Goal: Task Accomplishment & Management: Manage account settings

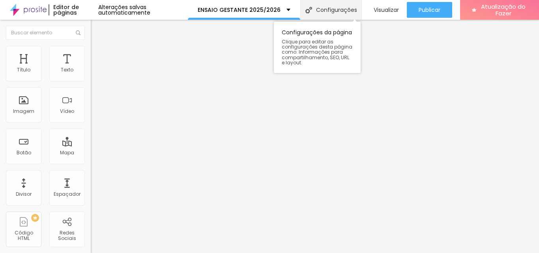
click at [336, 12] on font "Configurações" at bounding box center [336, 10] width 41 height 8
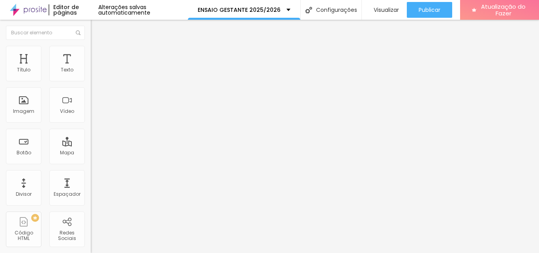
click at [35, 12] on img at bounding box center [28, 10] width 37 height 20
click at [98, 54] on font "Estilo" at bounding box center [104, 51] width 12 height 7
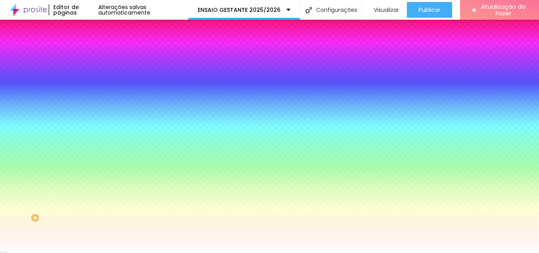
click at [98, 56] on font "Avançado" at bounding box center [111, 59] width 26 height 7
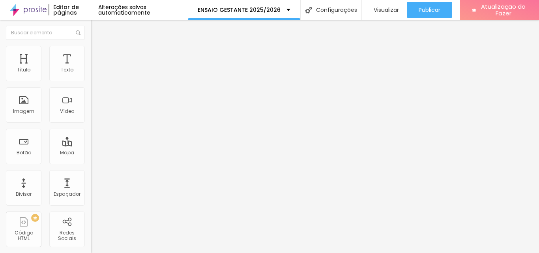
click at [91, 51] on img at bounding box center [94, 49] width 7 height 7
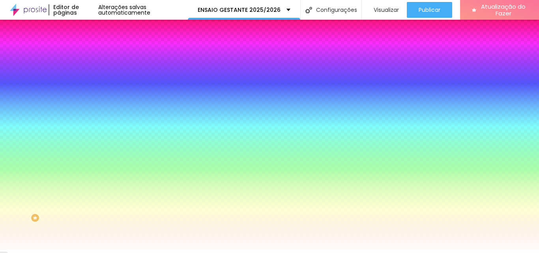
click at [91, 81] on input "#FFFFFF" at bounding box center [138, 79] width 95 height 8
click at [91, 80] on input "#FFFFFF" at bounding box center [138, 79] width 95 height 8
click at [91, 67] on font "Cor de fundo" at bounding box center [107, 63] width 32 height 7
click at [94, 73] on icon "button" at bounding box center [97, 70] width 6 height 6
click at [91, 75] on div at bounding box center [136, 75] width 91 height 0
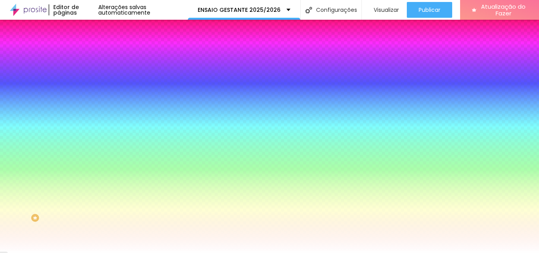
click at [91, 75] on div at bounding box center [136, 75] width 91 height 0
click at [91, 54] on li "Avançado" at bounding box center [136, 58] width 91 height 8
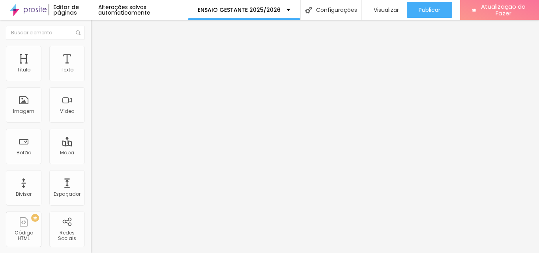
type input "5"
type input "35"
type input "30"
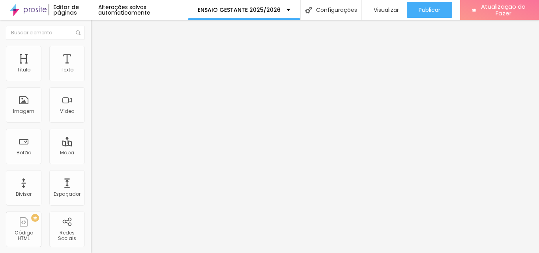
type input "30"
type input "20"
type input "10"
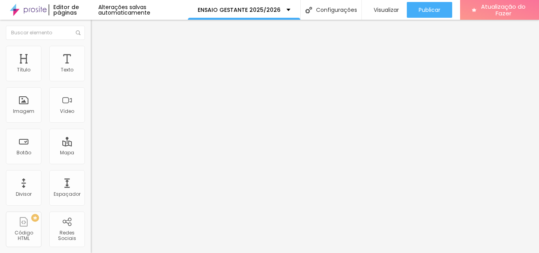
type input "5"
type input "0"
drag, startPoint x: 21, startPoint y: 77, endPoint x: 4, endPoint y: 82, distance: 18.1
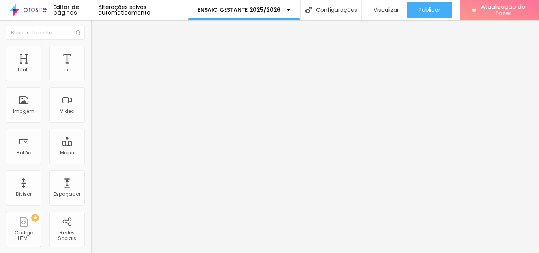
click at [91, 153] on input "range" at bounding box center [116, 156] width 51 height 6
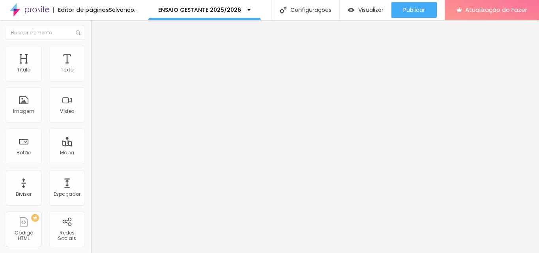
click at [91, 45] on img at bounding box center [94, 41] width 7 height 7
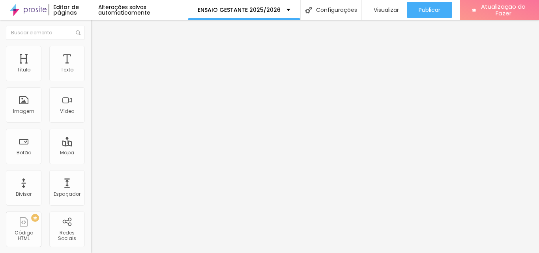
click at [95, 68] on font "Adicionar imagem" at bounding box center [118, 64] width 46 height 7
click at [161, 253] on div at bounding box center [269, 258] width 539 height 0
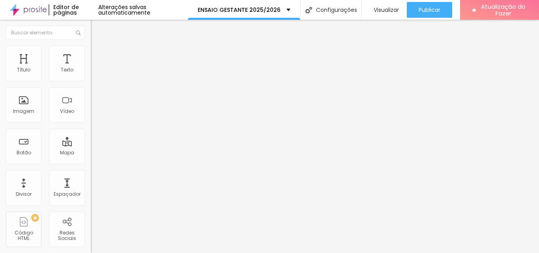
scroll to position [1574, 0]
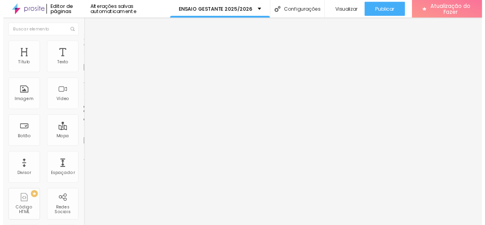
scroll to position [237, 0]
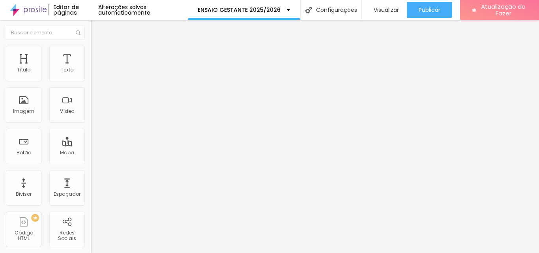
drag, startPoint x: 78, startPoint y: 147, endPoint x: 110, endPoint y: 152, distance: 32.0
click at [91, 50] on img at bounding box center [94, 49] width 7 height 7
click at [98, 56] on font "Avançado" at bounding box center [111, 59] width 26 height 7
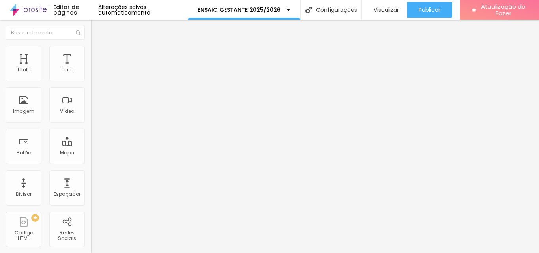
type input "0"
drag, startPoint x: 21, startPoint y: 77, endPoint x: 2, endPoint y: 77, distance: 18.5
type input "0"
click at [91, 153] on input "range" at bounding box center [116, 156] width 51 height 6
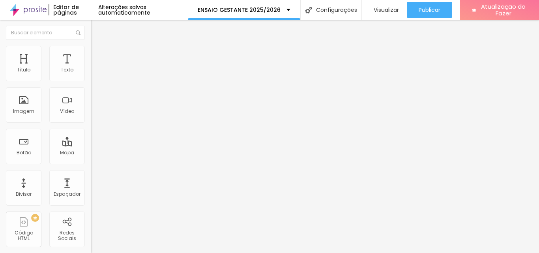
type input "0"
drag, startPoint x: 21, startPoint y: 94, endPoint x: 3, endPoint y: 93, distance: 18.6
type input "0"
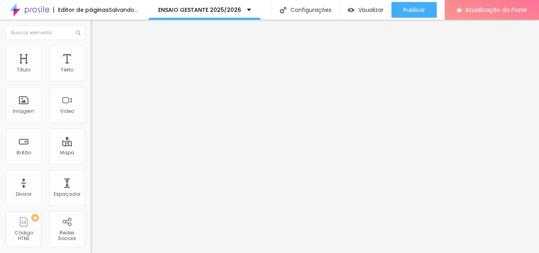
click at [91, 46] on li "Estilo" at bounding box center [136, 50] width 91 height 8
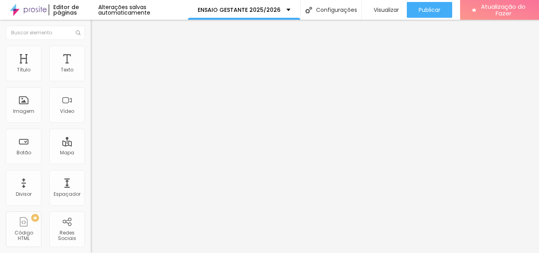
click at [91, 45] on img at bounding box center [94, 41] width 7 height 7
click at [91, 50] on ul "Conteúdo Estilo Avançado" at bounding box center [136, 50] width 91 height 24
click at [98, 54] on font "Estilo" at bounding box center [104, 51] width 12 height 7
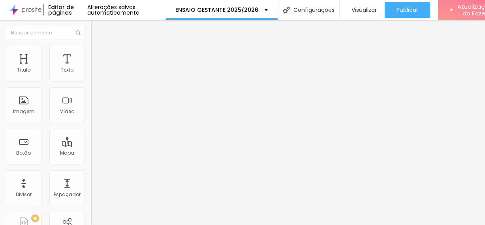
click at [94, 115] on icon "button" at bounding box center [96, 112] width 5 height 5
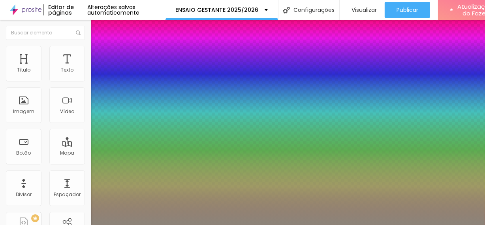
type input "1"
type input "0.5"
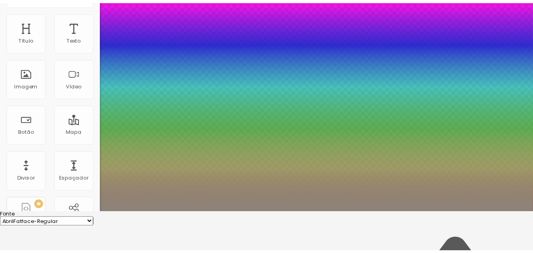
scroll to position [36, 0]
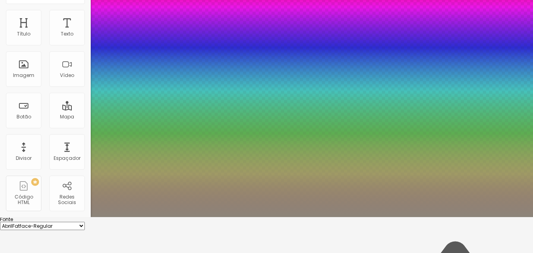
type input "27"
type input "1"
type input "0.5"
type input "28"
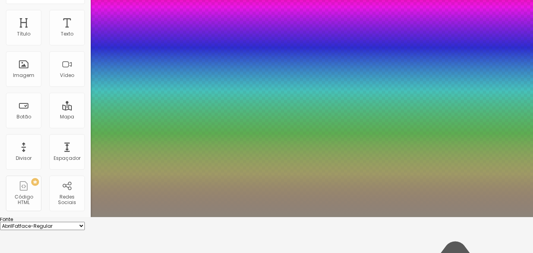
type input "28"
type input "1"
type input "0.5"
type input "29"
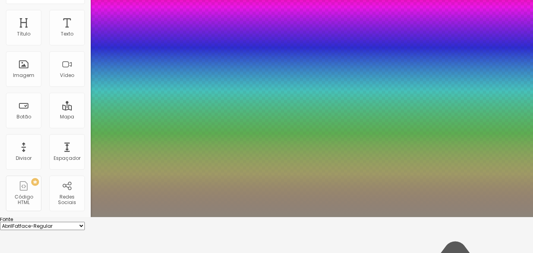
type input "1"
type input "0.5"
type input "30"
type input "1"
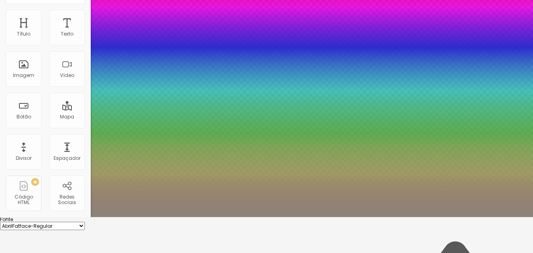
type input "0.5"
type input "31"
type input "1"
type input "0.5"
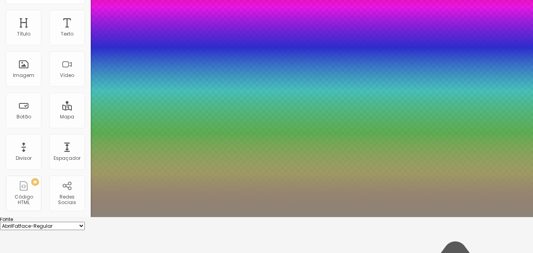
type input "32"
type input "1"
type input "0.5"
type input "34"
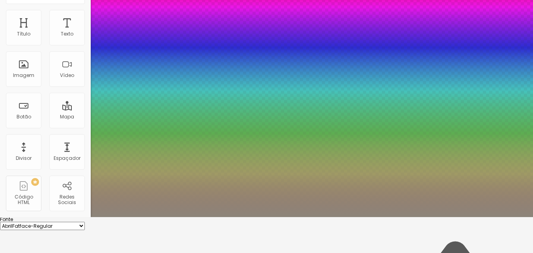
type input "34"
type input "1"
type input "0.5"
type input "35"
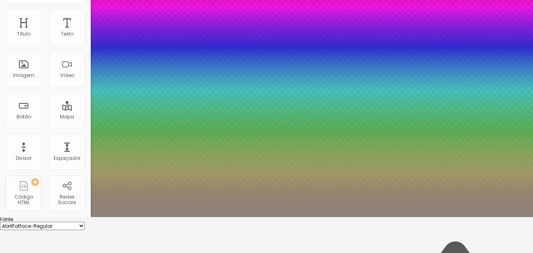
type input "1"
type input "0.5"
type input "36"
type input "1"
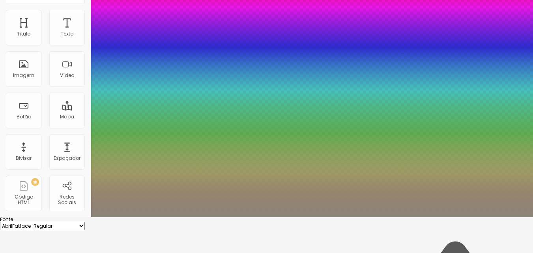
type input "0.5"
drag, startPoint x: 113, startPoint y: 186, endPoint x: 119, endPoint y: 187, distance: 5.9
type input "36"
type input "1"
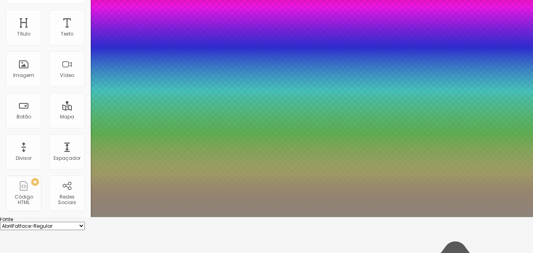
type input "0.5"
type input "1"
type input "0.5"
type input "1"
type input "0.6"
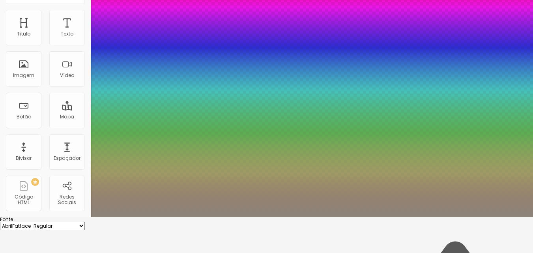
type input "0.6"
type input "1"
type input "0.5"
type input "1"
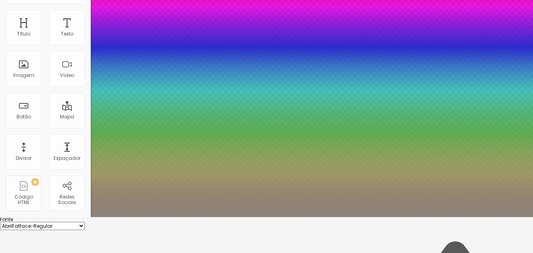
type input "0.6"
type input "1"
type input "0.7"
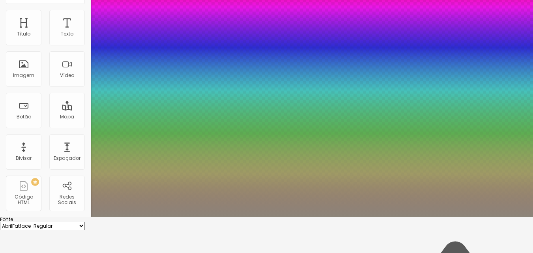
type input "1"
type input "0.8"
type input "1"
type input "0.7"
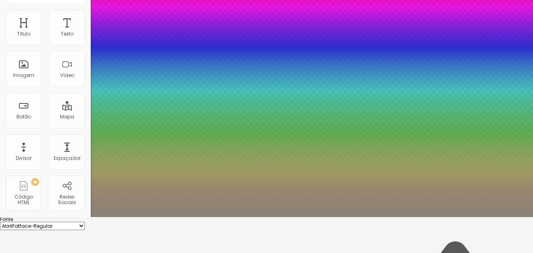
type input "0.7"
type input "1"
type input "0.8"
drag, startPoint x: 101, startPoint y: 242, endPoint x: 112, endPoint y: 243, distance: 11.1
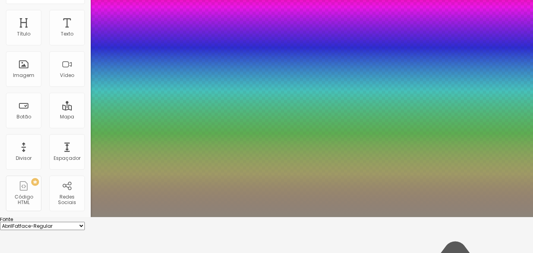
type input "0.8"
click at [273, 217] on div at bounding box center [266, 217] width 533 height 0
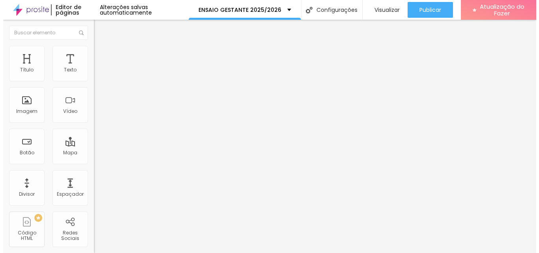
scroll to position [0, 0]
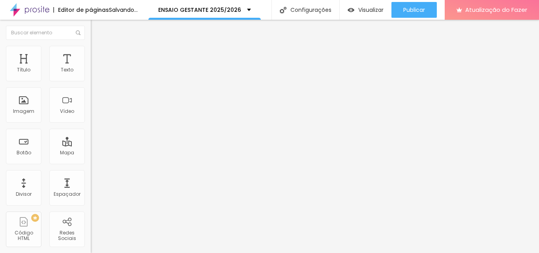
click at [95, 68] on font "Adicionar imagem" at bounding box center [118, 64] width 46 height 7
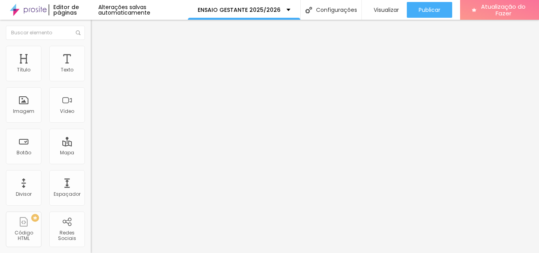
scroll to position [513, 0]
click at [91, 46] on li "Estilo" at bounding box center [136, 50] width 91 height 8
type input "95"
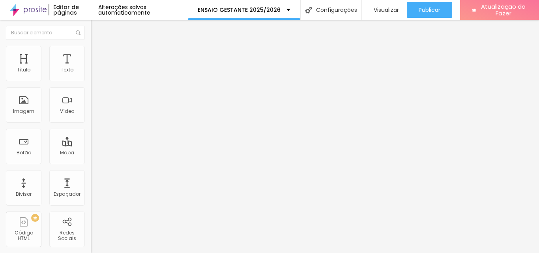
type input "95"
type input "90"
type input "85"
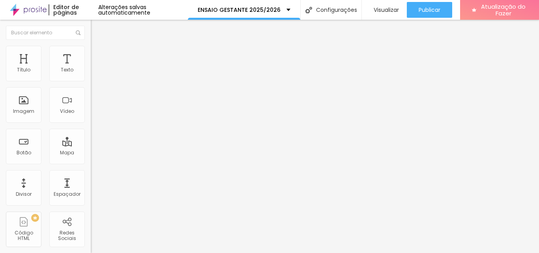
type input "75"
type input "70"
type input "65"
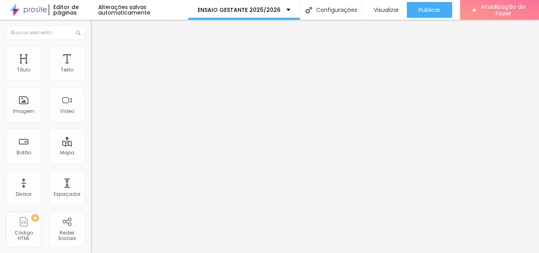
drag, startPoint x: 81, startPoint y: 85, endPoint x: 53, endPoint y: 85, distance: 28.4
type input "65"
click at [91, 81] on input "range" at bounding box center [116, 78] width 51 height 6
click at [94, 115] on icon "button" at bounding box center [96, 112] width 5 height 5
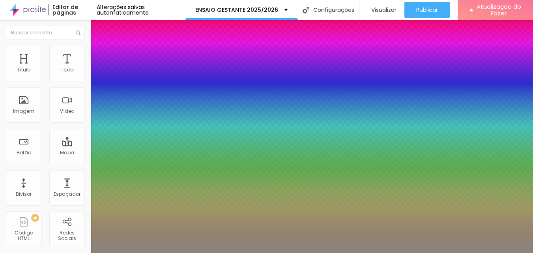
type input "1"
type input "37"
type input "1"
type input "38"
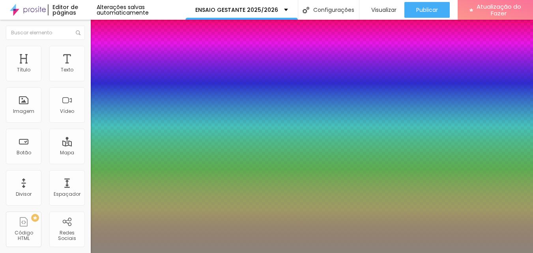
type input "38"
type input "1"
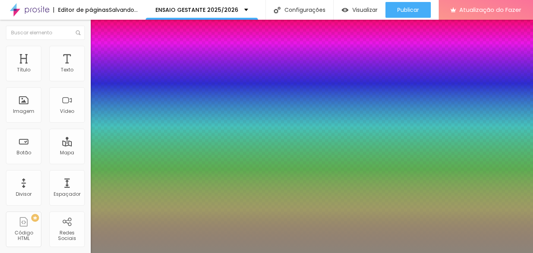
type input "39"
type input "1"
type input "40"
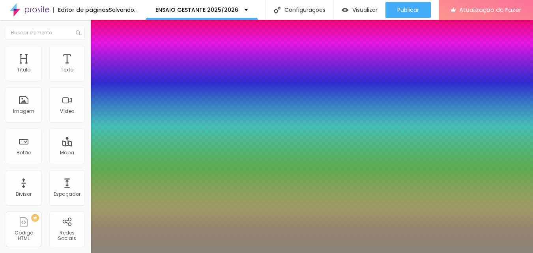
type input "1"
type input "45"
type input "1"
type input "46"
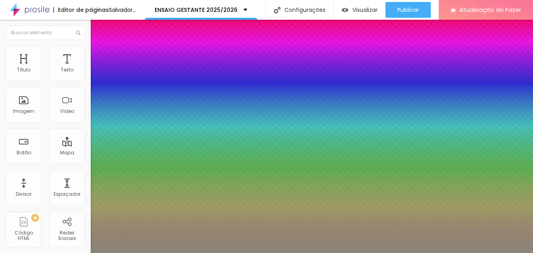
type input "46"
type input "1"
type input "47"
type input "1"
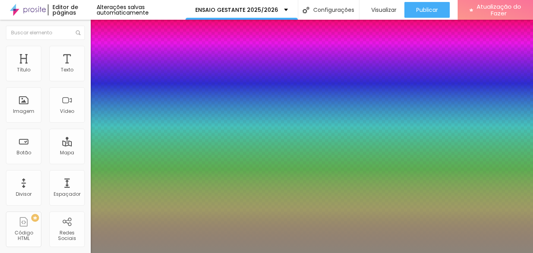
type input "49"
type input "1"
type input "50"
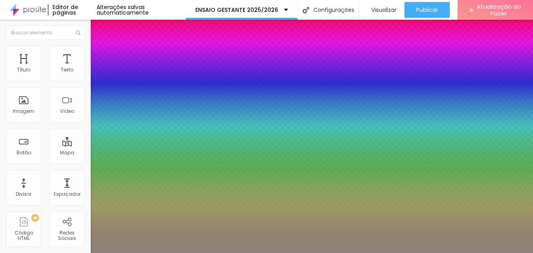
type input "1"
type input "49"
type input "1"
drag, startPoint x: 119, startPoint y: 223, endPoint x: 127, endPoint y: 224, distance: 7.9
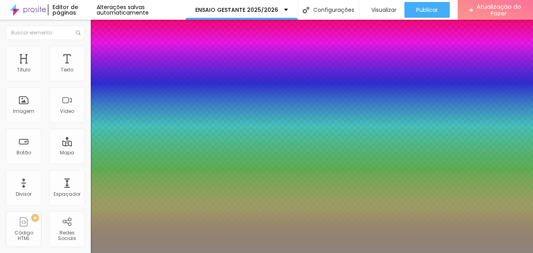
type input "49"
click at [283, 253] on div at bounding box center [266, 253] width 533 height 0
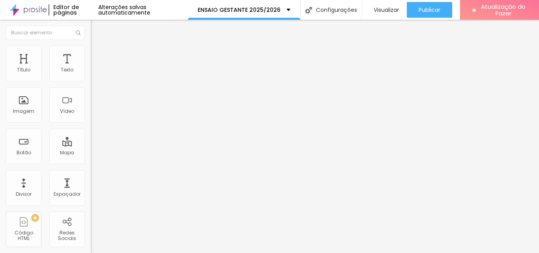
click at [94, 73] on icon "button" at bounding box center [96, 71] width 5 height 5
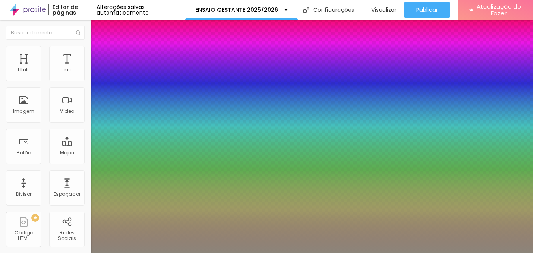
type input "1"
type input "0.5"
type input "22"
type input "1"
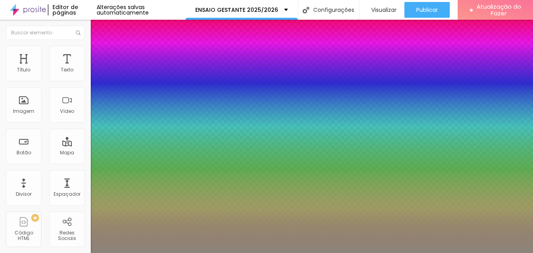
type input "0.5"
type input "24"
type input "1"
type input "0.5"
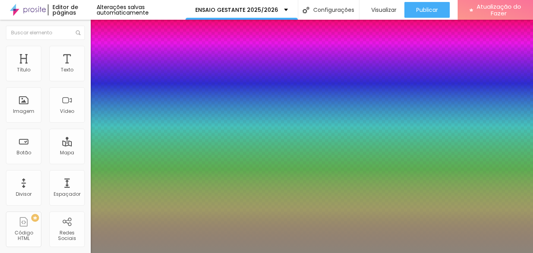
type input "1"
type input "0.5"
type input "25"
type input "1"
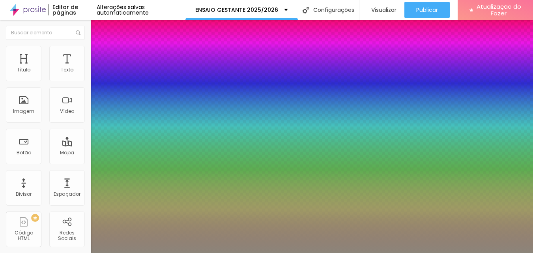
type input "0.5"
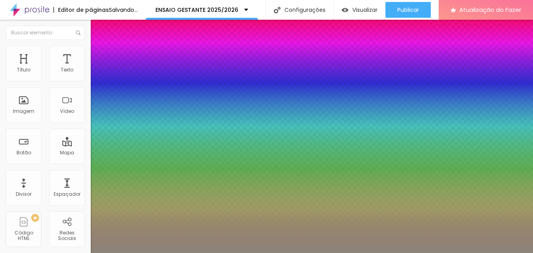
type input "26"
type input "1"
type input "0.5"
type input "1"
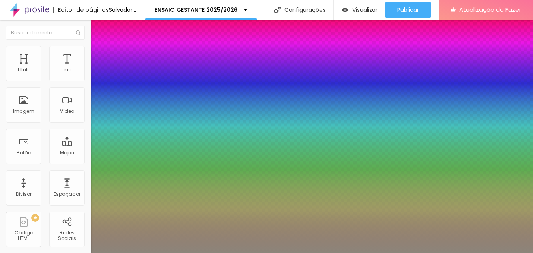
type input "0.5"
type input "25"
type input "1"
type input "0.5"
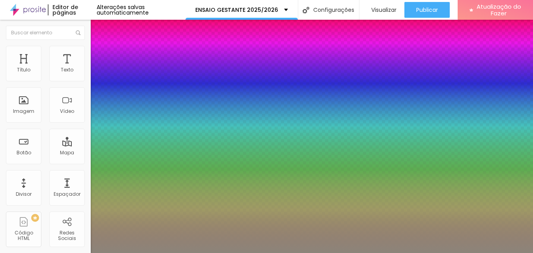
type input "24"
type input "1"
type input "0.5"
type input "24"
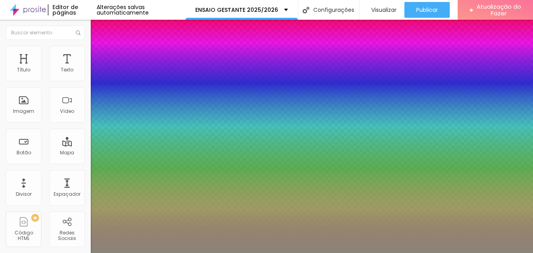
type input "1"
type input "0.6"
type input "1"
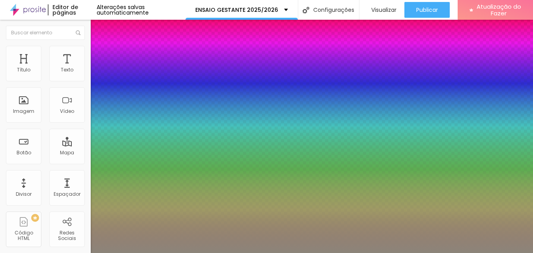
type input "0.7"
type input "1"
type input "0.8"
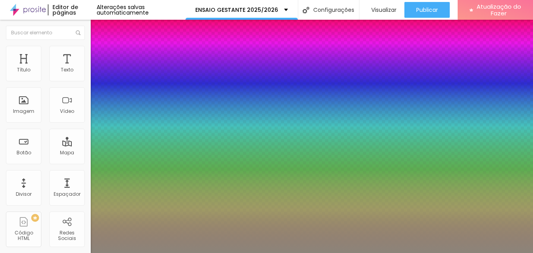
drag, startPoint x: 102, startPoint y: 190, endPoint x: 112, endPoint y: 189, distance: 10.3
type input "0.8"
type input "1"
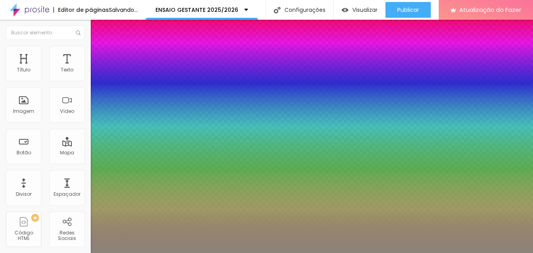
click at [358, 253] on div at bounding box center [266, 253] width 533 height 0
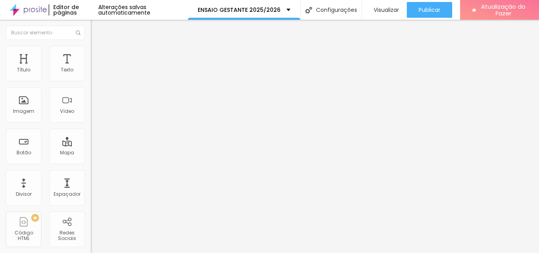
click at [94, 73] on icon "button" at bounding box center [96, 71] width 5 height 5
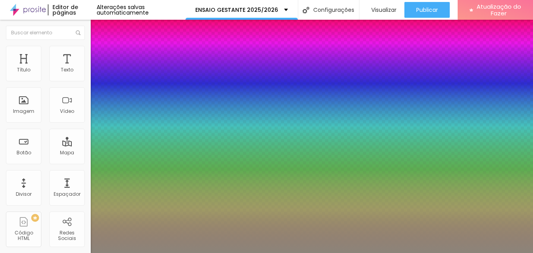
type input "0"
type input "1"
type input "3"
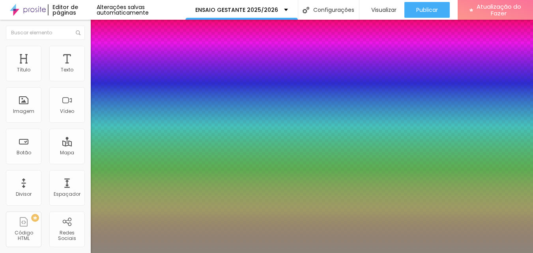
type input "3"
type input "5"
type input "4"
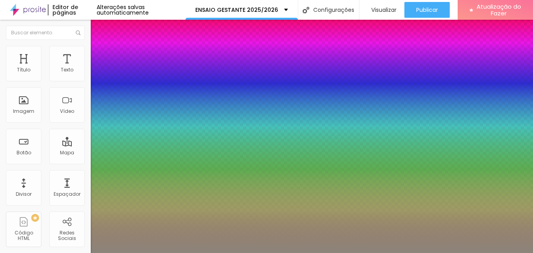
type input "3"
type input "1"
type input "0"
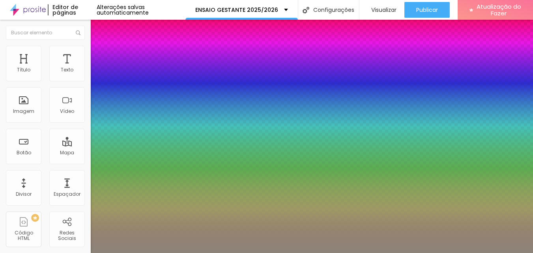
type input "0"
type input "1"
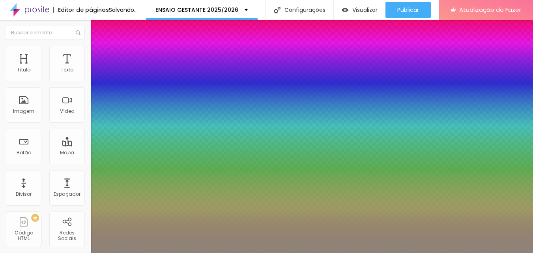
type input "2"
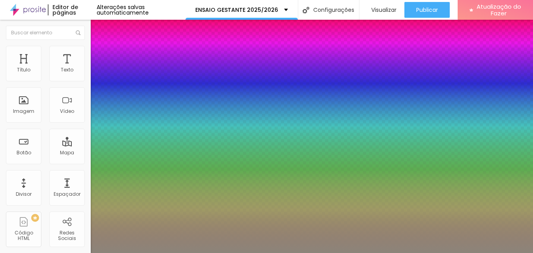
type input "1"
type input "0.1"
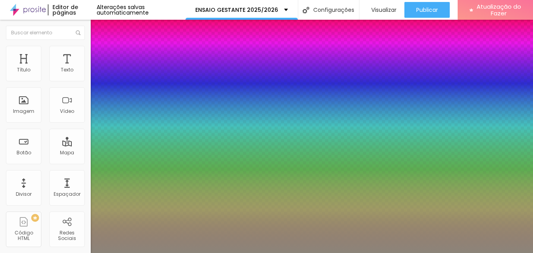
type input "0.3"
type input "0.1"
drag, startPoint x: 102, startPoint y: 155, endPoint x: 99, endPoint y: 157, distance: 4.2
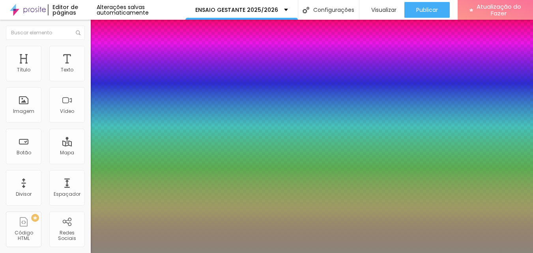
click at [363, 253] on div at bounding box center [266, 253] width 533 height 0
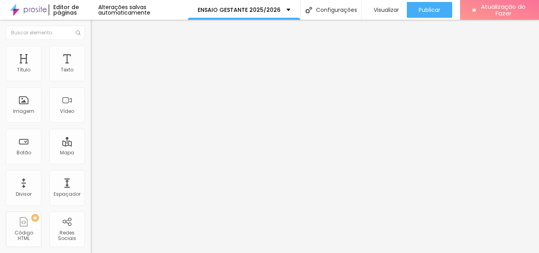
click at [91, 52] on li "Avançado" at bounding box center [136, 50] width 91 height 8
click at [91, 145] on input "range" at bounding box center [116, 148] width 51 height 6
drag, startPoint x: 19, startPoint y: 93, endPoint x: 24, endPoint y: 94, distance: 6.0
click at [91, 54] on img at bounding box center [94, 57] width 7 height 7
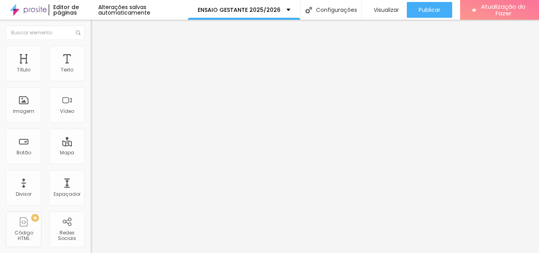
click at [91, 78] on img at bounding box center [94, 76] width 6 height 6
click at [91, 52] on li "Estilo" at bounding box center [136, 50] width 91 height 8
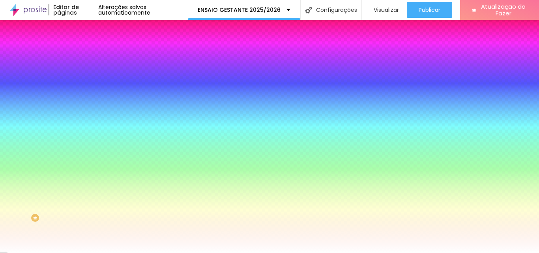
click at [95, 73] on font "Adicionar imagem" at bounding box center [118, 69] width 46 height 7
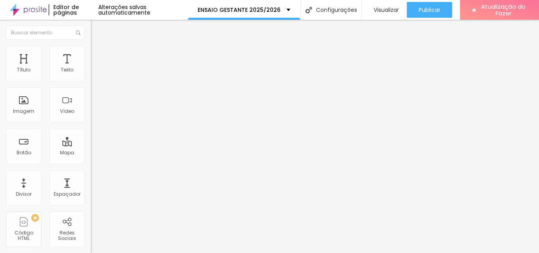
click at [91, 49] on img at bounding box center [94, 49] width 7 height 7
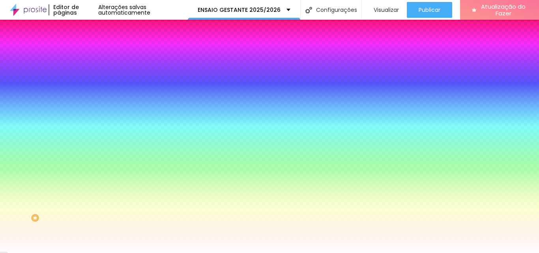
click at [95, 73] on font "Adicionar imagem" at bounding box center [118, 69] width 46 height 7
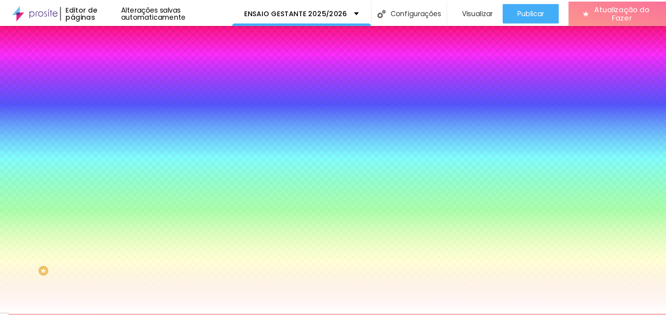
scroll to position [79, 0]
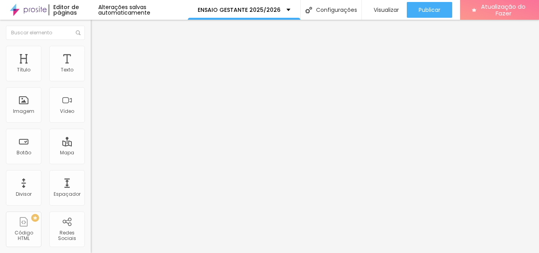
click at [91, 101] on div at bounding box center [136, 97] width 91 height 6
click at [98, 53] on font "Estilo" at bounding box center [104, 51] width 12 height 7
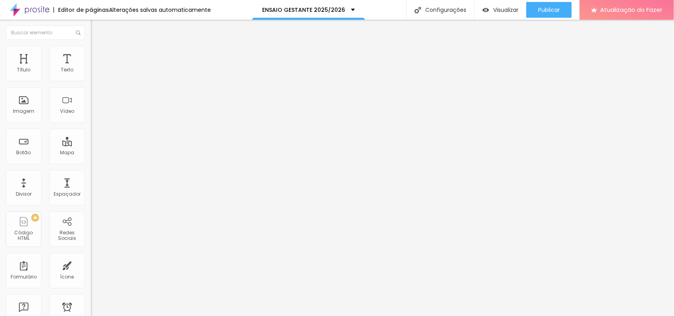
click at [91, 52] on li "Estilo" at bounding box center [136, 50] width 91 height 8
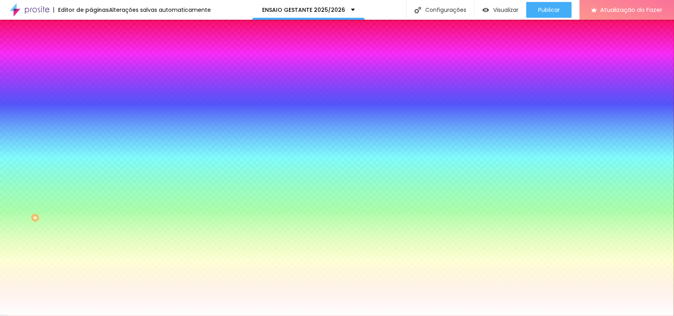
click at [98, 56] on font "Avançado" at bounding box center [111, 59] width 26 height 7
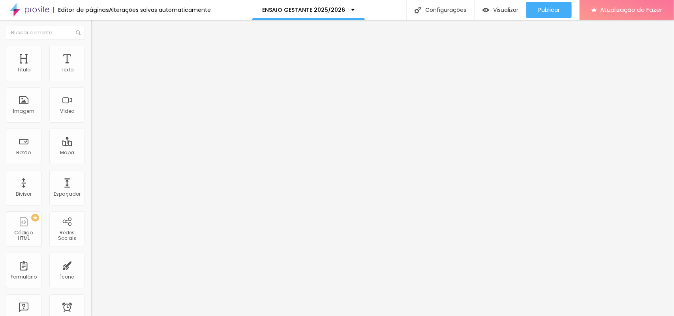
click at [91, 153] on input "range" at bounding box center [116, 156] width 51 height 6
type input "29"
type input "338"
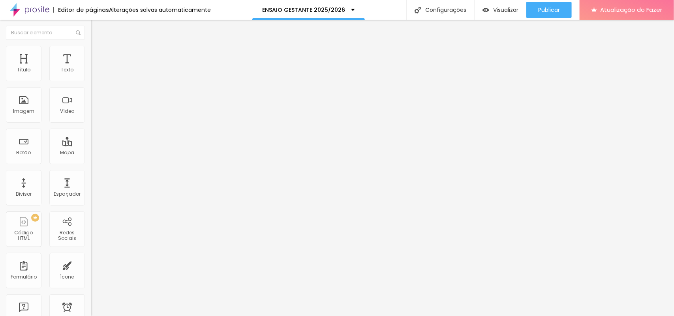
type input "358"
type input "338"
type input "206"
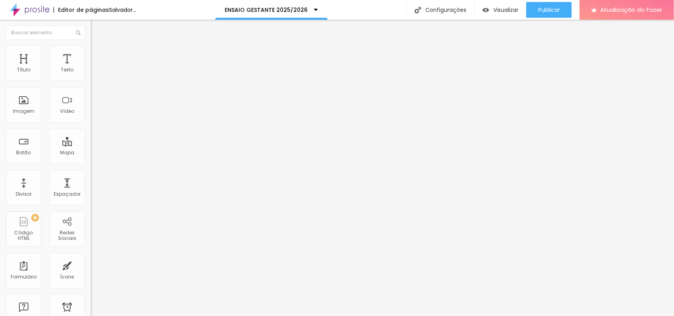
type input "206"
type input "147"
type input "140"
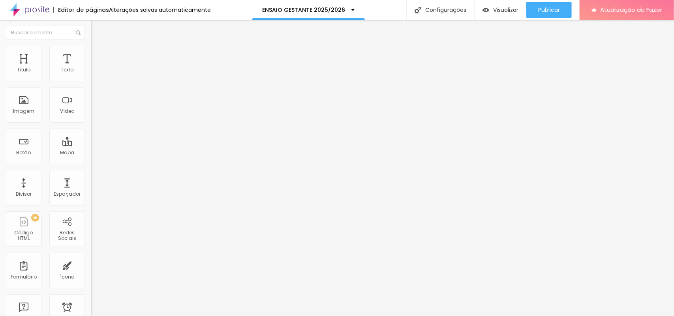
type input "193"
type input "200"
type input "206"
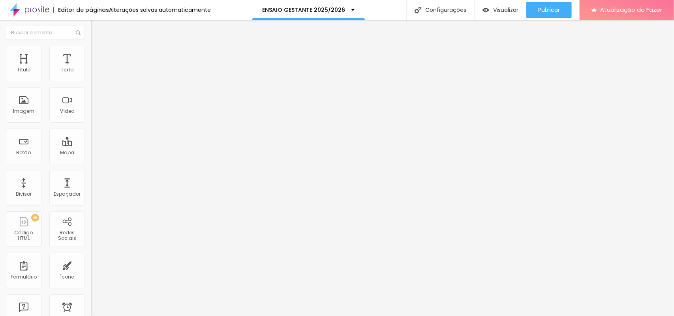
type input "206"
type input "226"
drag, startPoint x: 16, startPoint y: 94, endPoint x: 88, endPoint y: 95, distance: 71.8
type input "239"
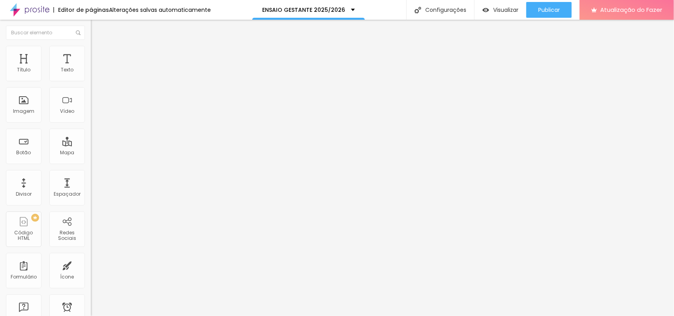
click at [91, 253] on input "range" at bounding box center [116, 268] width 51 height 6
type input "239"
click at [91, 52] on li "Estilo" at bounding box center [136, 50] width 91 height 8
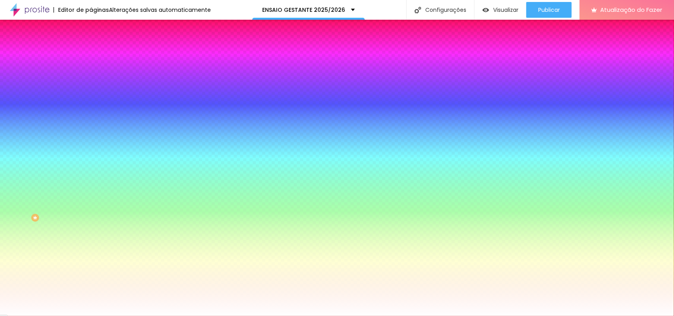
click at [98, 53] on font "Estilo" at bounding box center [104, 51] width 12 height 7
click at [95, 139] on icon "button" at bounding box center [96, 136] width 3 height 3
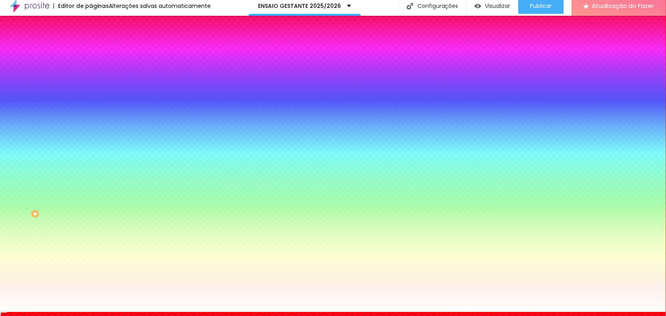
scroll to position [17, 0]
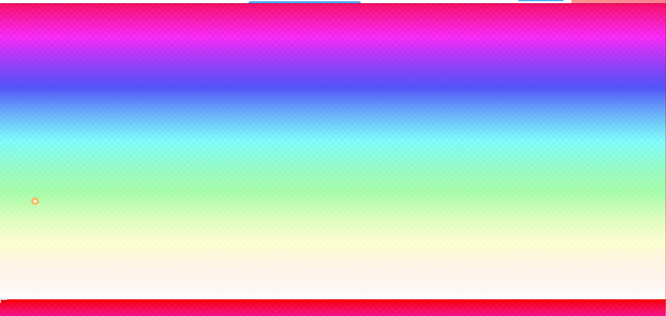
click at [48, 253] on div at bounding box center [333, 300] width 666 height 0
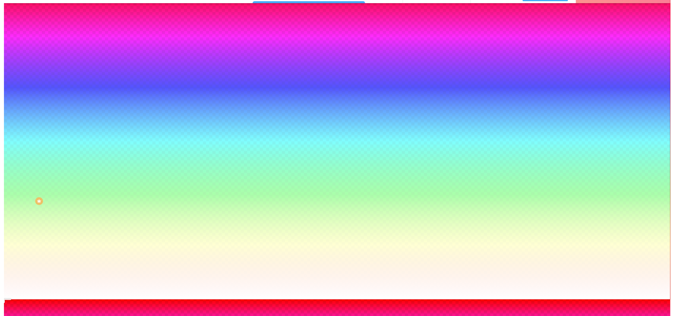
scroll to position [0, 0]
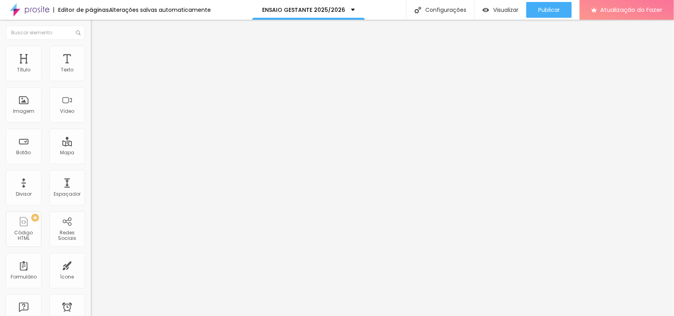
click at [98, 56] on font "Avançado" at bounding box center [111, 59] width 26 height 7
click at [91, 52] on li "Estilo" at bounding box center [136, 50] width 91 height 8
click at [91, 47] on li "Estilo" at bounding box center [136, 50] width 91 height 8
click at [91, 54] on li "Avançado" at bounding box center [136, 58] width 91 height 8
type input "8"
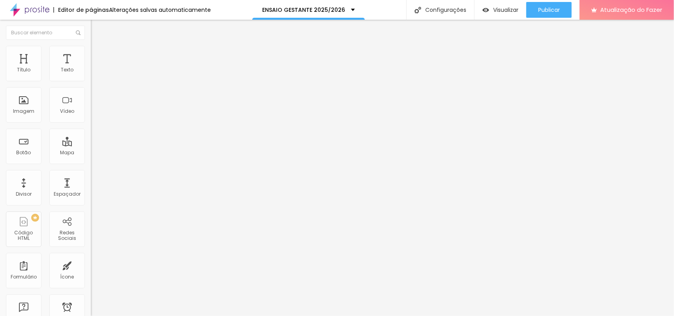
type input "8"
type input "0"
type input "6"
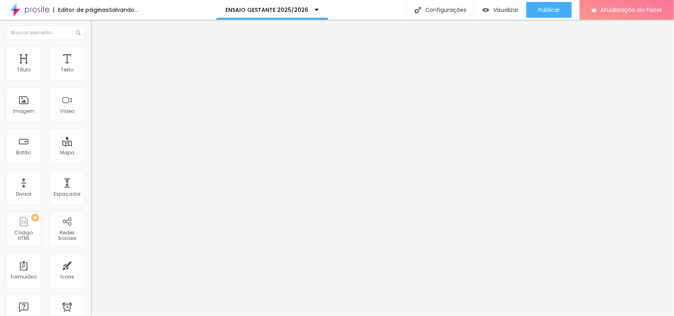
type input "44"
type input "57"
type input "61"
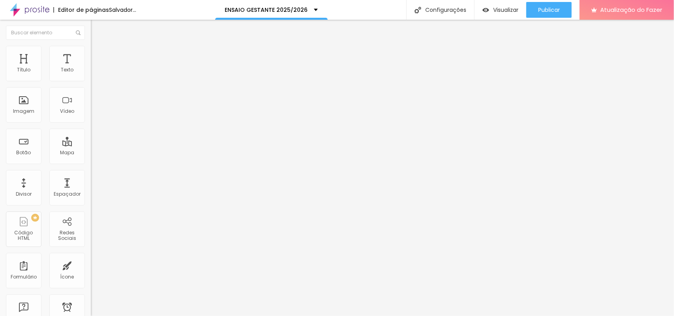
type input "61"
type input "66"
type input "72"
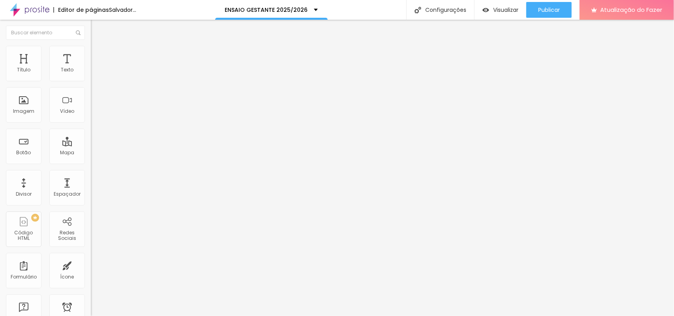
type input "73"
type input "78"
type input "81"
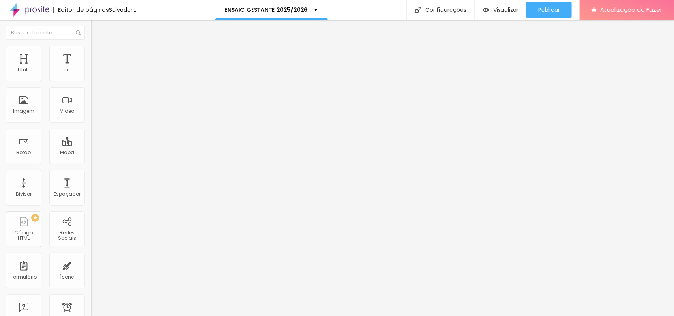
type input "81"
type input "85"
type input "82"
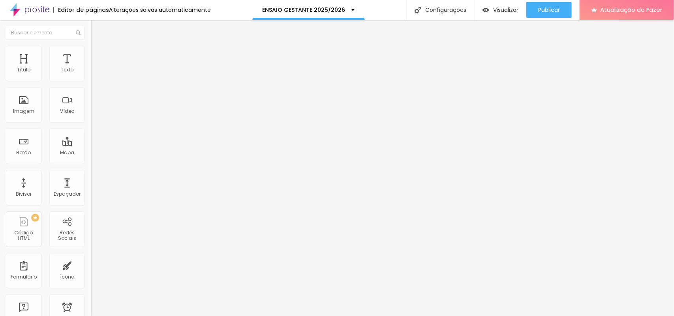
type input "83"
type input "100"
drag, startPoint x: 22, startPoint y: 94, endPoint x: 115, endPoint y: 112, distance: 94.4
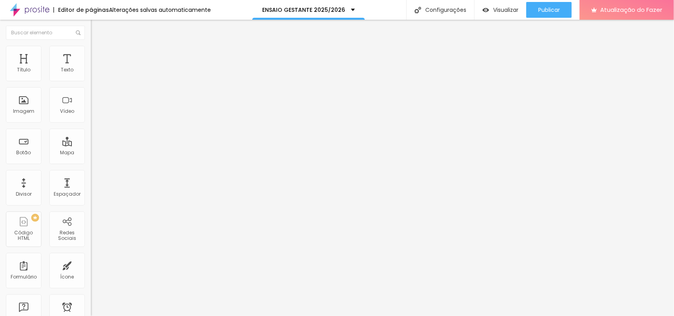
type input "100"
click at [115, 253] on input "range" at bounding box center [116, 268] width 51 height 6
type input "2"
type input "0"
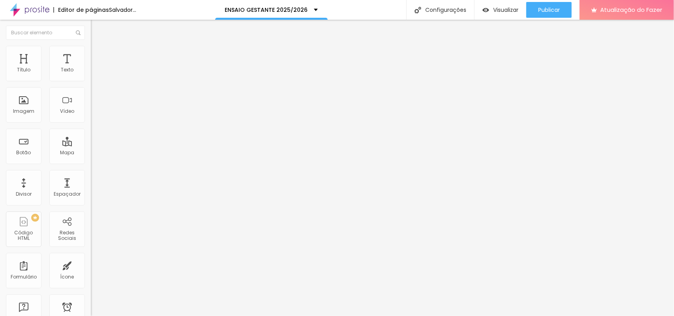
type input "0"
drag, startPoint x: 19, startPoint y: 77, endPoint x: 9, endPoint y: 77, distance: 9.5
type input "0"
click at [91, 153] on input "range" at bounding box center [116, 156] width 51 height 6
click at [91, 52] on li "Estilo" at bounding box center [136, 50] width 91 height 8
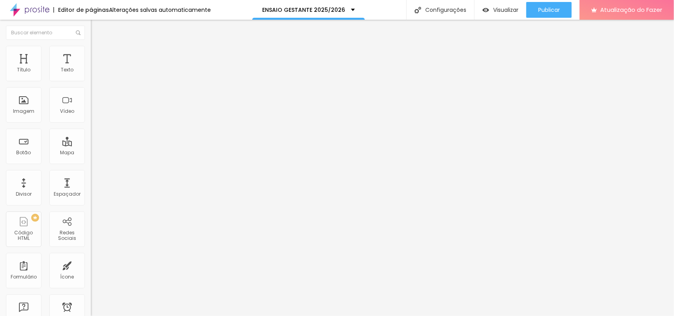
type input "5"
type input "42"
type input "40"
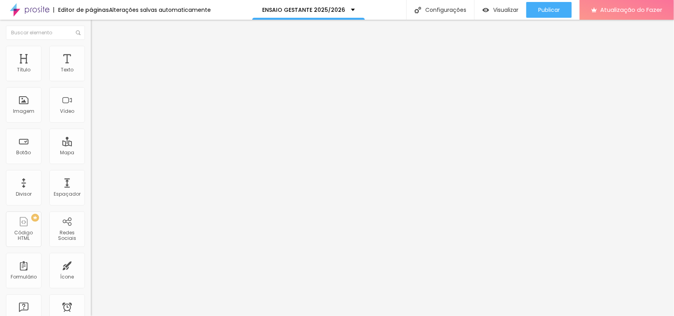
type input "40"
type input "38"
type input "36"
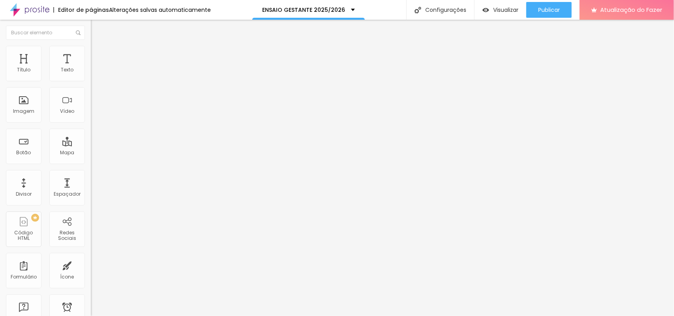
type input "34"
type input "32"
type input "0"
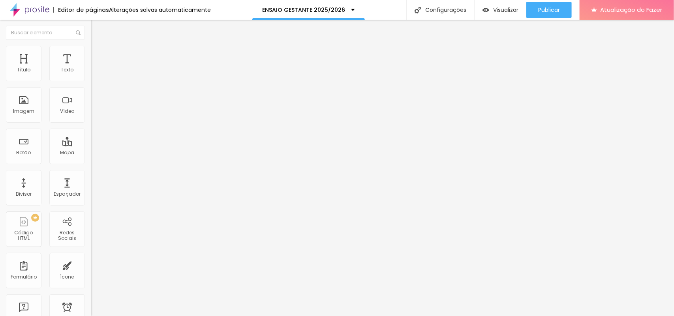
type input "0"
drag, startPoint x: 18, startPoint y: 99, endPoint x: 8, endPoint y: 93, distance: 12.3
click at [91, 173] on input "range" at bounding box center [116, 176] width 51 height 6
click at [98, 56] on font "Avançado" at bounding box center [111, 59] width 26 height 7
type input "90"
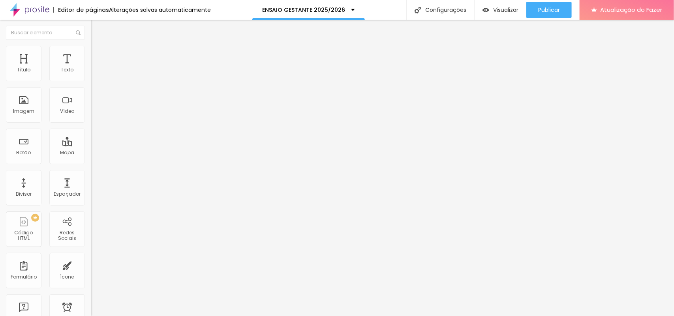
type input "90"
type input "84"
type input "81"
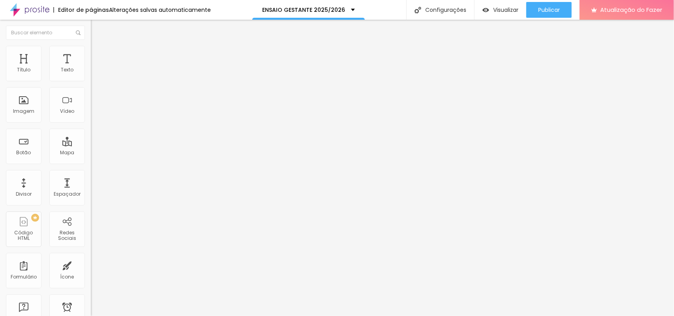
type input "80"
type input "79"
type input "78"
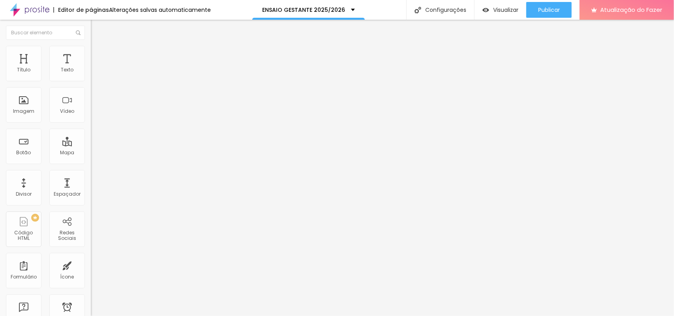
type input "78"
type input "77"
type input "76"
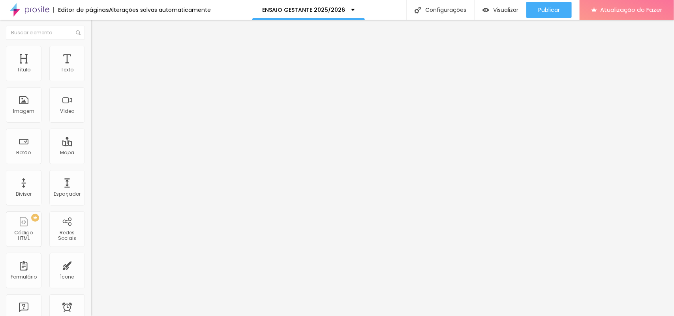
type input "62"
type input "28"
type input "7"
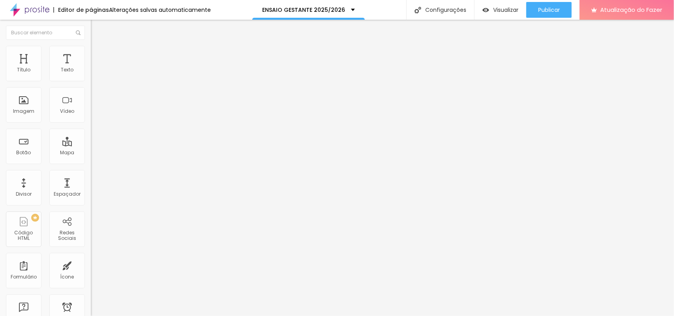
type input "7"
type input "0"
drag, startPoint x: 65, startPoint y: 92, endPoint x: 0, endPoint y: 98, distance: 65.4
type input "0"
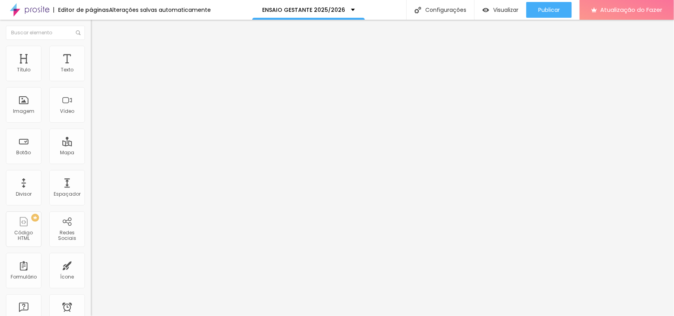
click at [91, 253] on input "range" at bounding box center [116, 268] width 51 height 6
click at [91, 72] on img at bounding box center [94, 69] width 6 height 6
click at [98, 52] on font "Estilo" at bounding box center [104, 51] width 12 height 7
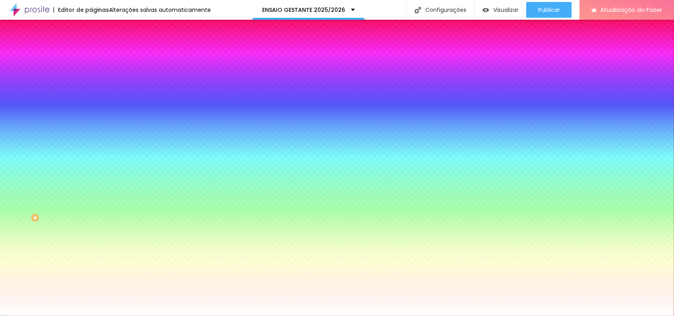
type input "7"
type input "23"
type input "42"
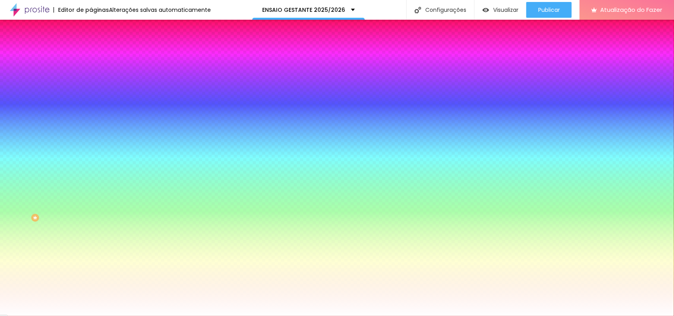
type input "42"
type input "48"
type input "50"
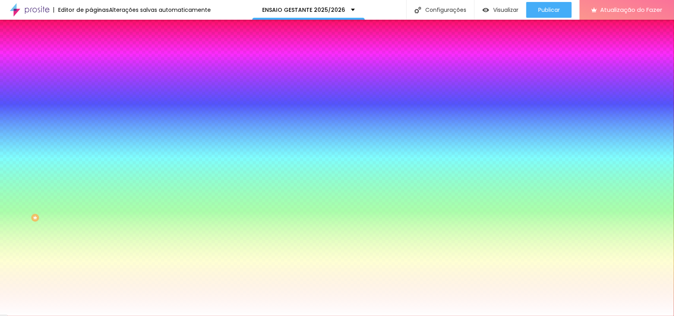
type input "52"
type input "56"
type input "77"
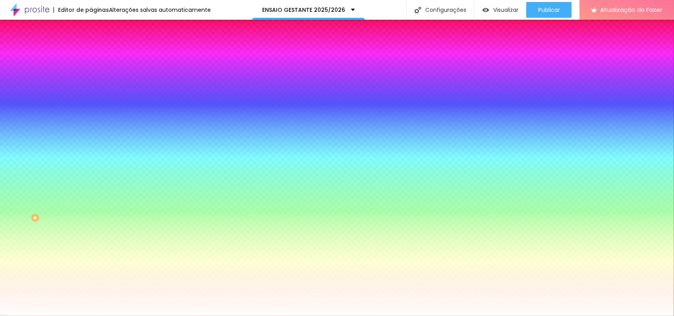
type input "77"
type input "93"
type input "108"
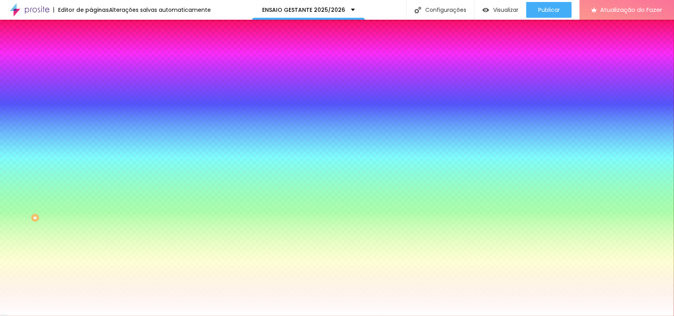
type input "114"
type input "116"
type input "114"
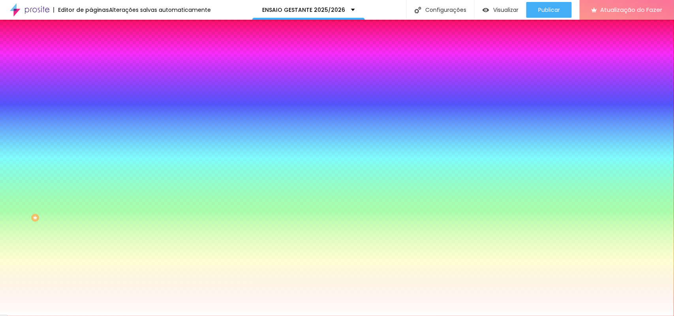
type input "114"
type input "108"
type input "89"
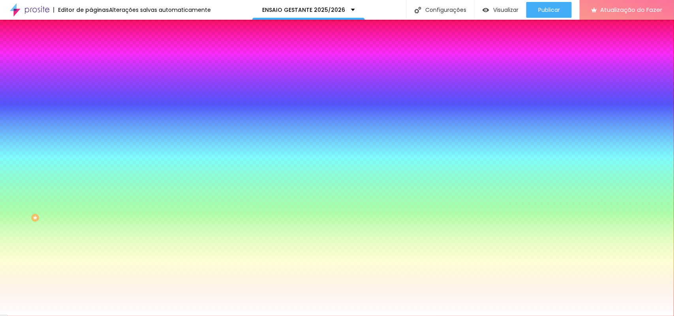
type input "58"
type input "25"
type input "0"
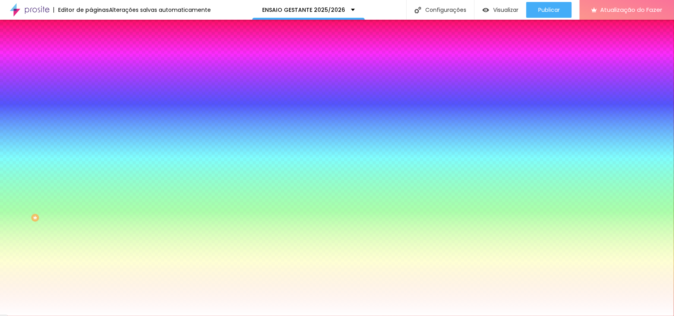
type input "0"
drag, startPoint x: 28, startPoint y: 96, endPoint x: 3, endPoint y: 94, distance: 25.3
type input "0"
click at [91, 175] on input "range" at bounding box center [116, 178] width 51 height 6
click at [91, 54] on img at bounding box center [94, 57] width 7 height 7
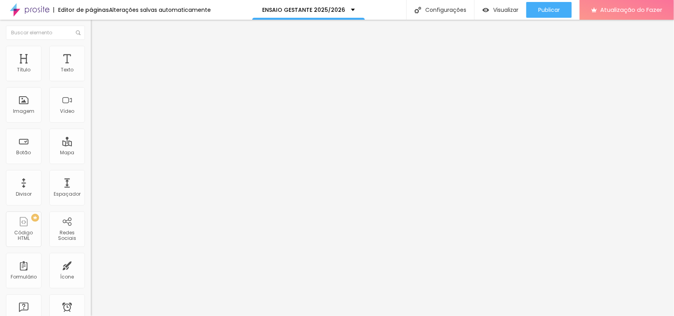
type input "25"
type input "30"
type input "25"
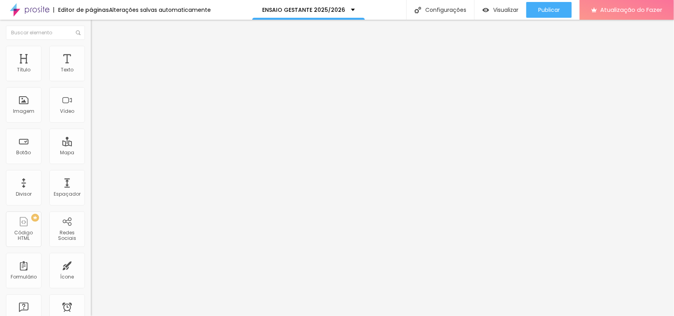
type input "25"
type input "0"
type input "5"
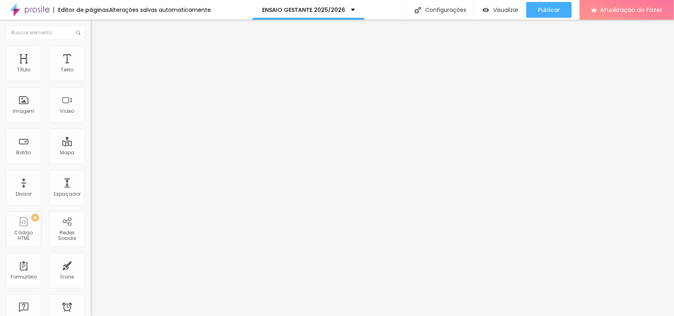
type input "10"
type input "5"
drag, startPoint x: 36, startPoint y: 77, endPoint x: 22, endPoint y: 80, distance: 14.5
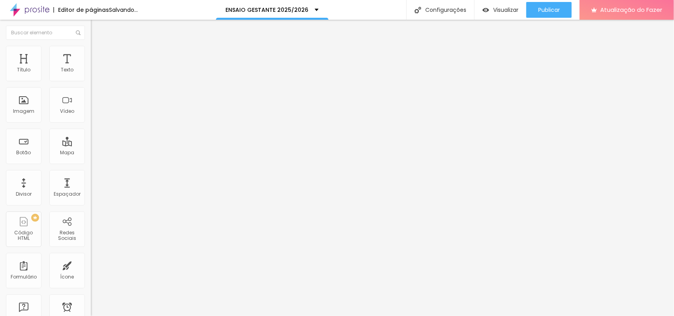
type input "5"
click at [91, 153] on input "range" at bounding box center [116, 156] width 51 height 6
click at [91, 45] on img at bounding box center [94, 41] width 7 height 7
click at [98, 53] on font "Estilo" at bounding box center [104, 51] width 12 height 7
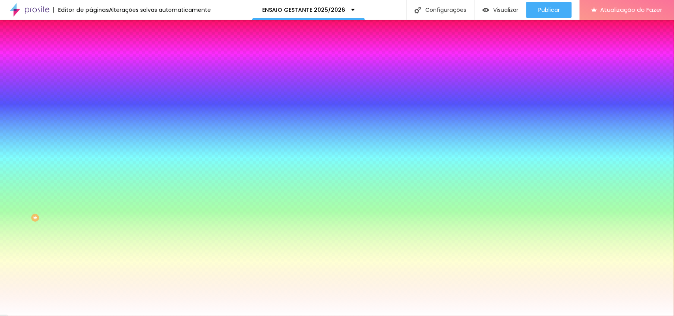
click at [98, 56] on font "Avançado" at bounding box center [111, 59] width 26 height 7
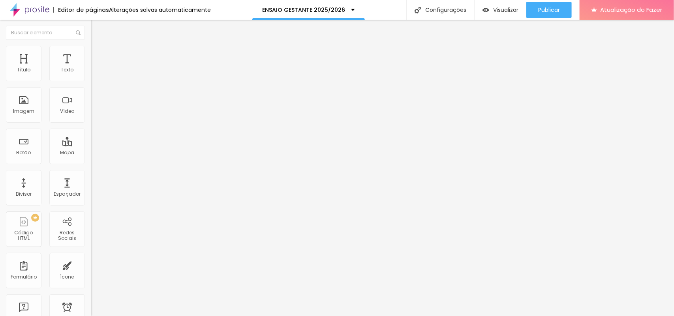
type input "266"
type input "338"
type input "345"
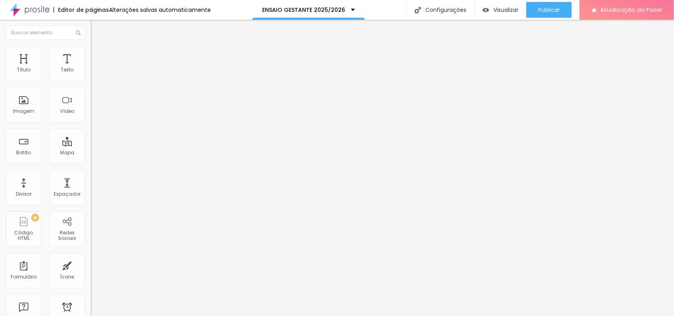
type input "345"
type input "331"
type input "305"
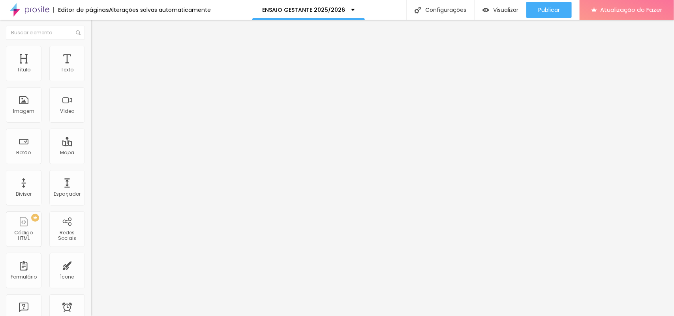
type input "299"
type input "318"
type input "325"
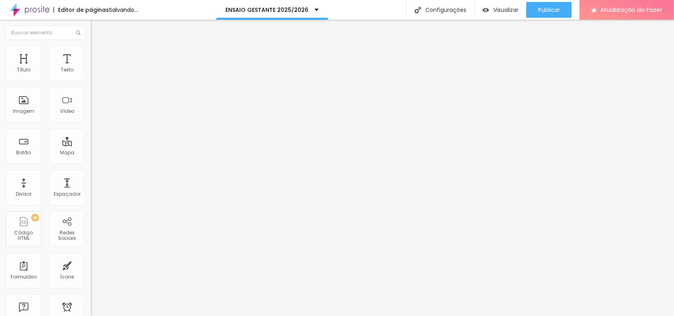
type input "325"
type input "331"
type input "338"
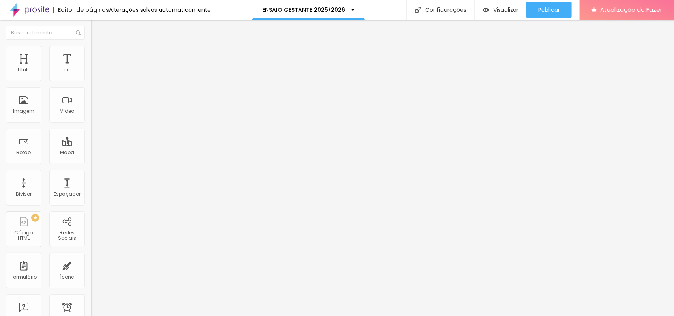
type input "331"
click at [91, 253] on input "range" at bounding box center [116, 268] width 51 height 6
click at [91, 72] on span "Encaixotado" at bounding box center [106, 68] width 31 height 7
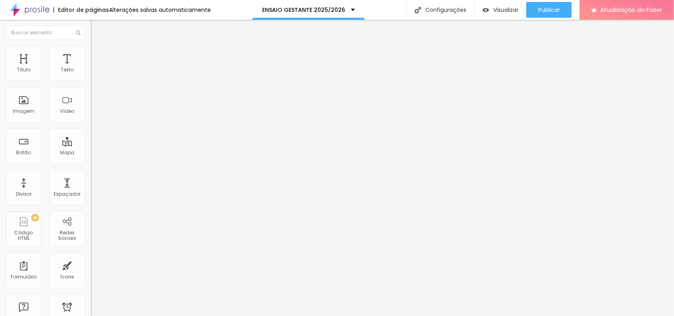
click at [91, 84] on font "Completo" at bounding box center [103, 80] width 24 height 7
click at [91, 77] on font "Encaixotado" at bounding box center [106, 73] width 31 height 7
click at [98, 53] on font "Estilo" at bounding box center [104, 51] width 12 height 7
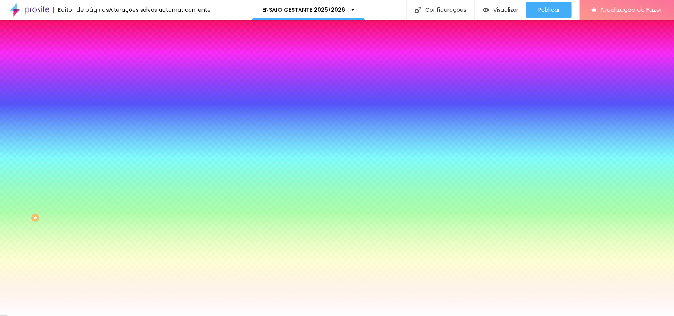
click at [91, 54] on li "Avançado" at bounding box center [136, 58] width 91 height 8
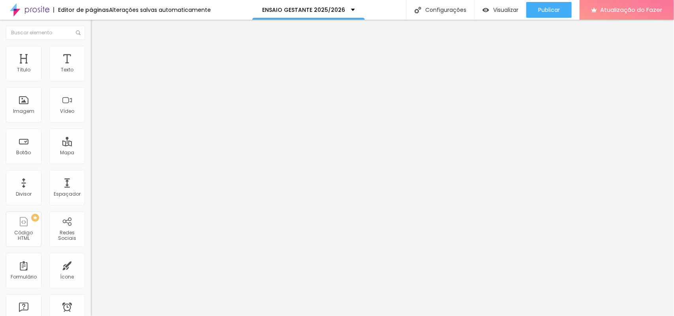
type input "312"
type input "252"
type input "233"
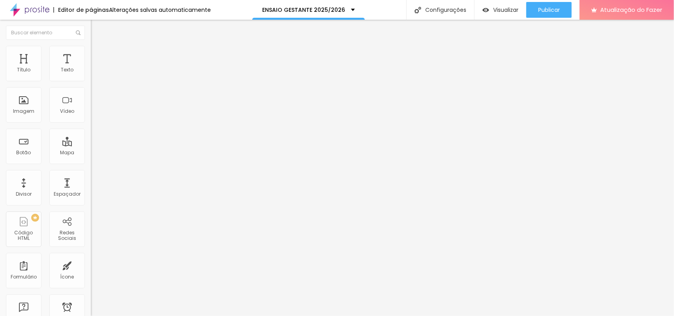
type input "233"
type input "219"
type input "213"
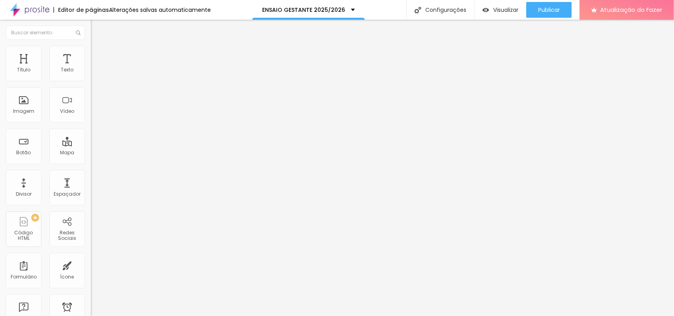
type input "206"
type input "200"
type input "213"
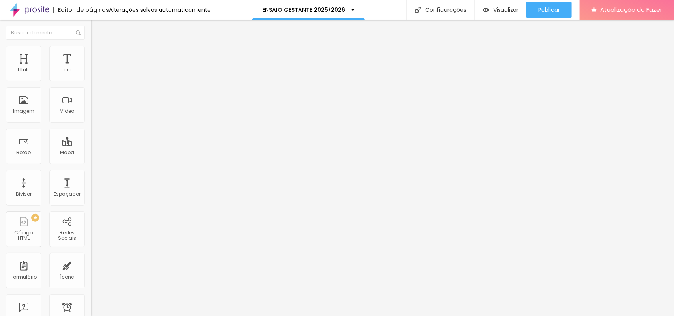
type input "213"
type input "410"
type input "417"
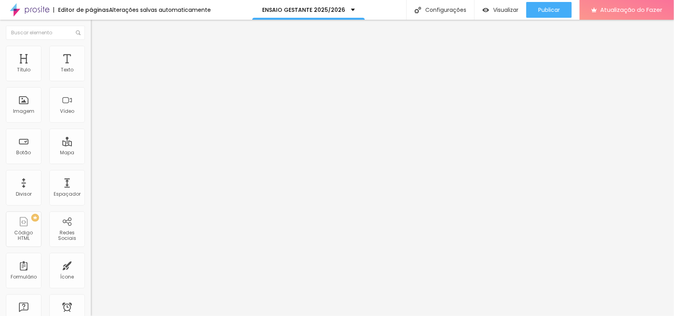
type input "424"
type input "430"
drag, startPoint x: 36, startPoint y: 94, endPoint x: 39, endPoint y: 110, distance: 16.0
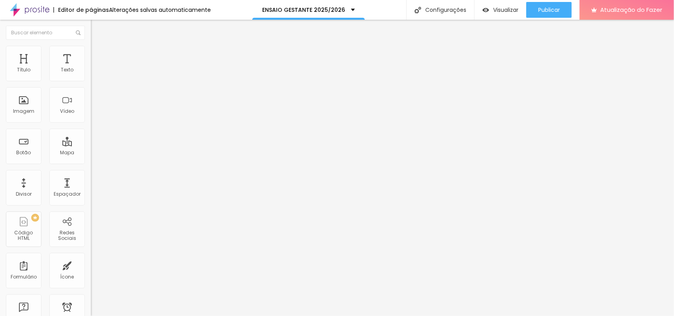
click at [91, 253] on input "range" at bounding box center [116, 268] width 51 height 6
click at [91, 51] on li "Estilo" at bounding box center [136, 50] width 91 height 8
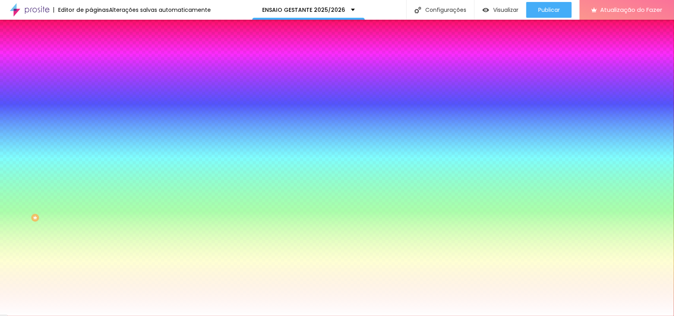
click at [134, 71] on img at bounding box center [136, 68] width 5 height 5
click at [95, 73] on font "Trocar imagem" at bounding box center [114, 69] width 38 height 7
drag, startPoint x: 86, startPoint y: 106, endPoint x: 127, endPoint y: 119, distance: 43.2
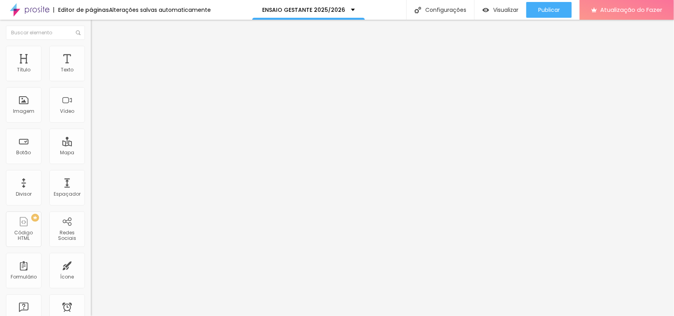
click at [91, 52] on li "Estilo" at bounding box center [136, 50] width 91 height 8
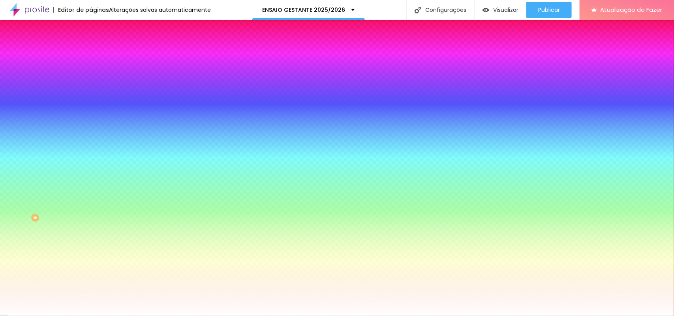
click at [134, 71] on img at bounding box center [136, 68] width 5 height 5
click at [95, 73] on font "Trocar imagem" at bounding box center [114, 69] width 38 height 7
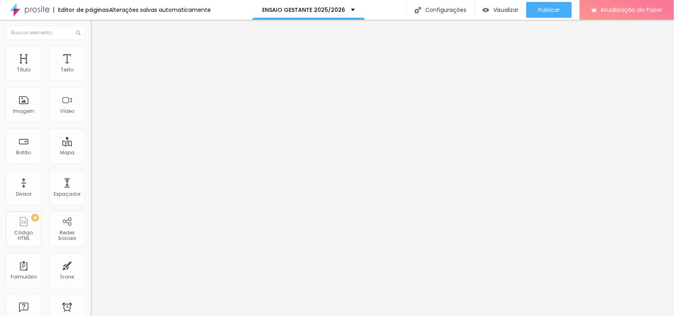
click at [95, 68] on font "Adicionar imagem" at bounding box center [118, 64] width 46 height 7
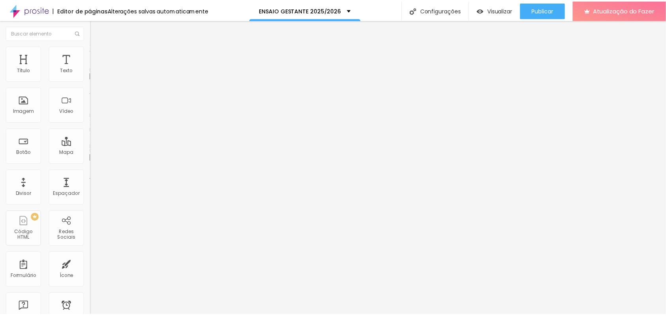
scroll to position [345, 0]
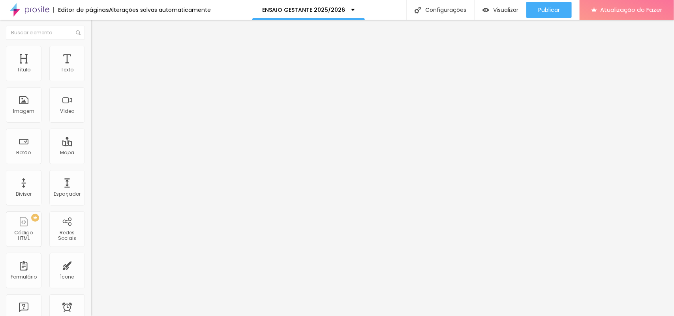
click at [91, 46] on li "Estilo" at bounding box center [136, 50] width 91 height 8
drag, startPoint x: 82, startPoint y: 86, endPoint x: 79, endPoint y: 105, distance: 19.5
click at [91, 81] on input "range" at bounding box center [116, 78] width 51 height 6
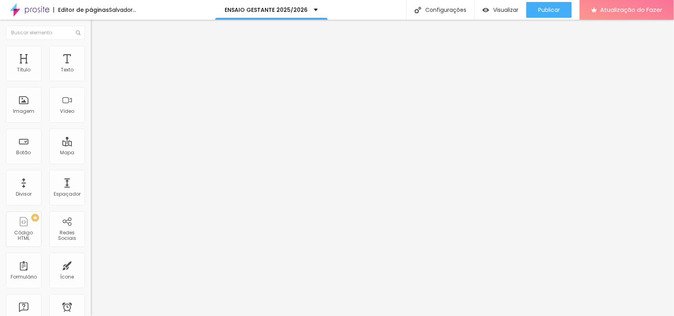
drag, startPoint x: 16, startPoint y: 85, endPoint x: 10, endPoint y: 87, distance: 6.0
click at [91, 81] on input "range" at bounding box center [116, 78] width 51 height 6
click at [91, 54] on li "Avançado" at bounding box center [136, 58] width 91 height 8
click at [91, 153] on input "range" at bounding box center [116, 156] width 51 height 6
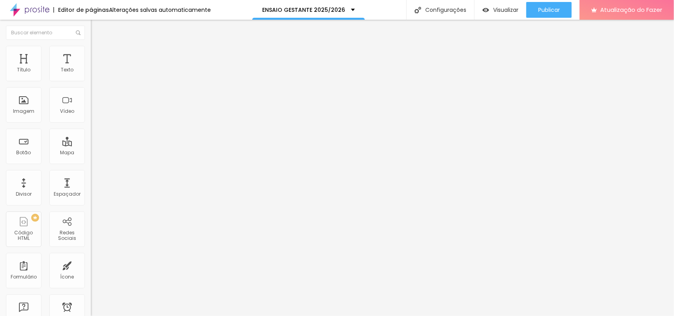
click at [91, 51] on li "Estilo" at bounding box center [136, 50] width 91 height 8
drag, startPoint x: 17, startPoint y: 99, endPoint x: 0, endPoint y: 100, distance: 17.0
click at [91, 173] on input "range" at bounding box center [116, 176] width 51 height 6
click at [94, 213] on icon "button" at bounding box center [96, 215] width 5 height 5
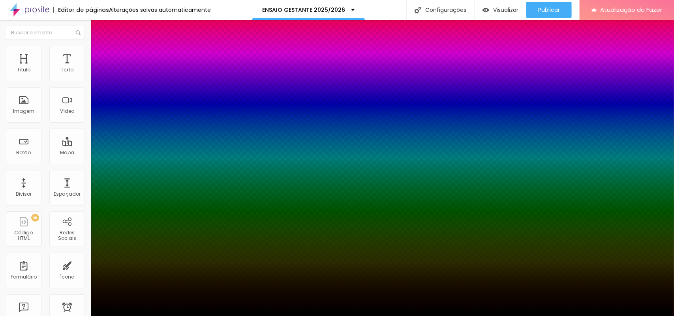
drag, startPoint x: 80, startPoint y: 120, endPoint x: 75, endPoint y: 116, distance: 5.7
click at [81, 253] on div at bounding box center [337, 316] width 674 height 0
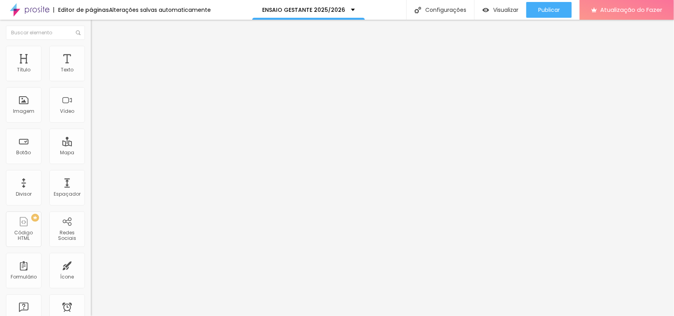
click at [98, 47] on font "Conteúdo" at bounding box center [110, 43] width 24 height 7
click at [91, 112] on img at bounding box center [94, 110] width 6 height 6
click at [94, 114] on icon "button" at bounding box center [96, 112] width 5 height 5
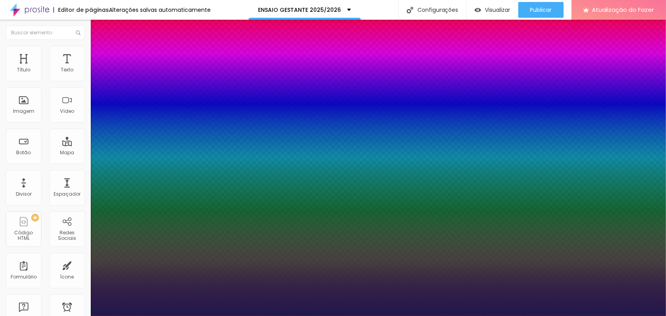
drag, startPoint x: 108, startPoint y: 222, endPoint x: 123, endPoint y: 221, distance: 15.4
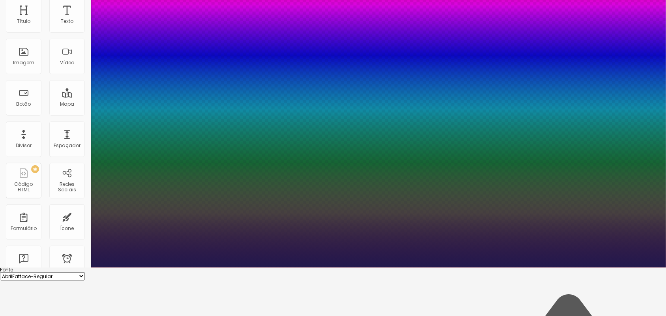
click at [85, 253] on select "AbrilFatface-Regular Actor-Regular Alegreya AlegreyaBlack Alice Allan-Bold Alla…" at bounding box center [42, 276] width 85 height 8
click at [84, 253] on select "AbrilFatface-Regular Actor-Regular Alegreya AlegreyaBlack Alice Allan-Bold Alla…" at bounding box center [42, 276] width 85 height 8
click at [149, 253] on div at bounding box center [333, 268] width 666 height 0
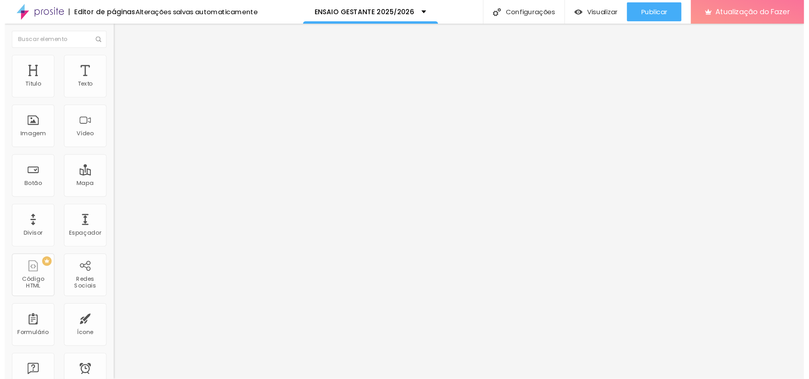
scroll to position [0, 0]
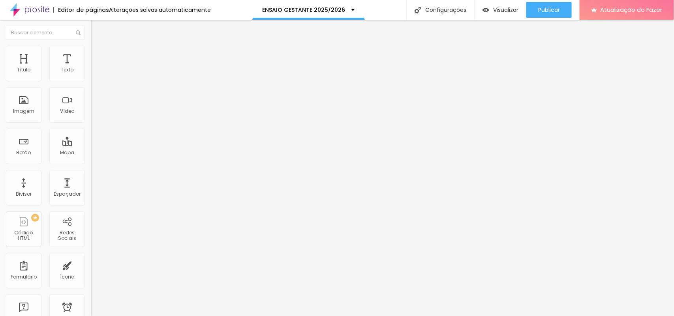
click at [97, 111] on icon "button" at bounding box center [98, 111] width 2 height 2
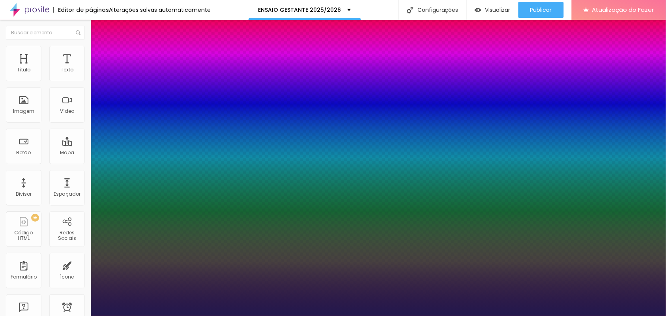
drag, startPoint x: 118, startPoint y: 220, endPoint x: 125, endPoint y: 218, distance: 8.1
click at [529, 253] on div at bounding box center [333, 316] width 666 height 0
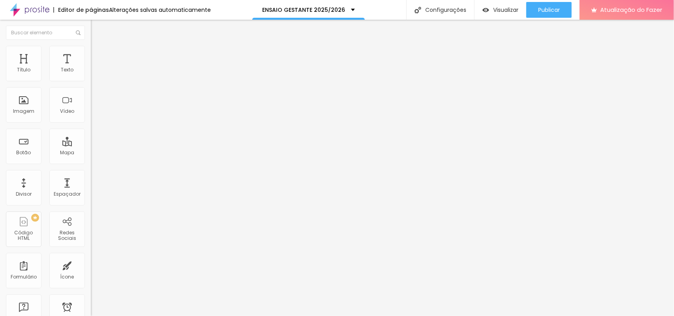
click at [91, 117] on button "button" at bounding box center [96, 113] width 11 height 8
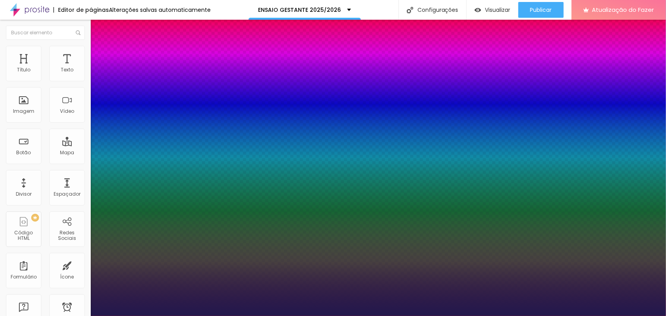
drag, startPoint x: 132, startPoint y: 276, endPoint x: 116, endPoint y: 275, distance: 16.6
click at [527, 253] on div at bounding box center [333, 316] width 666 height 0
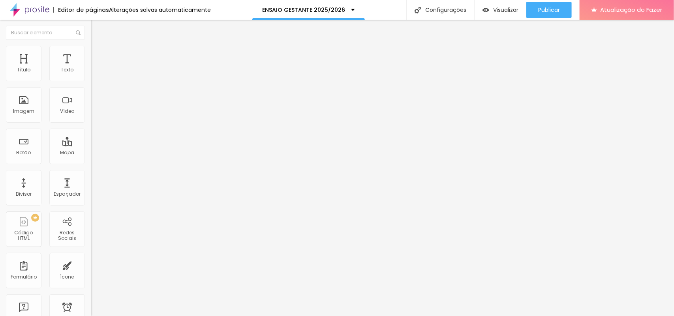
click at [91, 117] on button "button" at bounding box center [96, 113] width 11 height 8
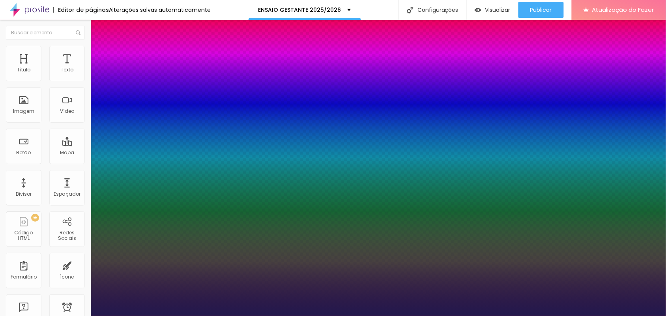
drag, startPoint x: 127, startPoint y: 222, endPoint x: 133, endPoint y: 222, distance: 6.3
click at [539, 253] on div at bounding box center [333, 316] width 666 height 0
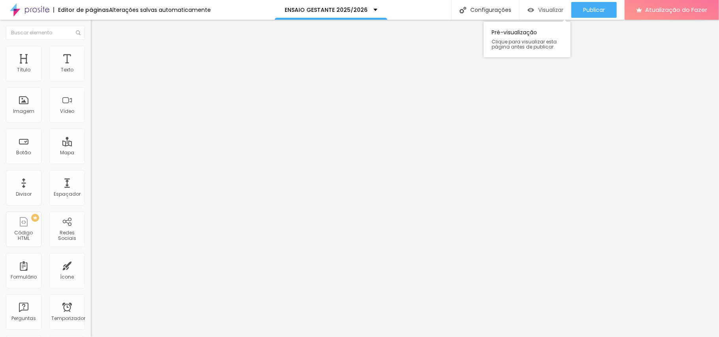
click at [539, 7] on font "Visualizar" at bounding box center [550, 10] width 25 height 8
click at [539, 12] on font "Visualizar" at bounding box center [550, 10] width 25 height 8
click at [91, 49] on li "Estilo" at bounding box center [136, 50] width 91 height 8
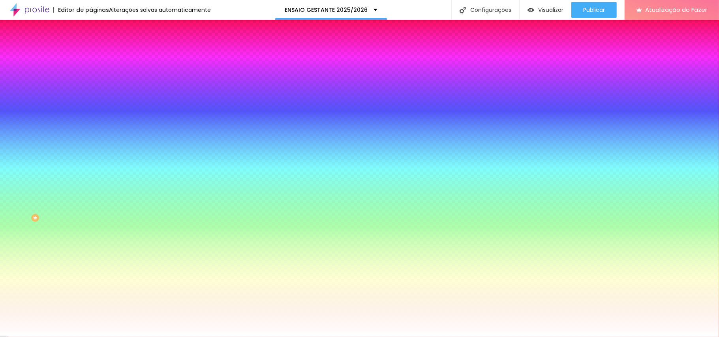
click at [91, 54] on img at bounding box center [94, 57] width 7 height 7
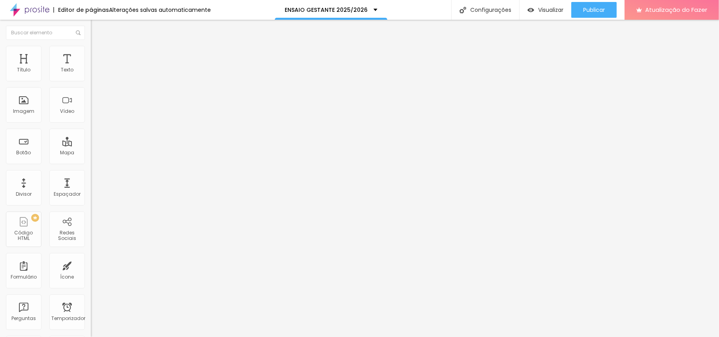
click at [91, 253] on input "range" at bounding box center [116, 268] width 51 height 6
click at [539, 7] on font "Visualizar" at bounding box center [550, 10] width 25 height 8
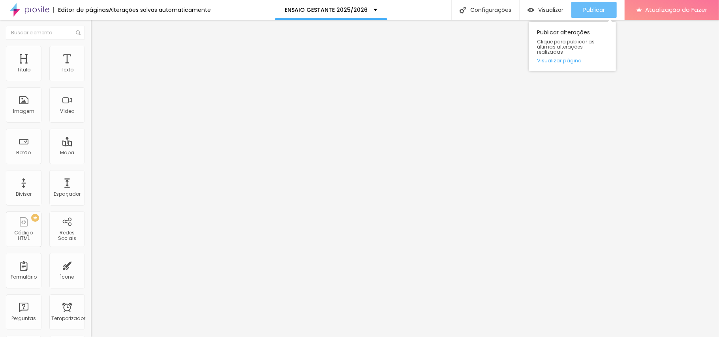
click at [539, 10] on font "Publicar" at bounding box center [594, 10] width 22 height 8
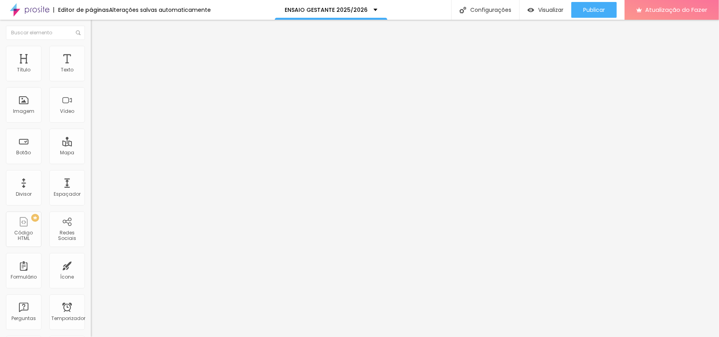
click at [98, 56] on font "Avançado" at bounding box center [111, 59] width 26 height 7
drag, startPoint x: 21, startPoint y: 77, endPoint x: 75, endPoint y: 81, distance: 53.8
click at [91, 153] on input "range" at bounding box center [116, 156] width 51 height 6
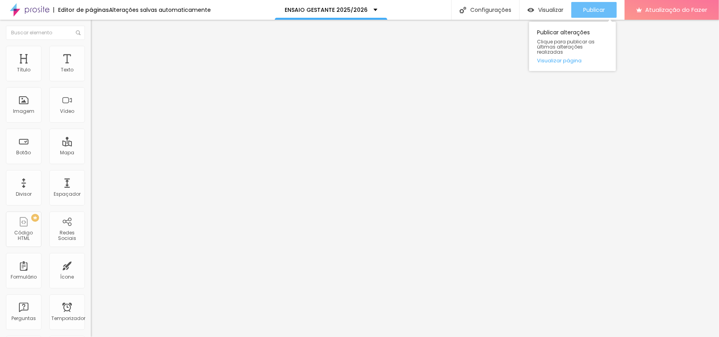
click at [539, 9] on font "Publicar" at bounding box center [594, 10] width 22 height 8
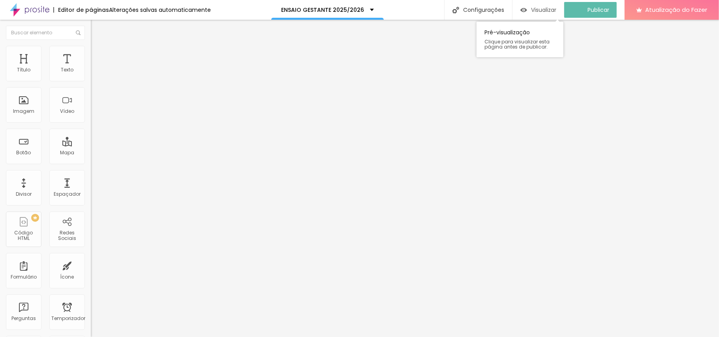
click at [539, 12] on font "Visualizar" at bounding box center [543, 10] width 25 height 8
click at [91, 72] on span "Encaixotado" at bounding box center [106, 68] width 31 height 7
click at [91, 84] on font "Completo" at bounding box center [103, 80] width 24 height 7
click at [98, 54] on font "Estilo" at bounding box center [104, 51] width 12 height 7
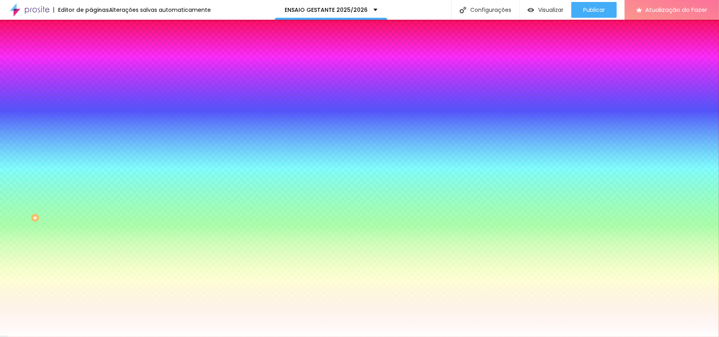
click at [91, 54] on img at bounding box center [94, 57] width 7 height 7
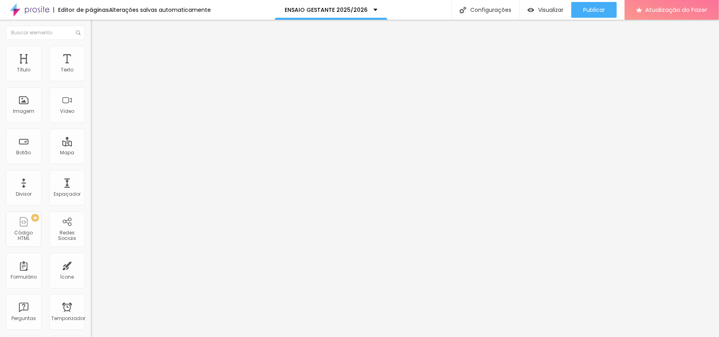
drag, startPoint x: 40, startPoint y: 92, endPoint x: 23, endPoint y: 94, distance: 17.0
click at [91, 253] on input "range" at bounding box center [116, 268] width 51 height 6
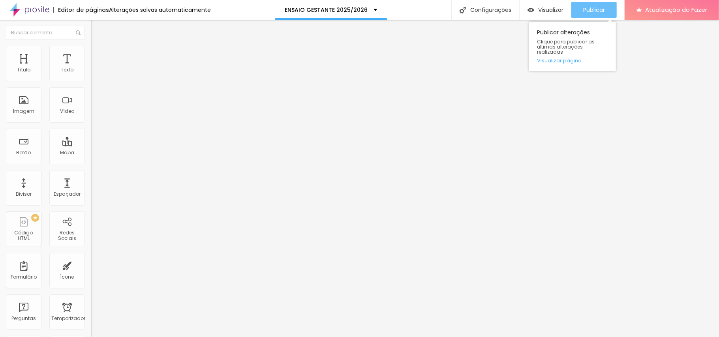
click at [539, 8] on font "Publicar" at bounding box center [594, 10] width 22 height 8
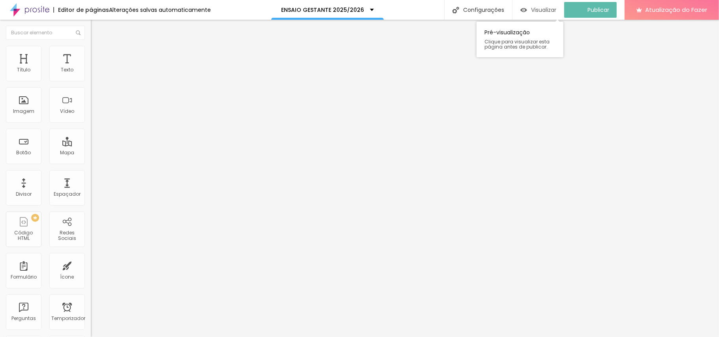
click at [539, 11] on font "Visualizar" at bounding box center [543, 10] width 25 height 8
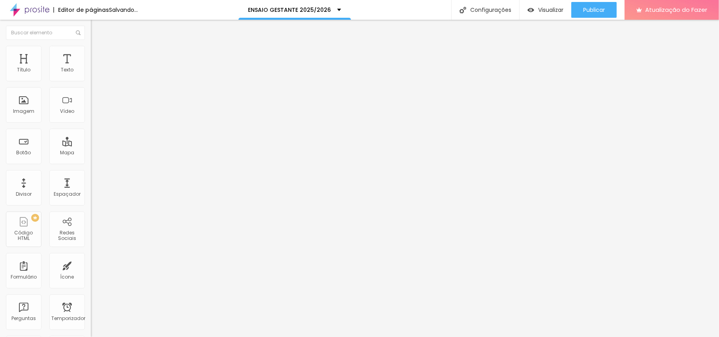
drag, startPoint x: 22, startPoint y: 92, endPoint x: 42, endPoint y: 96, distance: 20.3
click at [91, 253] on input "range" at bounding box center [116, 268] width 51 height 6
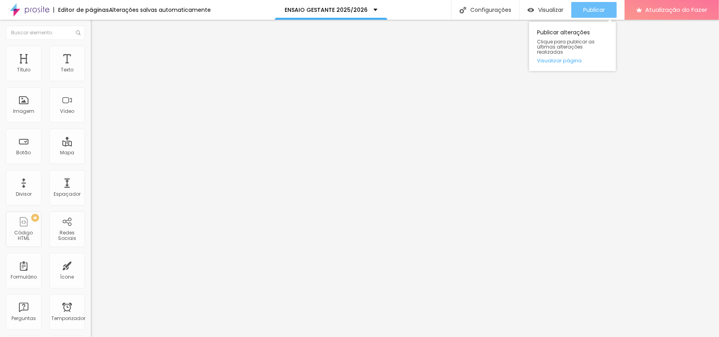
click at [539, 9] on font "Publicar" at bounding box center [594, 10] width 22 height 8
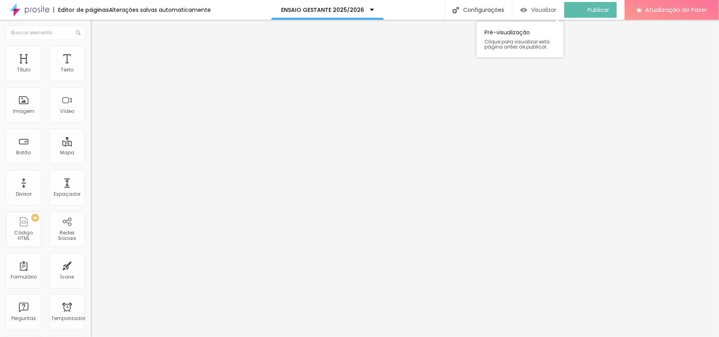
click at [539, 8] on font "Visualizar" at bounding box center [543, 10] width 25 height 8
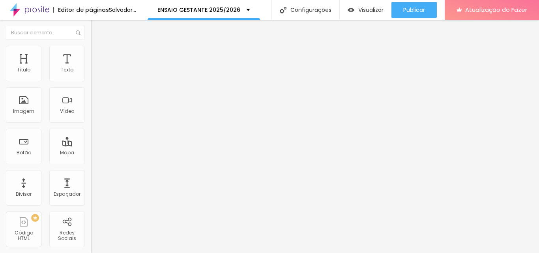
drag, startPoint x: 33, startPoint y: 94, endPoint x: 26, endPoint y: 95, distance: 6.7
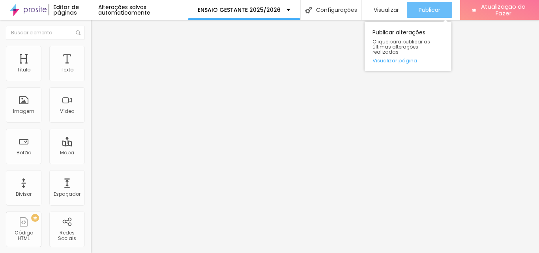
click at [414, 8] on button "Publicar" at bounding box center [429, 10] width 45 height 16
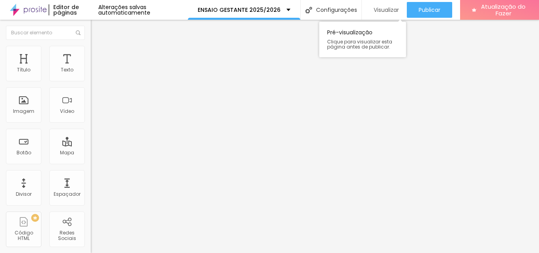
click at [372, 14] on div "Visualizar" at bounding box center [384, 10] width 29 height 16
drag, startPoint x: 19, startPoint y: 78, endPoint x: 26, endPoint y: 79, distance: 7.1
click at [91, 153] on input "range" at bounding box center [116, 156] width 51 height 6
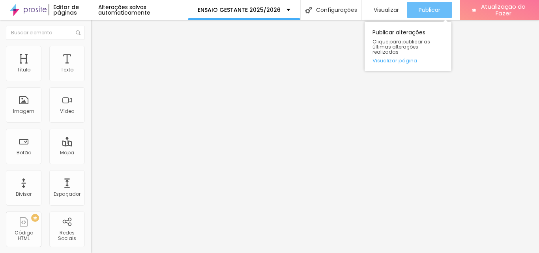
click at [429, 11] on font "Publicar" at bounding box center [430, 10] width 22 height 8
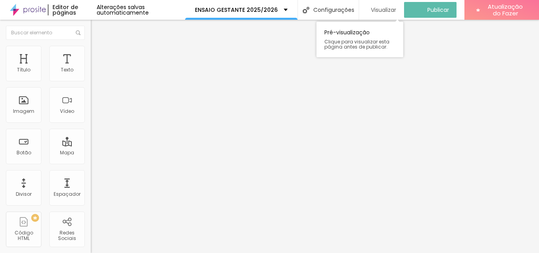
click at [385, 12] on font "Visualizar" at bounding box center [383, 10] width 25 height 8
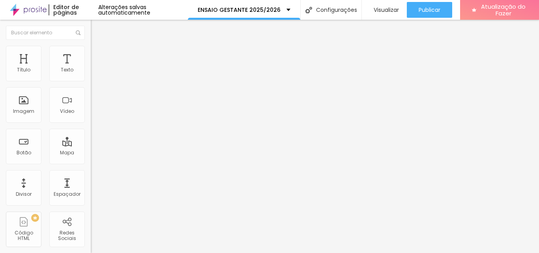
drag, startPoint x: 29, startPoint y: 94, endPoint x: 60, endPoint y: 82, distance: 32.8
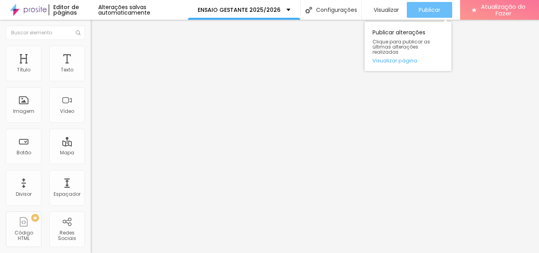
click at [436, 6] on font "Publicar" at bounding box center [430, 10] width 22 height 8
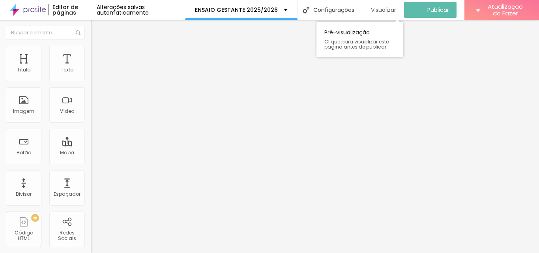
click at [380, 9] on font "Visualizar" at bounding box center [383, 10] width 25 height 8
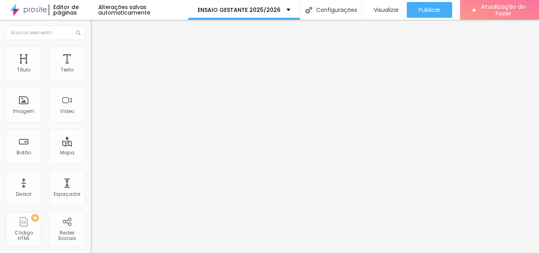
drag, startPoint x: 28, startPoint y: 94, endPoint x: 32, endPoint y: 94, distance: 4.3
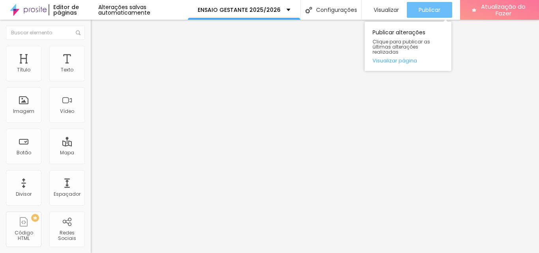
click at [425, 8] on font "Publicar" at bounding box center [430, 10] width 22 height 8
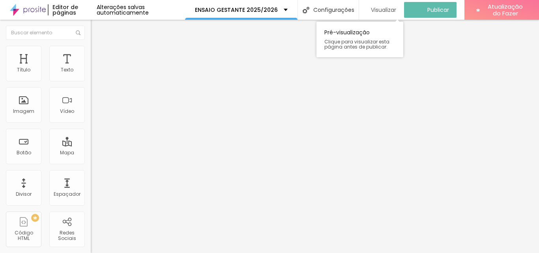
click at [384, 10] on font "Visualizar" at bounding box center [383, 10] width 25 height 8
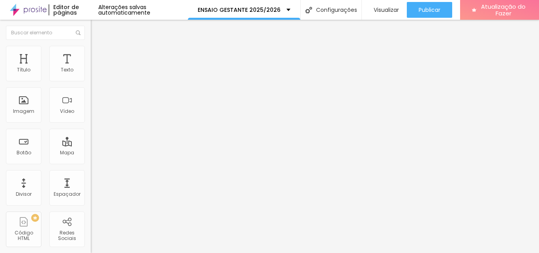
drag, startPoint x: 33, startPoint y: 92, endPoint x: 38, endPoint y: 93, distance: 4.8
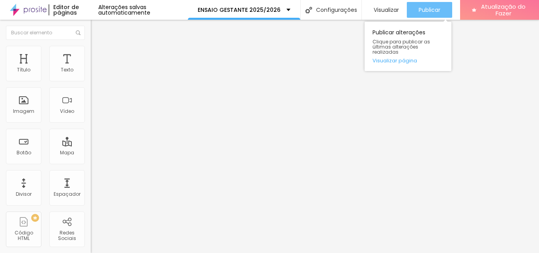
click at [425, 7] on font "Publicar" at bounding box center [430, 10] width 22 height 8
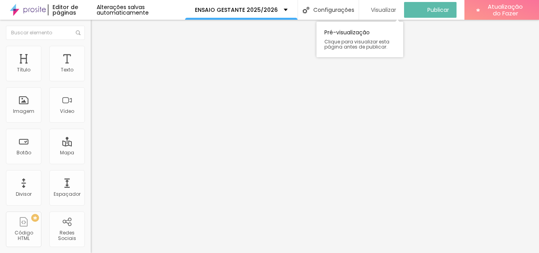
click at [382, 11] on font "Visualizar" at bounding box center [383, 10] width 25 height 8
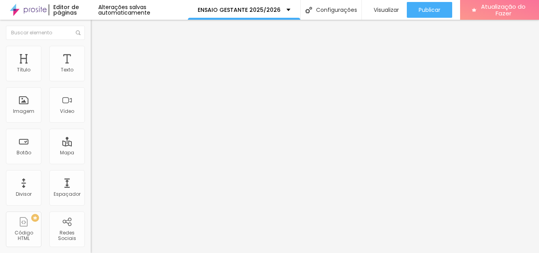
drag, startPoint x: 40, startPoint y: 94, endPoint x: 47, endPoint y: 92, distance: 7.3
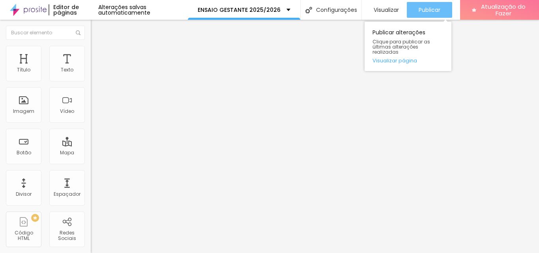
click at [431, 9] on font "Publicar" at bounding box center [430, 10] width 22 height 8
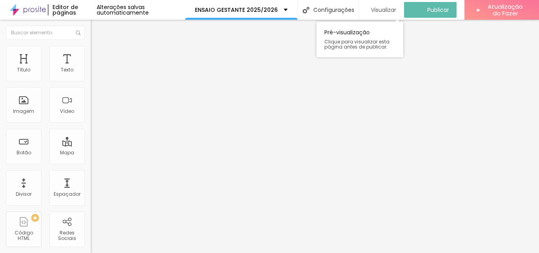
click at [389, 8] on font "Visualizar" at bounding box center [383, 10] width 25 height 8
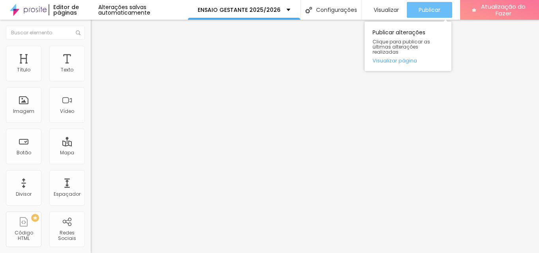
click at [428, 6] on font "Publicar" at bounding box center [430, 10] width 22 height 8
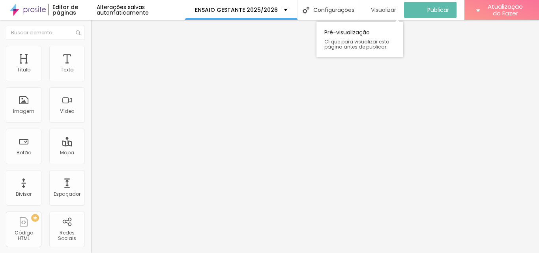
click at [378, 10] on font "Visualizar" at bounding box center [383, 10] width 25 height 8
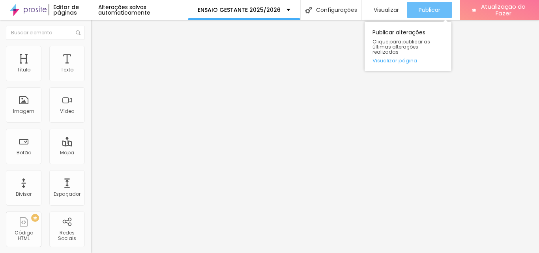
click at [423, 7] on font "Publicar" at bounding box center [430, 10] width 22 height 8
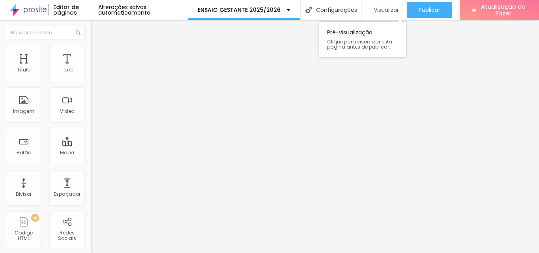
click at [386, 11] on font "Visualizar" at bounding box center [386, 10] width 25 height 8
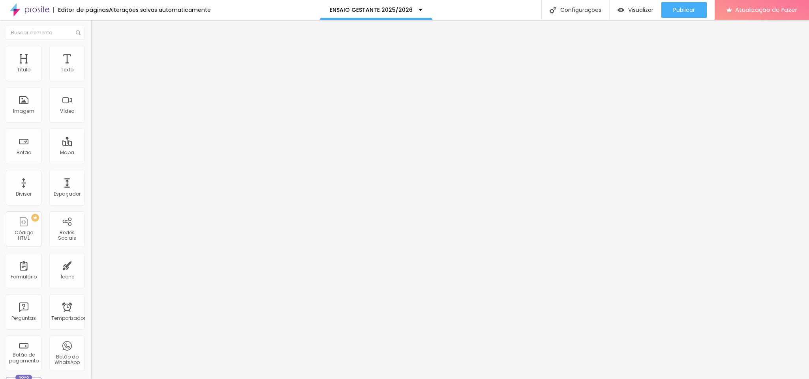
click at [91, 50] on img at bounding box center [94, 49] width 7 height 7
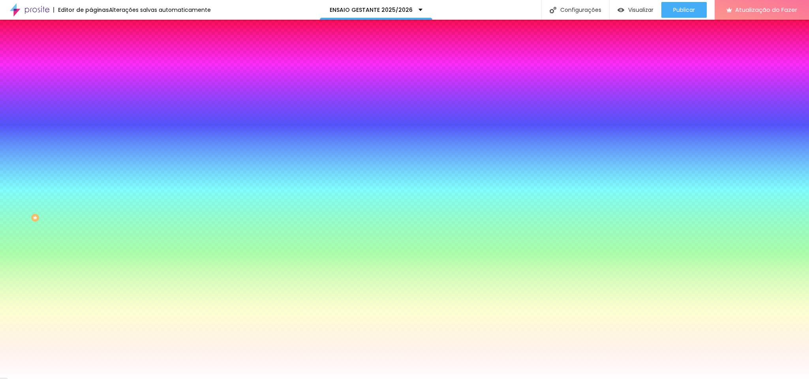
click at [95, 73] on font "Trocar imagem" at bounding box center [114, 69] width 38 height 7
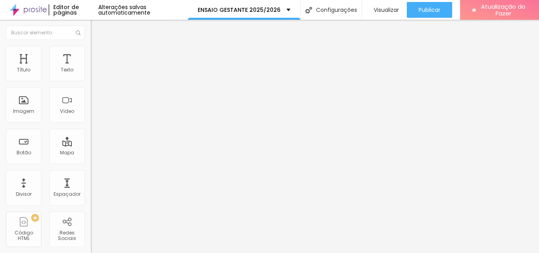
click at [91, 54] on img at bounding box center [94, 57] width 7 height 7
drag, startPoint x: 30, startPoint y: 77, endPoint x: 79, endPoint y: 77, distance: 48.9
click at [91, 153] on input "range" at bounding box center [116, 156] width 51 height 6
click at [91, 54] on img at bounding box center [94, 57] width 7 height 7
drag, startPoint x: 46, startPoint y: 78, endPoint x: 119, endPoint y: 78, distance: 73.0
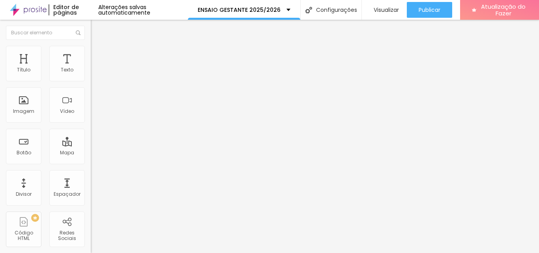
click at [119, 153] on input "range" at bounding box center [116, 156] width 51 height 6
click at [91, 54] on li "Avançado" at bounding box center [136, 58] width 91 height 8
click at [91, 48] on li "Avançado" at bounding box center [136, 50] width 91 height 8
click at [91, 54] on ul "Estilo Avançado" at bounding box center [136, 46] width 91 height 16
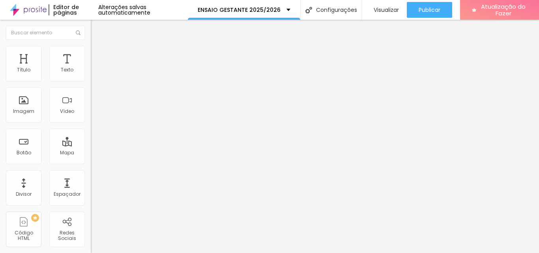
click at [98, 47] on font "Estilo" at bounding box center [104, 43] width 12 height 7
click at [94, 73] on icon "button" at bounding box center [96, 71] width 5 height 5
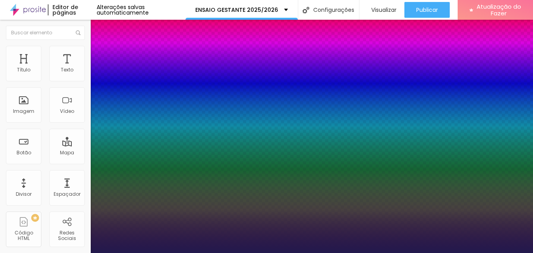
drag, startPoint x: 132, startPoint y: 189, endPoint x: 144, endPoint y: 189, distance: 12.2
click at [520, 253] on div at bounding box center [266, 253] width 533 height 0
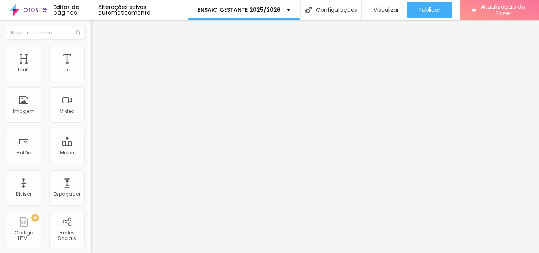
click at [91, 72] on font "Encaixotado" at bounding box center [106, 68] width 31 height 7
click at [91, 84] on font "Completo" at bounding box center [103, 80] width 24 height 7
click at [91, 50] on li "Estilo" at bounding box center [136, 50] width 91 height 8
click at [91, 51] on li "Estilo" at bounding box center [136, 50] width 91 height 8
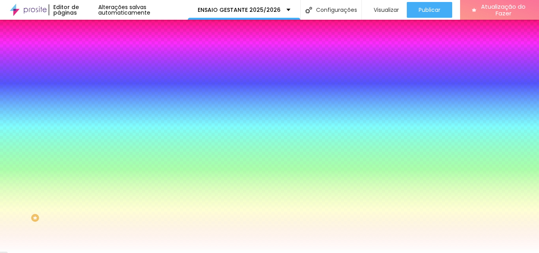
click at [91, 54] on li "Avançado" at bounding box center [136, 58] width 91 height 8
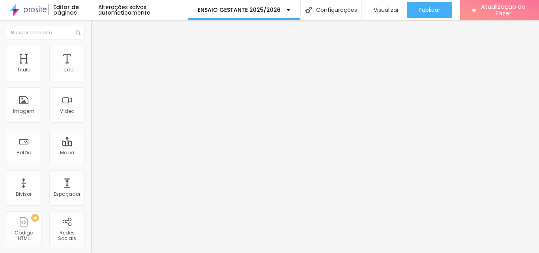
click at [98, 54] on font "Estilo" at bounding box center [104, 51] width 12 height 7
drag, startPoint x: 59, startPoint y: 50, endPoint x: 41, endPoint y: 50, distance: 18.2
click at [91, 50] on ul "Conteúdo Estilo Avançado" at bounding box center [136, 50] width 91 height 24
click at [91, 50] on li "Estilo" at bounding box center [136, 50] width 91 height 8
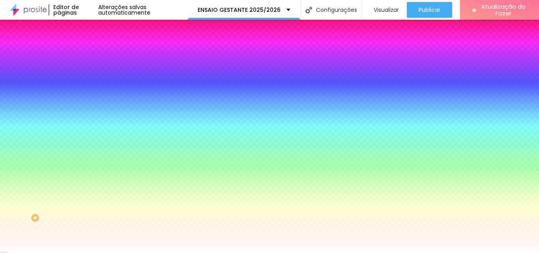
click at [98, 56] on font "Avançado" at bounding box center [111, 59] width 26 height 7
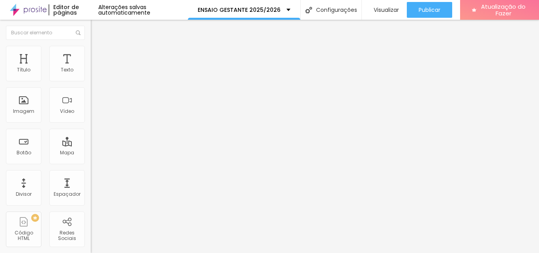
click at [98, 54] on font "Estilo" at bounding box center [104, 51] width 12 height 7
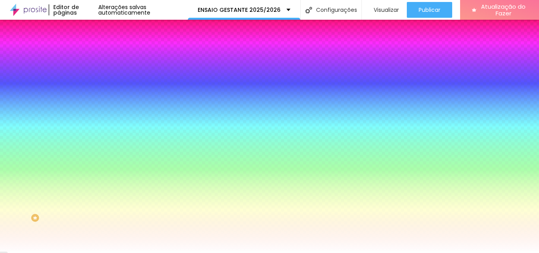
click at [98, 56] on font "Avançado" at bounding box center [111, 59] width 26 height 7
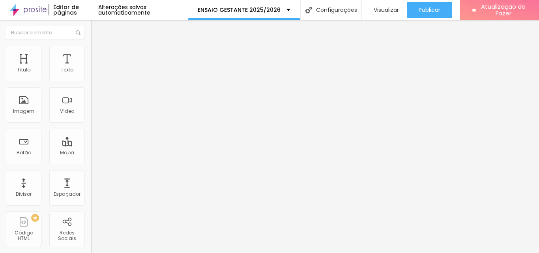
click at [91, 47] on li "Estilo" at bounding box center [136, 50] width 91 height 8
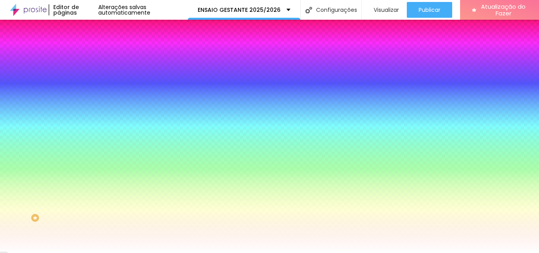
click at [91, 82] on span "Nenhum" at bounding box center [101, 78] width 21 height 7
click at [91, 94] on font "Paralaxe" at bounding box center [101, 91] width 21 height 7
click at [91, 87] on font "Nenhum" at bounding box center [101, 83] width 21 height 7
click at [91, 45] on img at bounding box center [94, 41] width 7 height 7
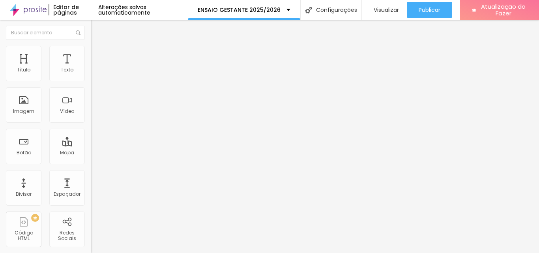
click at [91, 72] on font "Encaixotado" at bounding box center [106, 68] width 31 height 7
click at [91, 83] on div "Completo" at bounding box center [136, 81] width 91 height 5
click at [91, 54] on img at bounding box center [94, 57] width 7 height 7
drag, startPoint x: 18, startPoint y: 77, endPoint x: 15, endPoint y: 100, distance: 23.6
click at [91, 153] on input "range" at bounding box center [116, 156] width 51 height 6
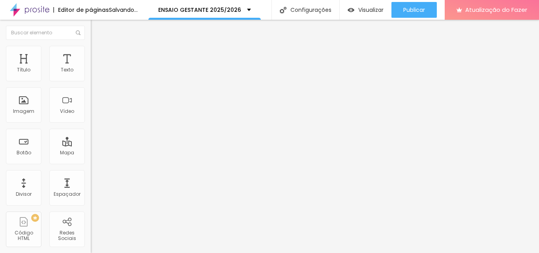
drag, startPoint x: 17, startPoint y: 93, endPoint x: 40, endPoint y: 94, distance: 23.3
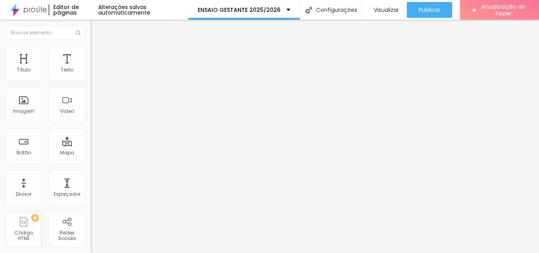
click at [91, 50] on li "Estilo" at bounding box center [136, 50] width 91 height 8
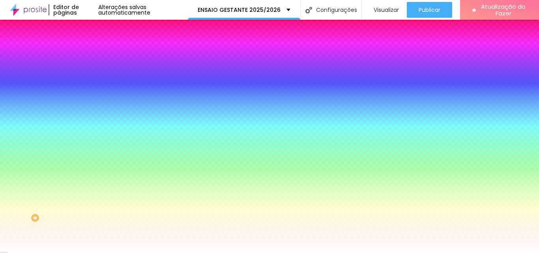
click at [134, 71] on img at bounding box center [136, 68] width 5 height 5
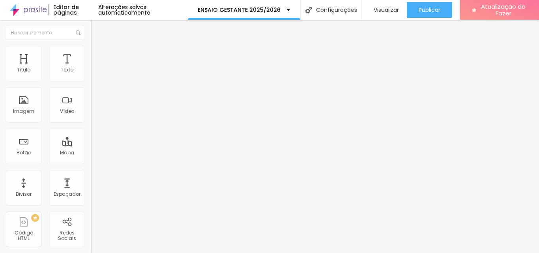
click at [91, 51] on li "Estilo" at bounding box center [136, 50] width 91 height 8
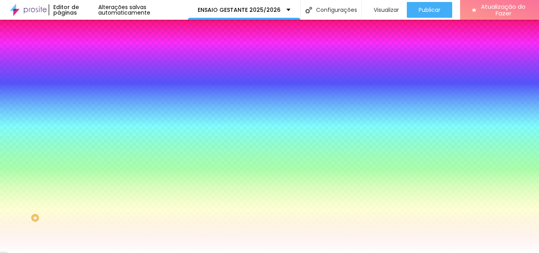
click at [98, 56] on font "Avançado" at bounding box center [111, 59] width 26 height 7
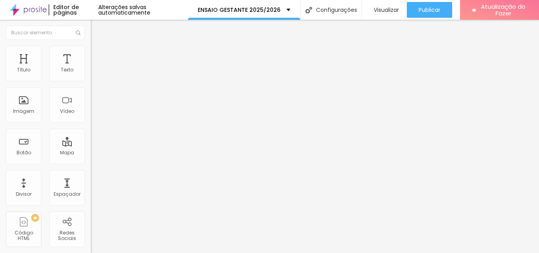
drag, startPoint x: 38, startPoint y: 92, endPoint x: 26, endPoint y: 92, distance: 11.8
drag, startPoint x: 24, startPoint y: 94, endPoint x: 90, endPoint y: 94, distance: 65.9
click at [95, 68] on font "Adicionar imagem" at bounding box center [118, 64] width 46 height 7
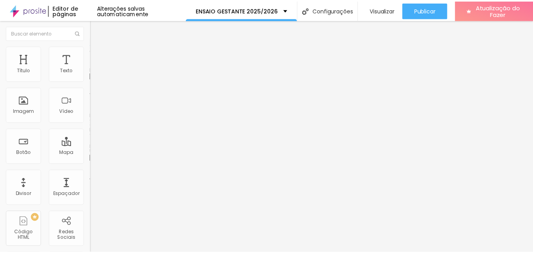
scroll to position [316, 0]
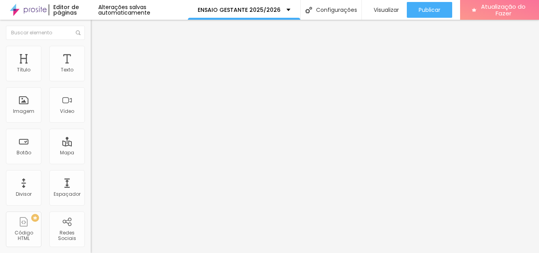
click at [98, 54] on font "Estilo" at bounding box center [104, 51] width 12 height 7
drag, startPoint x: 74, startPoint y: 85, endPoint x: 114, endPoint y: 85, distance: 40.2
click at [114, 81] on input "range" at bounding box center [116, 78] width 51 height 6
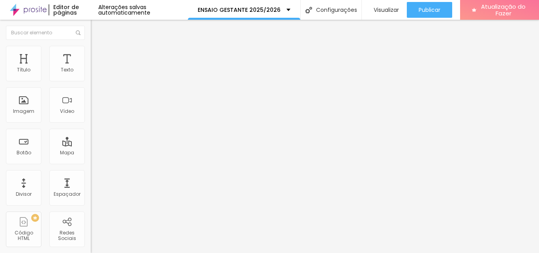
click at [91, 54] on li "Avançado" at bounding box center [136, 58] width 91 height 8
click at [91, 46] on li "Conteúdo" at bounding box center [136, 42] width 91 height 8
click at [91, 124] on span "Original" at bounding box center [100, 120] width 19 height 7
click at [91, 128] on font "Cinema" at bounding box center [101, 125] width 20 height 7
click at [91, 136] on font "Padrão" at bounding box center [100, 132] width 18 height 7
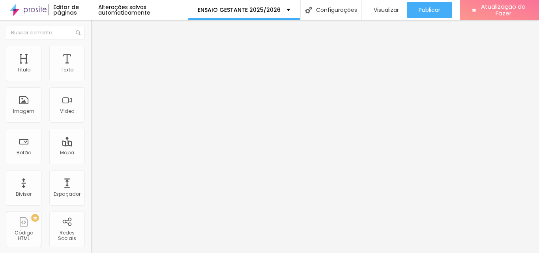
click at [91, 140] on font "Quadrado" at bounding box center [104, 137] width 26 height 7
click at [91, 145] on font "Original" at bounding box center [100, 142] width 19 height 7
click at [91, 133] on font "Padrão" at bounding box center [100, 129] width 18 height 7
click at [98, 53] on font "Estilo" at bounding box center [104, 51] width 12 height 7
drag, startPoint x: 82, startPoint y: 84, endPoint x: 77, endPoint y: 86, distance: 5.9
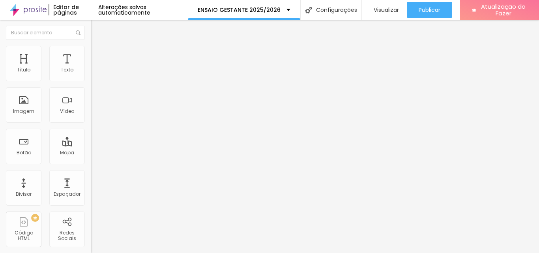
click at [91, 81] on input "range" at bounding box center [116, 78] width 51 height 6
click at [98, 53] on font "Estilo" at bounding box center [104, 51] width 12 height 7
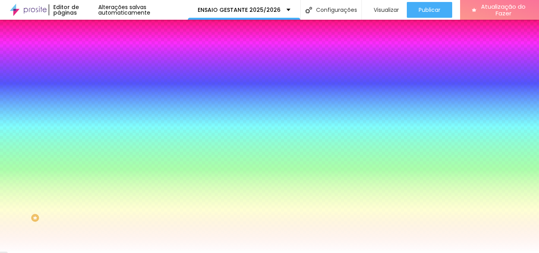
click at [98, 53] on font "Estilo" at bounding box center [104, 51] width 12 height 7
click at [98, 47] on font "Conteúdo" at bounding box center [110, 43] width 24 height 7
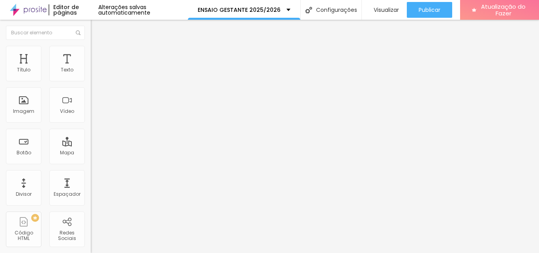
click at [91, 72] on font "Completo" at bounding box center [103, 68] width 24 height 7
click at [91, 77] on span "Encaixotado" at bounding box center [106, 73] width 31 height 7
click at [91, 47] on img at bounding box center [94, 49] width 7 height 7
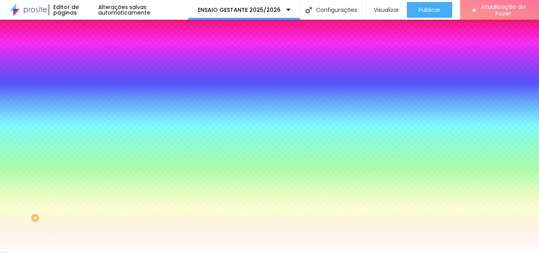
click at [91, 54] on li "Avançado" at bounding box center [136, 58] width 91 height 8
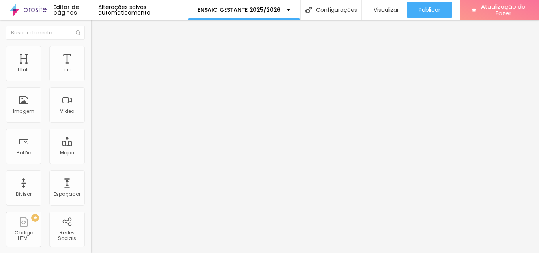
drag, startPoint x: 21, startPoint y: 92, endPoint x: 13, endPoint y: 93, distance: 8.0
click at [91, 54] on li "Avançado" at bounding box center [136, 58] width 91 height 8
drag, startPoint x: 29, startPoint y: 77, endPoint x: 0, endPoint y: 89, distance: 31.5
click at [91, 153] on input "range" at bounding box center [116, 156] width 51 height 6
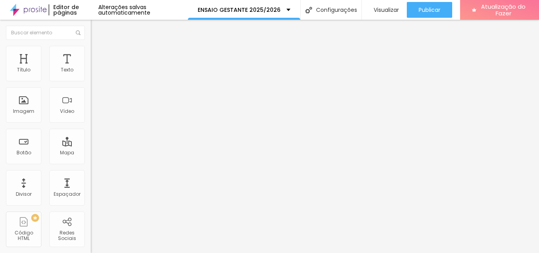
click at [91, 54] on img at bounding box center [94, 57] width 7 height 7
drag, startPoint x: 19, startPoint y: 79, endPoint x: 26, endPoint y: 101, distance: 23.7
click at [91, 153] on input "range" at bounding box center [116, 156] width 51 height 6
click at [91, 51] on img at bounding box center [94, 49] width 7 height 7
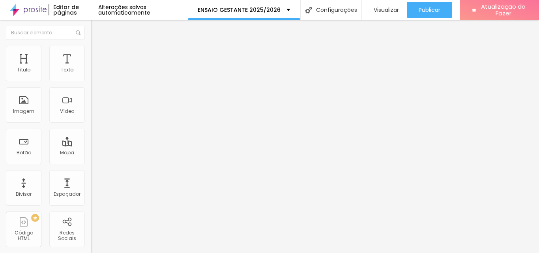
drag, startPoint x: 15, startPoint y: 54, endPoint x: 19, endPoint y: 59, distance: 5.9
click at [98, 47] on font "Estilo" at bounding box center [104, 43] width 12 height 7
click at [91, 76] on button "button" at bounding box center [96, 71] width 11 height 8
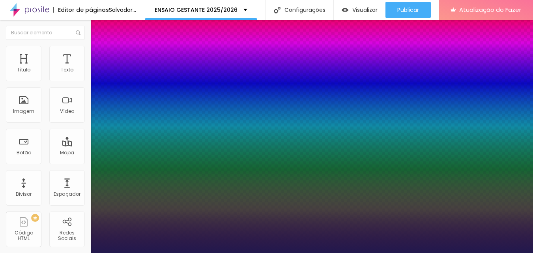
drag, startPoint x: 141, startPoint y: 191, endPoint x: 123, endPoint y: 190, distance: 18.2
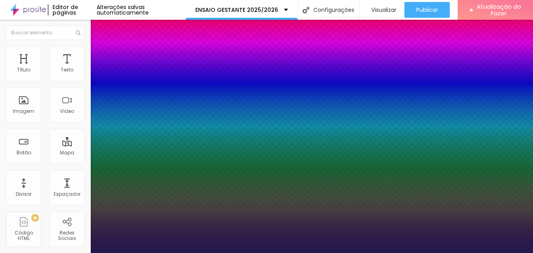
drag, startPoint x: 120, startPoint y: 190, endPoint x: 108, endPoint y: 189, distance: 12.6
drag, startPoint x: 101, startPoint y: 171, endPoint x: 96, endPoint y: 171, distance: 5.1
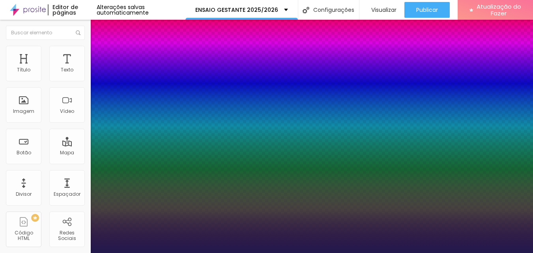
drag, startPoint x: 102, startPoint y: 153, endPoint x: 116, endPoint y: 172, distance: 23.4
drag, startPoint x: 110, startPoint y: 189, endPoint x: 128, endPoint y: 189, distance: 17.8
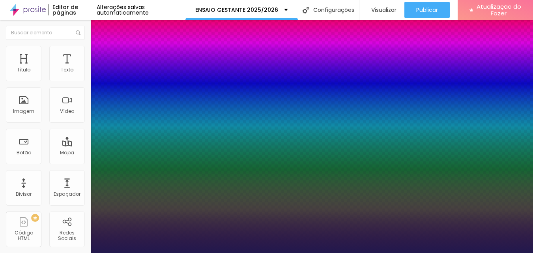
click at [301, 253] on div at bounding box center [266, 253] width 533 height 0
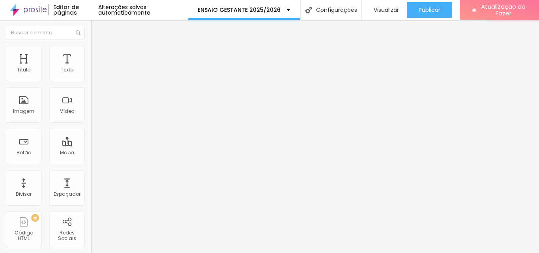
click at [91, 52] on li "Estilo" at bounding box center [136, 50] width 91 height 8
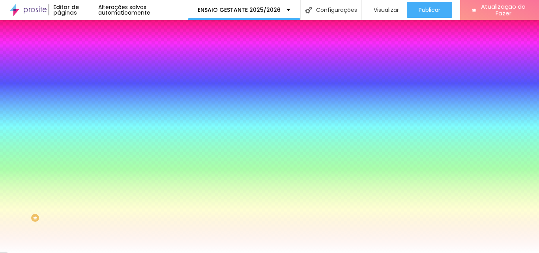
click at [91, 54] on li "Avançado" at bounding box center [136, 58] width 91 height 8
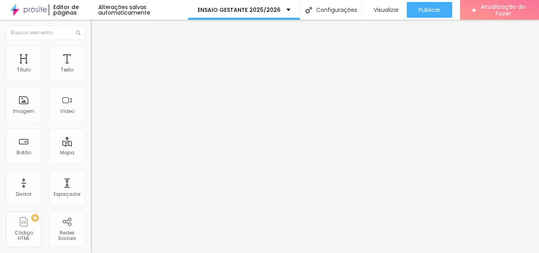
drag, startPoint x: 49, startPoint y: 78, endPoint x: 37, endPoint y: 85, distance: 14.0
click at [91, 153] on input "range" at bounding box center [116, 156] width 51 height 6
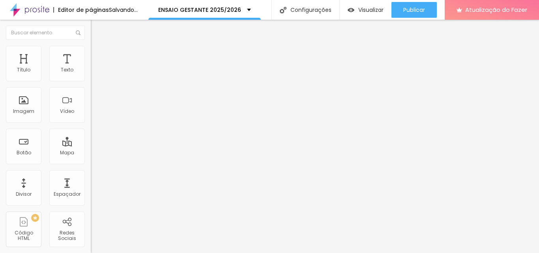
click at [98, 54] on font "Estilo" at bounding box center [104, 51] width 12 height 7
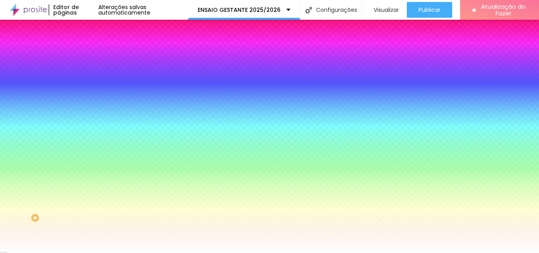
click at [91, 46] on li "Conteúdo" at bounding box center [136, 42] width 91 height 8
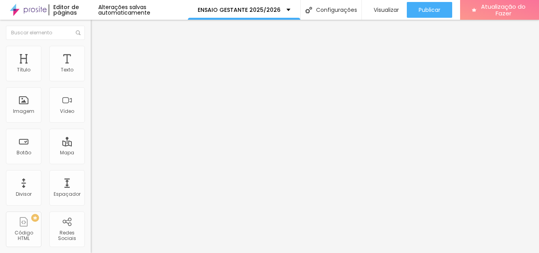
click at [134, 66] on img at bounding box center [136, 64] width 5 height 5
click at [94, 114] on icon "button" at bounding box center [96, 112] width 5 height 5
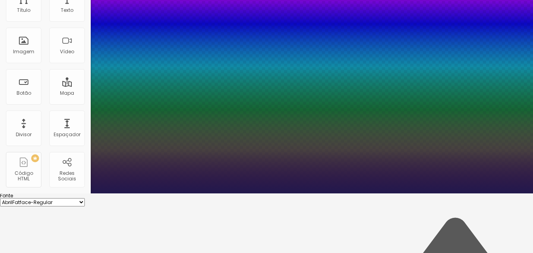
scroll to position [79, 0]
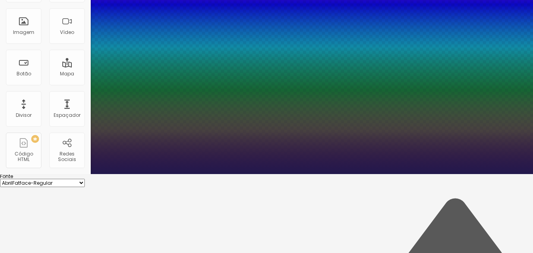
click at [385, 174] on div at bounding box center [266, 174] width 533 height 0
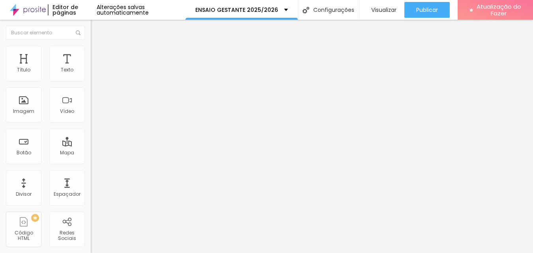
scroll to position [0, 0]
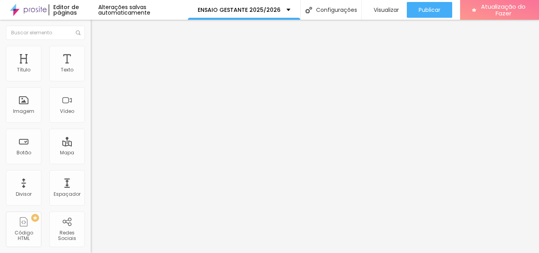
click at [95, 114] on icon "button" at bounding box center [96, 111] width 3 height 3
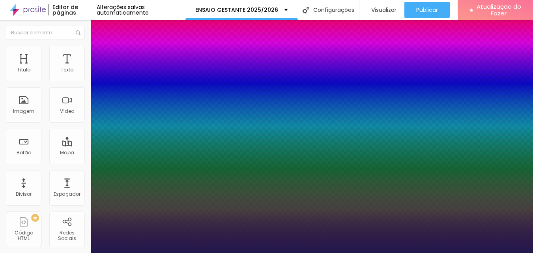
click at [324, 253] on div at bounding box center [266, 253] width 533 height 0
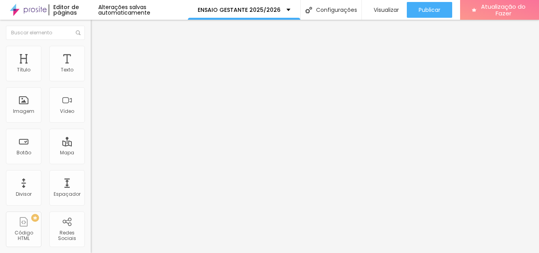
click at [91, 117] on button "button" at bounding box center [96, 113] width 11 height 8
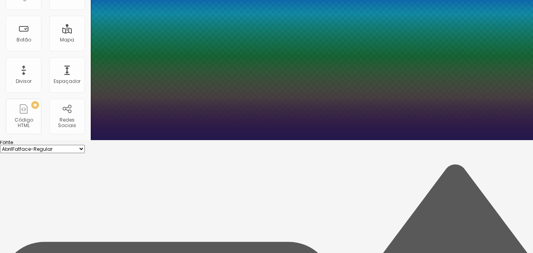
scroll to position [113, 0]
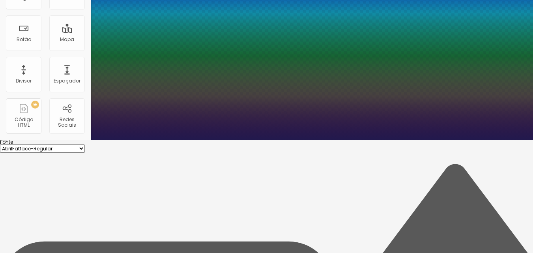
drag, startPoint x: 102, startPoint y: 147, endPoint x: 90, endPoint y: 148, distance: 11.9
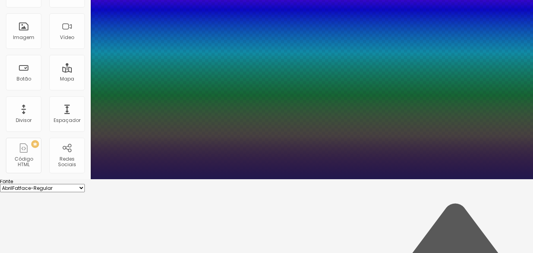
drag, startPoint x: 101, startPoint y: 167, endPoint x: 90, endPoint y: 167, distance: 10.7
click at [433, 179] on div at bounding box center [266, 179] width 533 height 0
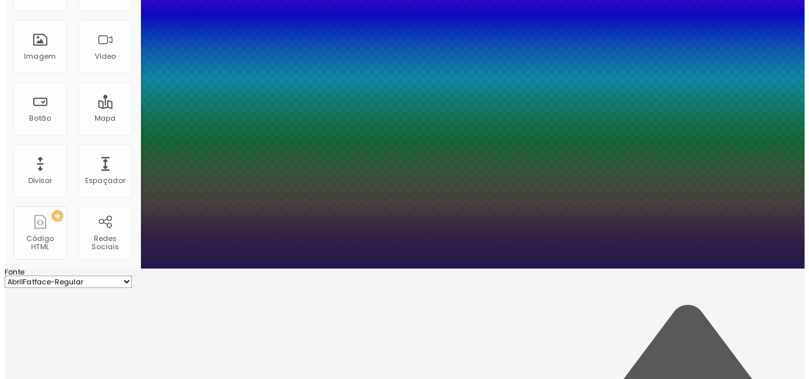
scroll to position [0, 0]
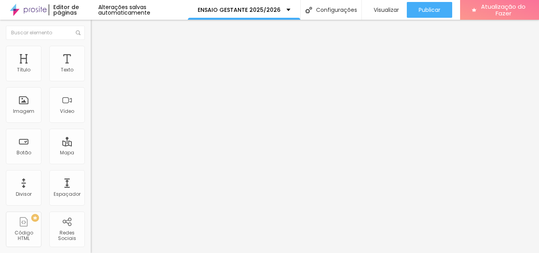
click at [95, 114] on icon "button" at bounding box center [96, 111] width 3 height 3
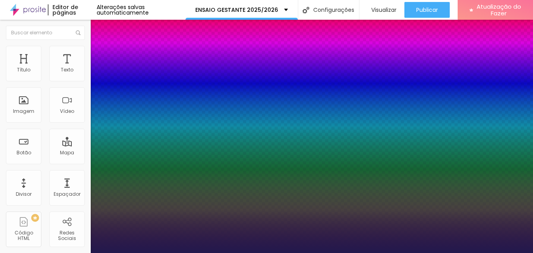
drag, startPoint x: 110, startPoint y: 222, endPoint x: 118, endPoint y: 222, distance: 7.9
click at [344, 253] on div at bounding box center [266, 253] width 533 height 0
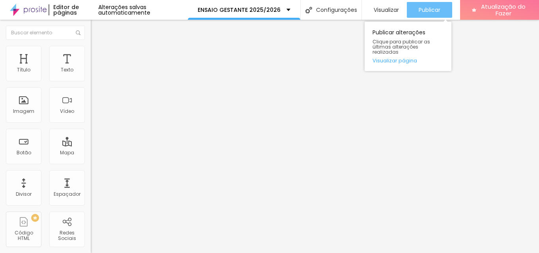
click at [431, 9] on font "Publicar" at bounding box center [430, 10] width 22 height 8
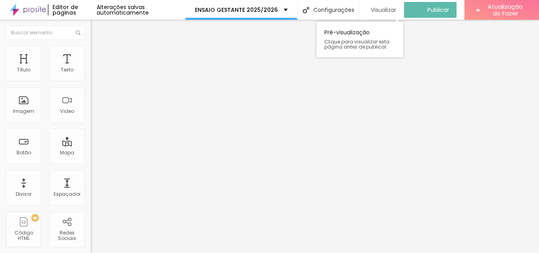
click at [386, 10] on font "Visualizar" at bounding box center [383, 10] width 25 height 8
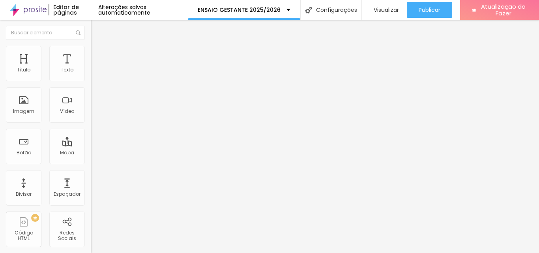
click at [94, 114] on icon "button" at bounding box center [96, 112] width 5 height 5
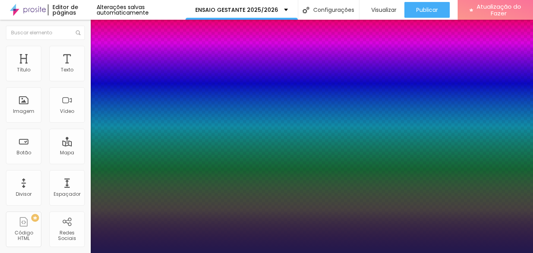
drag, startPoint x: 106, startPoint y: 223, endPoint x: 110, endPoint y: 223, distance: 4.0
click at [426, 253] on div at bounding box center [266, 253] width 533 height 0
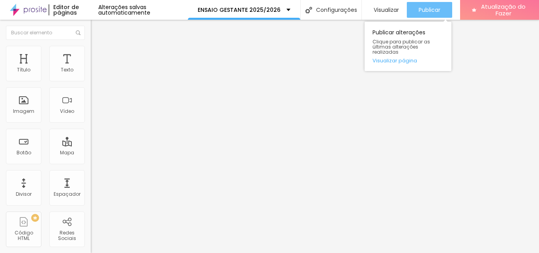
drag, startPoint x: 442, startPoint y: 14, endPoint x: 436, endPoint y: 11, distance: 6.4
click at [440, 13] on button "Publicar" at bounding box center [429, 10] width 45 height 16
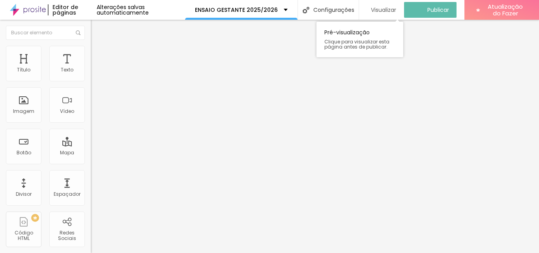
click at [388, 11] on font "Visualizar" at bounding box center [383, 10] width 25 height 8
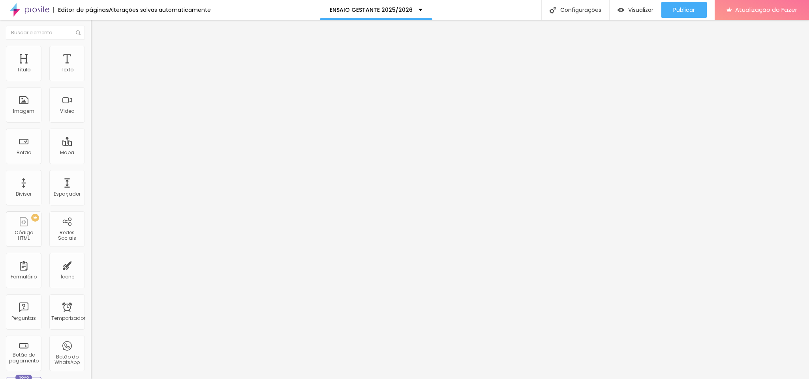
click at [91, 54] on li "Avançado" at bounding box center [136, 58] width 91 height 8
click at [91, 52] on li "Estilo" at bounding box center [136, 50] width 91 height 8
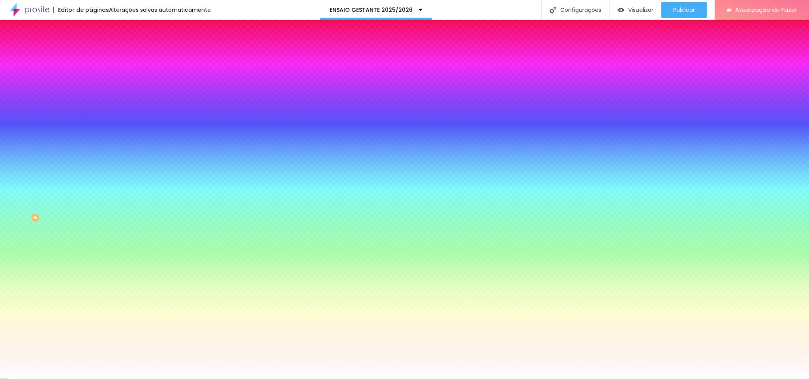
click at [98, 47] on font "Conteúdo" at bounding box center [110, 43] width 24 height 7
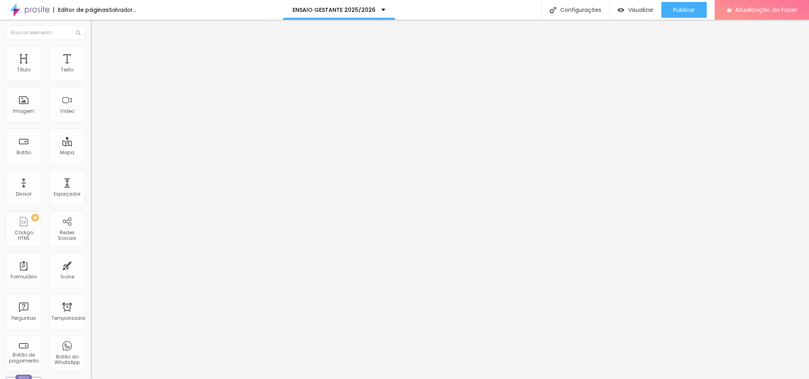
click at [91, 68] on span "Adicionar imagem" at bounding box center [116, 64] width 51 height 7
click at [91, 48] on li "Estilo" at bounding box center [136, 50] width 91 height 8
drag, startPoint x: 80, startPoint y: 86, endPoint x: 19, endPoint y: 88, distance: 60.8
click at [91, 81] on input "range" at bounding box center [116, 78] width 51 height 6
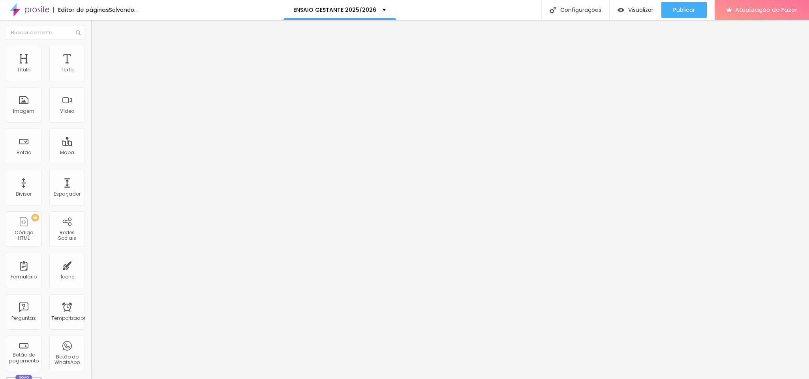
drag, startPoint x: 18, startPoint y: 49, endPoint x: 52, endPoint y: 52, distance: 34.9
click at [91, 45] on img at bounding box center [94, 41] width 7 height 7
click at [91, 54] on li "Avançado" at bounding box center [136, 58] width 91 height 8
drag, startPoint x: 9, startPoint y: 45, endPoint x: 18, endPoint y: 46, distance: 9.5
click at [91, 45] on li "Conteúdo" at bounding box center [136, 42] width 91 height 8
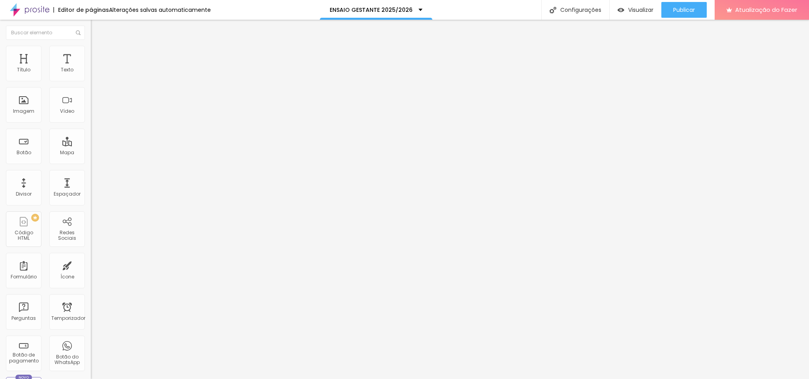
click at [91, 67] on div "Adicionar imagem" at bounding box center [136, 65] width 91 height 6
click at [95, 68] on font "Adicionar imagem" at bounding box center [118, 64] width 46 height 7
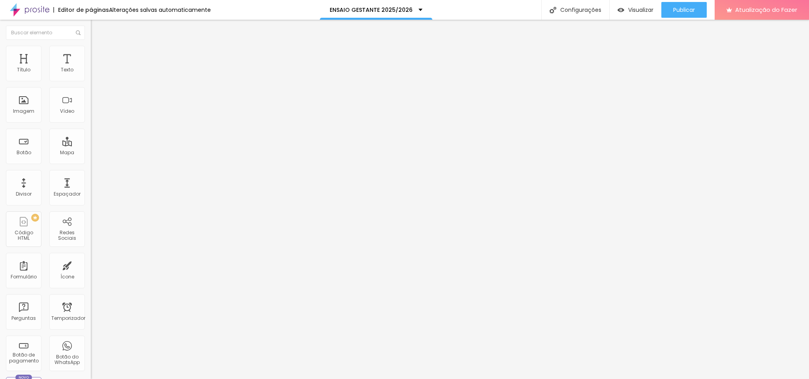
click at [91, 47] on img at bounding box center [94, 49] width 7 height 7
drag, startPoint x: 15, startPoint y: 87, endPoint x: 38, endPoint y: 89, distance: 22.6
click at [91, 81] on input "range" at bounding box center [116, 78] width 51 height 6
click at [95, 68] on font "Adicionar imagem" at bounding box center [118, 64] width 46 height 7
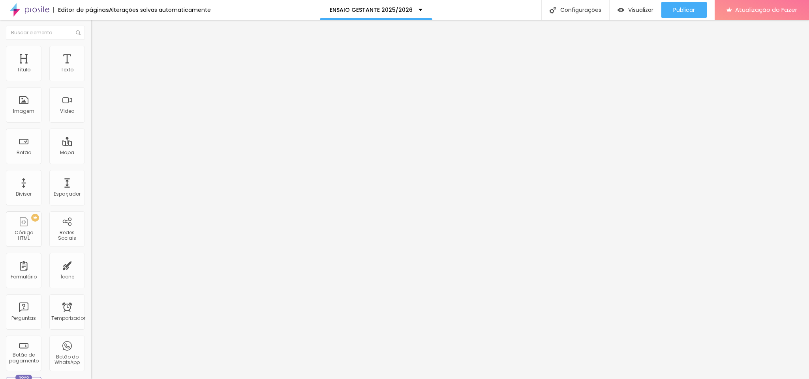
click at [91, 50] on li "Estilo" at bounding box center [136, 50] width 91 height 8
click at [91, 46] on li "Estilo" at bounding box center [136, 50] width 91 height 8
click at [91, 75] on input "45" at bounding box center [108, 70] width 34 height 8
drag, startPoint x: 45, startPoint y: 50, endPoint x: 52, endPoint y: 63, distance: 14.6
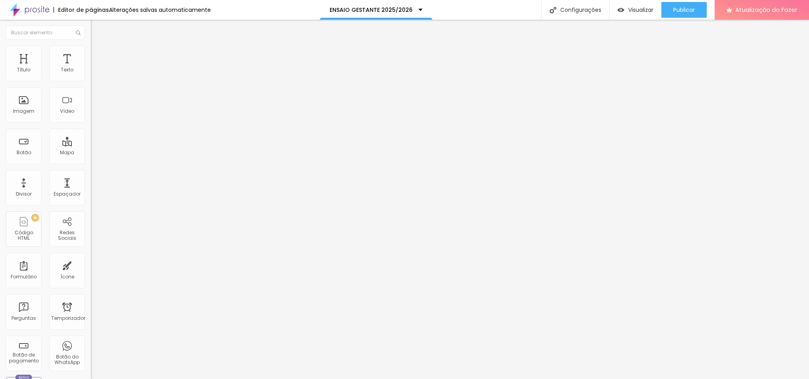
click at [91, 51] on li "Estilo" at bounding box center [136, 50] width 91 height 8
click at [91, 75] on input "100" at bounding box center [108, 70] width 34 height 8
click at [91, 50] on img at bounding box center [94, 49] width 7 height 7
click at [91, 54] on li "Avançado" at bounding box center [136, 58] width 91 height 8
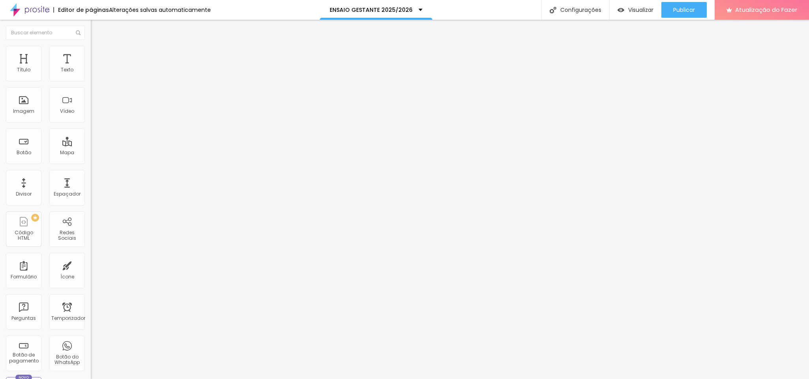
click at [98, 54] on font "Estilo" at bounding box center [104, 51] width 12 height 7
click at [91, 45] on img at bounding box center [94, 41] width 7 height 7
click at [539, 11] on font "Publicar" at bounding box center [684, 10] width 22 height 8
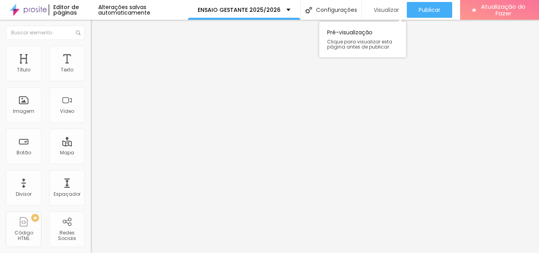
click at [378, 9] on font "Visualizar" at bounding box center [386, 10] width 25 height 8
drag, startPoint x: 52, startPoint y: 54, endPoint x: 47, endPoint y: 50, distance: 6.7
click at [91, 53] on ul "Conteúdo Estilo Avançado" at bounding box center [136, 50] width 91 height 24
click at [91, 50] on img at bounding box center [94, 49] width 7 height 7
drag, startPoint x: 41, startPoint y: 85, endPoint x: 95, endPoint y: 90, distance: 54.3
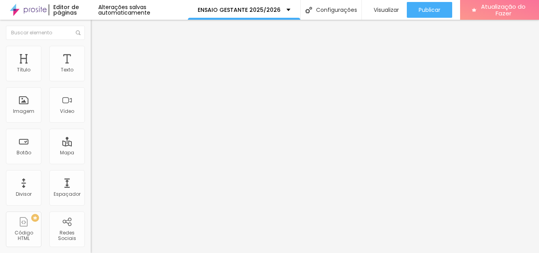
click at [95, 81] on input "range" at bounding box center [116, 78] width 51 height 6
click at [98, 54] on font "Estilo" at bounding box center [104, 51] width 12 height 7
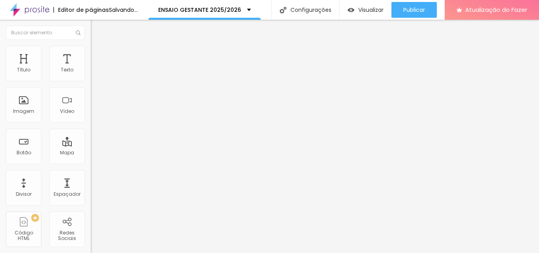
drag, startPoint x: 105, startPoint y: 86, endPoint x: 178, endPoint y: 96, distance: 73.7
click at [142, 81] on input "range" at bounding box center [116, 78] width 51 height 6
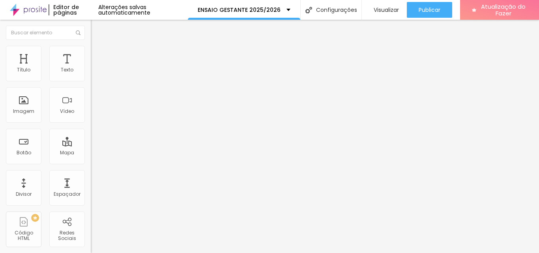
click at [91, 46] on li "Conteúdo" at bounding box center [136, 42] width 91 height 8
click at [91, 124] on span "Original" at bounding box center [100, 120] width 19 height 7
click at [91, 128] on span "Cinema" at bounding box center [101, 125] width 20 height 7
click at [91, 136] on span "Padrão" at bounding box center [100, 132] width 18 height 7
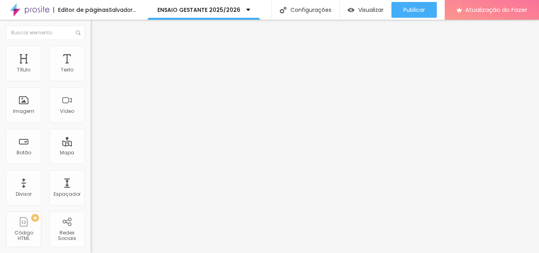
click at [91, 140] on font "Quadrado" at bounding box center [104, 137] width 26 height 7
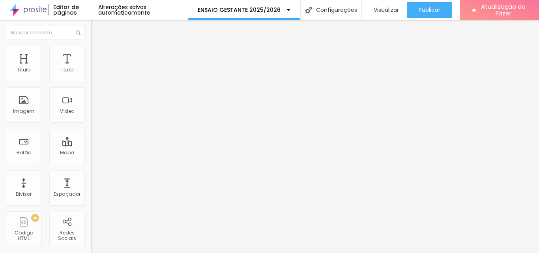
click at [91, 145] on span "Original" at bounding box center [100, 142] width 19 height 7
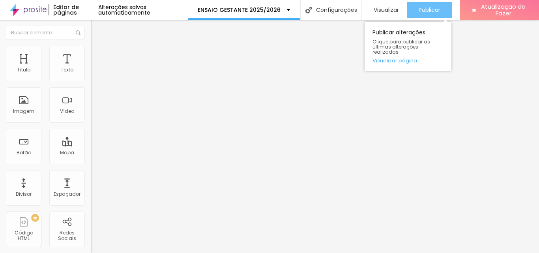
click at [423, 6] on font "Publicar" at bounding box center [430, 10] width 22 height 8
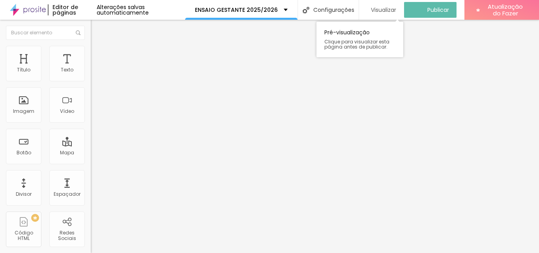
click at [384, 9] on font "Visualizar" at bounding box center [383, 10] width 25 height 8
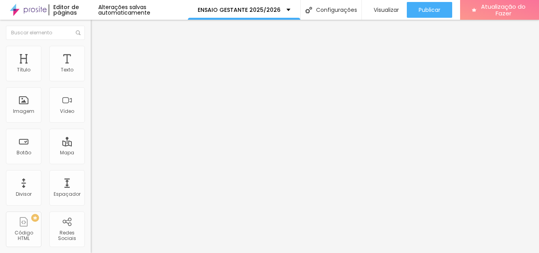
click at [95, 68] on font "Trocar imagem" at bounding box center [114, 64] width 38 height 7
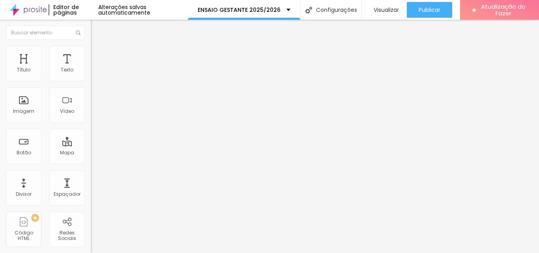
drag, startPoint x: 159, startPoint y: 153, endPoint x: 191, endPoint y: 149, distance: 32.2
click at [161, 253] on div at bounding box center [269, 258] width 539 height 0
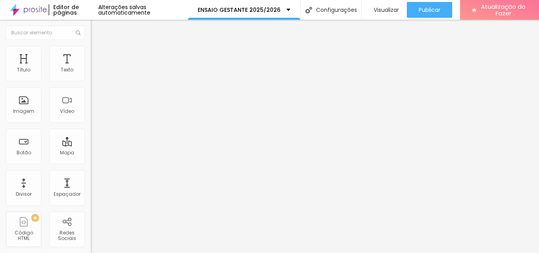
drag, startPoint x: 66, startPoint y: 105, endPoint x: 211, endPoint y: 155, distance: 153.7
click at [95, 68] on font "Adicionar imagem" at bounding box center [118, 64] width 46 height 7
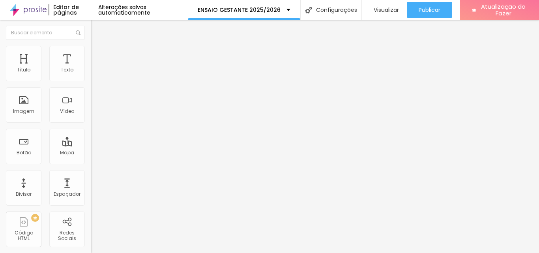
click at [94, 114] on icon "button" at bounding box center [96, 112] width 5 height 5
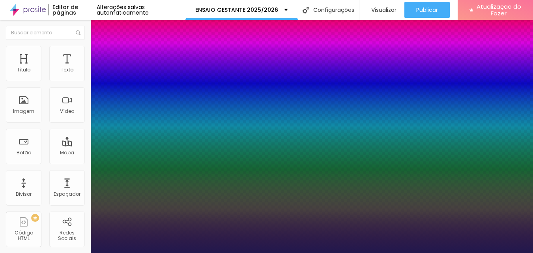
click at [422, 253] on div at bounding box center [266, 253] width 533 height 0
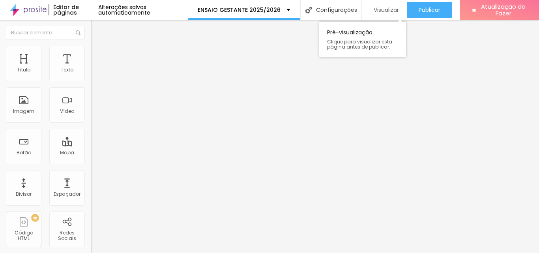
click at [384, 10] on font "Visualizar" at bounding box center [386, 10] width 25 height 8
click at [98, 54] on font "Estilo" at bounding box center [104, 51] width 12 height 7
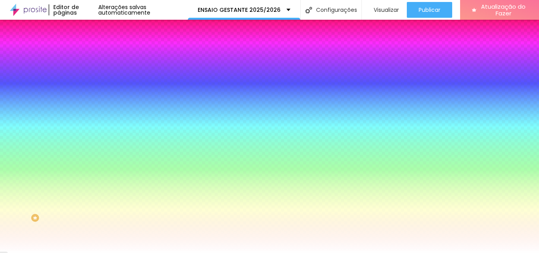
click at [91, 46] on li "Conteúdo" at bounding box center [136, 42] width 91 height 8
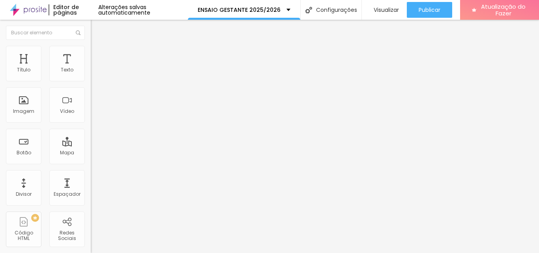
click at [95, 68] on font "Adicionar imagem" at bounding box center [118, 64] width 46 height 7
click at [91, 50] on li "Estilo" at bounding box center [136, 50] width 91 height 8
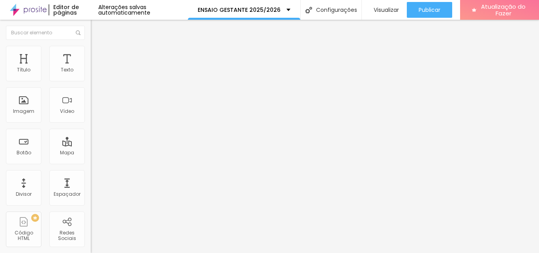
click at [91, 54] on li "Avançado" at bounding box center [136, 58] width 91 height 8
click at [91, 46] on li "Conteúdo" at bounding box center [136, 42] width 91 height 8
click at [91, 50] on img at bounding box center [94, 49] width 7 height 7
click at [98, 56] on font "Avançado" at bounding box center [111, 59] width 26 height 7
click at [98, 47] on font "Conteúdo" at bounding box center [110, 43] width 24 height 7
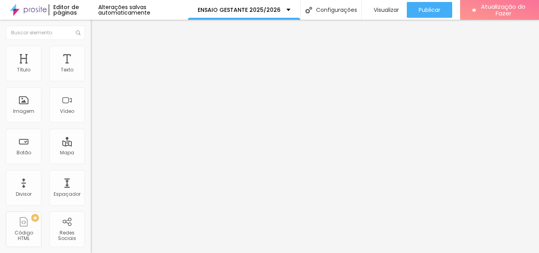
click at [95, 68] on font "Trocar imagem" at bounding box center [114, 64] width 38 height 7
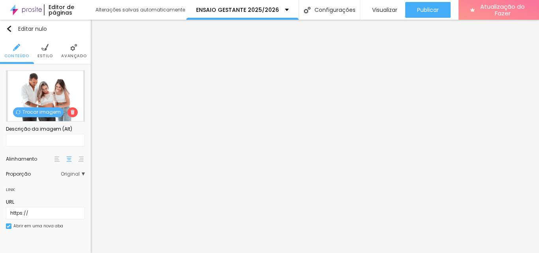
click at [48, 113] on font "Trocar imagem" at bounding box center [41, 112] width 38 height 7
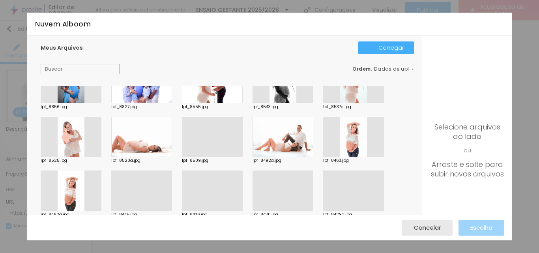
scroll to position [118, 0]
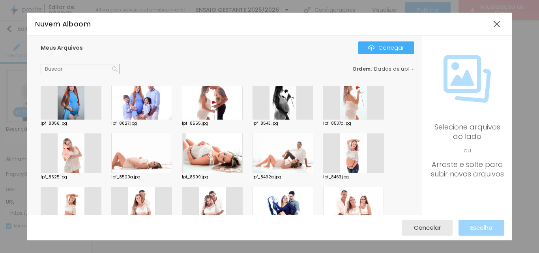
click at [277, 106] on div at bounding box center [283, 99] width 61 height 40
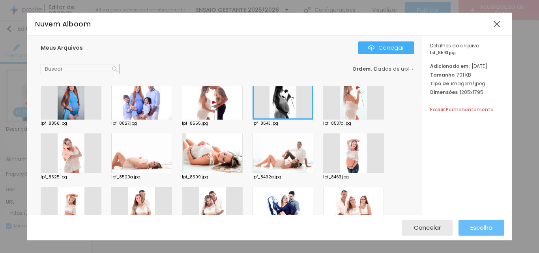
click at [470, 223] on font "Escolha" at bounding box center [481, 227] width 22 height 8
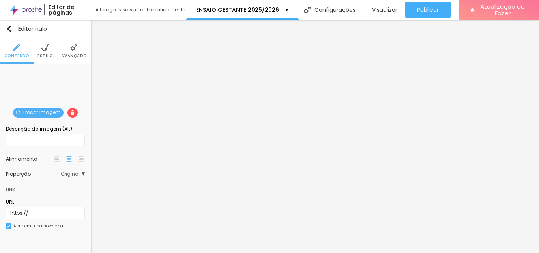
click at [44, 48] on img at bounding box center [44, 47] width 7 height 7
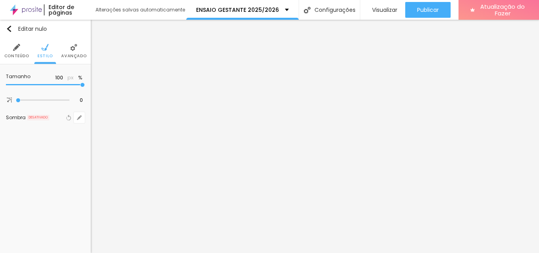
type input "95"
type input "90"
type input "85"
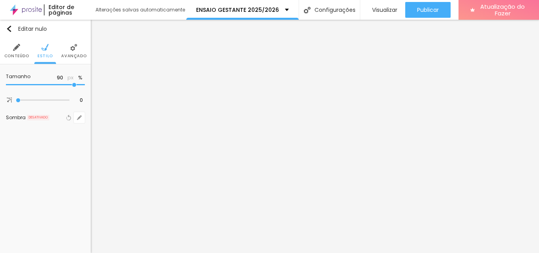
type input "85"
type input "80"
type input "75"
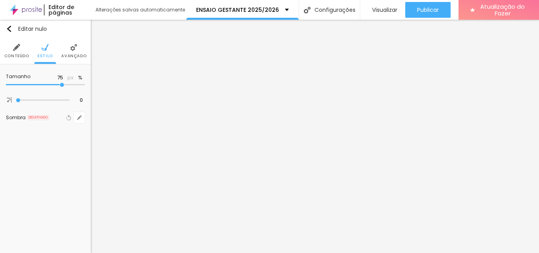
type input "70"
type input "65"
type input "60"
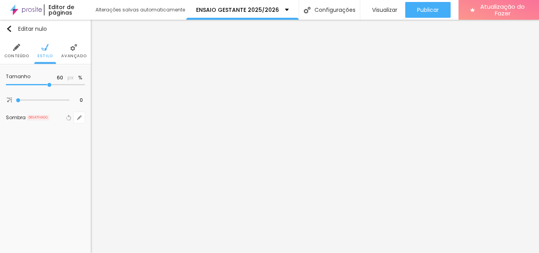
drag, startPoint x: 82, startPoint y: 85, endPoint x: 51, endPoint y: 89, distance: 31.4
type input "60"
click at [51, 87] on input "range" at bounding box center [45, 85] width 79 height 4
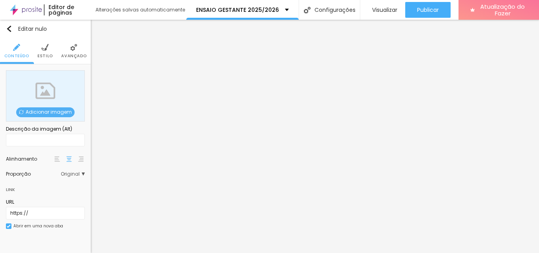
click at [53, 109] on font "Adicionar imagem" at bounding box center [49, 112] width 46 height 7
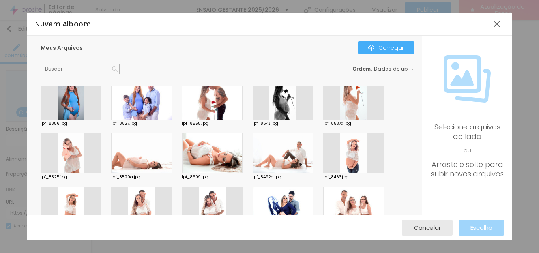
click at [283, 115] on div "lpf_8543.jpg" at bounding box center [283, 102] width 61 height 46
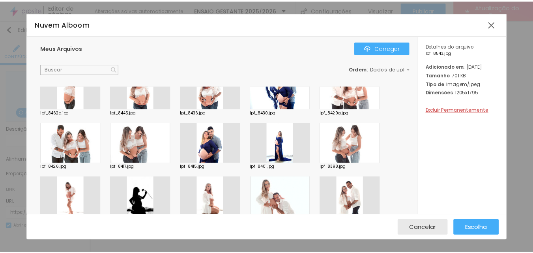
scroll to position [316, 0]
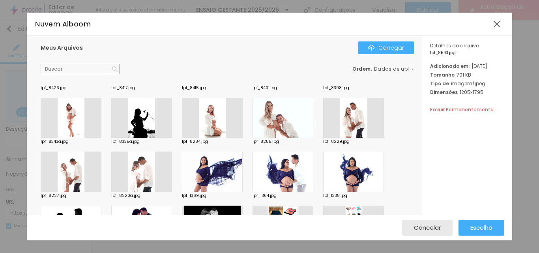
click at [155, 118] on div at bounding box center [141, 118] width 61 height 40
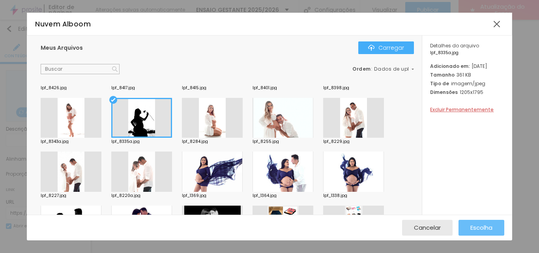
click at [485, 225] on font "Escolha" at bounding box center [481, 227] width 22 height 8
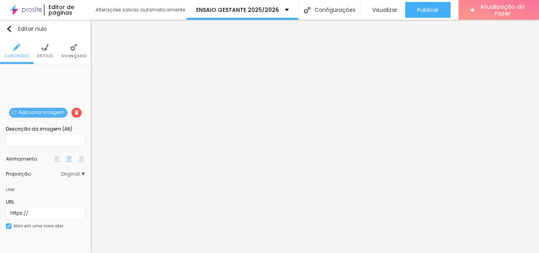
click at [45, 49] on img at bounding box center [44, 47] width 7 height 7
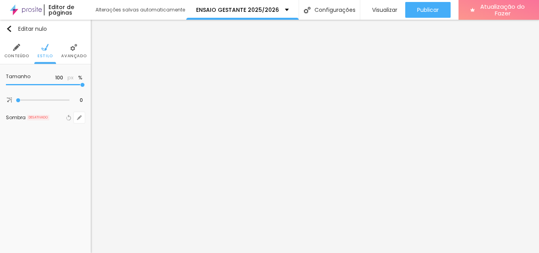
type input "95"
type input "80"
type input "70"
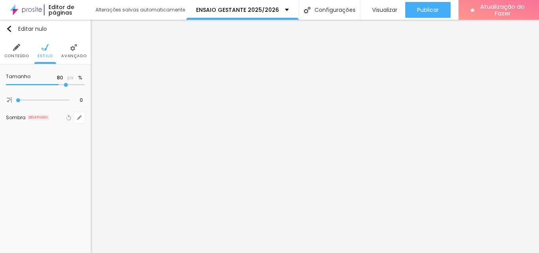
type input "70"
type input "65"
type input "60"
drag, startPoint x: 66, startPoint y: 86, endPoint x: 51, endPoint y: 88, distance: 14.4
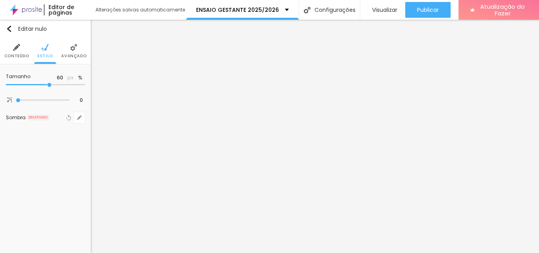
type input "60"
click at [51, 87] on input "range" at bounding box center [45, 85] width 79 height 4
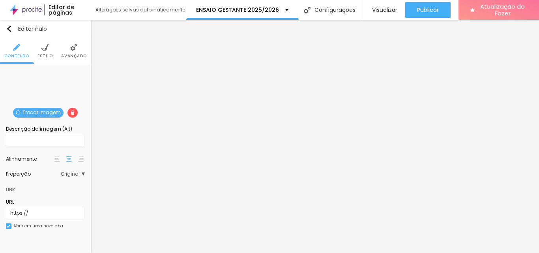
click at [45, 49] on img at bounding box center [44, 47] width 7 height 7
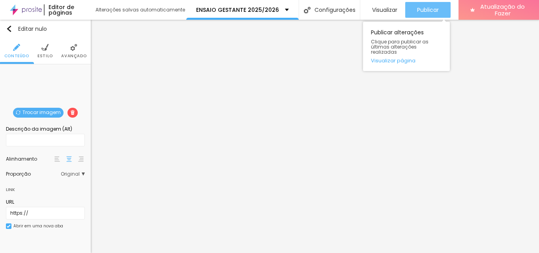
click at [425, 9] on font "Publicar" at bounding box center [428, 10] width 22 height 8
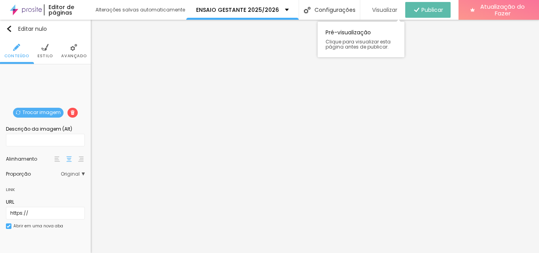
click at [383, 11] on font "Visualizar" at bounding box center [384, 10] width 25 height 8
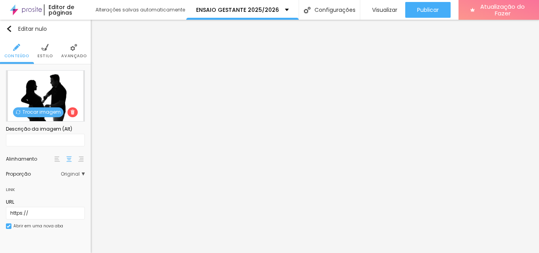
click at [48, 54] on font "Estilo" at bounding box center [44, 56] width 15 height 6
click at [45, 51] on img at bounding box center [44, 47] width 7 height 7
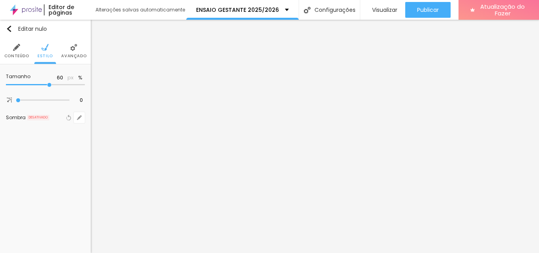
type input "55"
type input "50"
type input "45"
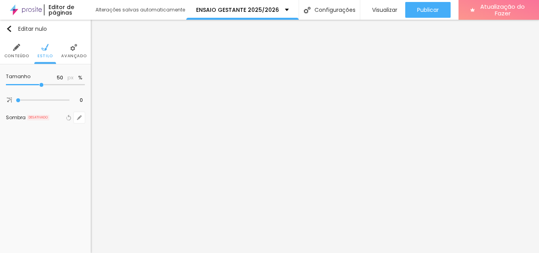
type input "45"
type input "40"
type input "45"
drag, startPoint x: 48, startPoint y: 84, endPoint x: 38, endPoint y: 85, distance: 9.9
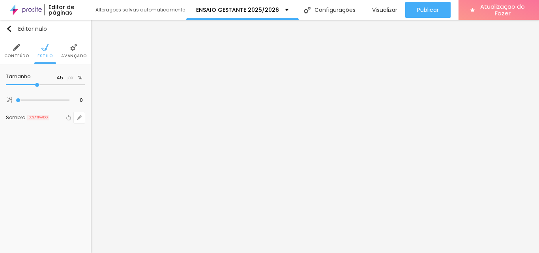
type input "45"
click at [38, 85] on input "range" at bounding box center [45, 85] width 79 height 4
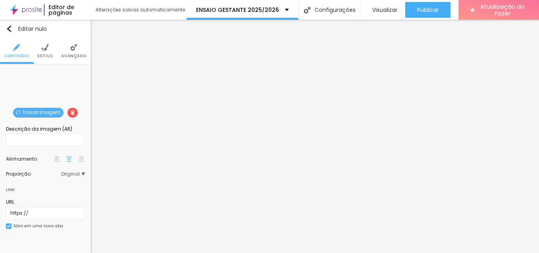
click at [44, 48] on img at bounding box center [44, 47] width 7 height 7
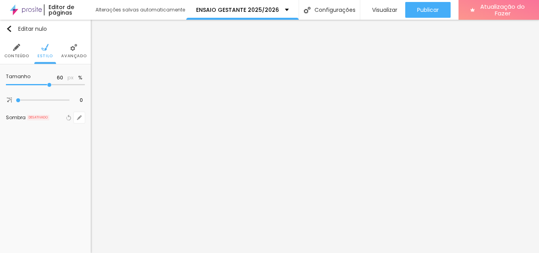
type input "55"
type input "50"
type input "45"
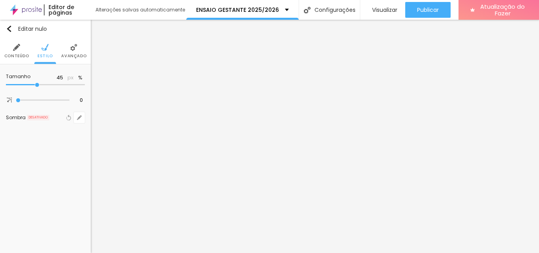
drag, startPoint x: 46, startPoint y: 85, endPoint x: 36, endPoint y: 86, distance: 10.3
type input "45"
click at [36, 86] on input "range" at bounding box center [45, 85] width 79 height 4
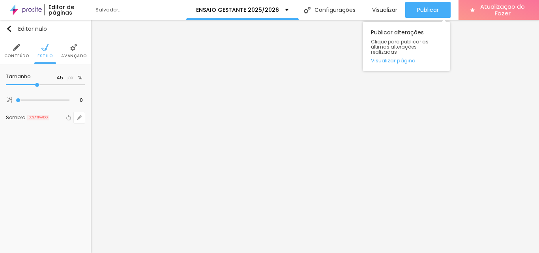
drag, startPoint x: 435, startPoint y: 6, endPoint x: 412, endPoint y: 2, distance: 23.6
click at [436, 6] on font "Publicar" at bounding box center [428, 10] width 22 height 8
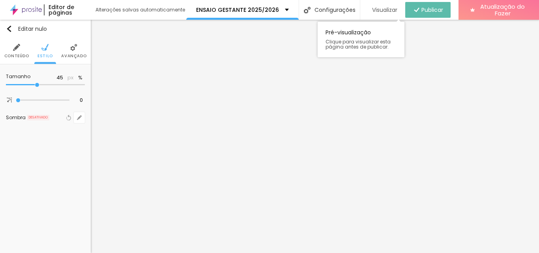
click at [378, 9] on font "Visualizar" at bounding box center [384, 10] width 25 height 8
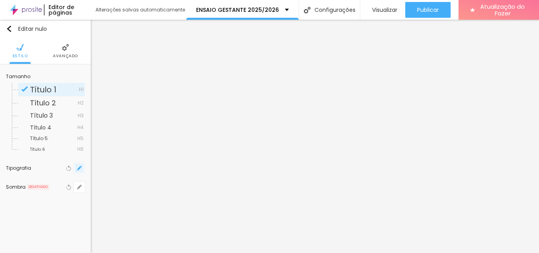
click at [80, 169] on icon "button" at bounding box center [79, 168] width 5 height 5
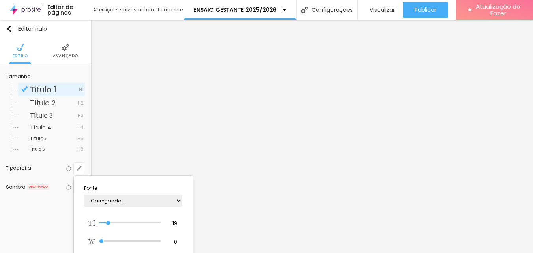
type input "1"
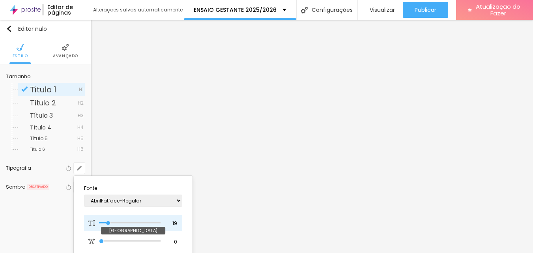
type input "16"
type input "1"
type input "16"
click at [107, 224] on input "range" at bounding box center [130, 223] width 62 height 4
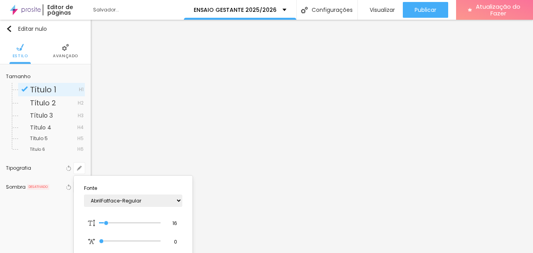
type input "1"
click at [68, 51] on div at bounding box center [266, 126] width 533 height 253
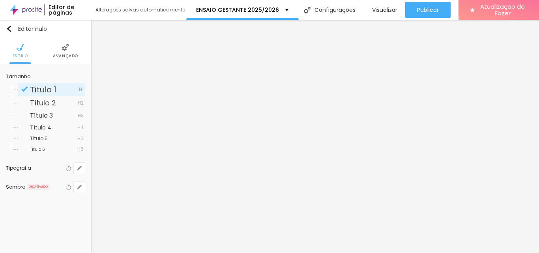
click at [63, 51] on img at bounding box center [65, 47] width 7 height 7
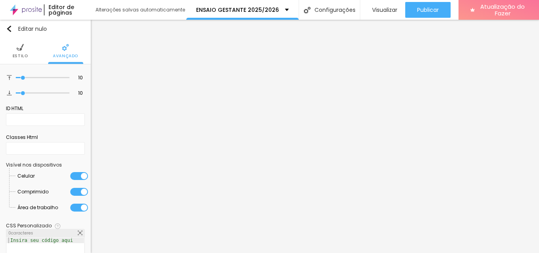
click at [19, 51] on img at bounding box center [20, 47] width 7 height 7
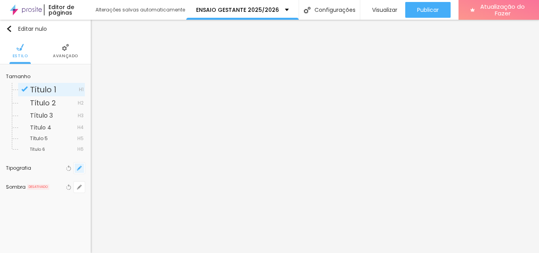
click at [79, 169] on icon "button" at bounding box center [79, 168] width 3 height 3
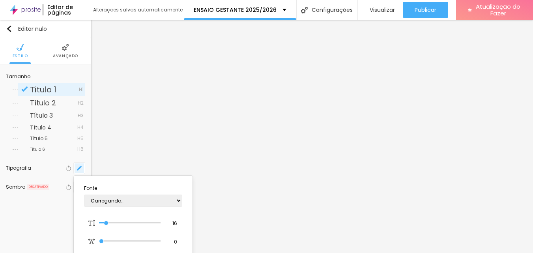
type input "1"
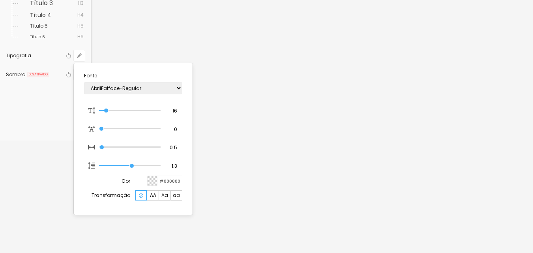
scroll to position [113, 0]
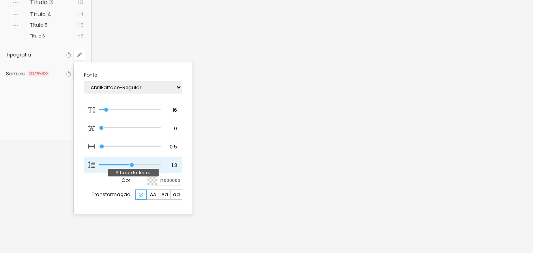
click at [131, 166] on input "range" at bounding box center [130, 165] width 62 height 4
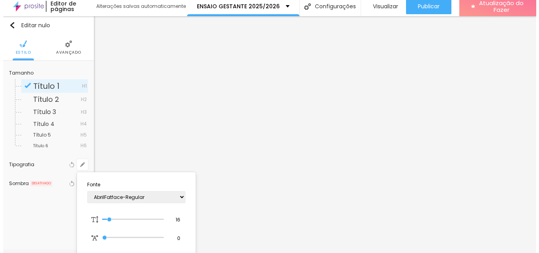
scroll to position [0, 0]
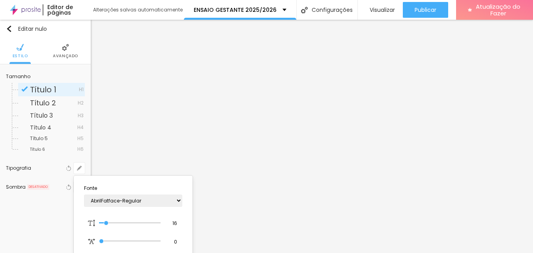
click at [427, 6] on div at bounding box center [266, 126] width 533 height 253
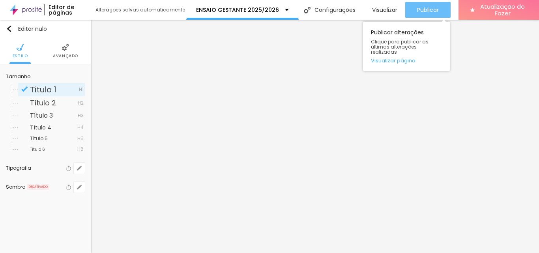
click at [427, 7] on font "Publicar" at bounding box center [428, 10] width 22 height 8
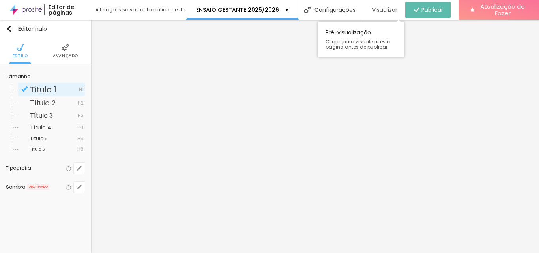
click at [384, 15] on div "Visualizar" at bounding box center [382, 10] width 29 height 16
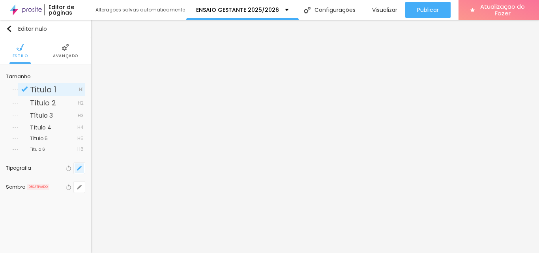
click at [79, 170] on icon "button" at bounding box center [79, 168] width 5 height 5
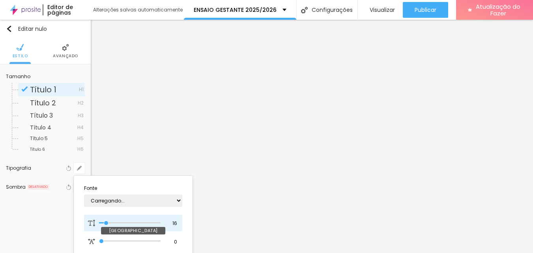
type input "1"
type input "17"
type input "1"
type input "18"
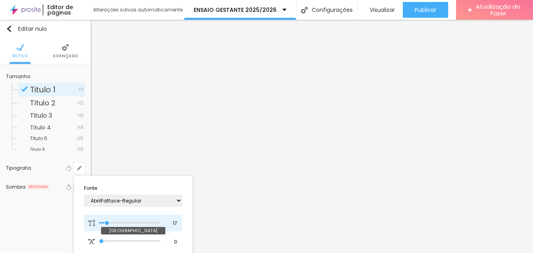
type input "18"
type input "1"
type input "18"
click at [108, 223] on input "range" at bounding box center [130, 223] width 62 height 4
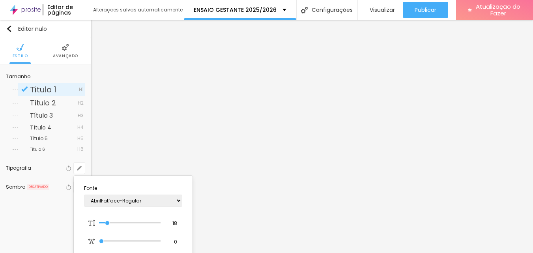
click at [415, 6] on div at bounding box center [266, 126] width 533 height 253
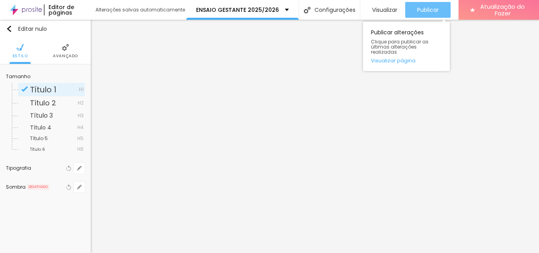
click at [438, 13] on button "Publicar" at bounding box center [427, 10] width 45 height 16
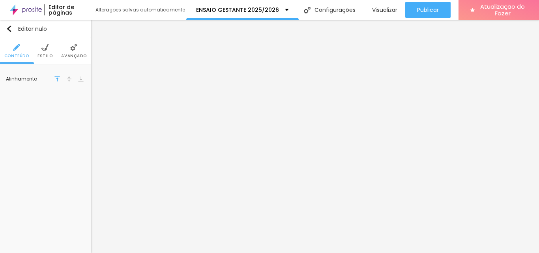
click at [46, 52] on li "Estilo" at bounding box center [44, 51] width 15 height 26
click at [53, 79] on div at bounding box center [55, 80] width 10 height 10
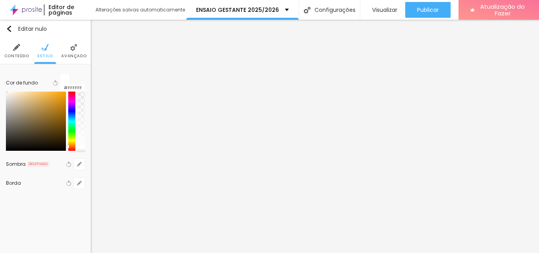
drag, startPoint x: 70, startPoint y: 140, endPoint x: 74, endPoint y: 142, distance: 4.4
click at [74, 142] on div at bounding box center [45, 121] width 79 height 59
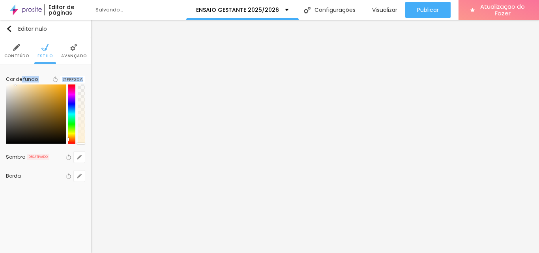
drag, startPoint x: 22, startPoint y: 95, endPoint x: 22, endPoint y: 86, distance: 8.7
click at [21, 86] on div "Cor de fundo Voltar ao padrão #FFF2DA" at bounding box center [45, 108] width 79 height 77
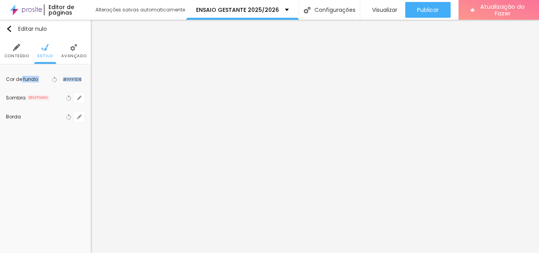
click at [60, 80] on div at bounding box center [60, 79] width 0 height 7
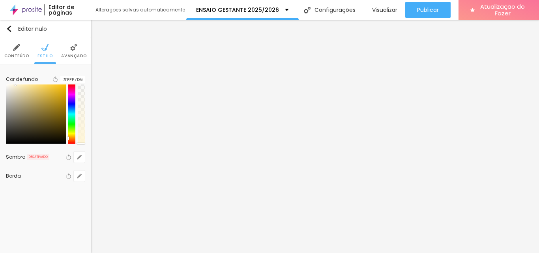
drag, startPoint x: 73, startPoint y: 142, endPoint x: 77, endPoint y: 141, distance: 4.2
click at [77, 141] on div at bounding box center [45, 113] width 79 height 59
drag, startPoint x: 21, startPoint y: 91, endPoint x: 25, endPoint y: 93, distance: 4.9
click at [22, 90] on div at bounding box center [22, 89] width 2 height 2
drag, startPoint x: 25, startPoint y: 93, endPoint x: 20, endPoint y: 90, distance: 5.5
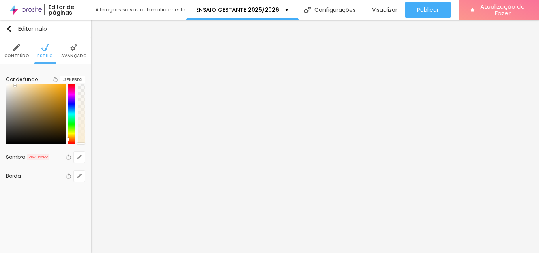
click at [16, 86] on div at bounding box center [15, 86] width 2 height 2
drag, startPoint x: 74, startPoint y: 143, endPoint x: 73, endPoint y: 139, distance: 4.1
click at [73, 139] on div at bounding box center [45, 113] width 79 height 59
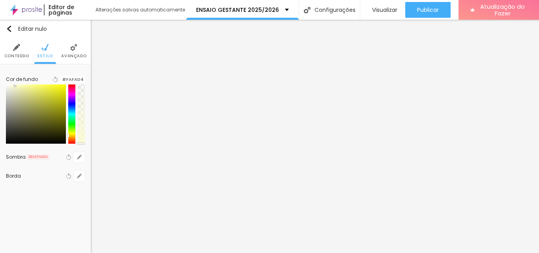
click at [68, 137] on div at bounding box center [69, 136] width 2 height 4
drag, startPoint x: 20, startPoint y: 91, endPoint x: 24, endPoint y: 90, distance: 4.4
click at [19, 86] on div at bounding box center [19, 85] width 2 height 2
type input "#FCFCC6"
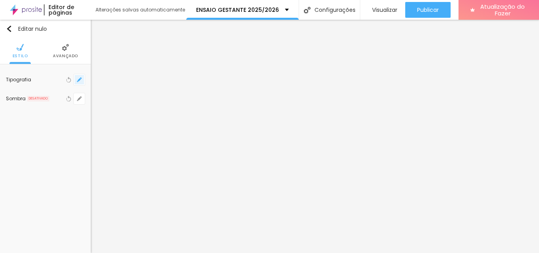
click at [82, 81] on button "button" at bounding box center [79, 79] width 11 height 11
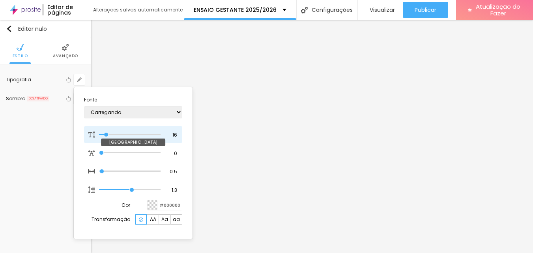
type input "1"
type input "22"
type input "1"
type input "24"
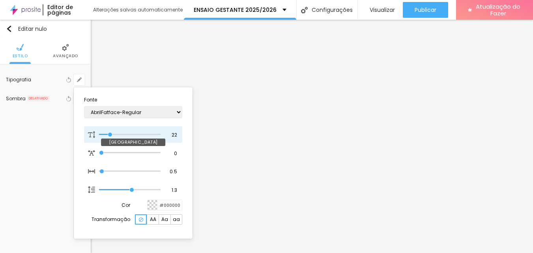
type input "24"
type input "1"
type input "26"
type input "1"
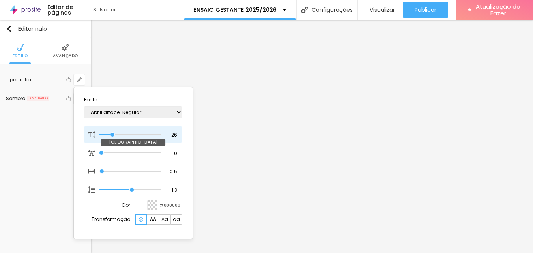
type input "24"
type input "1"
type input "23"
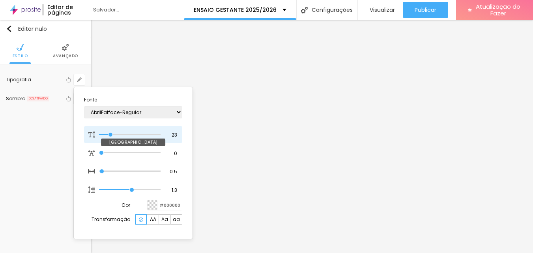
type input "1"
type input "22"
type input "1"
drag, startPoint x: 107, startPoint y: 135, endPoint x: 155, endPoint y: 134, distance: 48.9
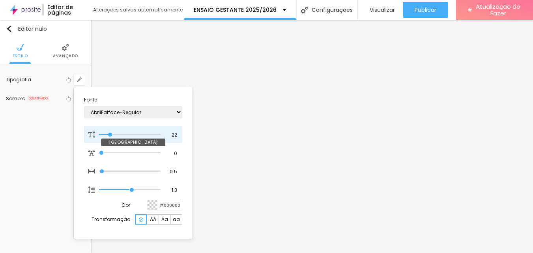
type input "22"
click at [110, 135] on input "range" at bounding box center [130, 135] width 62 height 4
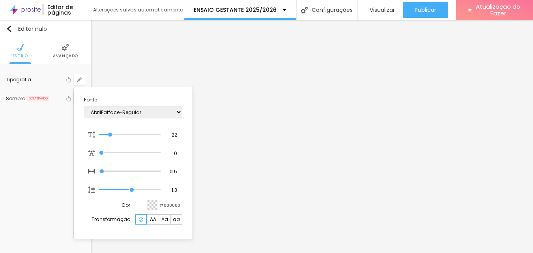
click at [368, 94] on div at bounding box center [266, 126] width 533 height 253
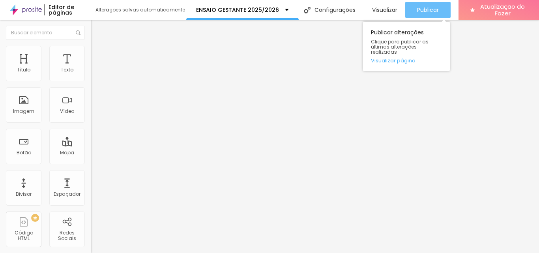
click at [438, 9] on button "Publicar" at bounding box center [427, 10] width 45 height 16
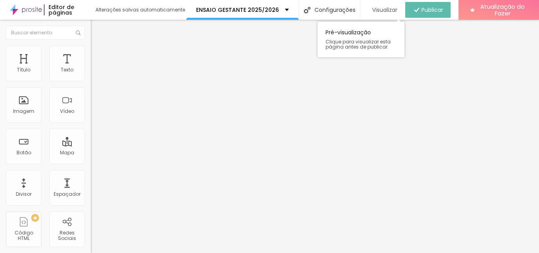
click at [375, 9] on font "Visualizar" at bounding box center [384, 10] width 25 height 8
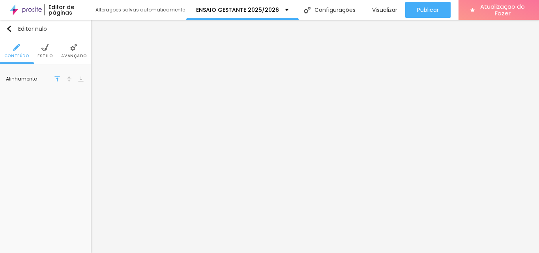
click at [39, 49] on li "Estilo" at bounding box center [44, 51] width 15 height 26
click at [54, 81] on div at bounding box center [55, 80] width 10 height 10
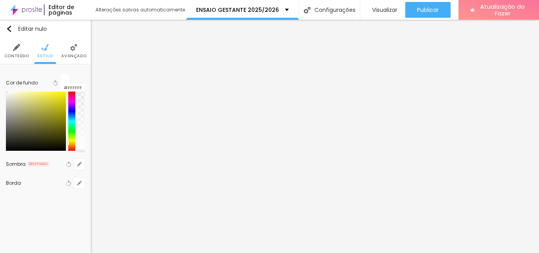
click at [73, 139] on div at bounding box center [71, 121] width 7 height 59
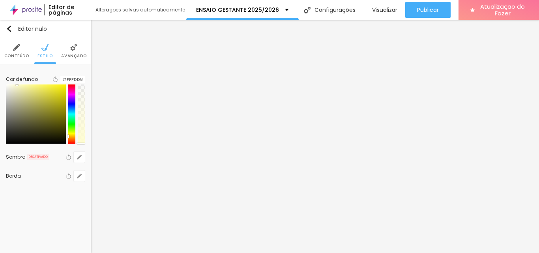
type input "#FFFDE2"
drag, startPoint x: 21, startPoint y: 91, endPoint x: 17, endPoint y: 89, distance: 4.6
click at [17, 89] on div at bounding box center [45, 113] width 79 height 59
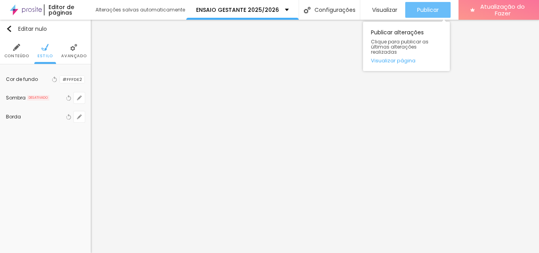
click at [426, 4] on div "Publicar" at bounding box center [428, 10] width 22 height 16
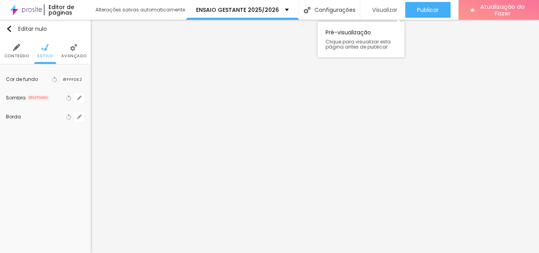
click at [369, 3] on div "Visualizar" at bounding box center [382, 10] width 29 height 16
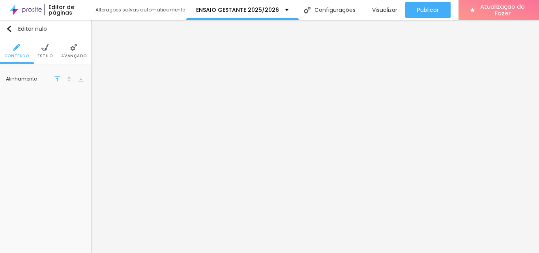
click at [49, 56] on font "Estilo" at bounding box center [44, 56] width 15 height 6
click at [60, 80] on div at bounding box center [60, 79] width 0 height 7
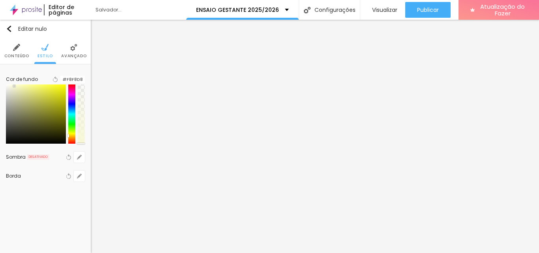
type input "#F8F8DA"
drag, startPoint x: 23, startPoint y: 92, endPoint x: 18, endPoint y: 91, distance: 5.4
click at [18, 91] on div at bounding box center [36, 113] width 60 height 59
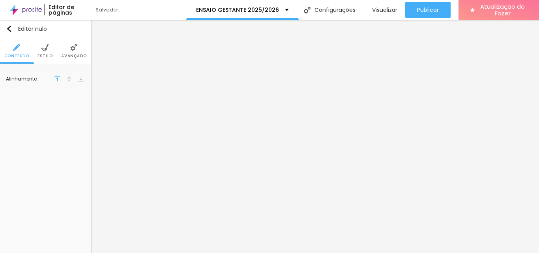
click at [41, 54] on font "Estilo" at bounding box center [44, 56] width 15 height 6
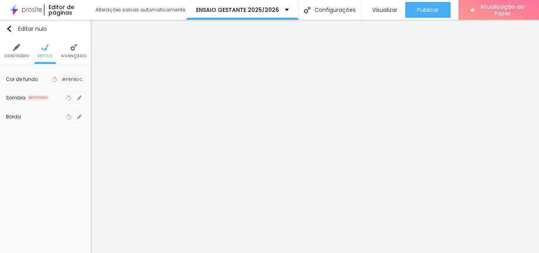
click at [60, 80] on div at bounding box center [60, 79] width 0 height 7
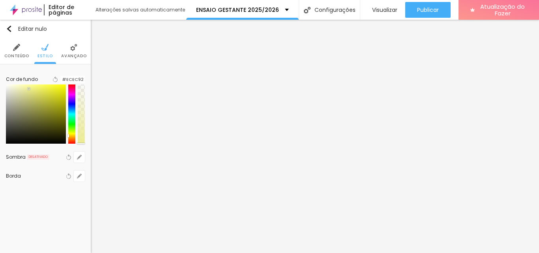
type input "#EBEB93"
drag, startPoint x: 21, startPoint y: 94, endPoint x: 32, endPoint y: 94, distance: 10.3
click at [32, 94] on div at bounding box center [36, 113] width 60 height 59
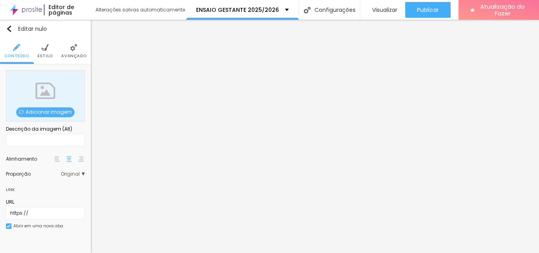
click at [45, 53] on font "Estilo" at bounding box center [44, 56] width 15 height 6
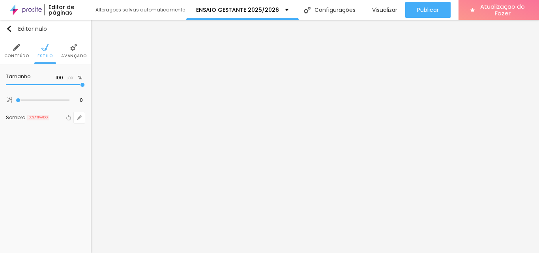
type input "95"
type input "50"
type input "45"
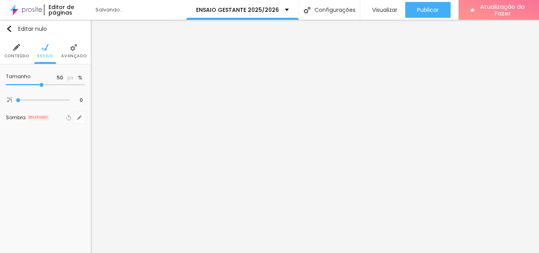
type input "45"
type input "40"
type input "35"
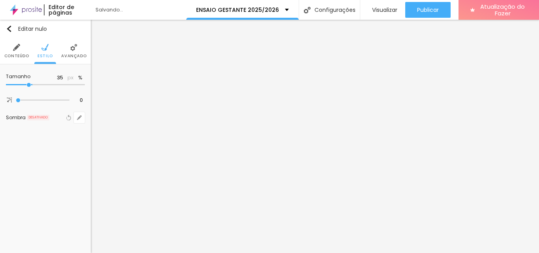
type input "30"
type input "25"
drag, startPoint x: 40, startPoint y: 86, endPoint x: 22, endPoint y: 86, distance: 17.4
type input "25"
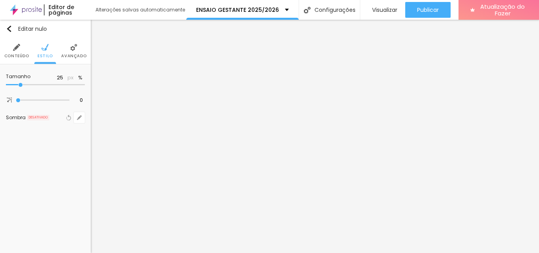
click at [22, 86] on input "range" at bounding box center [45, 85] width 79 height 4
drag, startPoint x: 19, startPoint y: 54, endPoint x: 25, endPoint y: 54, distance: 6.3
click at [19, 54] on font "Conteúdo" at bounding box center [16, 56] width 25 height 6
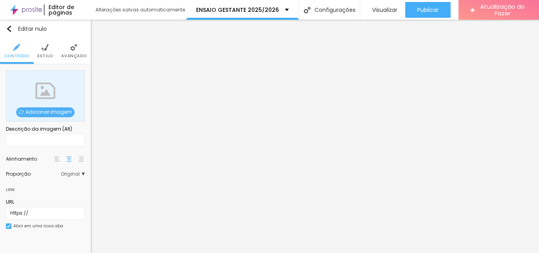
click at [39, 112] on font "Adicionar imagem" at bounding box center [49, 112] width 46 height 7
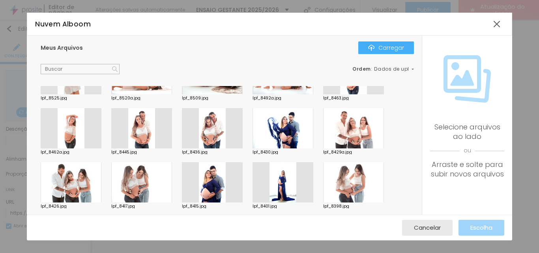
scroll to position [158, 0]
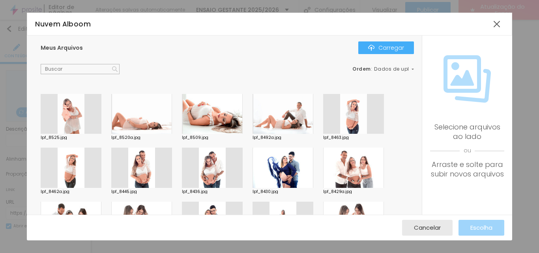
click at [288, 170] on div at bounding box center [283, 168] width 61 height 40
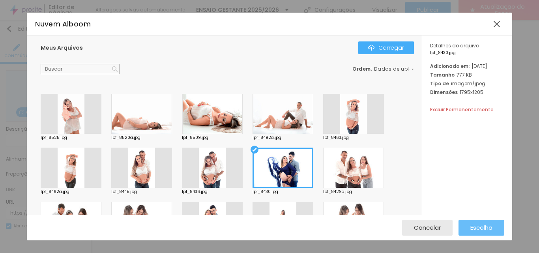
click at [485, 230] on font "Escolha" at bounding box center [481, 227] width 22 height 8
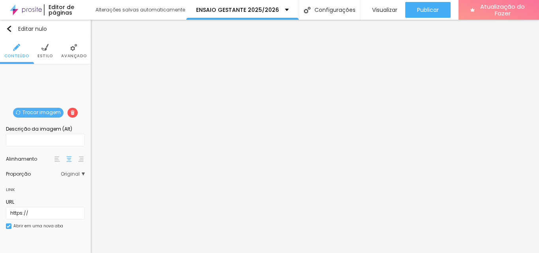
click at [47, 58] on font "Estilo" at bounding box center [44, 56] width 15 height 6
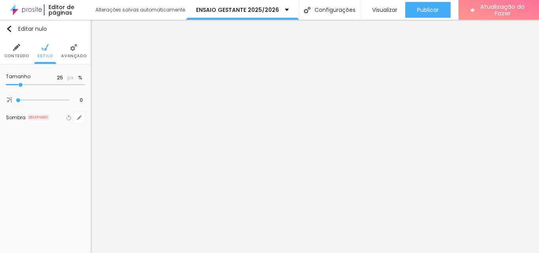
type input "30"
type input "35"
type input "40"
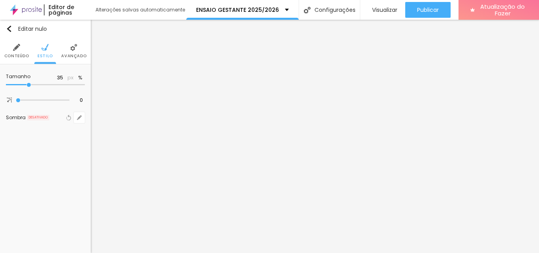
type input "40"
type input "45"
type input "40"
drag, startPoint x: 21, startPoint y: 85, endPoint x: 34, endPoint y: 86, distance: 13.1
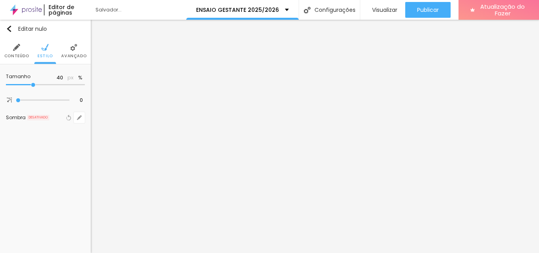
type input "40"
click at [34, 86] on input "range" at bounding box center [45, 85] width 79 height 4
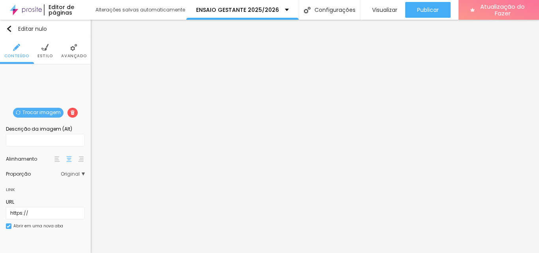
click at [39, 56] on font "Estilo" at bounding box center [44, 56] width 15 height 6
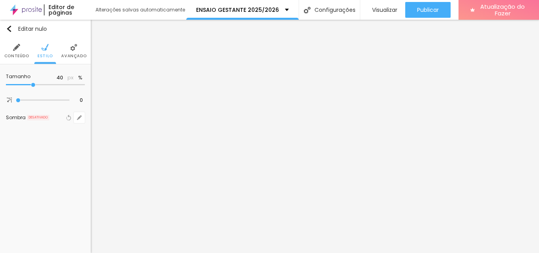
type input "45"
type input "50"
drag, startPoint x: 34, startPoint y: 87, endPoint x: 40, endPoint y: 87, distance: 5.9
type input "50"
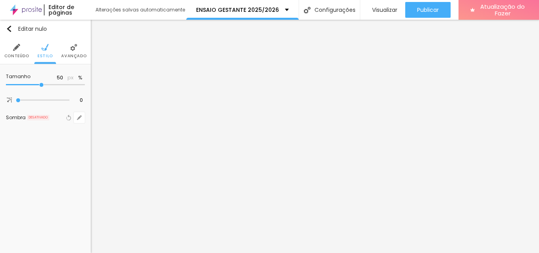
click at [40, 87] on input "range" at bounding box center [45, 85] width 79 height 4
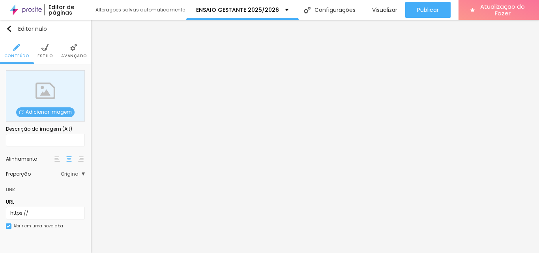
click at [48, 112] on font "Adicionar imagem" at bounding box center [49, 112] width 46 height 7
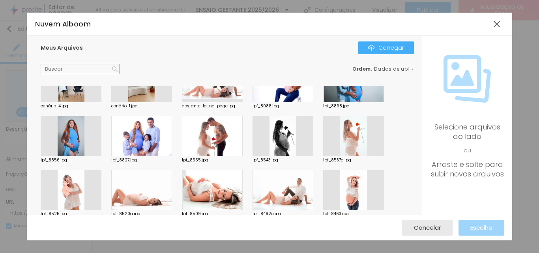
scroll to position [79, 0]
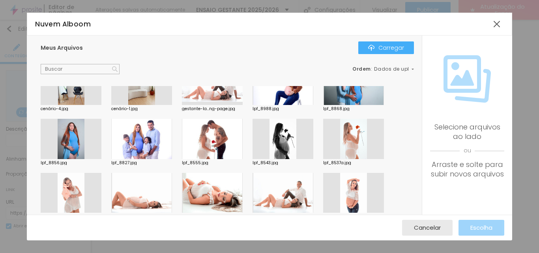
click at [220, 139] on div at bounding box center [212, 139] width 61 height 40
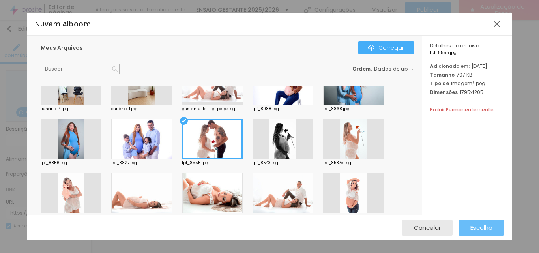
click at [477, 225] on font "Escolha" at bounding box center [481, 227] width 22 height 8
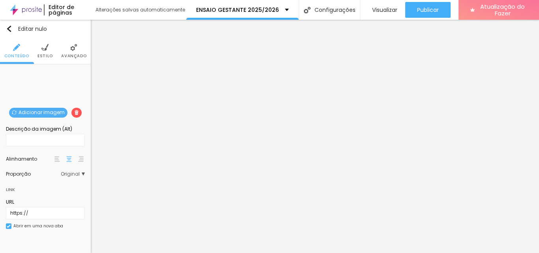
click at [45, 51] on li "Estilo" at bounding box center [44, 51] width 15 height 26
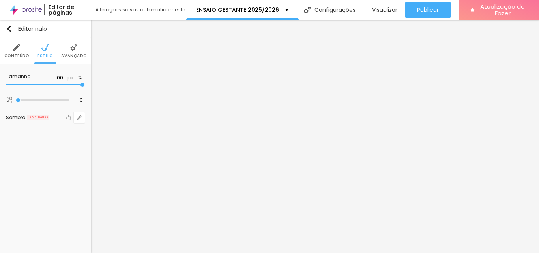
type input "95"
type input "80"
type input "75"
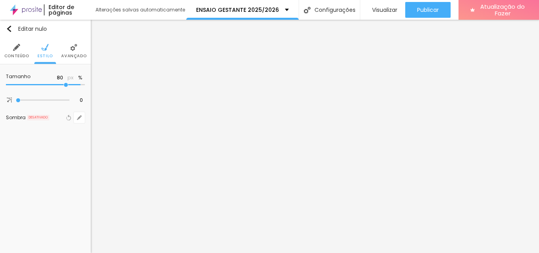
type input "75"
type input "70"
type input "65"
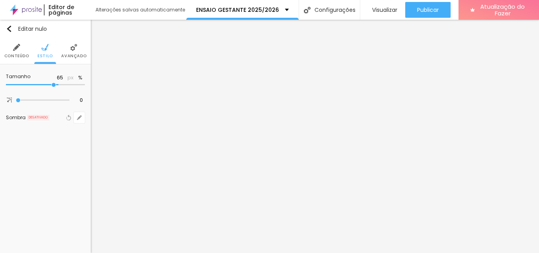
type input "60"
type input "55"
type input "50"
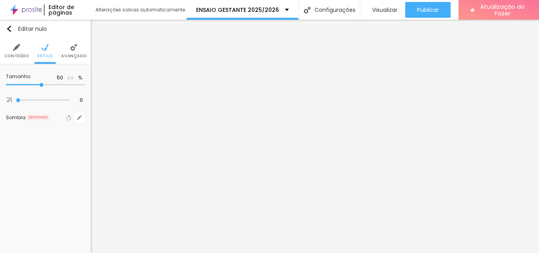
drag, startPoint x: 81, startPoint y: 85, endPoint x: 43, endPoint y: 85, distance: 38.3
type input "50"
click at [43, 85] on input "range" at bounding box center [45, 85] width 79 height 4
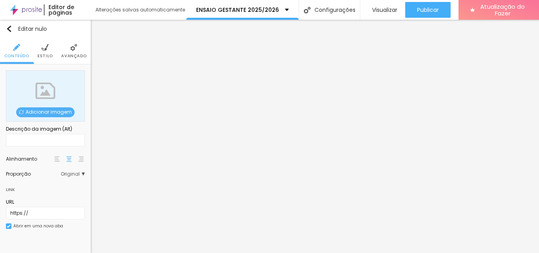
click at [50, 114] on font "Adicionar imagem" at bounding box center [49, 112] width 46 height 7
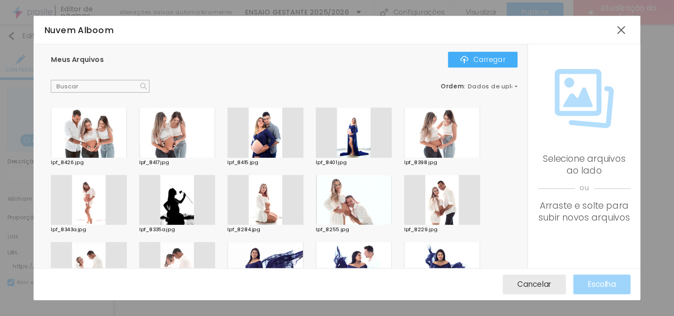
scroll to position [276, 0]
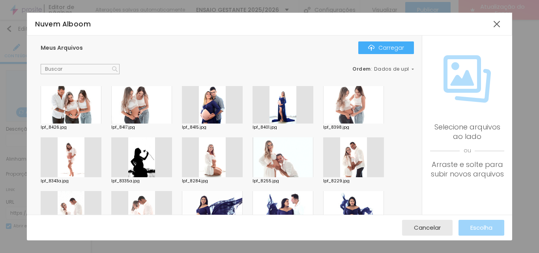
click at [263, 146] on div at bounding box center [283, 157] width 61 height 40
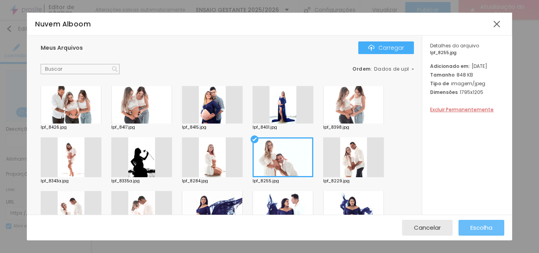
click at [485, 226] on font "Escolha" at bounding box center [481, 227] width 22 height 8
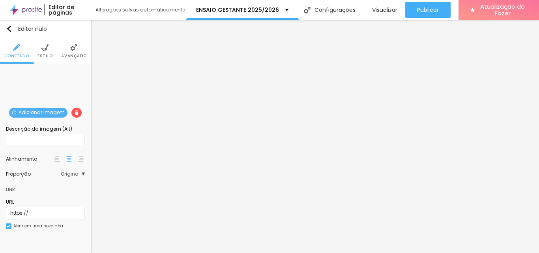
click at [51, 47] on li "Estilo" at bounding box center [44, 51] width 15 height 26
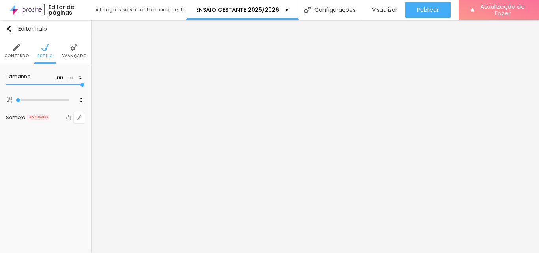
type input "95"
type input "90"
type input "85"
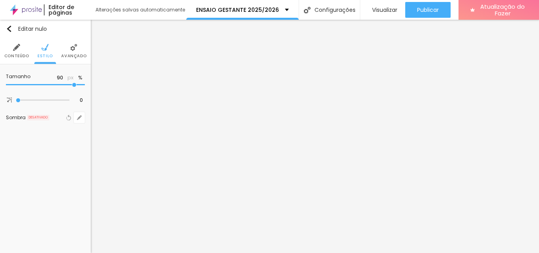
type input "85"
type input "80"
type input "75"
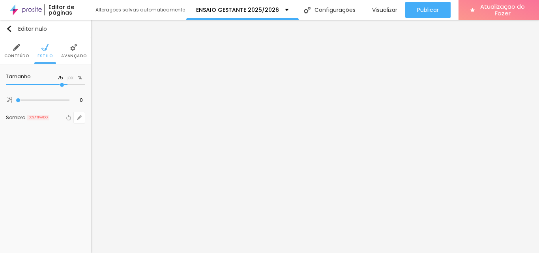
type input "70"
type input "65"
type input "60"
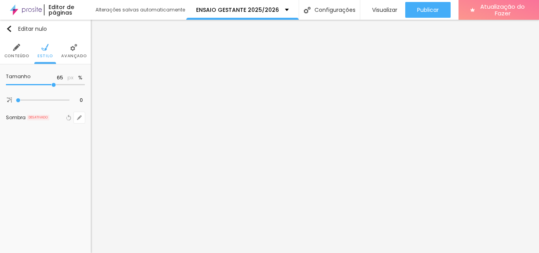
type input "60"
type input "55"
type input "50"
drag, startPoint x: 81, startPoint y: 84, endPoint x: 43, endPoint y: 84, distance: 37.9
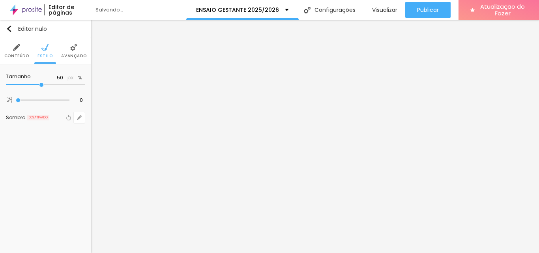
type input "50"
click at [43, 84] on input "range" at bounding box center [45, 85] width 79 height 4
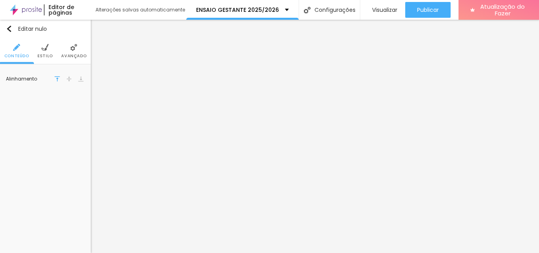
click at [42, 48] on img at bounding box center [44, 47] width 7 height 7
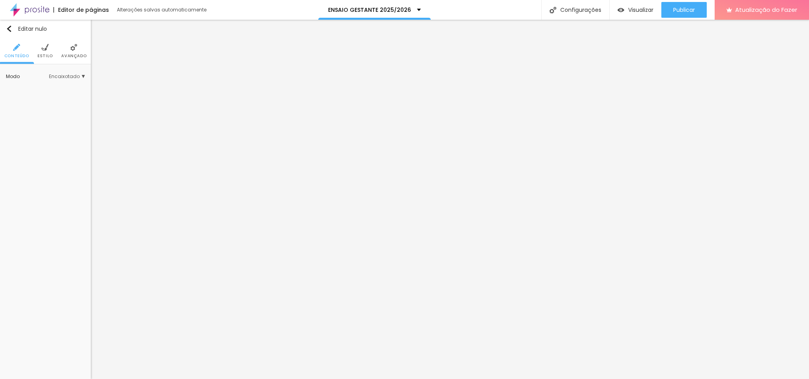
click at [45, 49] on img at bounding box center [44, 47] width 7 height 7
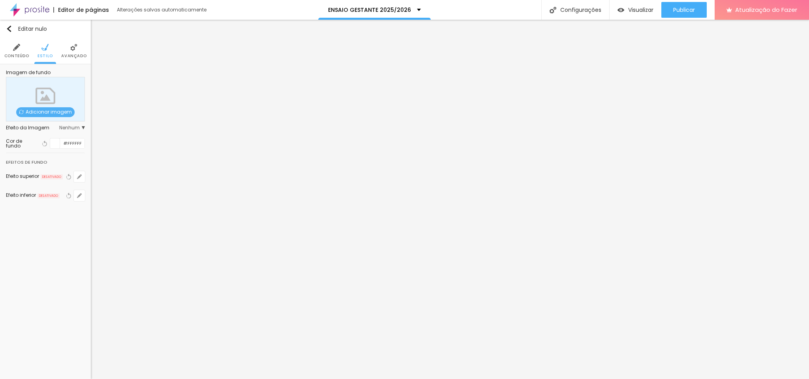
click at [54, 146] on div at bounding box center [55, 144] width 10 height 10
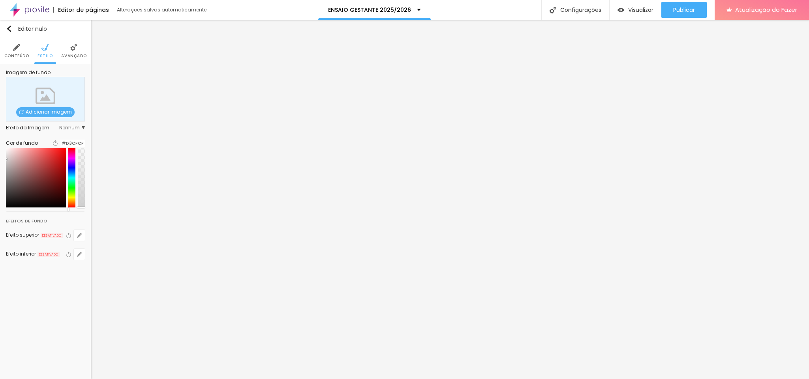
type input "#CFCFCF"
drag, startPoint x: 19, startPoint y: 156, endPoint x: 10, endPoint y: 165, distance: 12.8
click at [10, 165] on div at bounding box center [45, 177] width 79 height 59
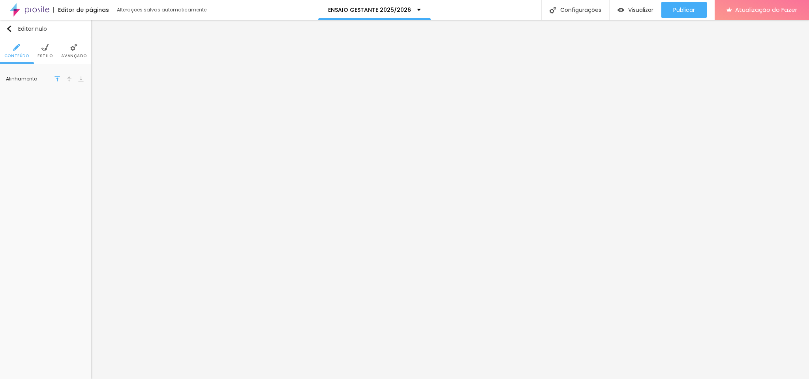
click at [53, 54] on ul "Conteúdo Estilo Avançado" at bounding box center [45, 51] width 91 height 26
click at [44, 51] on li "Estilo" at bounding box center [44, 51] width 15 height 26
click at [60, 83] on div at bounding box center [60, 79] width 0 height 7
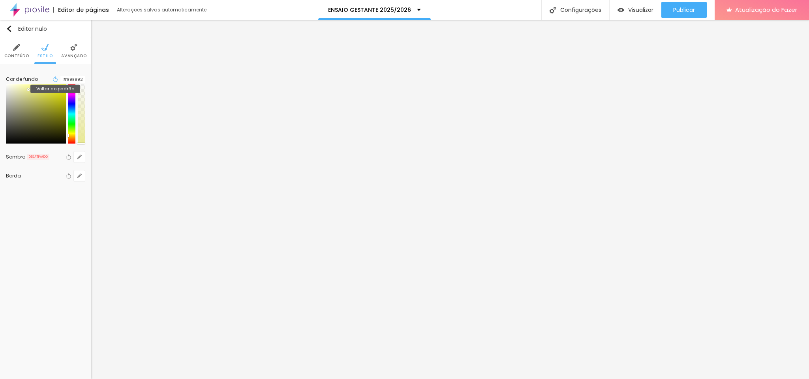
click at [53, 79] on icon "button" at bounding box center [53, 79] width 1 height 1
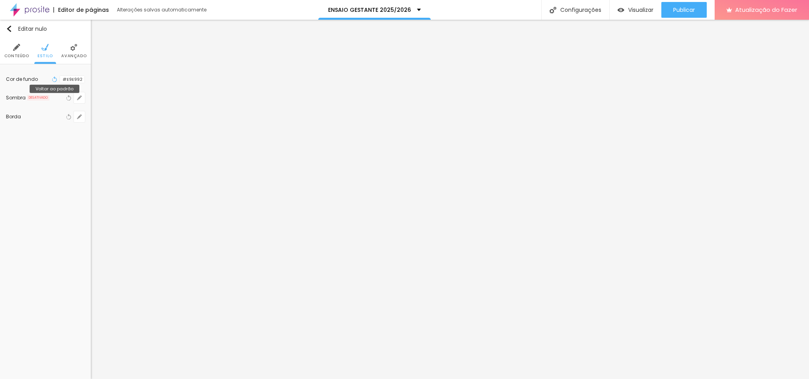
click at [52, 80] on icon "button" at bounding box center [55, 80] width 6 height 6
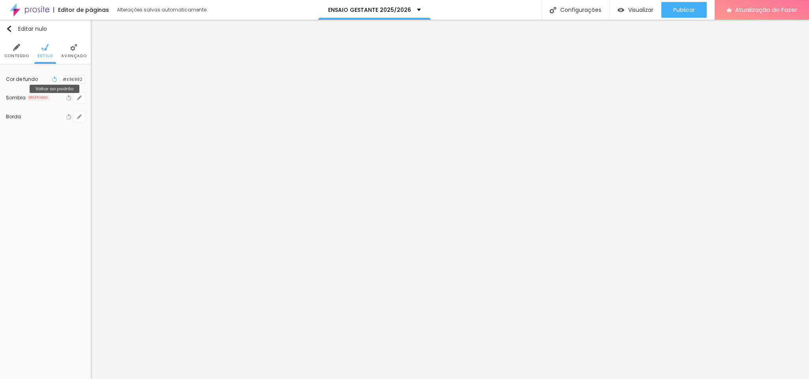
click at [52, 79] on icon "button" at bounding box center [55, 80] width 6 height 6
click at [60, 80] on div at bounding box center [60, 79] width 0 height 7
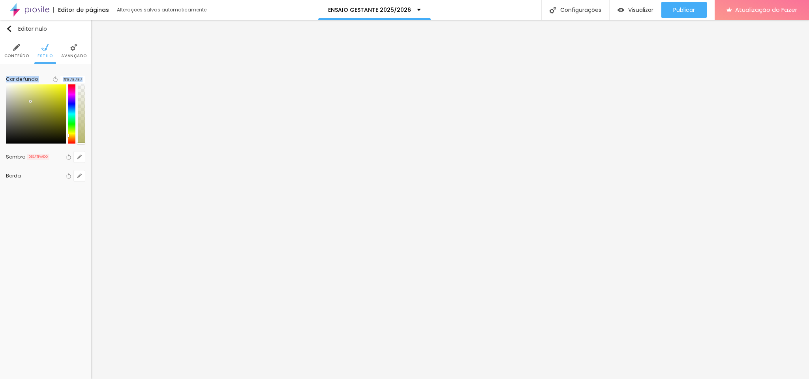
type input "#FFFFFF"
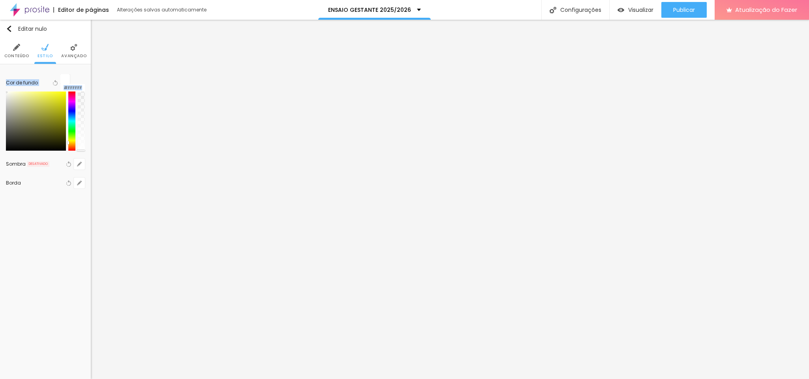
drag, startPoint x: 12, startPoint y: 95, endPoint x: 0, endPoint y: 70, distance: 28.1
click at [0, 70] on div "Cor de fundo Voltar ao padrão #FFFFFF Sombra DESATIVADO Voltar ao padrão Borda …" at bounding box center [45, 131] width 91 height 134
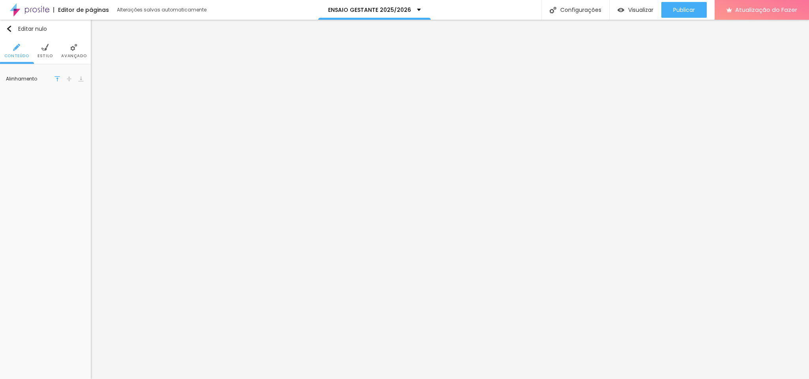
click at [44, 54] on font "Estilo" at bounding box center [44, 56] width 15 height 6
click at [68, 102] on button "Voltar ao padrão" at bounding box center [68, 98] width 9 height 11
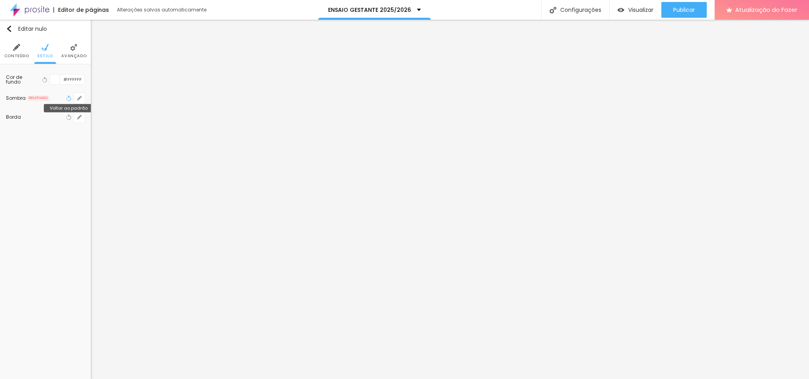
click at [68, 102] on button "Voltar ao padrão" at bounding box center [68, 98] width 9 height 11
click at [37, 42] on ul "Conteúdo Estilo Avançado" at bounding box center [45, 51] width 91 height 26
click at [45, 46] on img at bounding box center [44, 47] width 7 height 7
click at [81, 101] on button "button" at bounding box center [79, 98] width 11 height 11
click at [176, 128] on div at bounding box center [404, 189] width 809 height 379
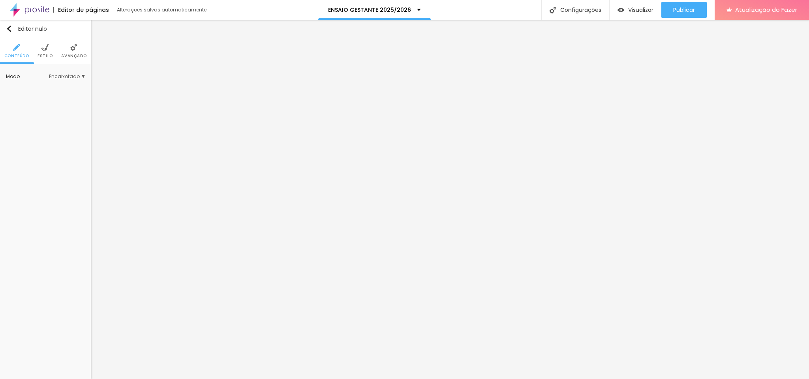
click at [47, 47] on img at bounding box center [44, 47] width 7 height 7
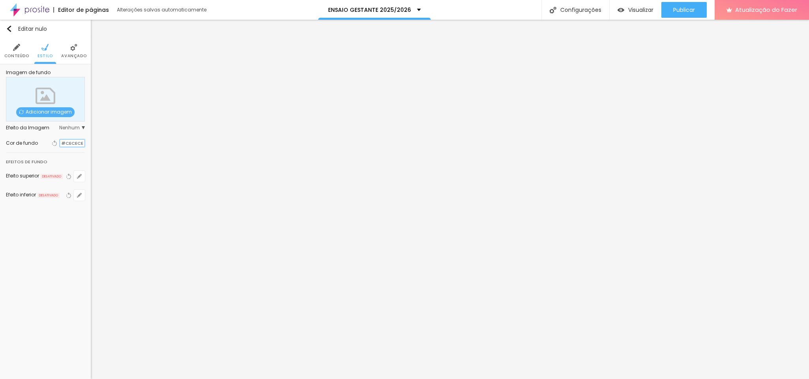
click at [72, 145] on input "#CECECE" at bounding box center [72, 143] width 24 height 7
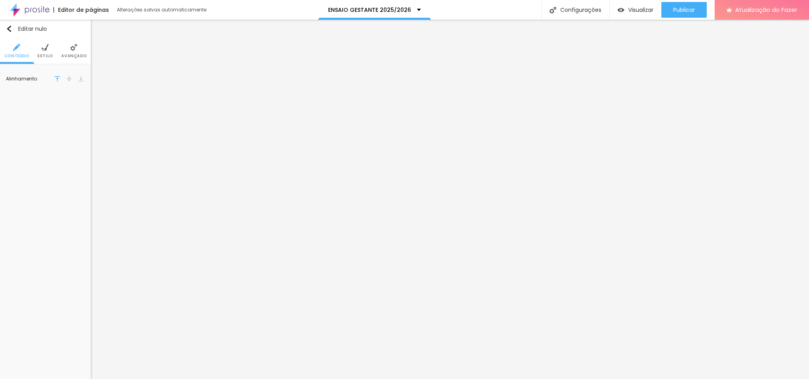
click at [50, 49] on li "Estilo" at bounding box center [44, 51] width 15 height 26
click at [71, 83] on input "#FFFFFF" at bounding box center [72, 80] width 24 height 10
paste input "CECECE"
type input "#CECECE"
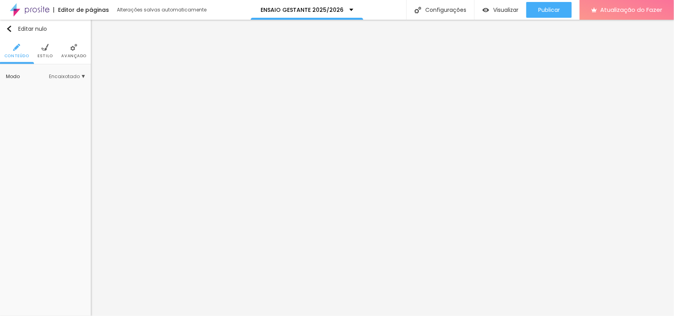
click at [50, 50] on li "Estilo" at bounding box center [44, 51] width 15 height 26
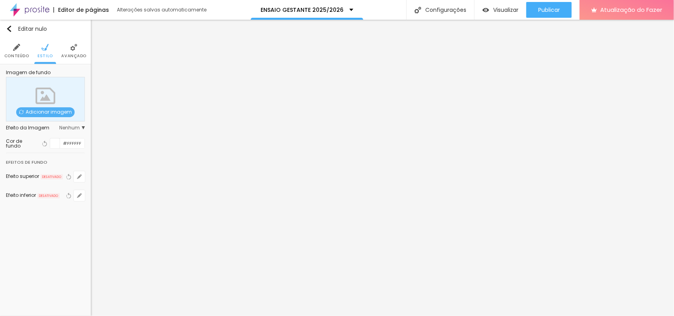
click at [56, 144] on div at bounding box center [55, 144] width 10 height 10
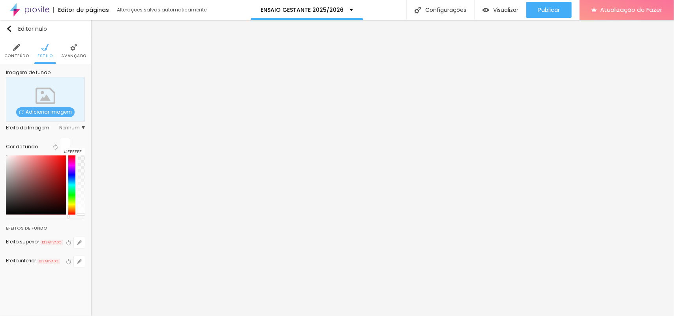
type input "#000000"
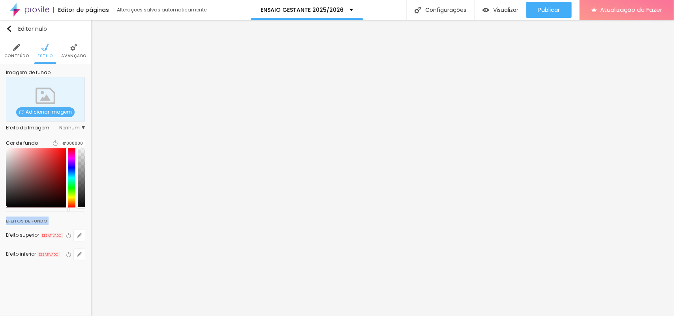
drag, startPoint x: 32, startPoint y: 202, endPoint x: 0, endPoint y: 258, distance: 65.2
click at [0, 253] on div "Editar nulo Conteúdo Estilo Avançado Imagem de fundo Adicionar imagem Efeito da…" at bounding box center [45, 168] width 91 height 296
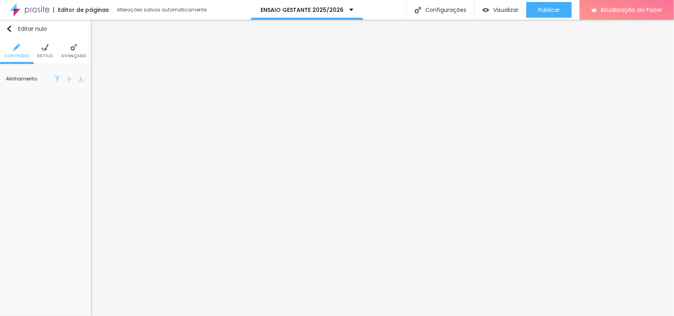
click at [50, 49] on li "Estilo" at bounding box center [44, 51] width 15 height 26
click at [60, 81] on div at bounding box center [60, 79] width 0 height 7
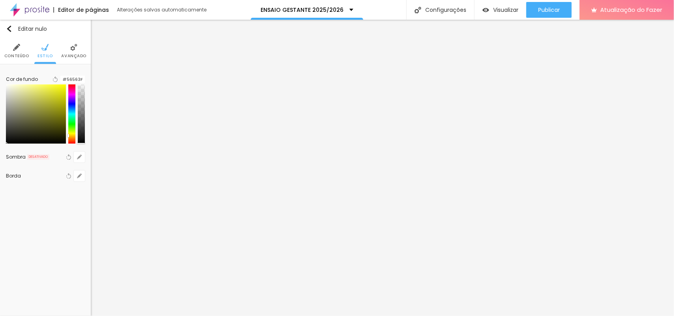
type input "#000000"
click at [0, 185] on div "Editar nulo Conteúdo Estilo Avançado Cor de fundo Voltar ao padrão #000000 Somb…" at bounding box center [45, 168] width 91 height 296
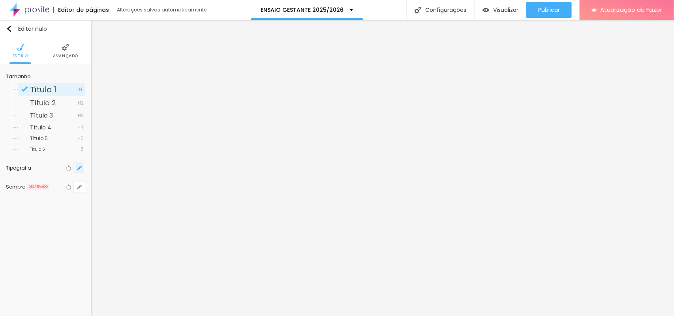
click at [81, 170] on icon "button" at bounding box center [79, 168] width 5 height 5
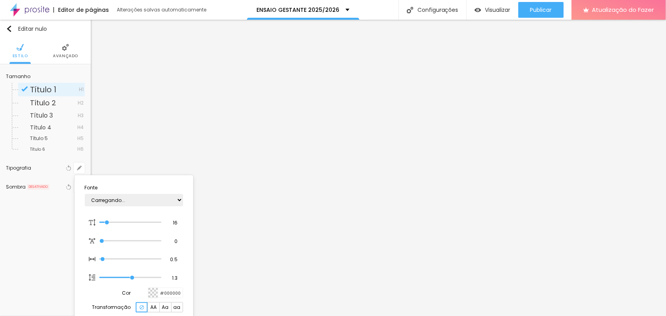
type input "1"
type input "36"
type input "1"
type input "37"
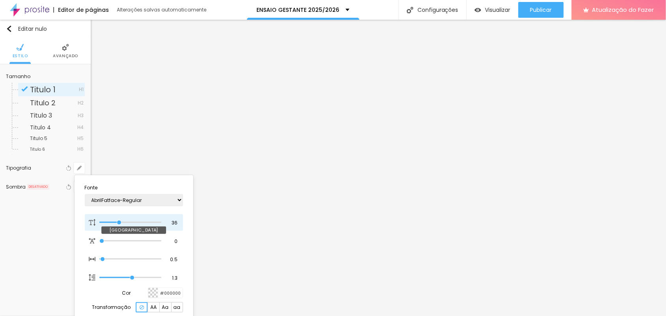
type input "37"
type input "1"
type input "36"
type input "1"
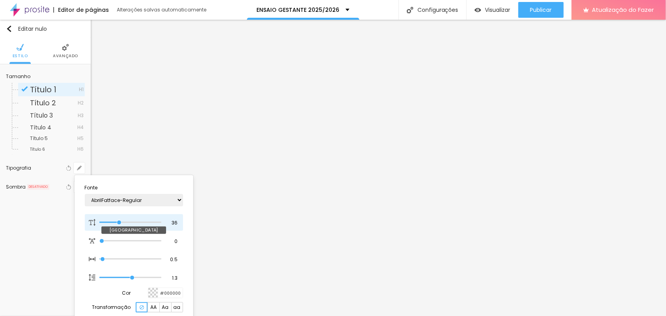
type input "34"
type input "1"
type input "33"
click at [118, 224] on input "range" at bounding box center [130, 223] width 62 height 4
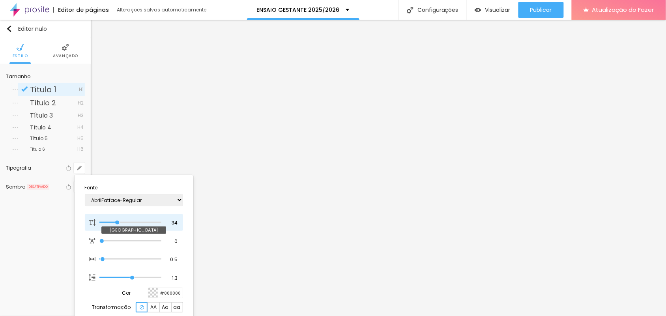
type input "33"
type input "1"
click at [225, 146] on div at bounding box center [333, 158] width 666 height 316
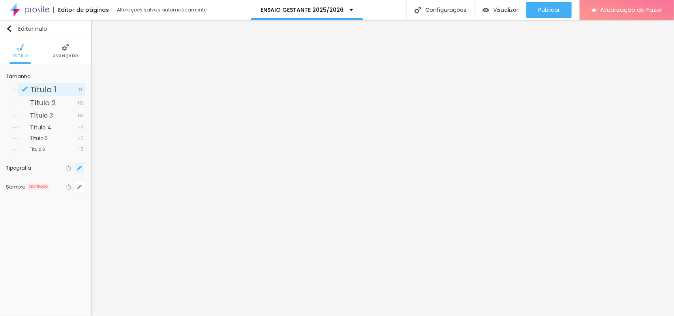
click at [80, 167] on icon "button" at bounding box center [79, 168] width 3 height 3
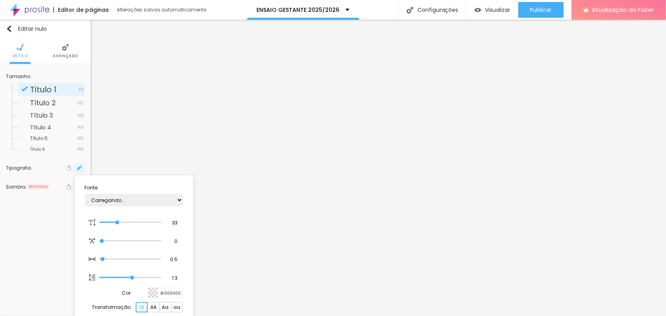
type input "1"
click at [111, 201] on select "AbrilFatface-Regular Actor-Regular Alegreya AlegreyaBlack Alice Allan-Bold Alla…" at bounding box center [134, 200] width 98 height 12
select select "Actor-Regular"
click at [85, 194] on select "AbrilFatface-Regular Actor-Regular Alegreya AlegreyaBlack Alice Allan-Bold Alla…" at bounding box center [134, 200] width 98 height 12
type input "1"
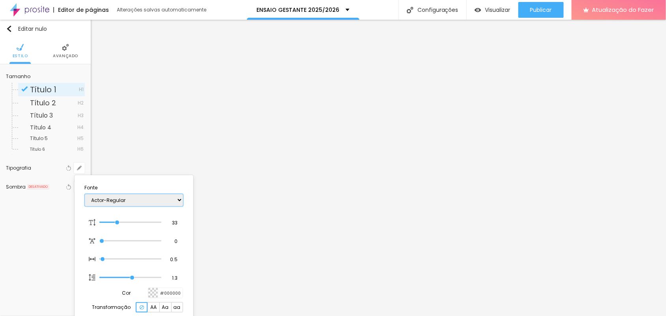
select select "Alegreya"
type input "1"
select select "AlegreyaBlack"
type input "1"
select select "Alegreya"
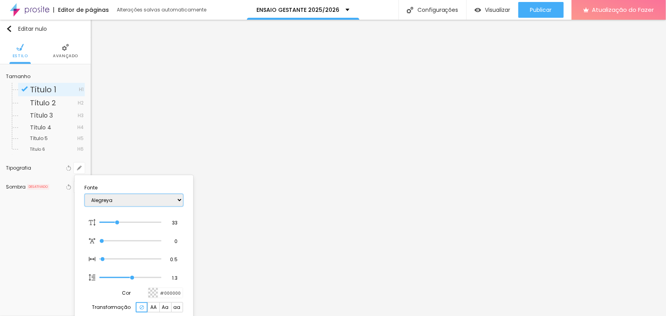
type input "1"
select select "AlegreyaBlack"
type input "1"
select select "Alice"
type input "1"
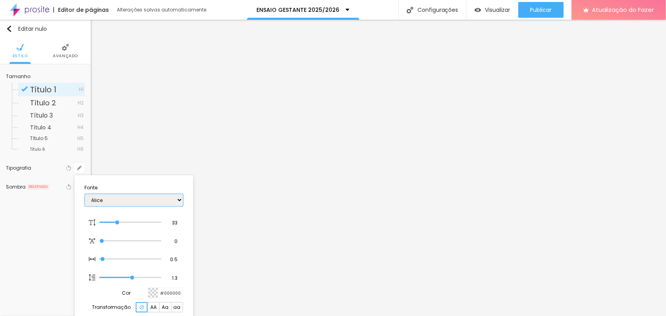
select select "[PERSON_NAME]"
type input "1"
select select "Allan-Regular"
type input "1"
select select "Amaranth"
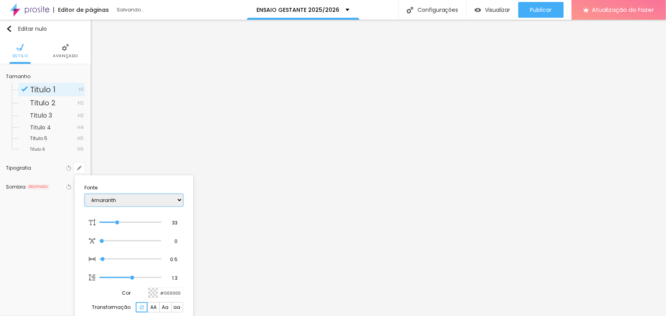
type input "1"
select select "AmaticaSC"
type input "1"
select select "AmaticSC"
type input "1"
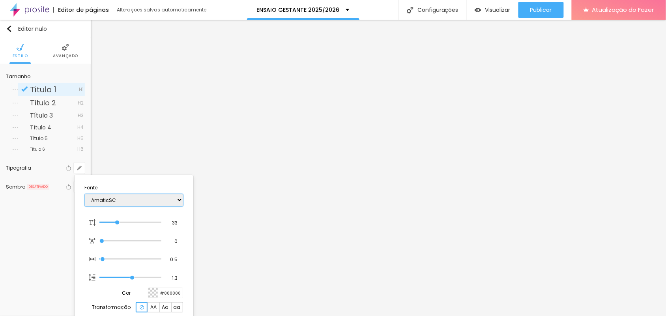
select select "Amita-Bold"
type input "1"
select select "Amita-Regular"
type input "1"
select select "[GEOGRAPHIC_DATA]"
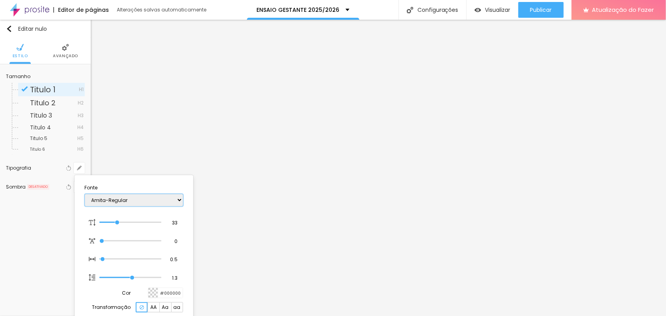
type input "1"
select select "AnonymousPro-Bold"
type input "1"
select select "AnonymousPro-Italic"
type input "1"
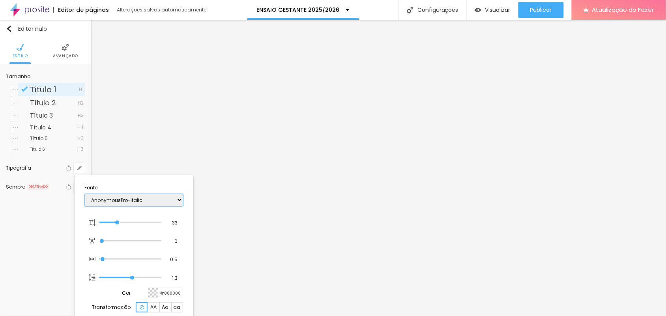
select select "AnonymousPro-Regular"
click at [182, 125] on div at bounding box center [333, 158] width 666 height 316
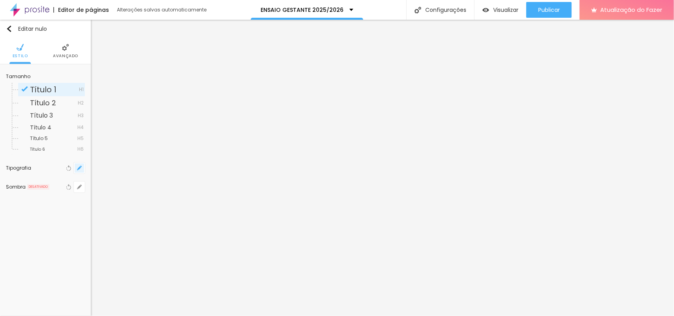
click at [80, 167] on icon "button" at bounding box center [79, 168] width 3 height 3
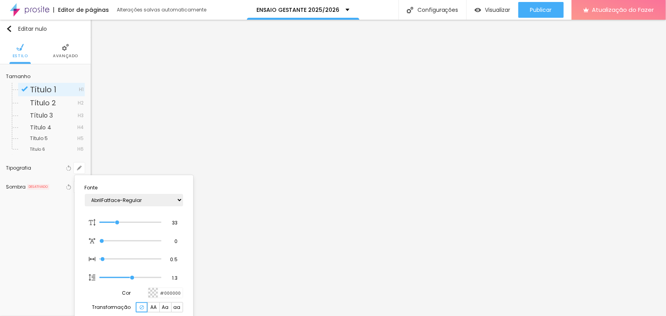
click at [429, 152] on div at bounding box center [333, 158] width 666 height 316
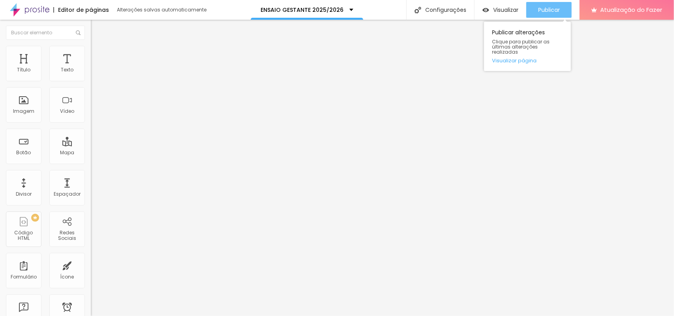
click at [539, 9] on font "Publicar" at bounding box center [549, 10] width 22 height 8
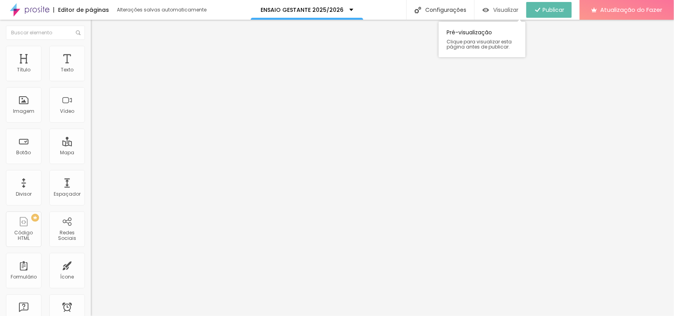
click at [502, 9] on font "Visualizar" at bounding box center [505, 10] width 25 height 8
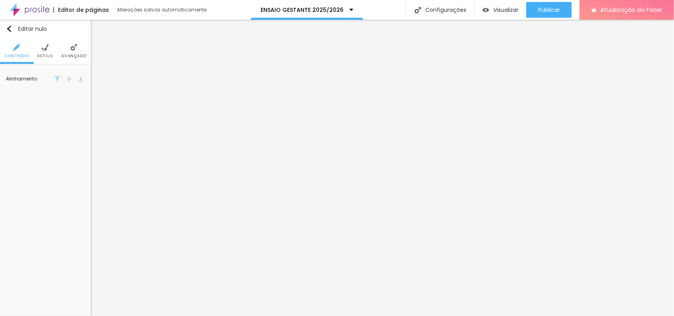
click at [50, 47] on li "Estilo" at bounding box center [44, 51] width 15 height 26
click at [60, 81] on div at bounding box center [60, 79] width 0 height 7
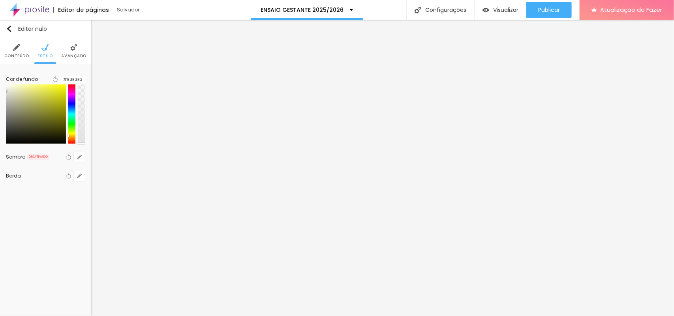
drag, startPoint x: 17, startPoint y: 95, endPoint x: 4, endPoint y: 96, distance: 13.1
click at [4, 96] on div "Cor de fundo Voltar ao padrão #E3E3E3 Sombra DESATIVADO Voltar ao padrão Borda …" at bounding box center [45, 127] width 91 height 127
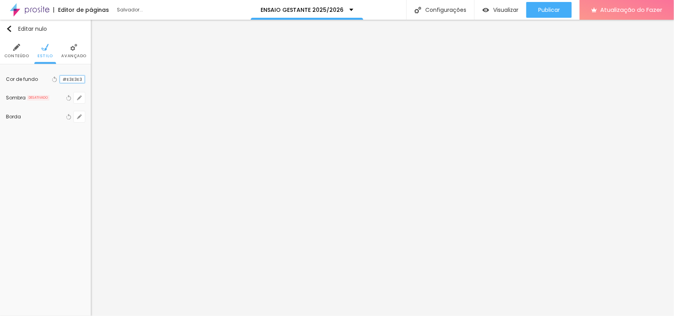
click at [70, 81] on input "#E3E3E3" at bounding box center [72, 79] width 24 height 7
click at [42, 52] on li "Estilo" at bounding box center [44, 51] width 15 height 26
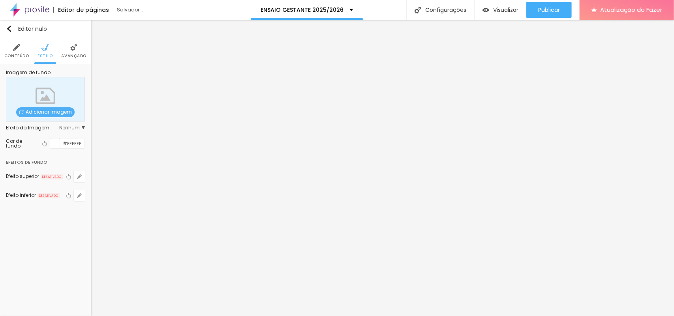
click at [54, 145] on div at bounding box center [55, 144] width 10 height 10
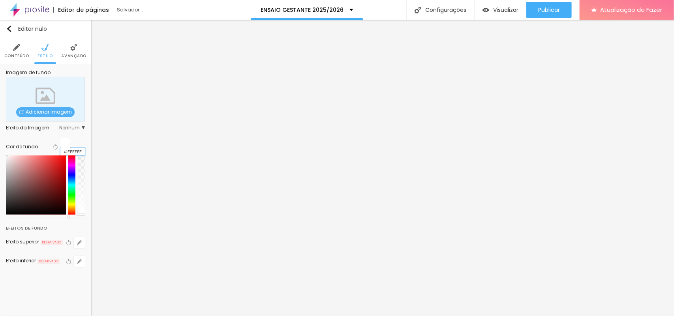
click at [69, 148] on input "#FFFFFF" at bounding box center [72, 151] width 24 height 7
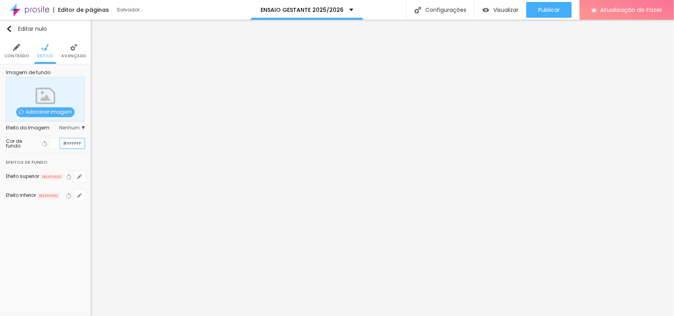
click at [69, 145] on input "#FFFFFF" at bounding box center [72, 144] width 24 height 10
paste input "E3E3E3"
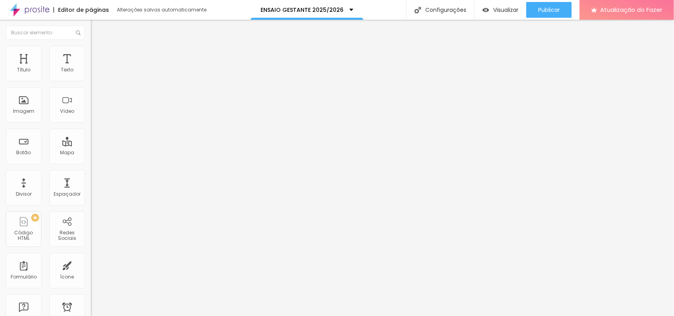
click at [539, 8] on div "Visualizar Pré-visualização Clique para visualizar esta página antes de publica…" at bounding box center [574, 10] width 200 height 20
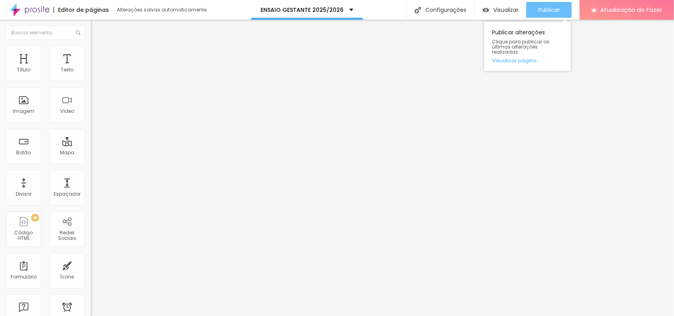
click at [539, 9] on font "Publicar" at bounding box center [549, 10] width 22 height 8
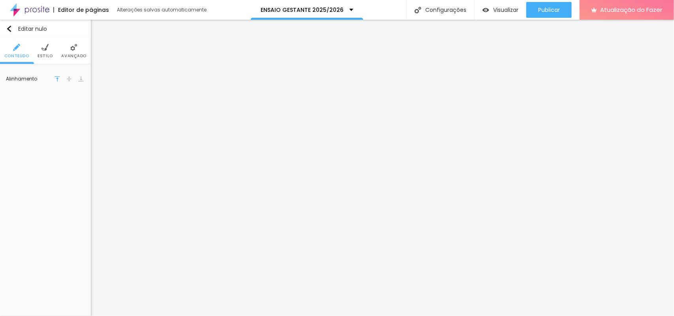
click at [49, 50] on li "Estilo" at bounding box center [44, 51] width 15 height 26
click at [60, 81] on div at bounding box center [60, 79] width 0 height 7
click at [44, 50] on img at bounding box center [44, 47] width 7 height 7
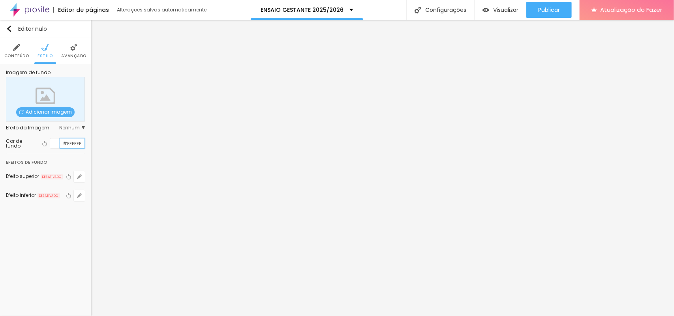
click at [78, 142] on input "#FFFFFF" at bounding box center [72, 144] width 24 height 10
paste input "E3E3E3"
click at [60, 145] on div at bounding box center [60, 143] width 0 height 7
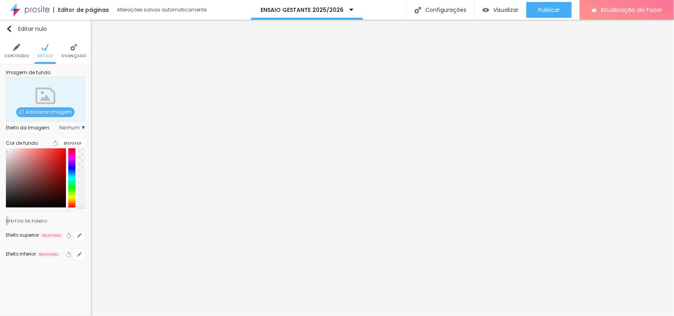
drag, startPoint x: 13, startPoint y: 158, endPoint x: 9, endPoint y: 157, distance: 4.6
click at [9, 157] on div "Imagem de fundo Adicionar imagem Efeito da Imagem Nenhum Nenhum Parallax Cor de…" at bounding box center [45, 169] width 91 height 211
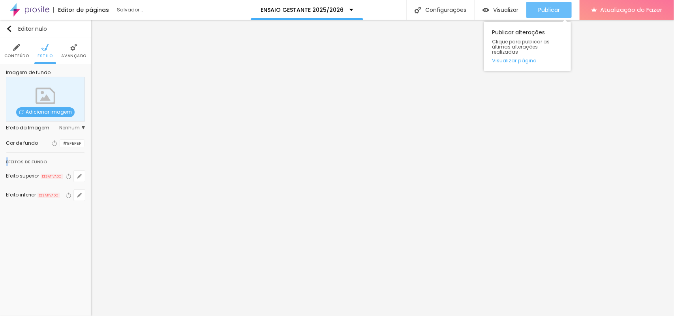
click at [539, 12] on font "Publicar" at bounding box center [549, 10] width 22 height 8
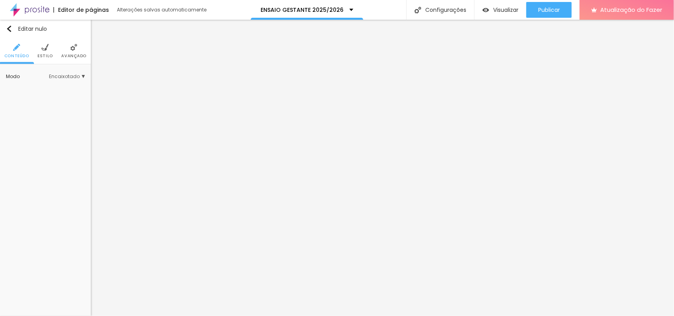
click at [48, 46] on img at bounding box center [44, 47] width 7 height 7
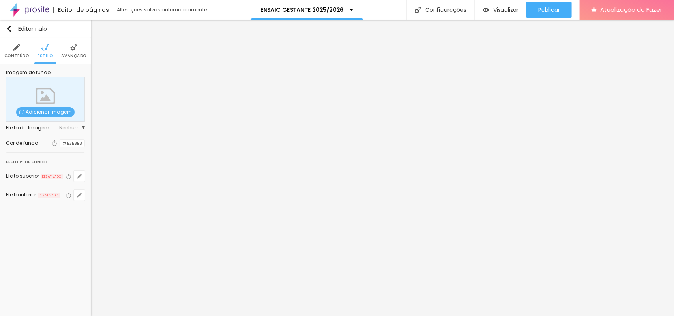
click at [60, 145] on div at bounding box center [60, 143] width 0 height 7
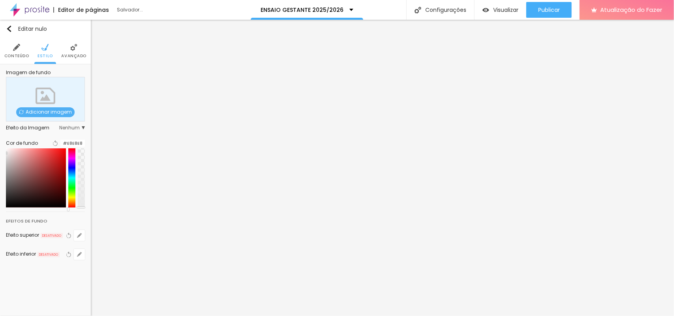
click at [12, 158] on div at bounding box center [45, 177] width 79 height 59
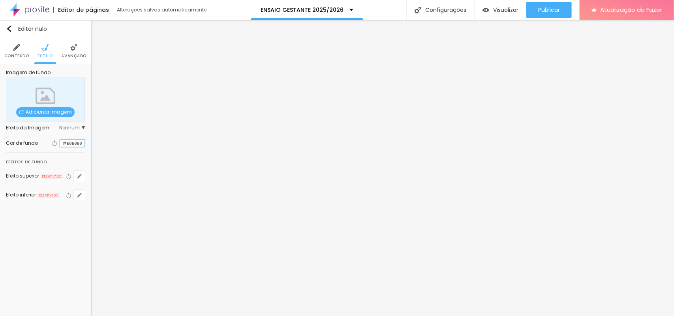
click at [78, 143] on input "#E8E8E8" at bounding box center [72, 143] width 24 height 7
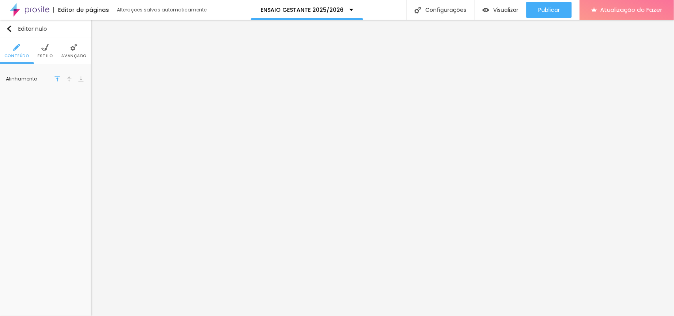
click at [48, 44] on img at bounding box center [44, 47] width 7 height 7
click at [74, 83] on input "#E3E3E3" at bounding box center [72, 79] width 24 height 7
paste input "8E8E8"
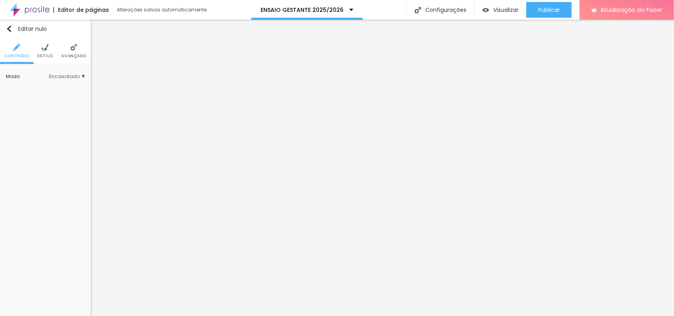
click at [48, 50] on img at bounding box center [44, 47] width 7 height 7
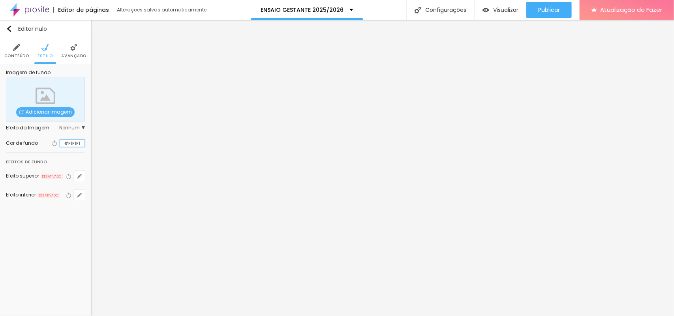
click at [68, 141] on input "#F1F1F1" at bounding box center [72, 143] width 24 height 7
paste input "E8E8E8"
click at [60, 146] on div at bounding box center [60, 143] width 0 height 7
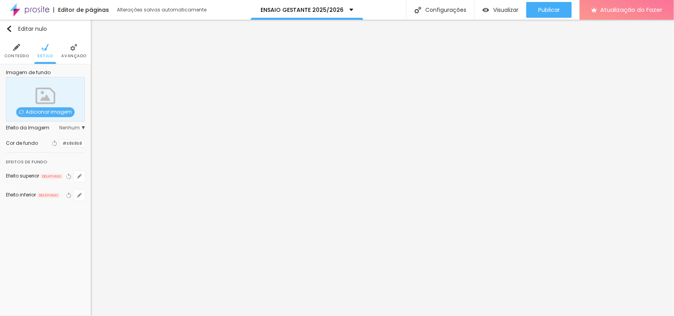
click at [60, 143] on div at bounding box center [60, 143] width 0 height 7
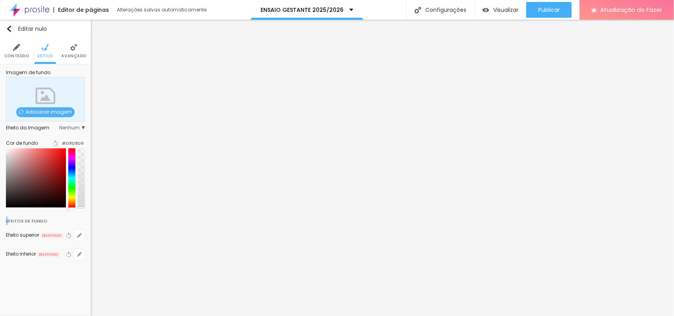
drag, startPoint x: 13, startPoint y: 162, endPoint x: 7, endPoint y: 162, distance: 5.5
click at [7, 162] on div "Imagem de fundo Adicionar imagem Efeito da Imagem Nenhum Nenhum Parallax Cor de…" at bounding box center [45, 169] width 91 height 211
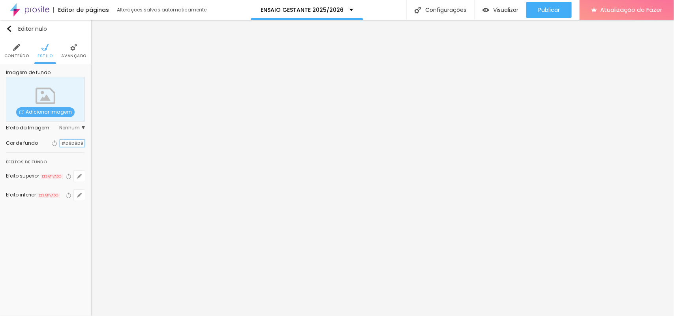
click at [73, 141] on input "#D9D9D9" at bounding box center [72, 143] width 24 height 7
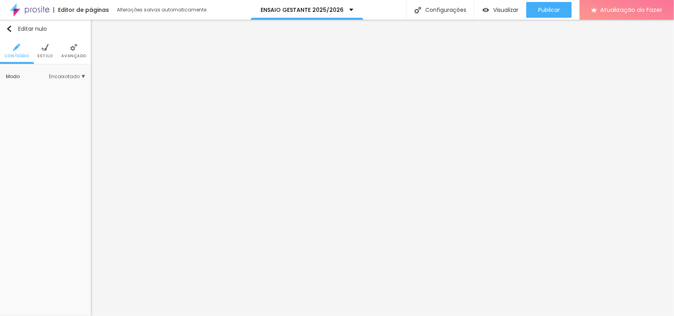
click at [45, 58] on font "Estilo" at bounding box center [44, 56] width 15 height 6
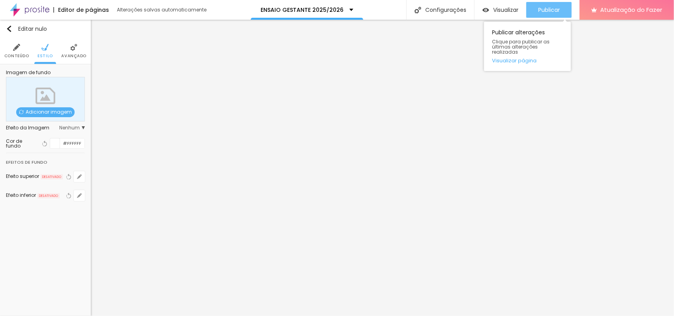
click at [539, 8] on font "Publicar" at bounding box center [549, 10] width 22 height 8
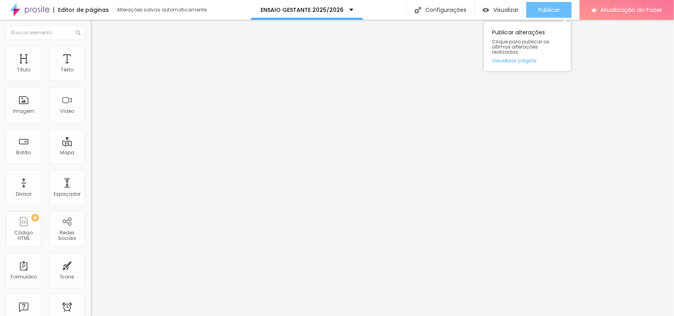
click at [539, 14] on button "Publicar" at bounding box center [548, 10] width 45 height 16
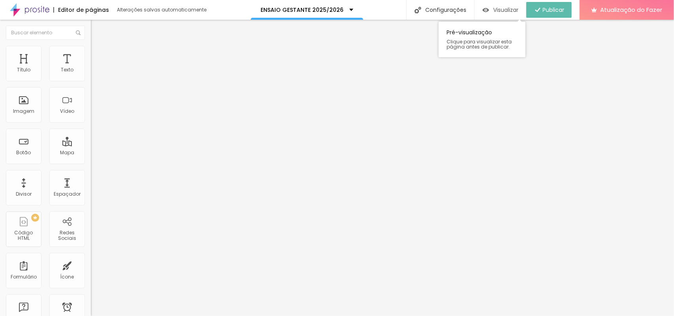
click at [508, 9] on font "Visualizar" at bounding box center [505, 10] width 25 height 8
click at [490, 13] on div "Visualizar" at bounding box center [500, 10] width 36 height 7
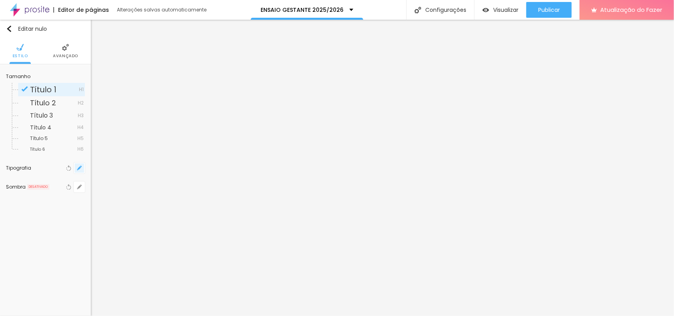
click at [78, 167] on icon "button" at bounding box center [79, 168] width 5 height 5
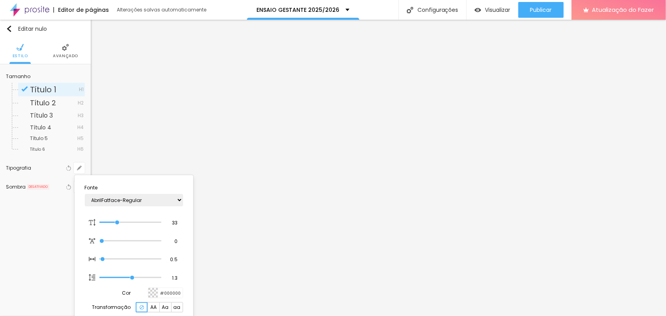
click at [67, 55] on div at bounding box center [333, 158] width 666 height 316
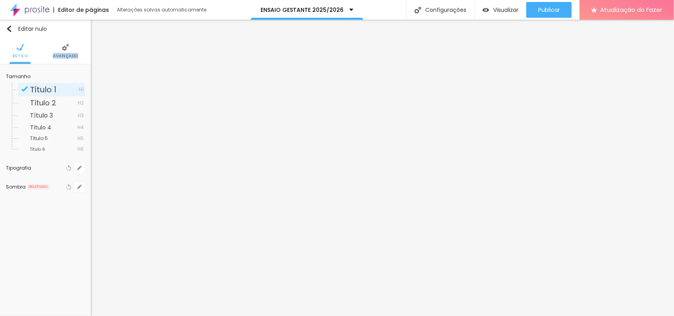
click at [67, 55] on font "Avançado" at bounding box center [65, 56] width 25 height 6
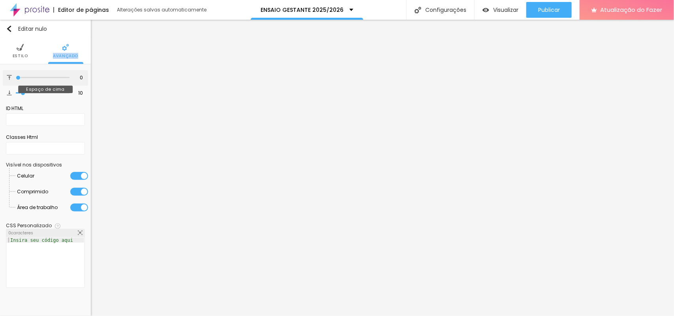
drag, startPoint x: 17, startPoint y: 78, endPoint x: 34, endPoint y: 98, distance: 26.3
click at [16, 78] on input "range" at bounding box center [43, 78] width 54 height 4
drag, startPoint x: 20, startPoint y: 92, endPoint x: 7, endPoint y: 92, distance: 13.0
click at [16, 92] on input "range" at bounding box center [43, 93] width 54 height 4
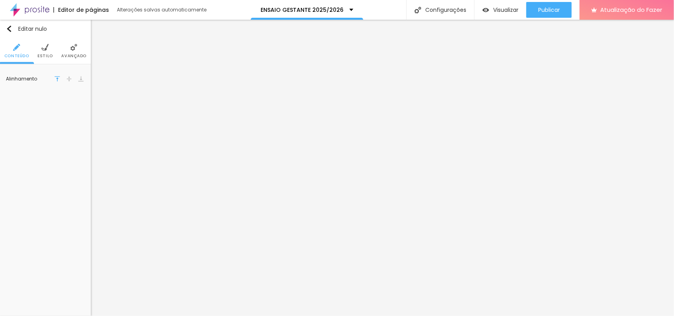
click at [46, 51] on li "Estilo" at bounding box center [44, 51] width 15 height 26
click at [22, 51] on li "Conteúdo" at bounding box center [16, 51] width 25 height 26
click at [66, 83] on div at bounding box center [69, 78] width 8 height 9
click at [68, 82] on div at bounding box center [69, 78] width 8 height 9
click at [48, 42] on li "Estilo" at bounding box center [44, 51] width 15 height 26
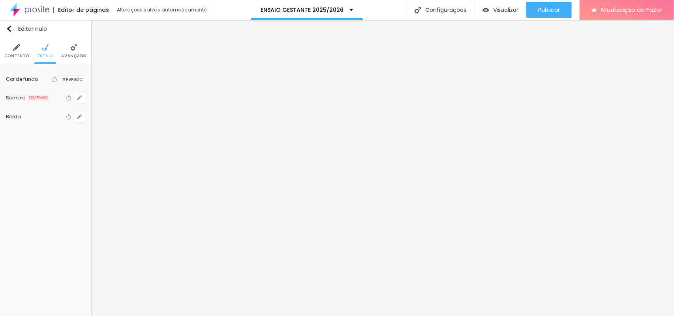
click at [74, 48] on img at bounding box center [73, 47] width 7 height 7
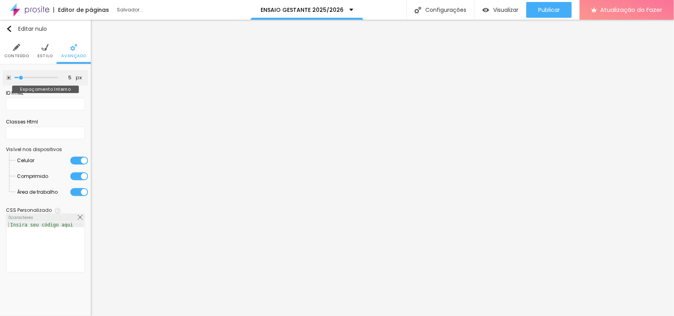
drag, startPoint x: 33, startPoint y: 77, endPoint x: 20, endPoint y: 80, distance: 13.0
click at [20, 80] on input "range" at bounding box center [36, 78] width 43 height 4
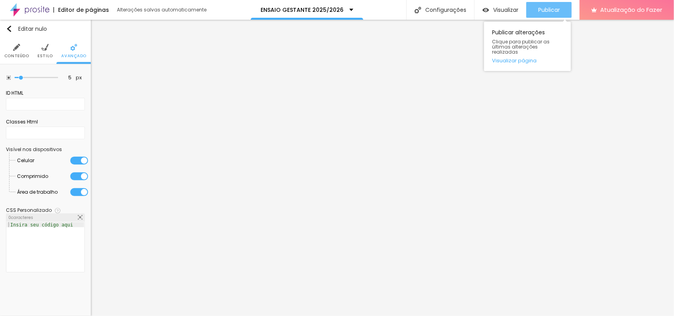
click at [539, 6] on font "Publicar" at bounding box center [549, 10] width 22 height 8
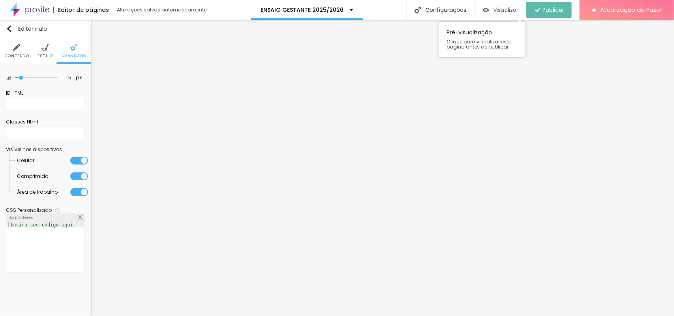
click at [510, 12] on font "Visualizar" at bounding box center [505, 10] width 25 height 8
click at [90, 192] on div "5 px Espaçamento Interno ID HTML Classes Html Visível nos dispositivos Celular …" at bounding box center [45, 173] width 91 height 218
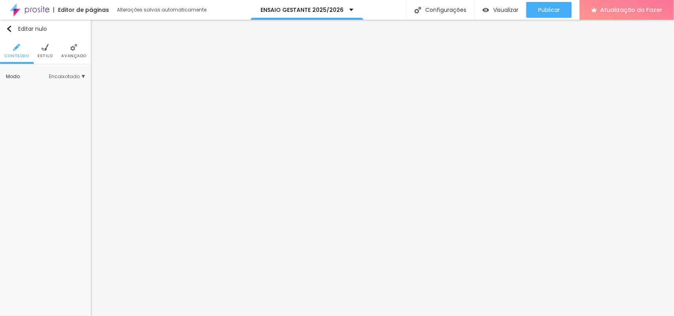
click at [38, 41] on li "Estilo" at bounding box center [44, 51] width 15 height 26
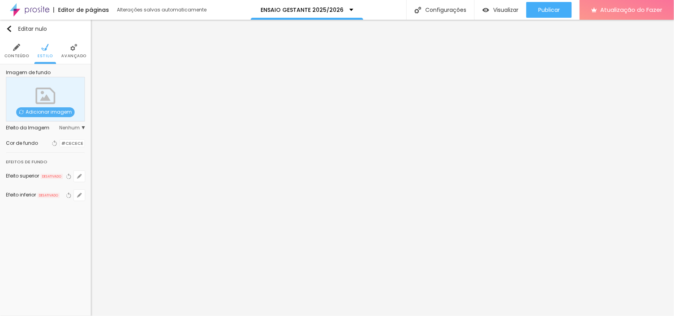
click at [60, 147] on div at bounding box center [60, 143] width 0 height 7
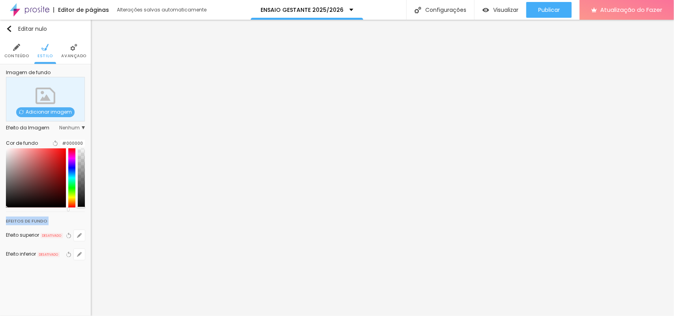
drag, startPoint x: 0, startPoint y: 234, endPoint x: 0, endPoint y: 241, distance: 7.5
click at [0, 241] on div "Editar nulo Conteúdo Estilo Avançado Imagem de fundo Adicionar imagem Efeito da…" at bounding box center [45, 168] width 91 height 296
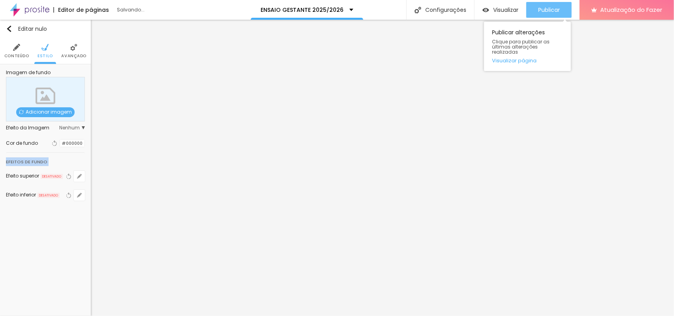
click at [539, 7] on font "Publicar" at bounding box center [549, 10] width 22 height 8
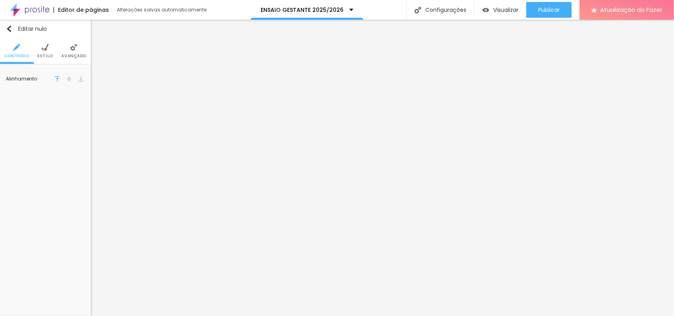
click at [69, 80] on img at bounding box center [69, 79] width 6 height 6
drag, startPoint x: 68, startPoint y: 80, endPoint x: 87, endPoint y: 86, distance: 20.2
click at [69, 80] on img at bounding box center [69, 79] width 6 height 6
drag, startPoint x: 68, startPoint y: 79, endPoint x: 58, endPoint y: 63, distance: 18.9
click at [66, 78] on img at bounding box center [69, 79] width 6 height 6
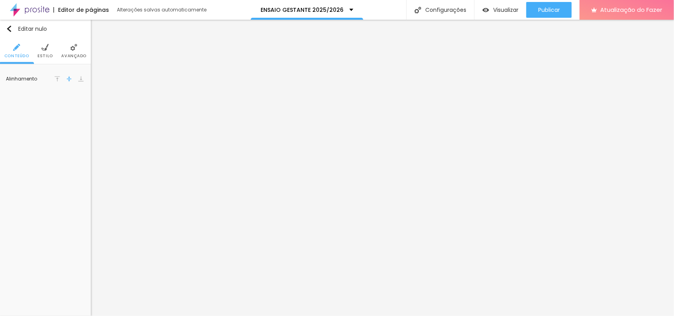
click at [48, 49] on img at bounding box center [44, 47] width 7 height 7
click at [71, 52] on li "Avançado" at bounding box center [73, 51] width 25 height 26
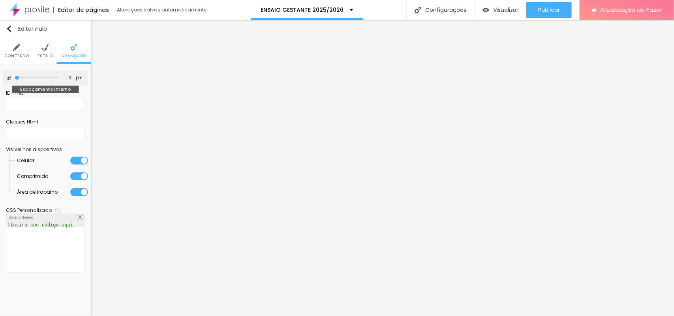
drag, startPoint x: 28, startPoint y: 77, endPoint x: 1, endPoint y: 80, distance: 27.0
click at [15, 80] on input "range" at bounding box center [36, 78] width 43 height 4
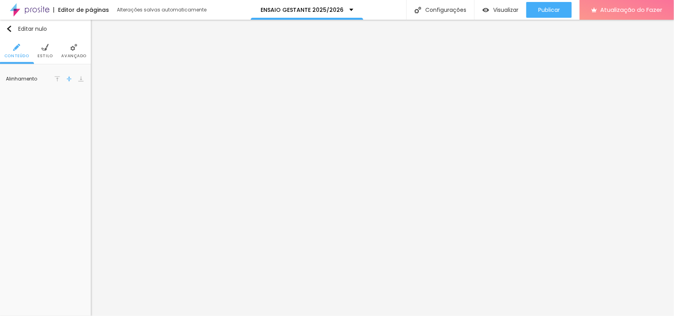
click at [66, 48] on li "Avançado" at bounding box center [73, 51] width 25 height 26
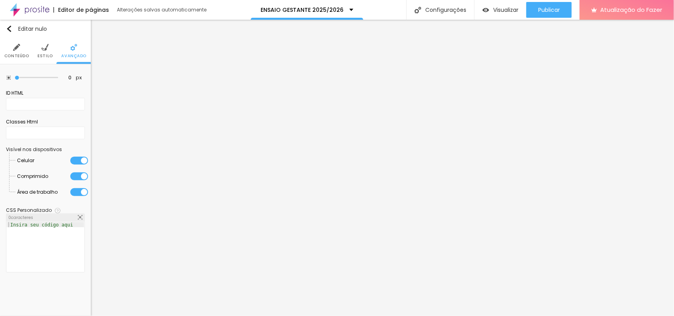
drag, startPoint x: 33, startPoint y: 77, endPoint x: 76, endPoint y: 110, distance: 54.1
click at [15, 78] on input "range" at bounding box center [36, 78] width 43 height 4
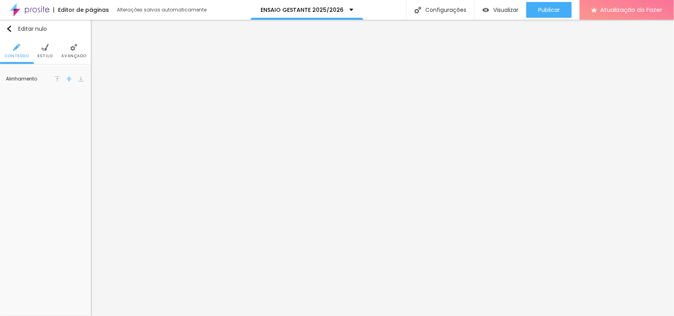
click at [76, 54] on font "Avançado" at bounding box center [73, 56] width 25 height 6
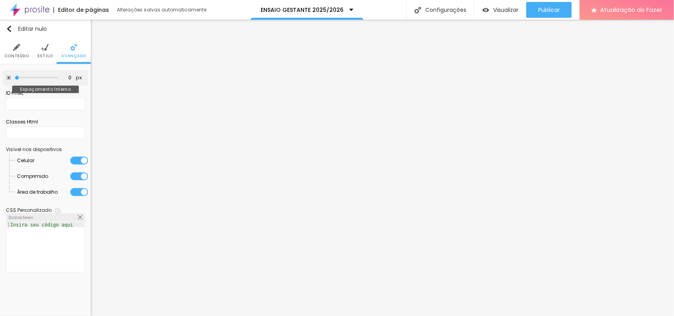
click at [15, 78] on input "range" at bounding box center [36, 78] width 43 height 4
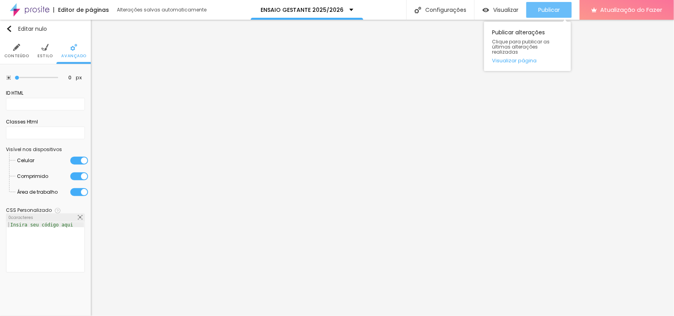
click at [539, 10] on button "Publicar" at bounding box center [548, 10] width 45 height 16
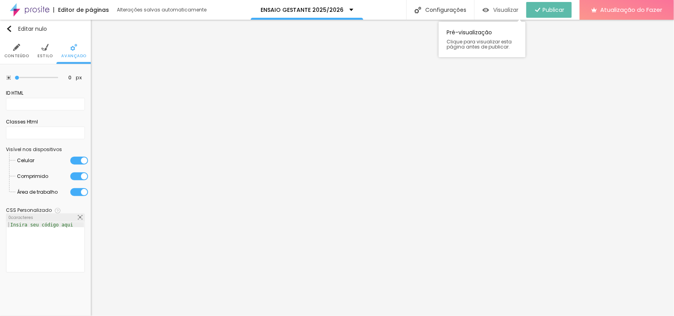
click at [511, 11] on font "Visualizar" at bounding box center [505, 10] width 25 height 8
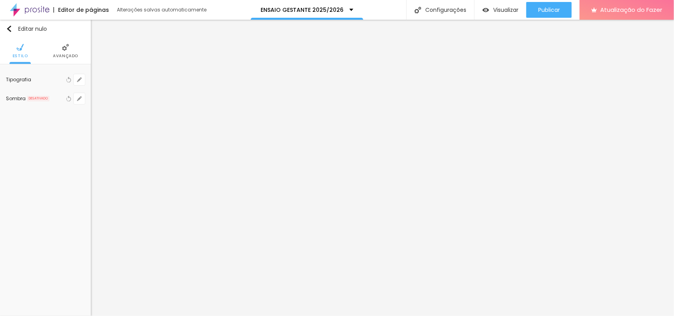
click at [62, 49] on img at bounding box center [65, 47] width 7 height 7
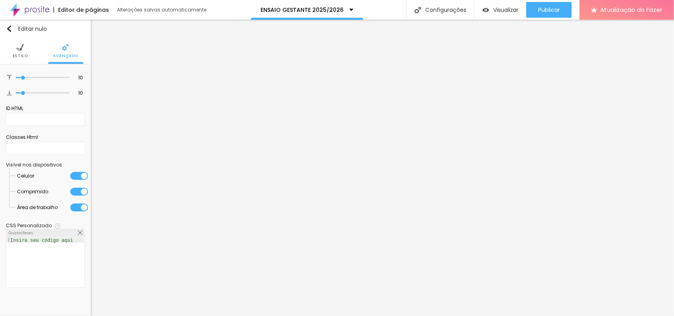
click at [24, 46] on li "Estilo" at bounding box center [20, 51] width 15 height 26
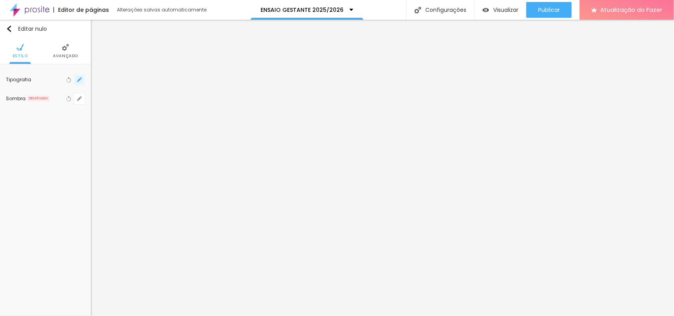
click at [79, 81] on icon "button" at bounding box center [79, 79] width 5 height 5
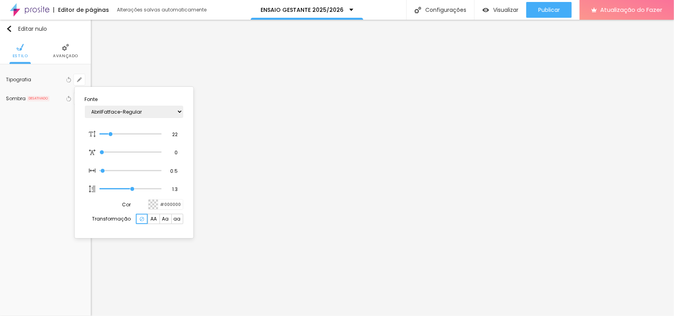
click at [39, 129] on div at bounding box center [337, 158] width 674 height 316
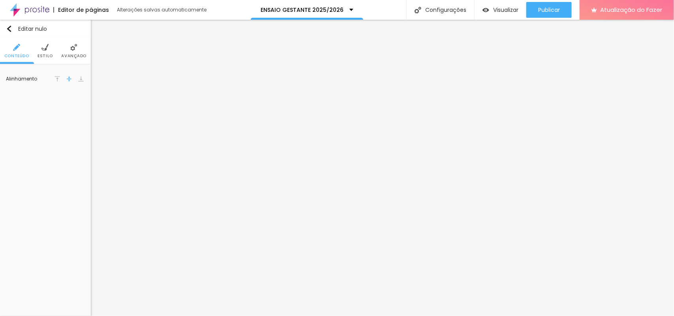
click at [42, 50] on img at bounding box center [44, 47] width 7 height 7
click at [60, 81] on div at bounding box center [60, 79] width 0 height 7
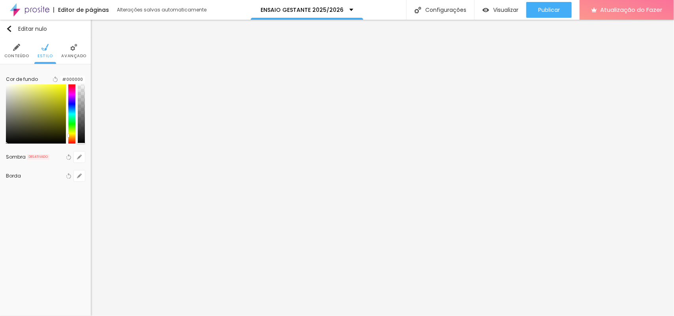
drag, startPoint x: 20, startPoint y: 145, endPoint x: 0, endPoint y: 171, distance: 32.6
click at [0, 171] on div "Editar nulo Conteúdo Estilo Avançado Cor de fundo Voltar ao padrão #000000 Somb…" at bounding box center [45, 168] width 91 height 296
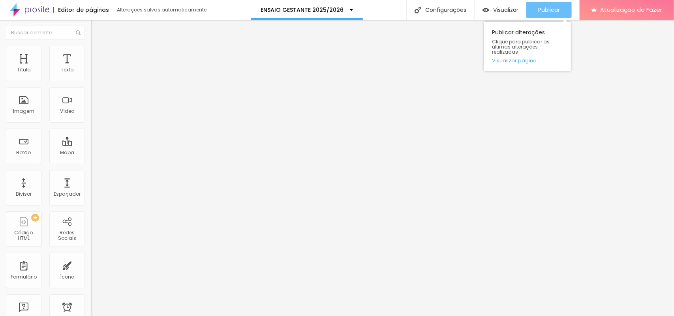
click at [539, 10] on font "Publicar" at bounding box center [549, 10] width 22 height 8
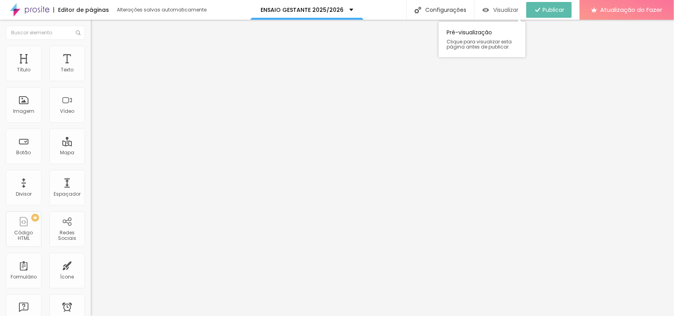
click at [507, 8] on font "Visualizar" at bounding box center [505, 10] width 25 height 8
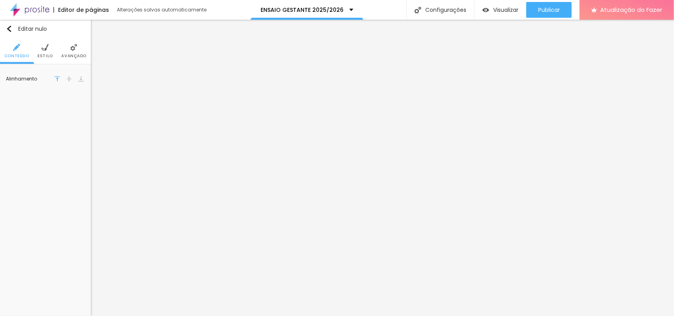
click at [45, 45] on img at bounding box center [44, 47] width 7 height 7
click at [74, 47] on img at bounding box center [73, 47] width 7 height 7
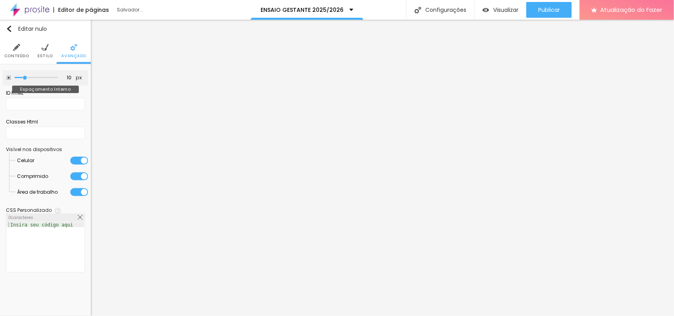
drag, startPoint x: 31, startPoint y: 77, endPoint x: 24, endPoint y: 77, distance: 7.1
click at [24, 77] on input "range" at bounding box center [36, 78] width 43 height 4
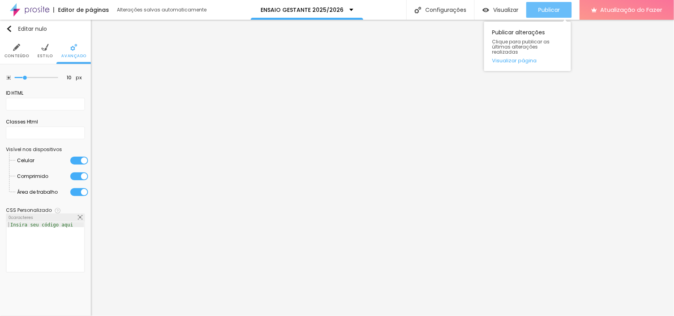
click at [539, 9] on font "Publicar" at bounding box center [549, 10] width 22 height 8
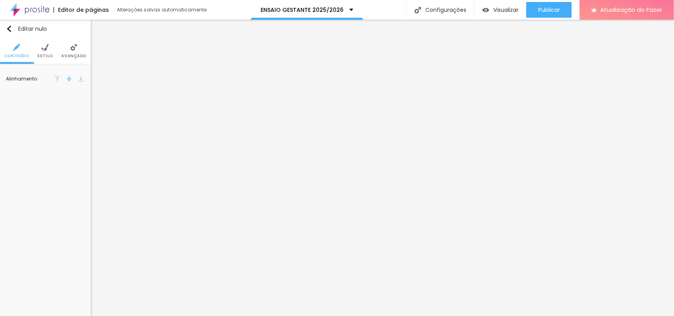
click at [42, 53] on font "Estilo" at bounding box center [44, 56] width 15 height 6
click at [70, 50] on img at bounding box center [73, 47] width 7 height 7
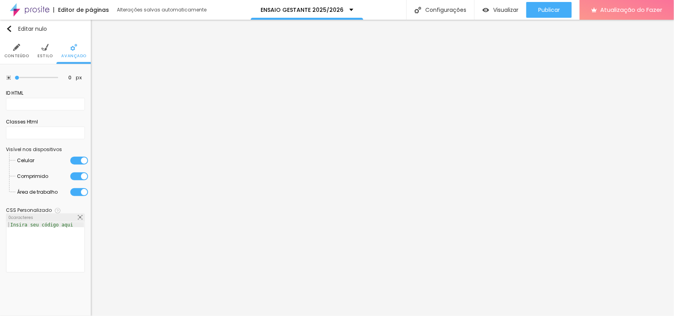
click at [47, 48] on img at bounding box center [44, 47] width 7 height 7
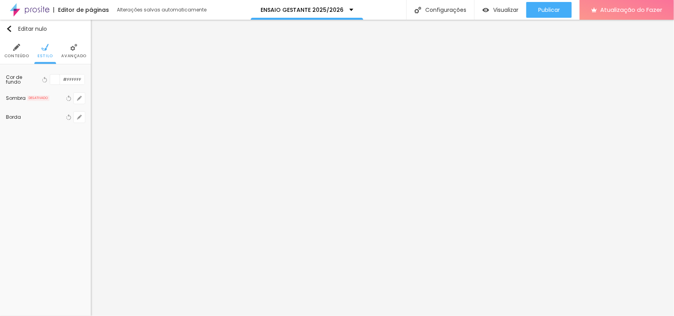
click at [17, 50] on img at bounding box center [16, 47] width 7 height 7
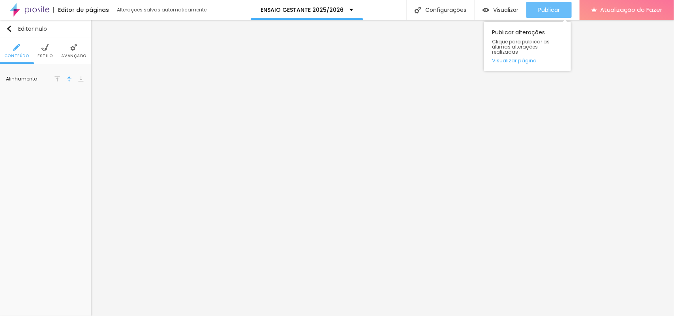
click at [539, 11] on font "Publicar" at bounding box center [549, 10] width 22 height 8
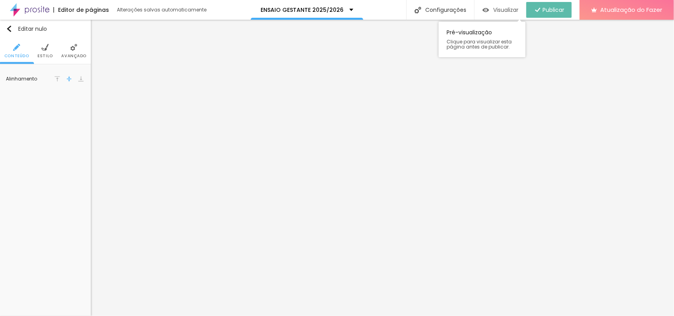
click at [498, 12] on font "Visualizar" at bounding box center [505, 10] width 25 height 8
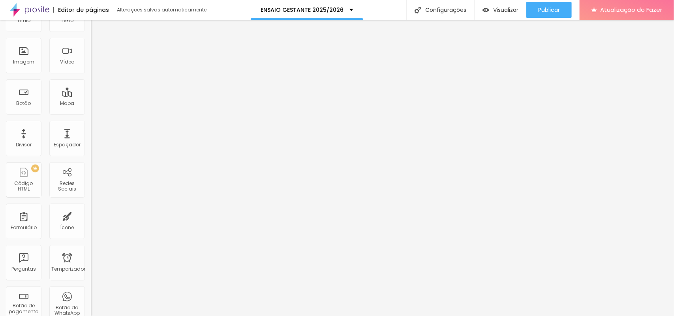
scroll to position [0, 0]
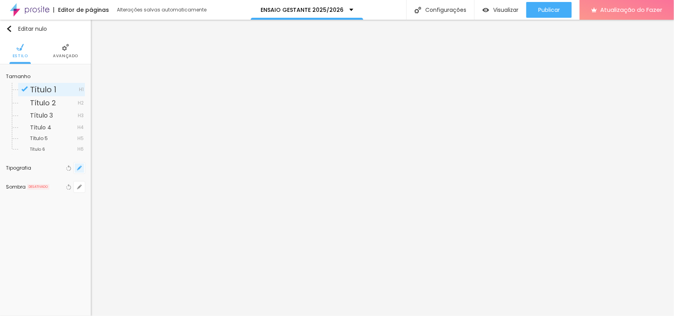
click at [80, 172] on button "button" at bounding box center [79, 168] width 11 height 11
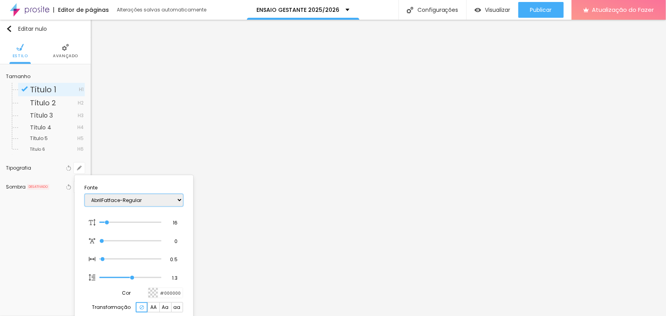
click at [119, 198] on select "AbrilFatface-Regular Actor-Regular Alegreya AlegreyaBlack Alice Allan-Bold Alla…" at bounding box center [134, 200] width 98 height 12
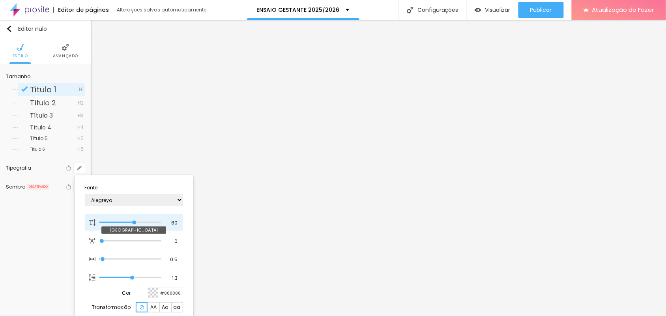
drag, startPoint x: 120, startPoint y: 223, endPoint x: 134, endPoint y: 223, distance: 14.6
click at [134, 223] on input "range" at bounding box center [130, 223] width 62 height 4
click at [236, 124] on div at bounding box center [333, 158] width 666 height 316
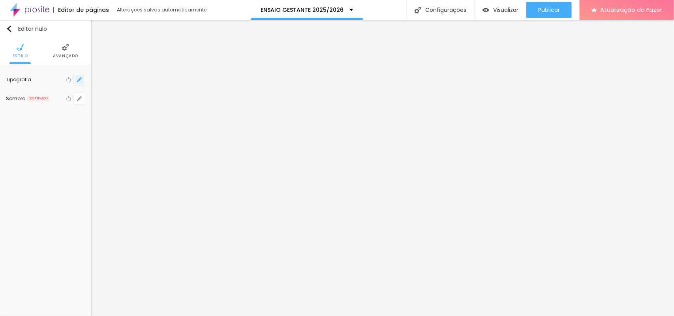
click at [84, 79] on button "button" at bounding box center [79, 79] width 11 height 11
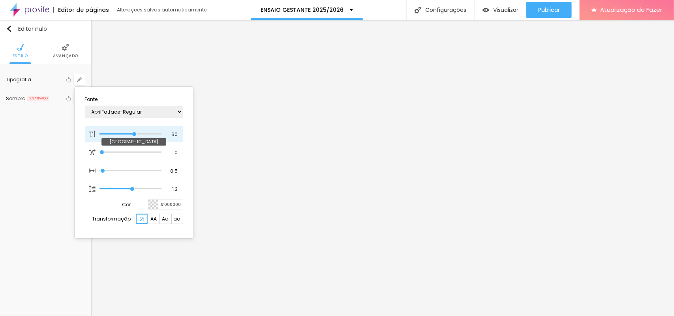
drag, startPoint x: 109, startPoint y: 134, endPoint x: 133, endPoint y: 135, distance: 24.9
click at [133, 135] on input "range" at bounding box center [130, 134] width 62 height 4
click at [236, 187] on div at bounding box center [337, 158] width 674 height 316
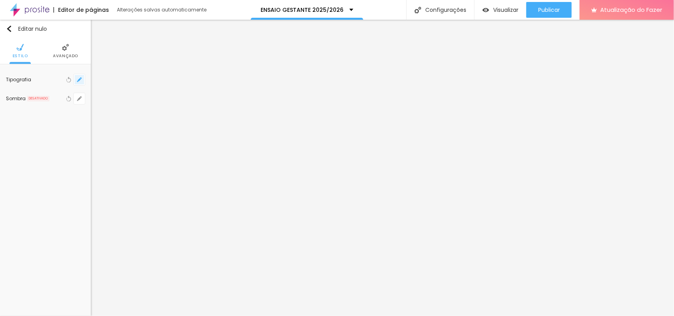
click at [79, 78] on icon "button" at bounding box center [79, 79] width 5 height 5
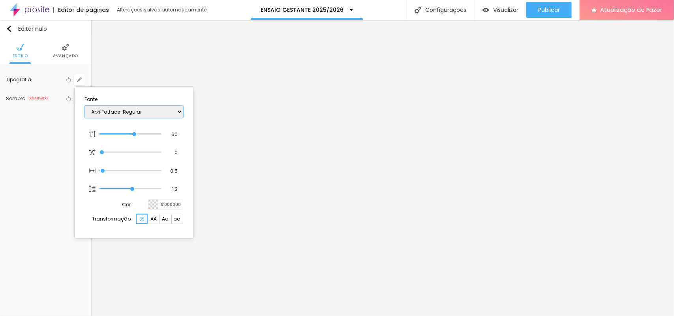
click at [111, 111] on select "AbrilFatface-Regular Actor-Regular Alegreya AlegreyaBlack Alice Allan-Bold Alla…" at bounding box center [134, 112] width 98 height 12
click at [85, 106] on select "AbrilFatface-Regular Actor-Regular Alegreya AlegreyaBlack Alice Allan-Bold Alla…" at bounding box center [134, 112] width 98 height 12
click at [111, 111] on select "AbrilFatface-Regular Actor-Regular Alegreya AlegreyaBlack Alice Allan-Bold Alla…" at bounding box center [134, 112] width 98 height 12
click at [381, 132] on div at bounding box center [337, 158] width 674 height 316
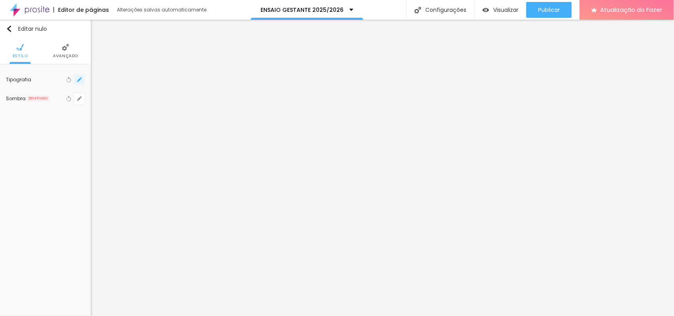
click at [80, 79] on icon "button" at bounding box center [79, 79] width 3 height 3
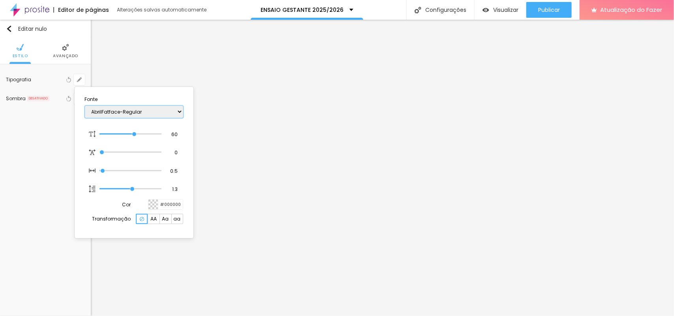
click at [113, 111] on select "AbrilFatface-Regular Actor-Regular Alegreya AlegreyaBlack Alice Allan-Bold Alla…" at bounding box center [134, 112] width 98 height 12
click at [416, 129] on div at bounding box center [337, 158] width 674 height 316
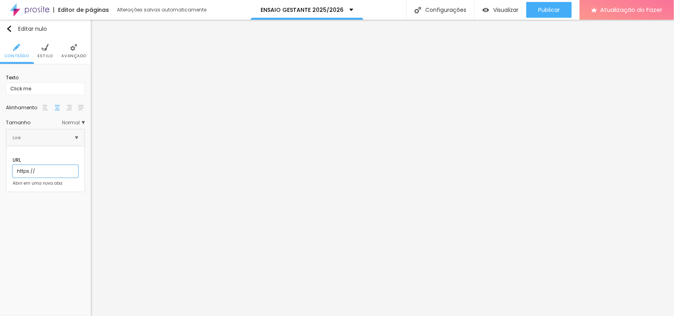
drag, startPoint x: 39, startPoint y: 164, endPoint x: 0, endPoint y: 164, distance: 39.5
click at [0, 164] on div "Texto Click me Alinhamento Tamanho Normal Pequeno Normal Grande Link URL https:…" at bounding box center [45, 131] width 91 height 134
paste input "www.alboompay.com/fotografolucasparra/pacote-gestante-essencial"
drag, startPoint x: 9, startPoint y: 176, endPoint x: 26, endPoint y: 188, distance: 20.5
click at [13, 183] on div at bounding box center [13, 183] width 0 height 0
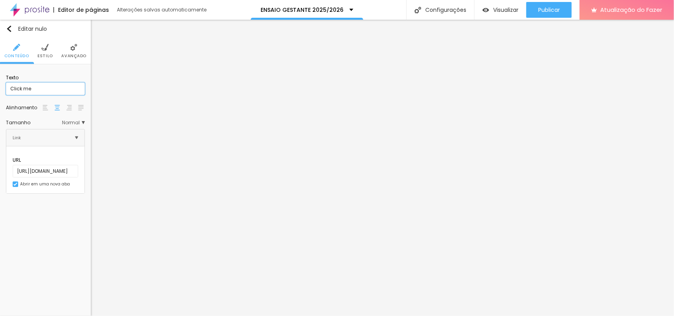
click at [39, 88] on input "Click me" at bounding box center [45, 88] width 79 height 13
click at [0, 88] on div "Texto Click me Alinhamento Tamanho Normal Pequeno Normal Grande Link URL https:…" at bounding box center [45, 131] width 91 height 135
click at [36, 51] on ul "Conteúdo Estilo Avançado" at bounding box center [45, 51] width 91 height 26
click at [41, 53] on font "Estilo" at bounding box center [44, 56] width 15 height 6
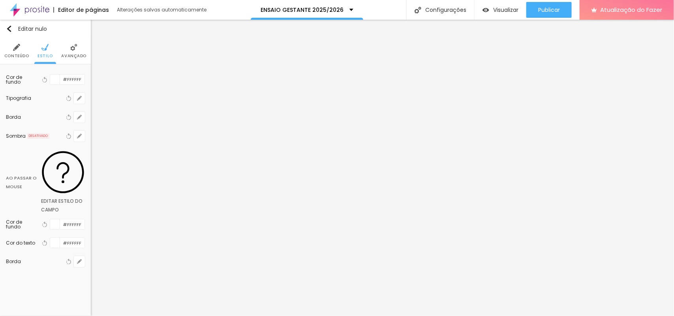
click at [58, 80] on div at bounding box center [55, 80] width 10 height 10
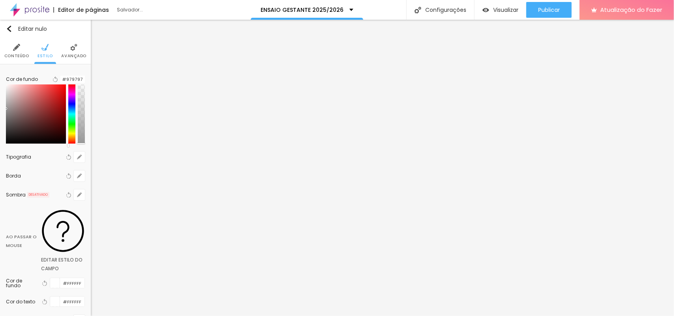
drag, startPoint x: 13, startPoint y: 114, endPoint x: 8, endPoint y: 114, distance: 5.1
click at [8, 114] on div "Cor de fundo Voltar ao padrão #979797 Tipografia Voltar ao padrão Borda Voltar …" at bounding box center [45, 202] width 91 height 277
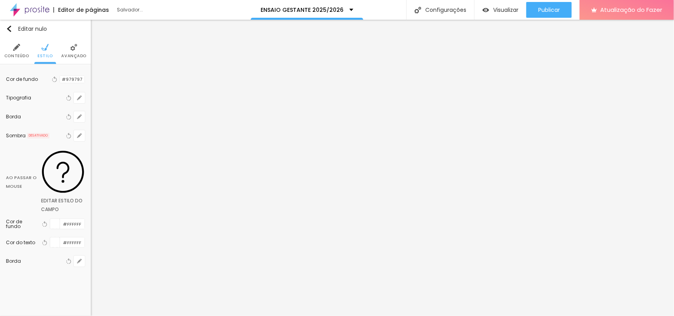
click at [60, 79] on div at bounding box center [60, 79] width 0 height 7
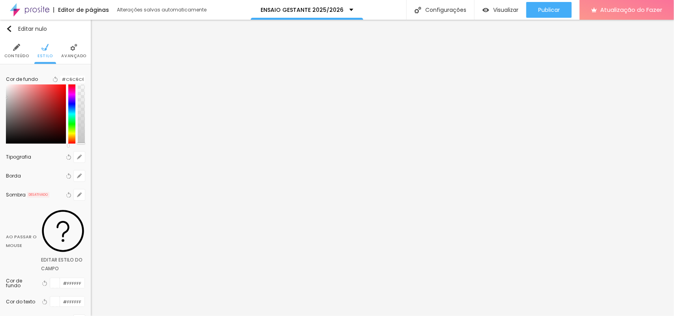
drag, startPoint x: 14, startPoint y: 105, endPoint x: 10, endPoint y: 103, distance: 4.9
click at [10, 103] on div at bounding box center [45, 113] width 79 height 59
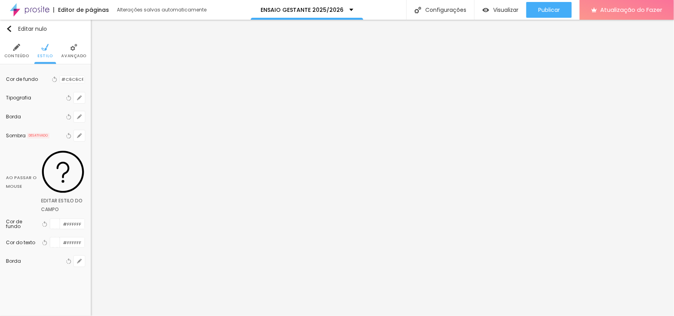
click at [54, 219] on div at bounding box center [55, 224] width 10 height 10
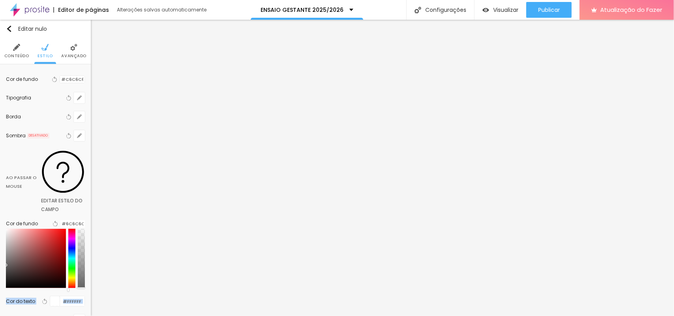
drag, startPoint x: 15, startPoint y: 201, endPoint x: 85, endPoint y: 174, distance: 75.1
click at [0, 212] on div "Cor de fundo Voltar ao padrão #C6C6C6 Tipografia Voltar ao padrão Borda Voltar …" at bounding box center [45, 202] width 91 height 277
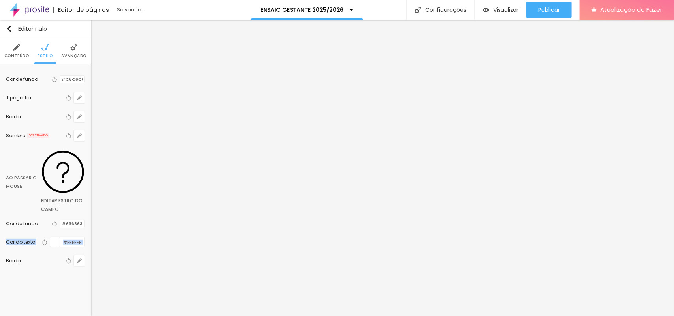
click at [46, 229] on div "Editar nulo Conteúdo Estilo Avançado Cor de fundo Voltar ao padrão #C6C6C6 Tipo…" at bounding box center [45, 168] width 91 height 296
click at [66, 51] on li "Avançado" at bounding box center [73, 51] width 25 height 26
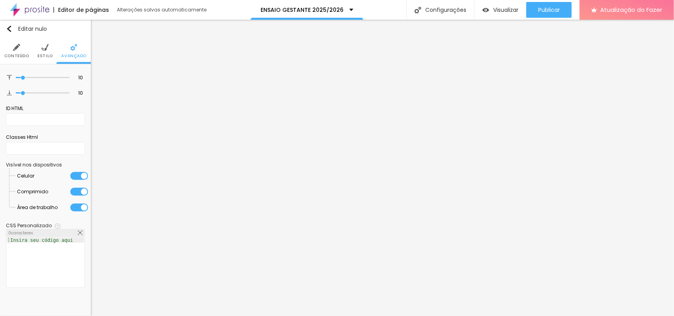
click at [17, 51] on img at bounding box center [16, 47] width 7 height 7
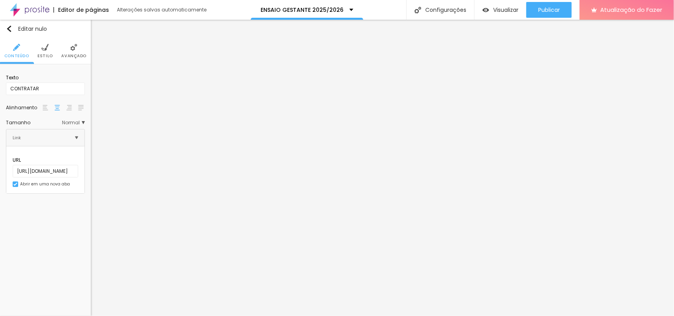
click at [78, 139] on img at bounding box center [76, 137] width 3 height 3
click at [83, 124] on span "Normal" at bounding box center [73, 122] width 23 height 5
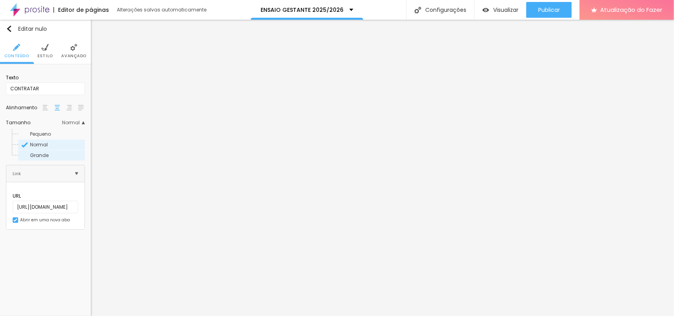
click at [47, 155] on font "Grande" at bounding box center [39, 155] width 19 height 7
click at [45, 144] on span "Normal" at bounding box center [39, 144] width 18 height 7
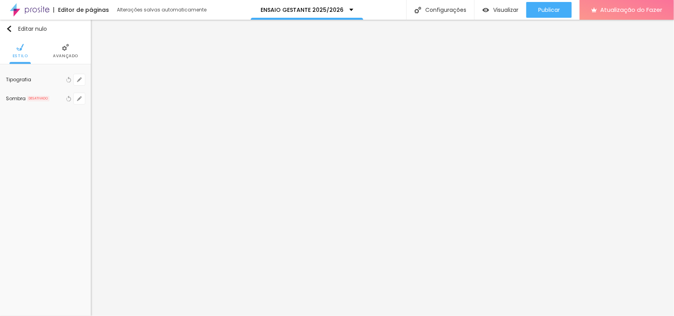
click at [67, 52] on li "Avançado" at bounding box center [65, 51] width 25 height 26
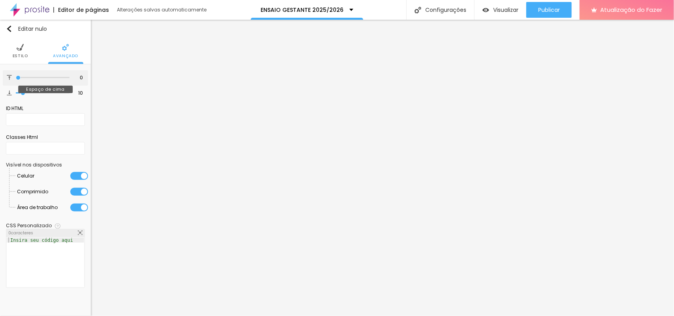
drag, startPoint x: 21, startPoint y: 78, endPoint x: 26, endPoint y: 94, distance: 16.4
click at [16, 79] on input "range" at bounding box center [43, 78] width 54 height 4
click at [16, 91] on input "range" at bounding box center [43, 93] width 54 height 4
click at [21, 49] on img at bounding box center [20, 47] width 7 height 7
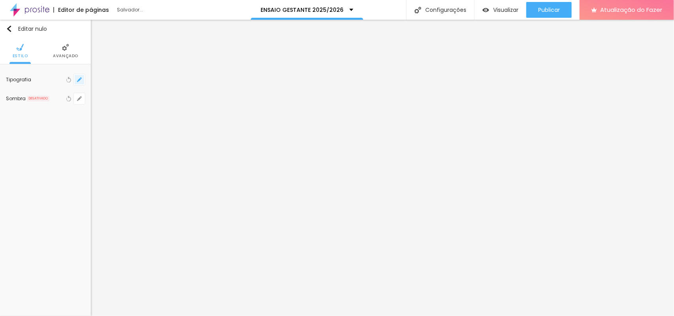
click at [79, 80] on icon "button" at bounding box center [79, 79] width 3 height 3
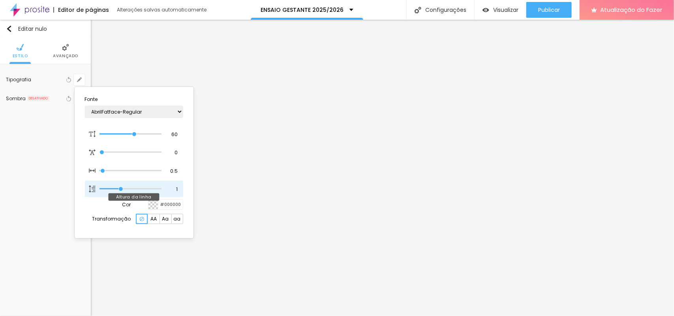
drag, startPoint x: 131, startPoint y: 188, endPoint x: 120, endPoint y: 188, distance: 11.4
click at [120, 188] on input "range" at bounding box center [130, 189] width 62 height 4
click at [42, 191] on div at bounding box center [337, 158] width 674 height 316
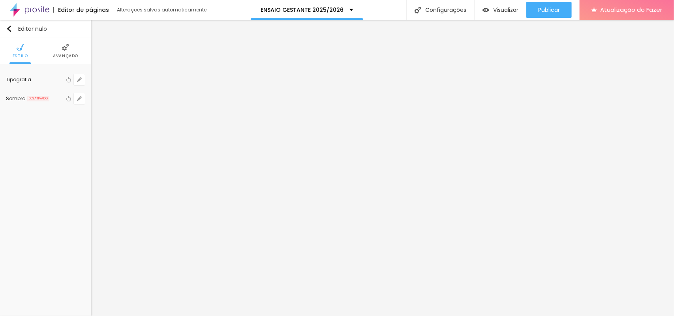
click at [42, 190] on div "Editar nulo Estilo Avançado Tipografia Voltar ao padrão Sombra DESATIVADO Volta…" at bounding box center [45, 168] width 91 height 296
click at [71, 165] on div "Editar nulo Estilo Avançado Tipografia Voltar ao padrão Sombra DESATIVADO Volta…" at bounding box center [45, 168] width 91 height 296
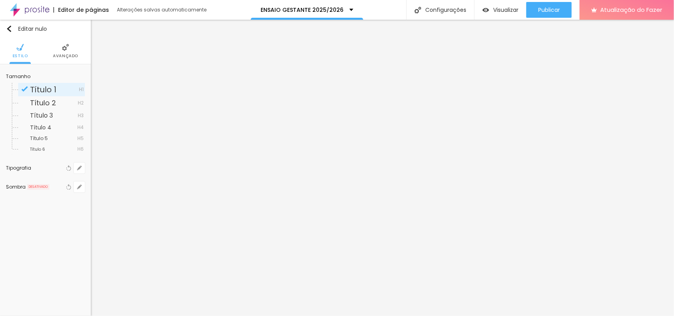
click at [62, 49] on img at bounding box center [65, 47] width 7 height 7
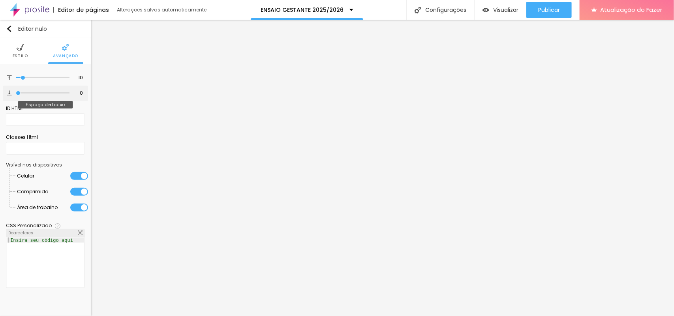
drag, startPoint x: 22, startPoint y: 93, endPoint x: 1, endPoint y: 94, distance: 20.9
click at [16, 94] on input "range" at bounding box center [43, 93] width 54 height 4
drag, startPoint x: 13, startPoint y: 78, endPoint x: 3, endPoint y: 78, distance: 9.9
click at [16, 78] on input "range" at bounding box center [43, 78] width 54 height 4
click at [23, 49] on img at bounding box center [20, 47] width 7 height 7
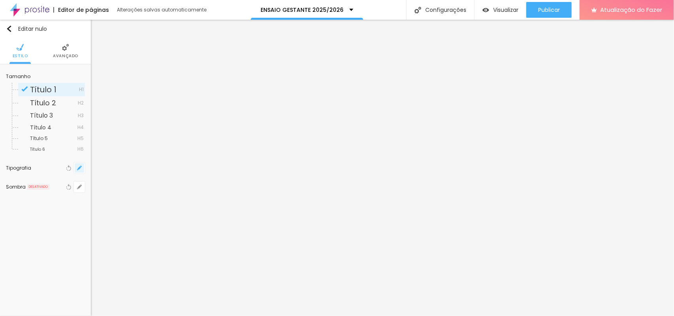
click at [79, 172] on button "button" at bounding box center [79, 168] width 11 height 11
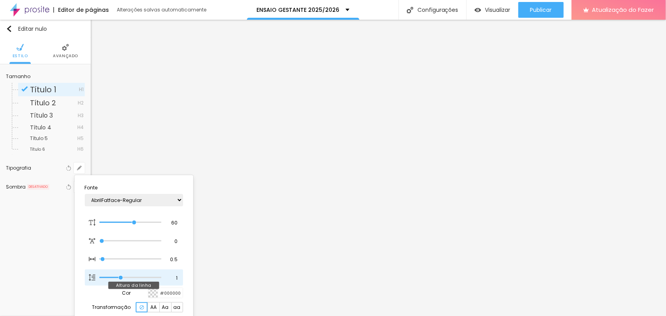
drag, startPoint x: 130, startPoint y: 276, endPoint x: 122, endPoint y: 276, distance: 7.9
click at [122, 253] on input "range" at bounding box center [130, 278] width 62 height 4
click at [36, 220] on div at bounding box center [333, 158] width 666 height 316
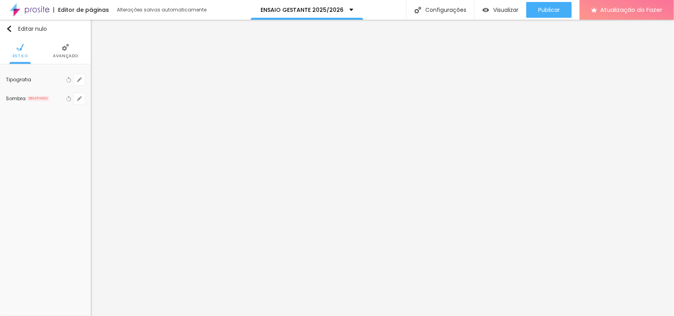
click at [47, 186] on div "Editar nulo Estilo Avançado Tipografia Voltar ao padrão Sombra DESATIVADO Volta…" at bounding box center [45, 168] width 91 height 296
click at [67, 157] on div "Editar nulo Estilo Avançado Tipografia Voltar ao padrão Sombra DESATIVADO Volta…" at bounding box center [45, 168] width 91 height 296
click at [60, 140] on div "Editar nulo Estilo Avançado Tipografia Voltar ao padrão Sombra DESATIVADO Volta…" at bounding box center [45, 168] width 91 height 296
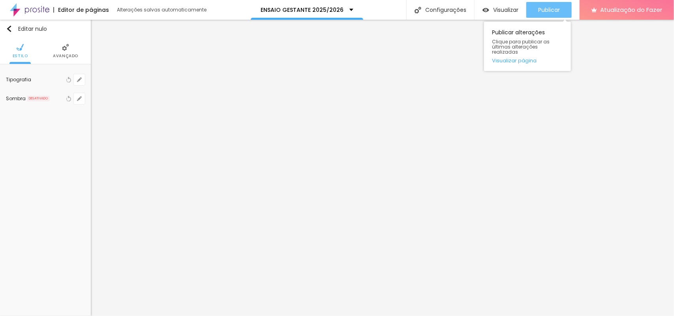
click at [539, 6] on button "Publicar" at bounding box center [548, 10] width 45 height 16
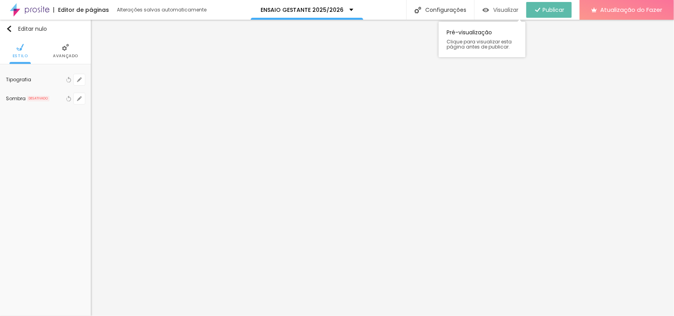
click at [500, 12] on font "Visualizar" at bounding box center [505, 10] width 25 height 8
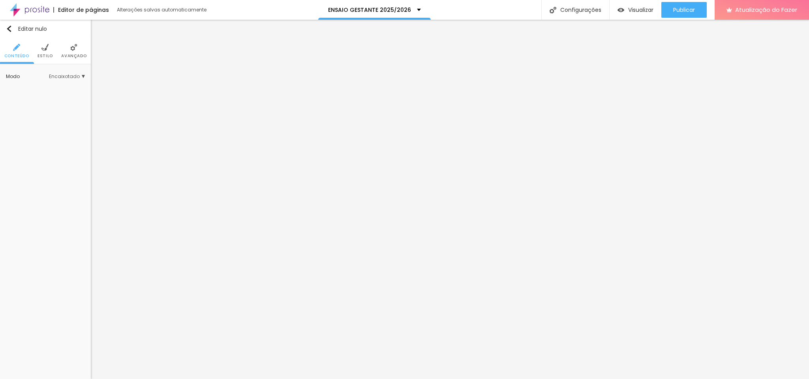
click at [41, 54] on font "Estilo" at bounding box center [44, 56] width 15 height 6
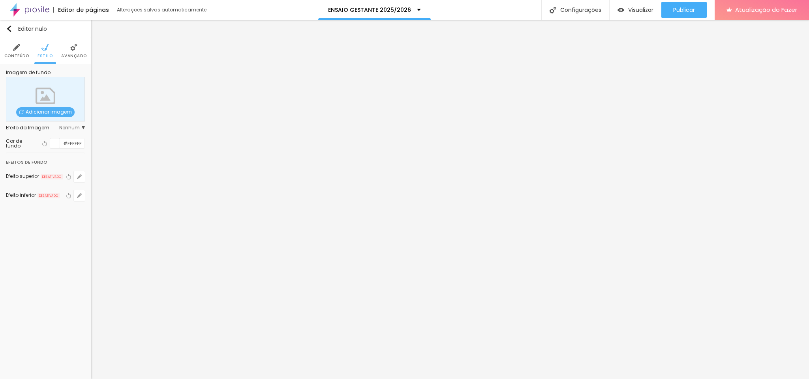
click at [52, 143] on div at bounding box center [55, 144] width 10 height 10
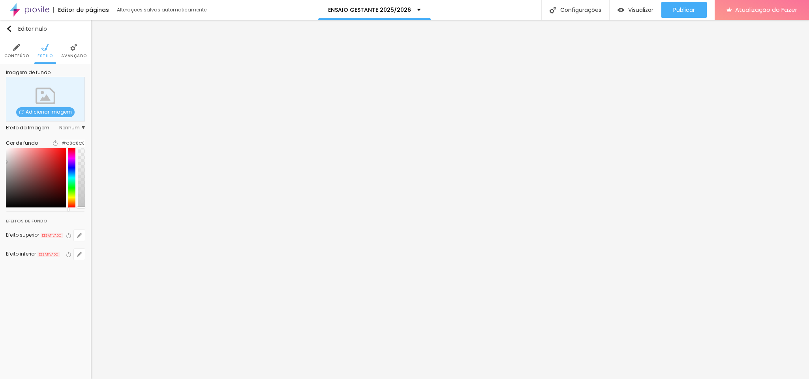
click at [0, 167] on div "Imagem de fundo Adicionar imagem Efeito da Imagem Nenhum Nenhum Parallax Cor de…" at bounding box center [45, 169] width 91 height 211
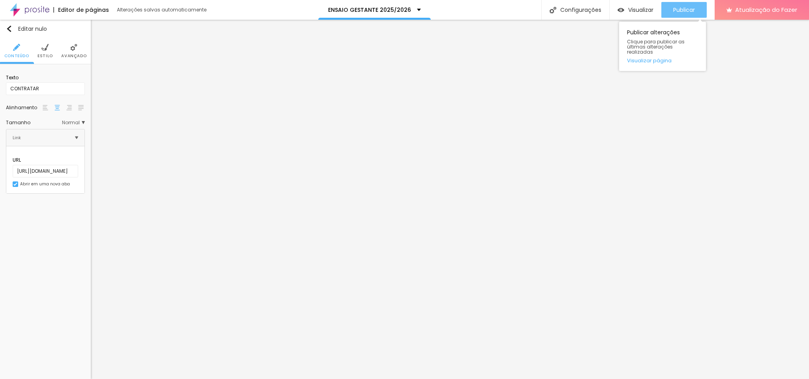
click at [539, 7] on font "Publicar" at bounding box center [684, 10] width 22 height 8
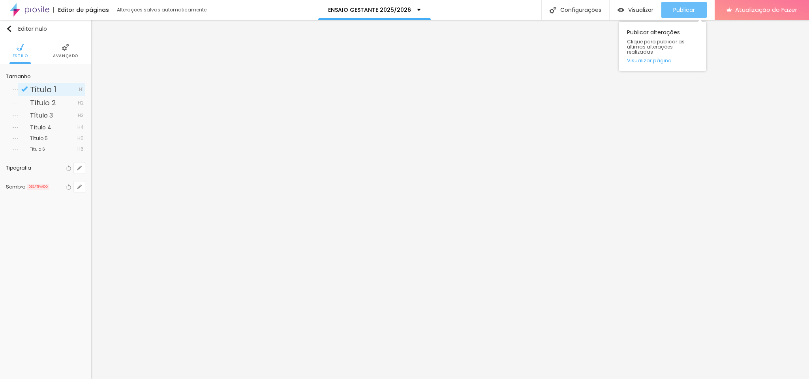
click at [539, 9] on font "Publicar" at bounding box center [684, 10] width 22 height 8
click at [539, 11] on font "Visualizar" at bounding box center [640, 10] width 25 height 8
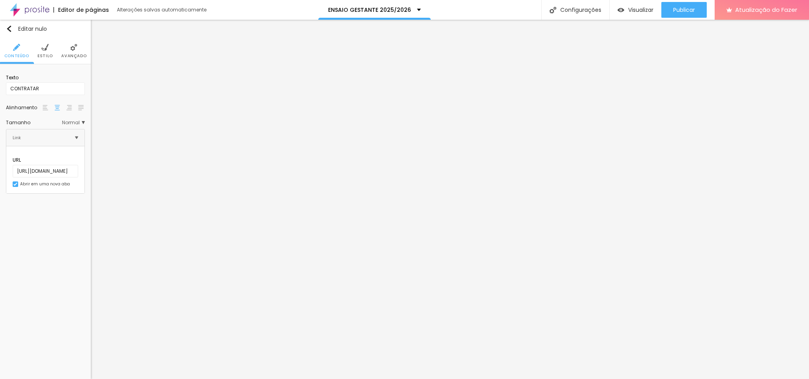
click at [49, 55] on font "Estilo" at bounding box center [44, 56] width 15 height 6
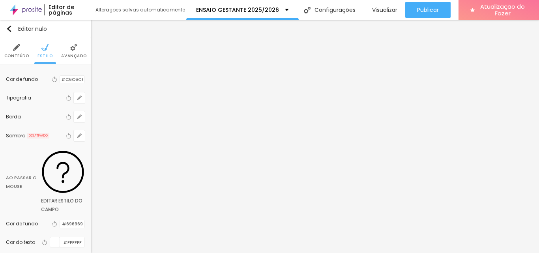
click at [60, 79] on div at bounding box center [60, 79] width 0 height 7
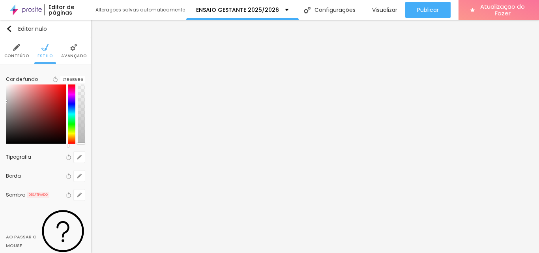
drag, startPoint x: 9, startPoint y: 101, endPoint x: 2, endPoint y: 106, distance: 8.4
click at [2, 106] on div "Cor de fundo Voltar ao padrão #B6B6B6 Tipografia Voltar ao padrão Borda Voltar …" at bounding box center [45, 202] width 91 height 277
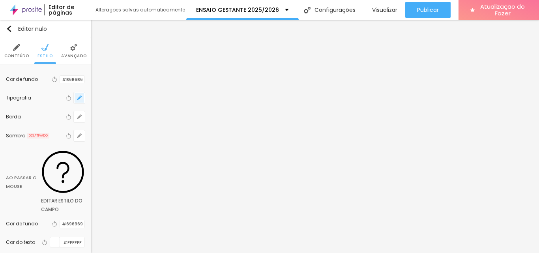
click at [78, 99] on icon "button" at bounding box center [79, 97] width 3 height 3
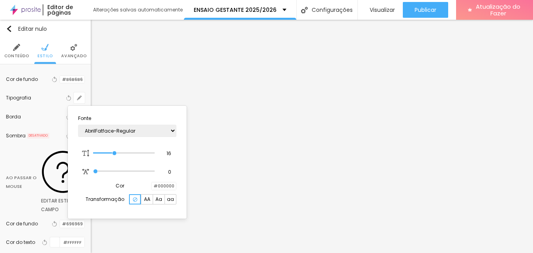
click at [36, 107] on div at bounding box center [266, 126] width 533 height 253
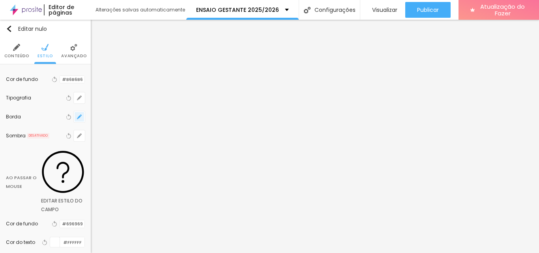
click at [77, 117] on icon "button" at bounding box center [79, 116] width 5 height 5
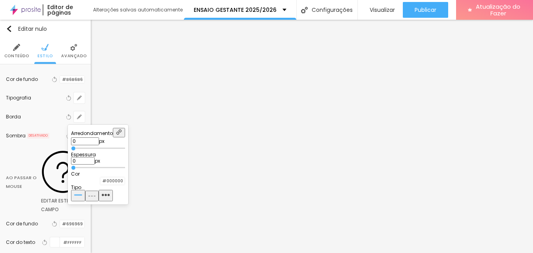
drag, startPoint x: 80, startPoint y: 146, endPoint x: 71, endPoint y: 147, distance: 8.7
click at [71, 147] on input "range" at bounding box center [98, 148] width 54 height 4
click at [100, 184] on div at bounding box center [100, 180] width 0 height 7
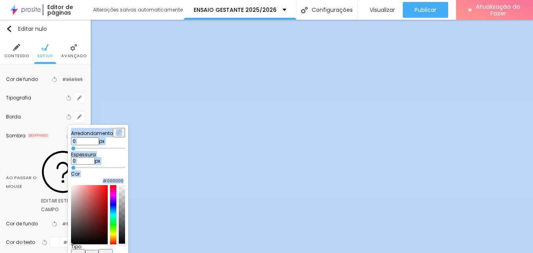
drag, startPoint x: 110, startPoint y: 234, endPoint x: 106, endPoint y: 236, distance: 4.2
click at [96, 244] on div at bounding box center [98, 214] width 54 height 59
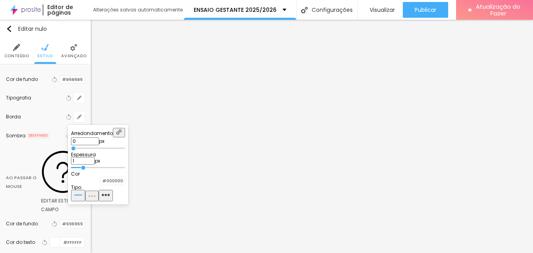
drag, startPoint x: 79, startPoint y: 168, endPoint x: 92, endPoint y: 169, distance: 12.3
click at [92, 169] on input "range" at bounding box center [98, 168] width 54 height 4
drag, startPoint x: 103, startPoint y: 168, endPoint x: 119, endPoint y: 168, distance: 15.4
click at [119, 168] on input "range" at bounding box center [98, 168] width 54 height 4
click at [283, 195] on div at bounding box center [266, 126] width 533 height 253
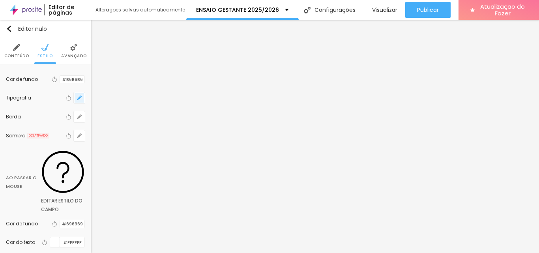
click at [77, 98] on icon "button" at bounding box center [79, 97] width 5 height 5
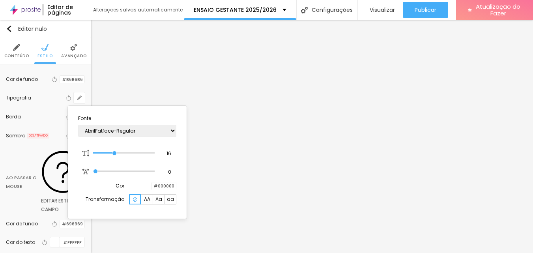
click at [152, 182] on div at bounding box center [152, 185] width 0 height 7
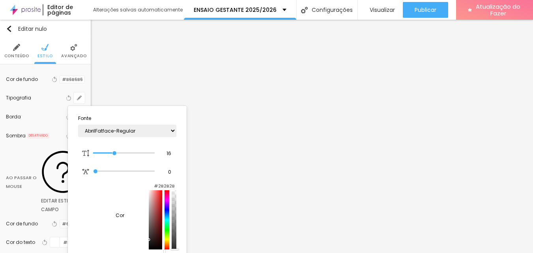
scroll to position [4, 0]
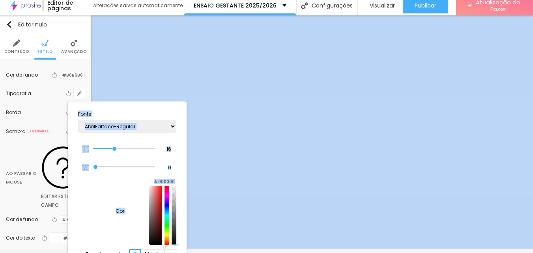
drag, startPoint x: 104, startPoint y: 238, endPoint x: 146, endPoint y: 222, distance: 44.5
click at [97, 249] on html "Editor de páginas Alterações salvas automaticamente ENSAIO GESTANTE 2025/2026 C…" at bounding box center [266, 122] width 533 height 253
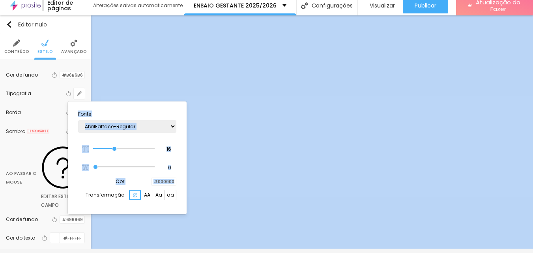
click at [246, 194] on div at bounding box center [266, 126] width 533 height 253
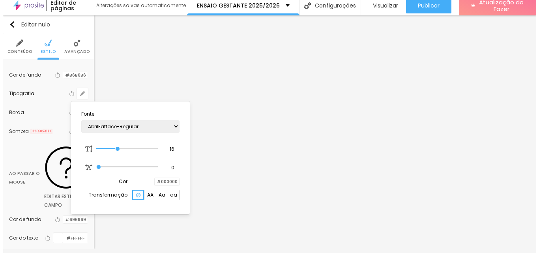
scroll to position [0, 0]
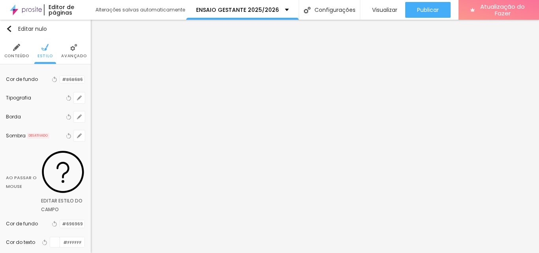
click at [50, 237] on div at bounding box center [55, 242] width 10 height 10
drag, startPoint x: 0, startPoint y: 185, endPoint x: 0, endPoint y: 180, distance: 4.7
click at [0, 180] on div "Cor de fundo Voltar ao padrão #B6B6B6 Tipografia Voltar ao padrão Borda Voltar …" at bounding box center [45, 205] width 91 height 283
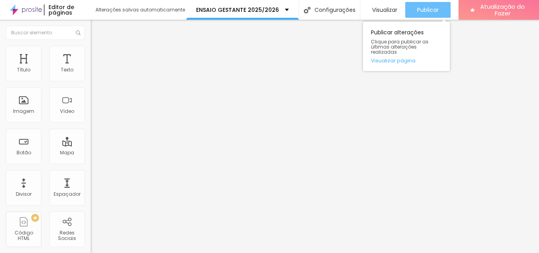
click at [432, 10] on font "Publicar" at bounding box center [428, 10] width 22 height 8
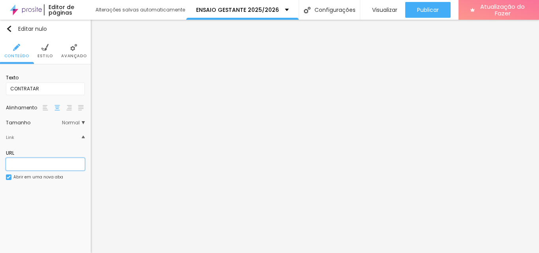
paste input "[URL][DOMAIN_NAME]"
type input "[URL][DOMAIN_NAME]"
type input "h"
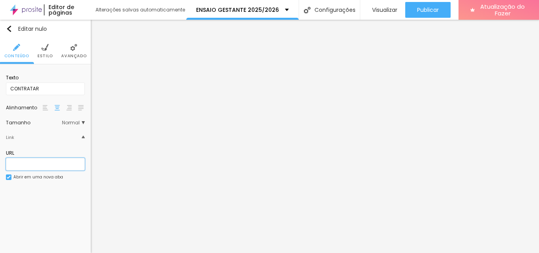
scroll to position [0, 0]
paste input "[URL][DOMAIN_NAME]"
type input "[URL][DOMAIN_NAME]"
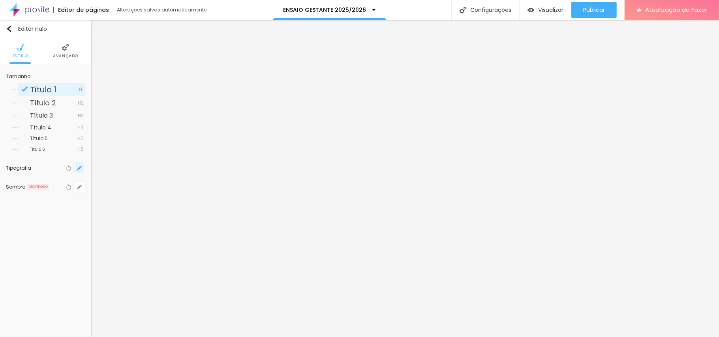
click at [79, 169] on icon "button" at bounding box center [79, 168] width 3 height 3
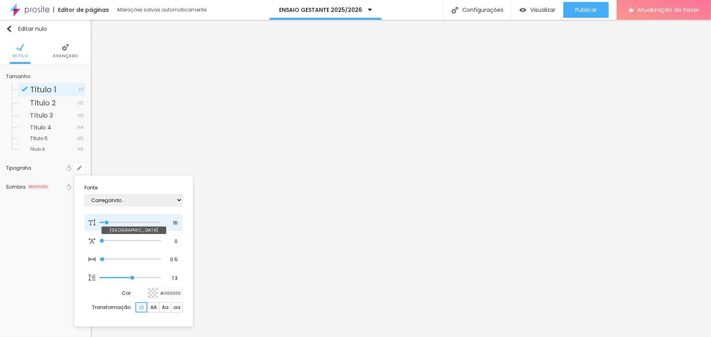
type input "1"
type input "47"
type input "1"
type input "52"
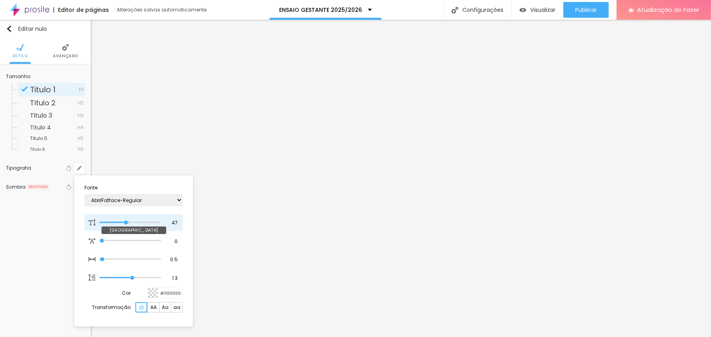
type input "52"
type input "1"
type input "55"
type input "1"
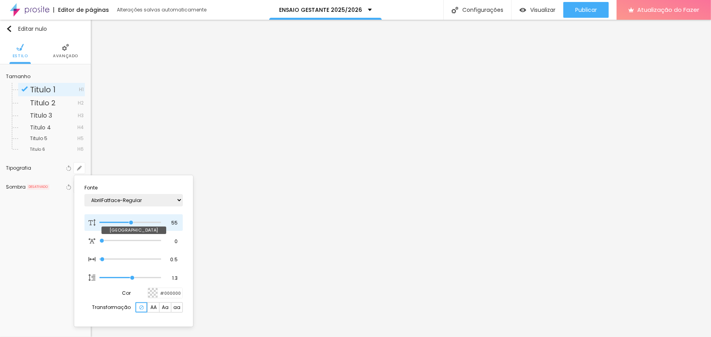
type input "57"
type input "1"
type input "60"
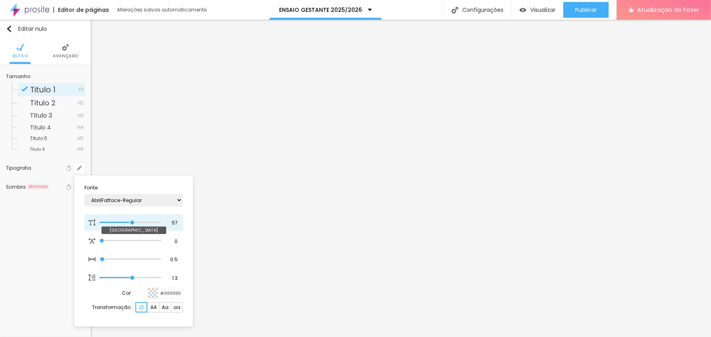
type input "1"
type input "63"
type input "1"
type input "65"
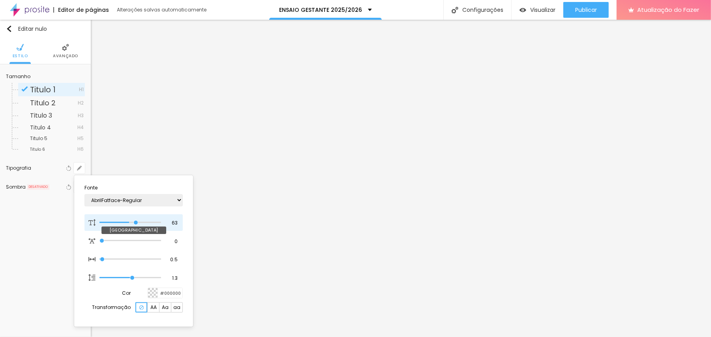
type input "65"
type input "1"
type input "66"
type input "1"
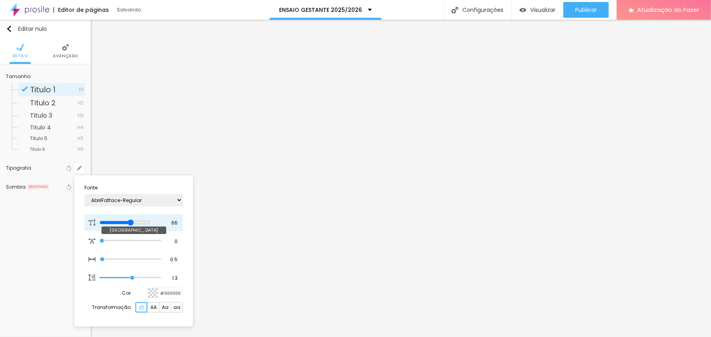
type input "67"
type input "1"
type input "52"
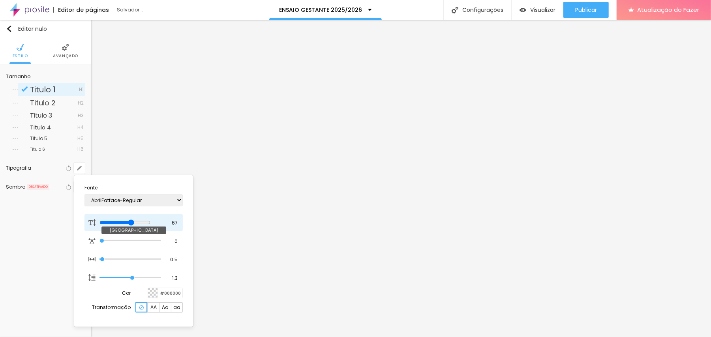
type input "1"
type input "47"
type input "1"
drag, startPoint x: 106, startPoint y: 221, endPoint x: 125, endPoint y: 225, distance: 19.7
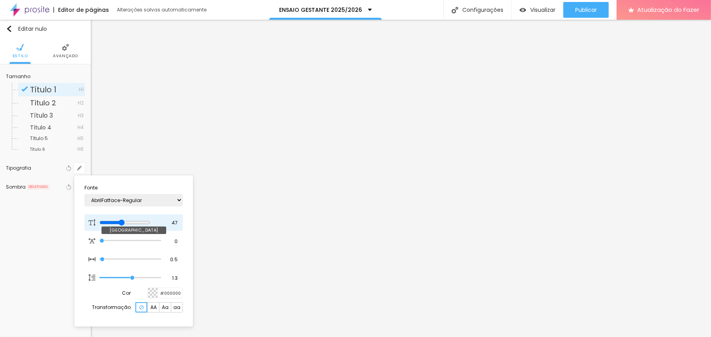
type input "47"
click at [125, 225] on input "range" at bounding box center [124, 222] width 51 height 6
click at [118, 197] on select "AbrilFatface-Regular Actor-Regular Alegreya AlegreyaBlack [PERSON_NAME] Allan-R…" at bounding box center [133, 200] width 98 height 12
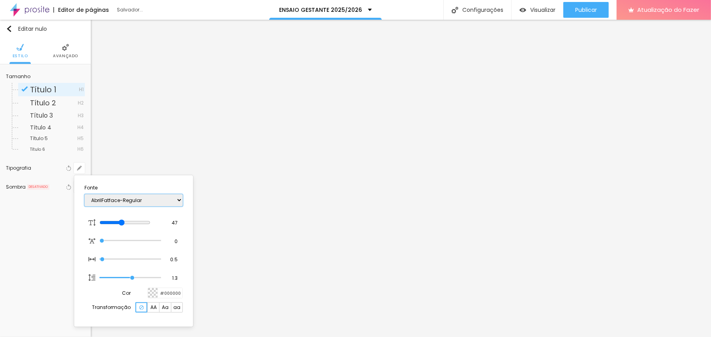
click at [118, 197] on select "AbrilFatface-Regular Actor-Regular Alegreya AlegreyaBlack [PERSON_NAME] Allan-R…" at bounding box center [133, 200] width 98 height 12
type input "1"
select select "Actor-Regular"
type input "1"
select select "Alegreya"
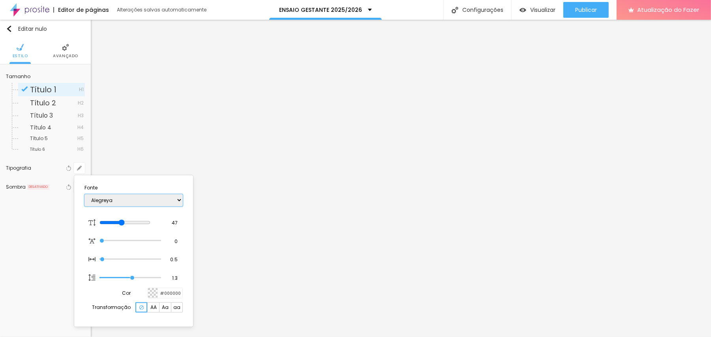
type input "1"
select select "Actor-Regular"
type input "1"
select select "Alegreya"
type input "1"
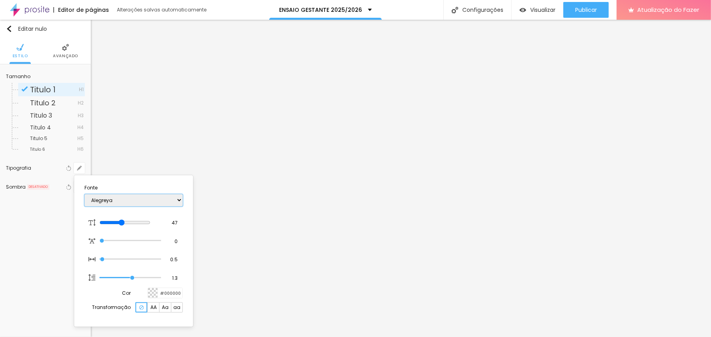
select select "AlegreyaBlack"
type input "1"
select select "Alice"
type input "1"
click at [228, 253] on div at bounding box center [355, 168] width 711 height 337
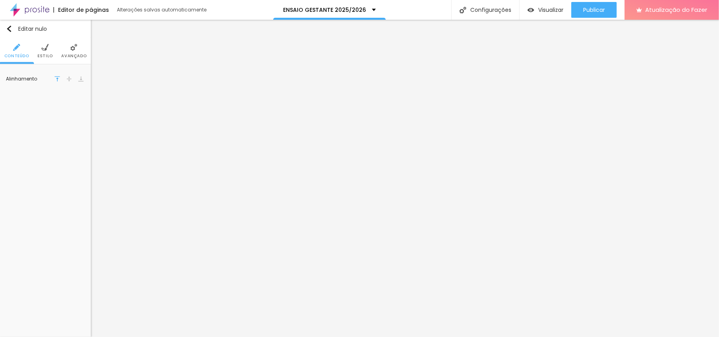
click at [44, 49] on img at bounding box center [44, 47] width 7 height 7
click at [70, 49] on img at bounding box center [73, 47] width 7 height 7
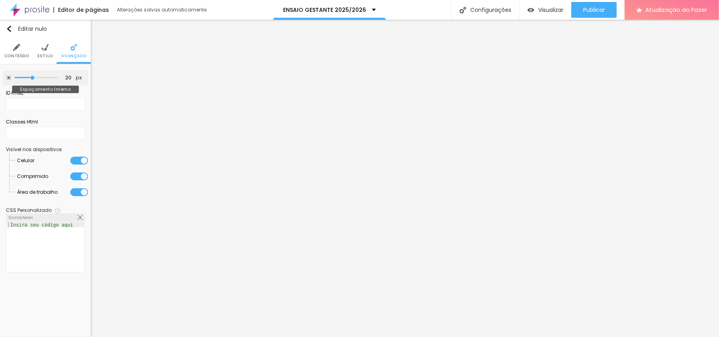
type input "15"
type input "10"
type input "5"
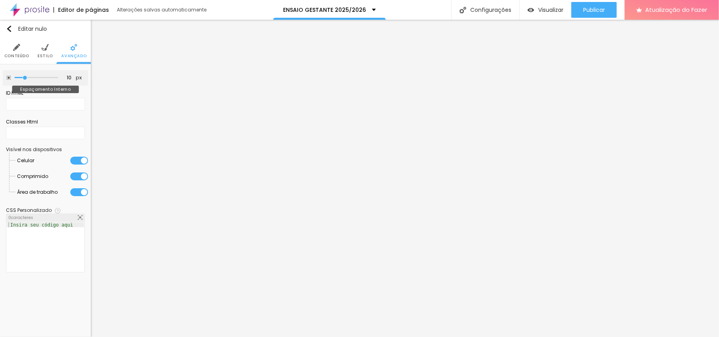
type input "5"
type input "0"
drag, startPoint x: 32, startPoint y: 76, endPoint x: 37, endPoint y: 103, distance: 27.8
type input "0"
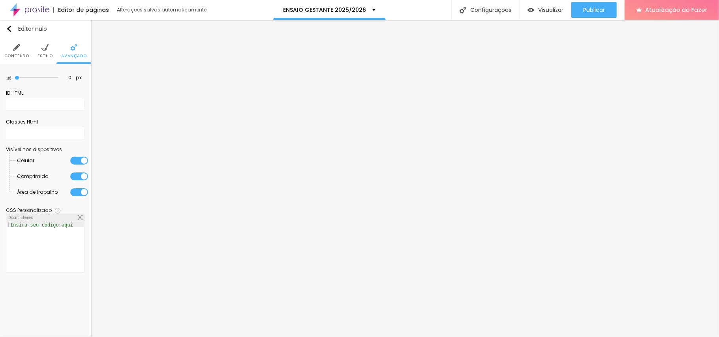
click at [17, 80] on input "range" at bounding box center [36, 78] width 43 height 4
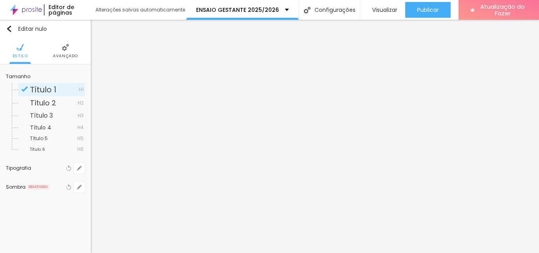
click at [58, 53] on font "Avançado" at bounding box center [65, 56] width 25 height 6
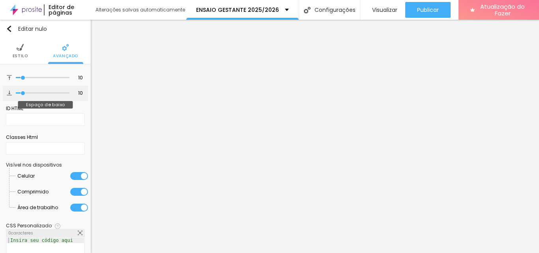
type input "0"
drag, startPoint x: 20, startPoint y: 94, endPoint x: 10, endPoint y: 82, distance: 15.1
type input "0"
click at [16, 93] on input "range" at bounding box center [43, 93] width 54 height 4
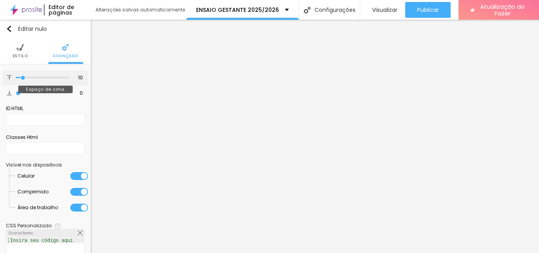
type input "0"
drag, startPoint x: 13, startPoint y: 78, endPoint x: 0, endPoint y: 78, distance: 13.4
type input "0"
click at [16, 78] on input "range" at bounding box center [43, 78] width 54 height 4
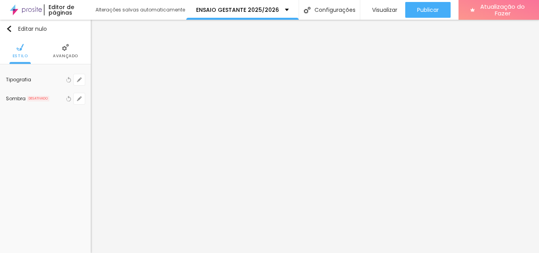
click at [68, 49] on img at bounding box center [65, 47] width 7 height 7
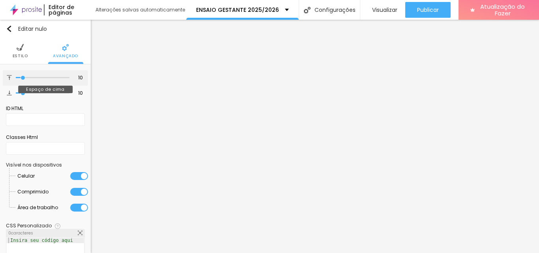
type input "0"
drag, startPoint x: 12, startPoint y: 79, endPoint x: 4, endPoint y: 80, distance: 8.8
type input "0"
click at [16, 80] on input "range" at bounding box center [43, 78] width 54 height 4
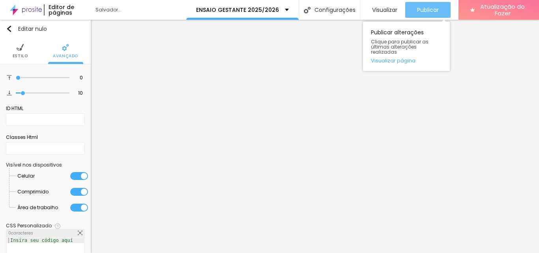
click at [419, 9] on font "Publicar" at bounding box center [428, 10] width 22 height 8
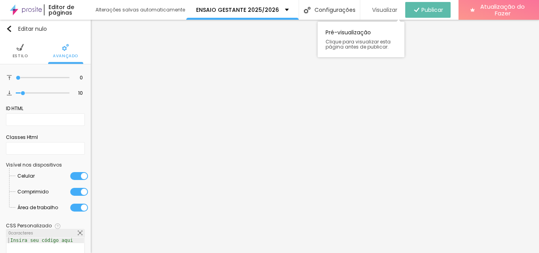
click at [376, 11] on font "Visualizar" at bounding box center [384, 10] width 25 height 8
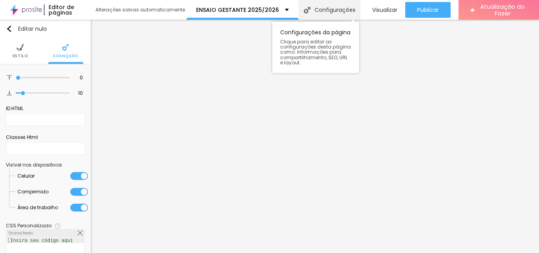
click at [328, 12] on font "Configurações" at bounding box center [334, 10] width 41 height 8
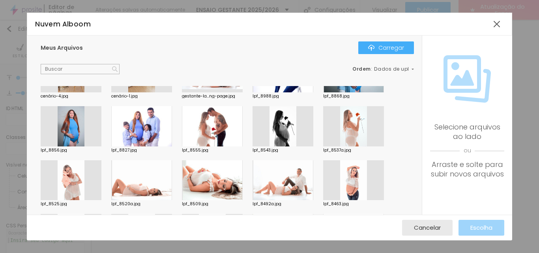
scroll to position [79, 0]
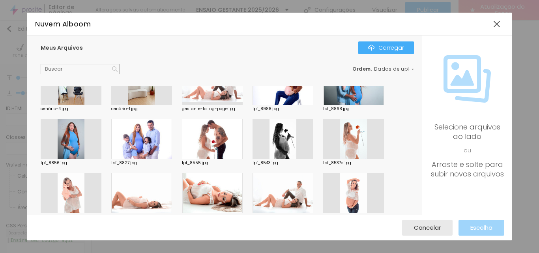
click at [219, 186] on div at bounding box center [212, 193] width 61 height 40
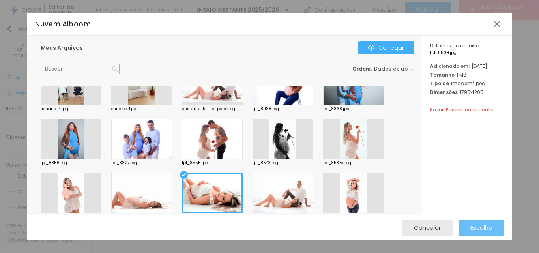
click at [487, 227] on font "Escolha" at bounding box center [481, 227] width 22 height 8
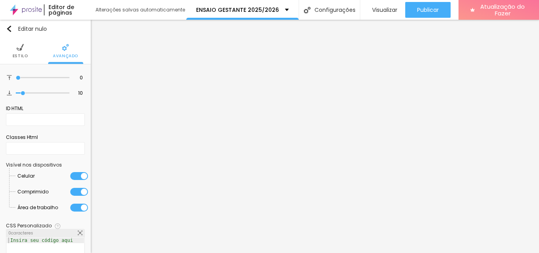
drag, startPoint x: 256, startPoint y: 167, endPoint x: 181, endPoint y: 168, distance: 75.0
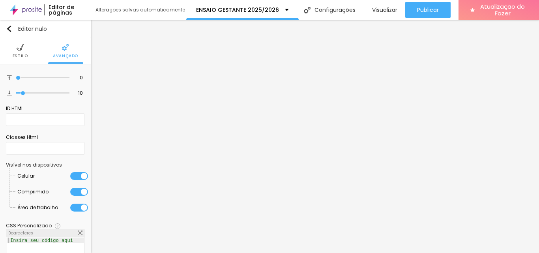
type input "ENSAIO GESTANTE em Ponta Grossa-PR I Lucas Parra"
drag, startPoint x: 311, startPoint y: 167, endPoint x: 329, endPoint y: 167, distance: 18.2
type textarea "Lucas Parra| Fotógrafo, especializado em fotos de gestante."
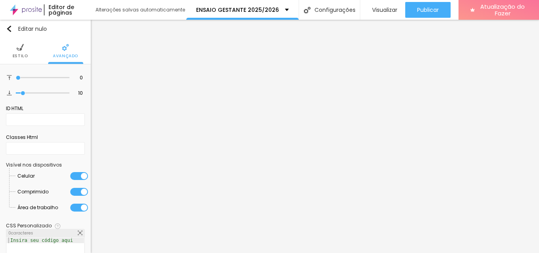
drag, startPoint x: 266, startPoint y: 145, endPoint x: 177, endPoint y: 145, distance: 88.8
type input "ENSAIO GESTANTE I Lucas Parra"
drag, startPoint x: 356, startPoint y: 179, endPoint x: 229, endPoint y: 172, distance: 126.9
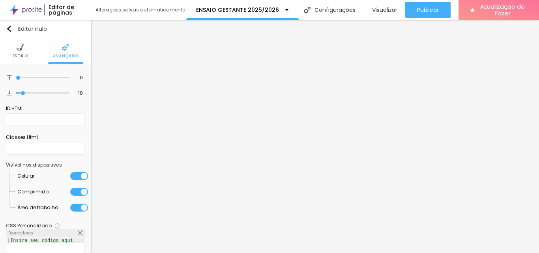
type textarea "Lucas Parra Fotografia especializado em fotos de gestante."
drag, startPoint x: 397, startPoint y: 226, endPoint x: 374, endPoint y: 206, distance: 30.2
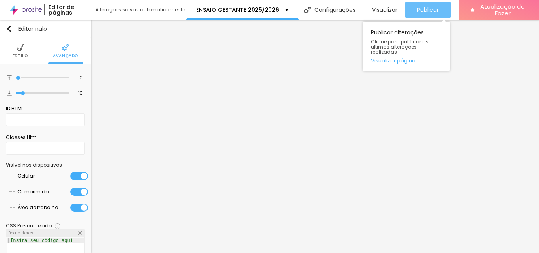
click at [417, 10] on font "Publicar" at bounding box center [428, 10] width 22 height 8
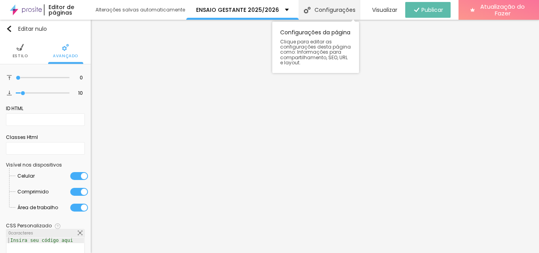
click at [314, 7] on font "Configurações" at bounding box center [334, 10] width 41 height 8
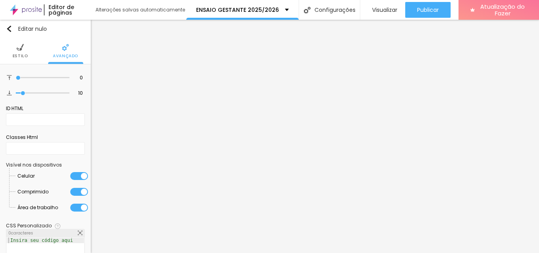
click at [376, 9] on font "Visualizar" at bounding box center [384, 10] width 25 height 8
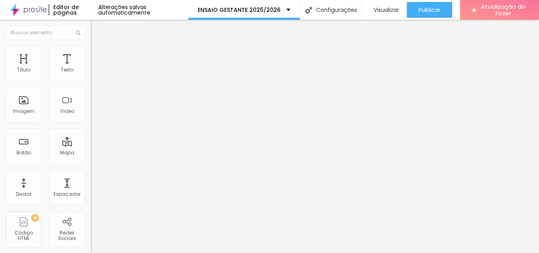
click at [98, 54] on font "Estilo" at bounding box center [104, 51] width 12 height 7
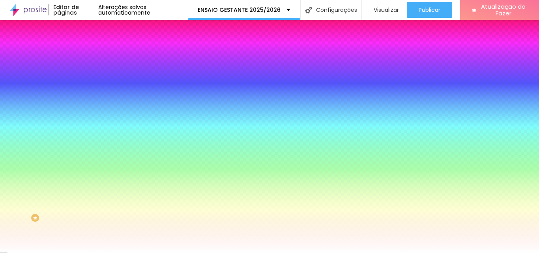
click at [91, 54] on img at bounding box center [94, 57] width 7 height 7
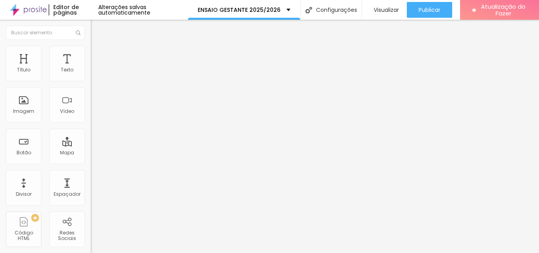
click at [91, 49] on img at bounding box center [94, 49] width 7 height 7
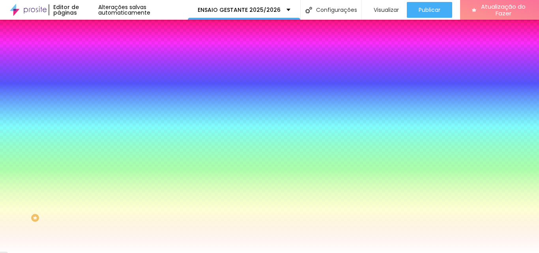
click at [91, 46] on li "Conteúdo" at bounding box center [136, 42] width 91 height 8
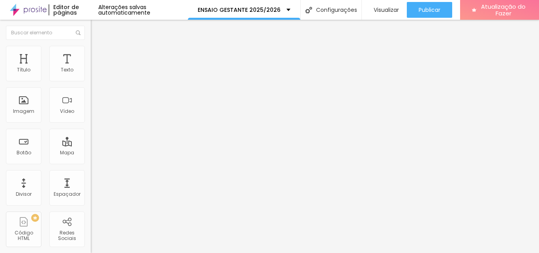
click at [91, 72] on span "Completo" at bounding box center [103, 68] width 24 height 7
click at [91, 77] on span "Encaixotado" at bounding box center [106, 73] width 31 height 7
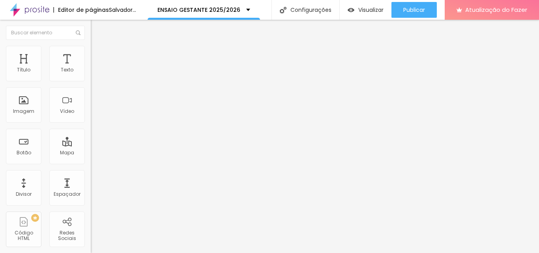
click at [98, 57] on font "Avançado" at bounding box center [111, 59] width 26 height 7
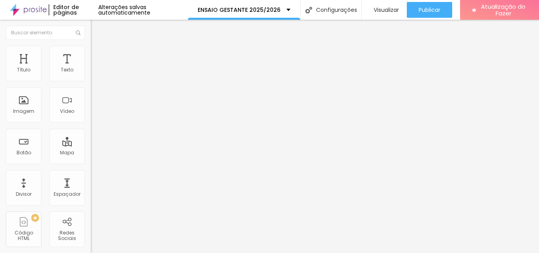
type input "410"
type input "348"
type input "342"
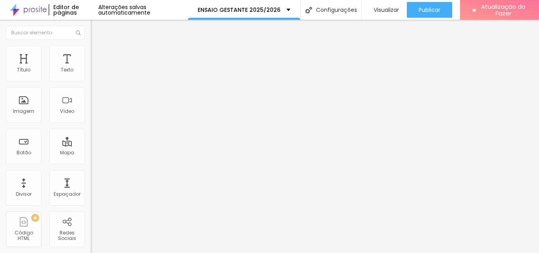
type input "342"
type input "335"
type input "329"
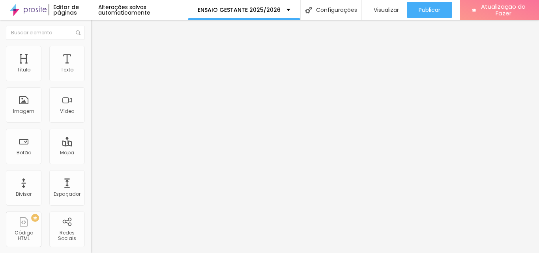
type input "323"
type input "317"
type input "311"
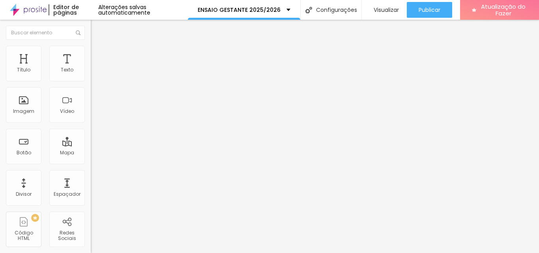
type input "311"
type input "304"
type input "298"
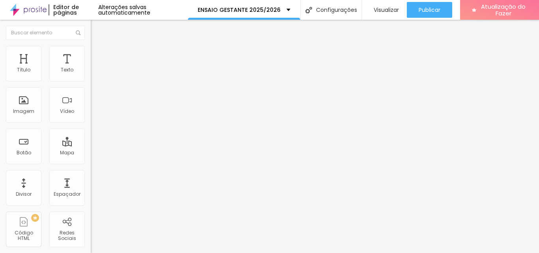
type input "286"
type input "280"
type input "273"
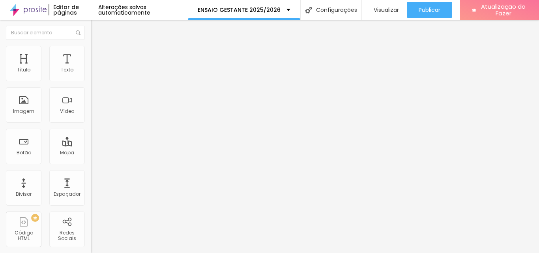
type input "273"
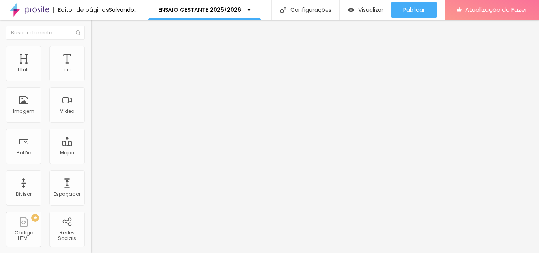
type input "267"
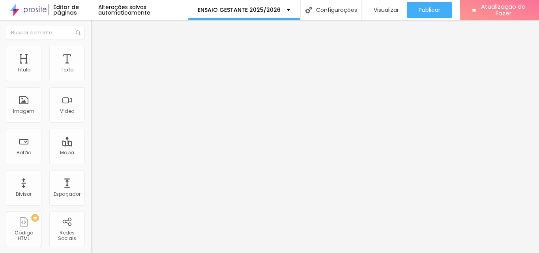
type input "224"
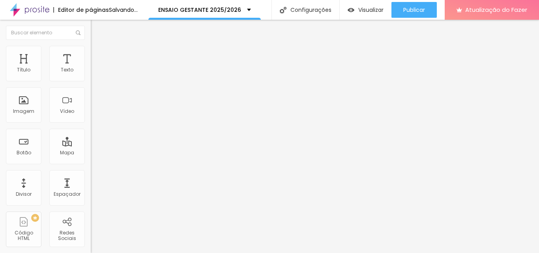
type input "186"
type input "174"
type input "168"
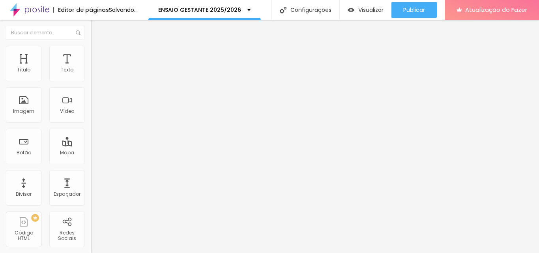
type input "168"
type input "162"
type input "155"
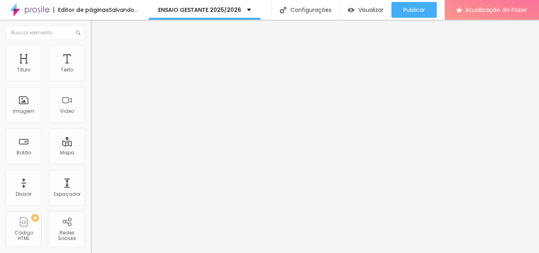
type input "149"
type input "143"
type input "137"
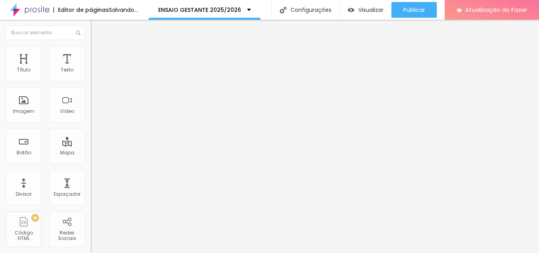
type input "137"
type input "130"
type input "124"
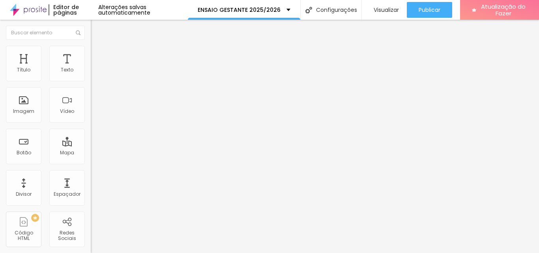
type input "118"
type input "93"
type input "87"
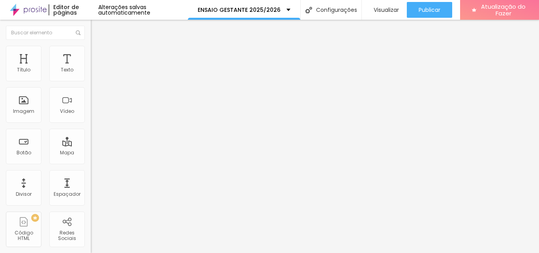
type input "87"
type input "81"
type input "75"
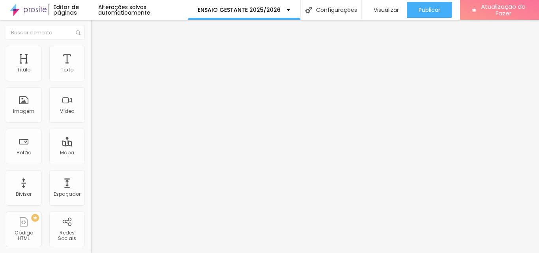
type input "68"
type input "56"
type input "31"
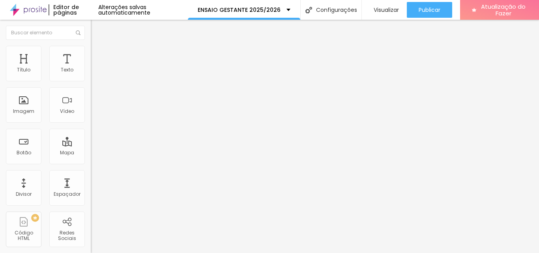
type input "31"
type input "19"
type input "12"
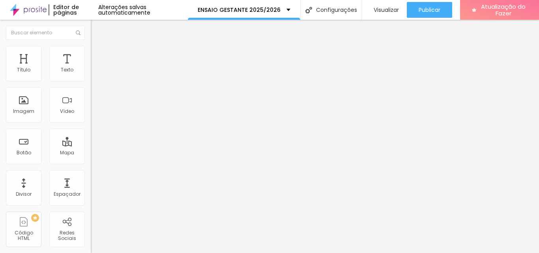
type input "6"
type input "0"
type input "37"
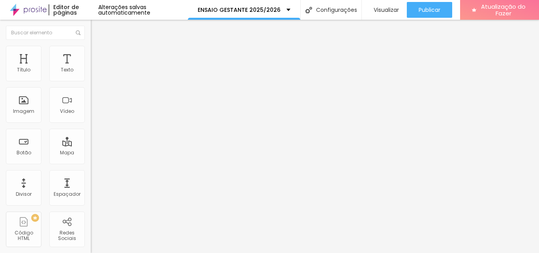
type input "37"
type input "124"
type input "118"
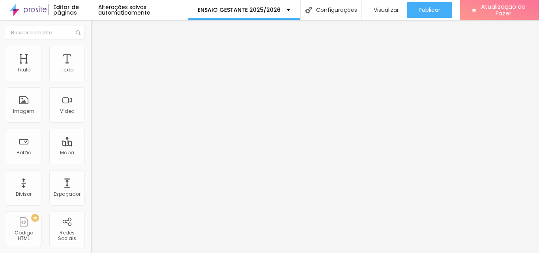
type input "93"
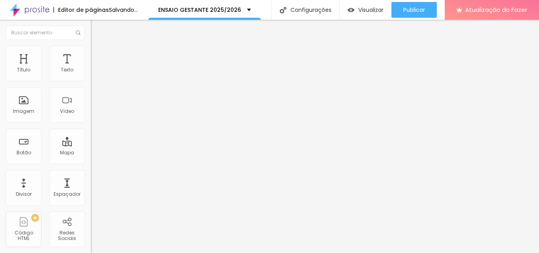
type input "81"
type input "75"
type input "68"
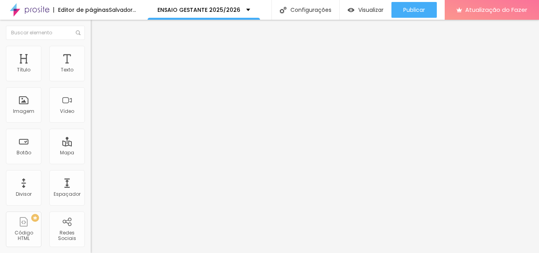
type input "68"
type input "62"
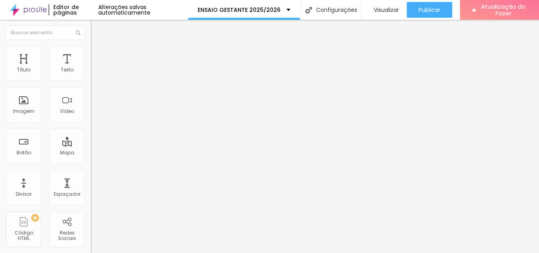
type input "68"
type input "75"
type input "81"
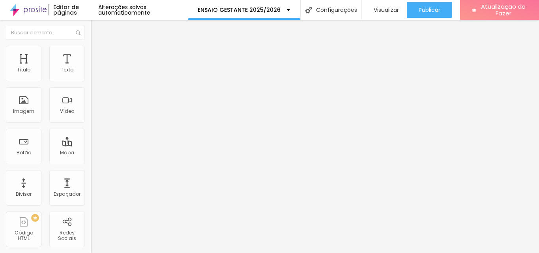
type input "81"
drag, startPoint x: 44, startPoint y: 94, endPoint x: 22, endPoint y: 97, distance: 21.9
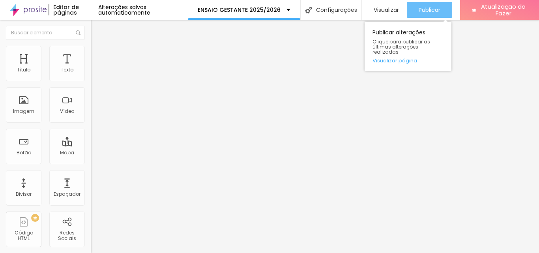
click at [422, 11] on font "Publicar" at bounding box center [430, 10] width 22 height 8
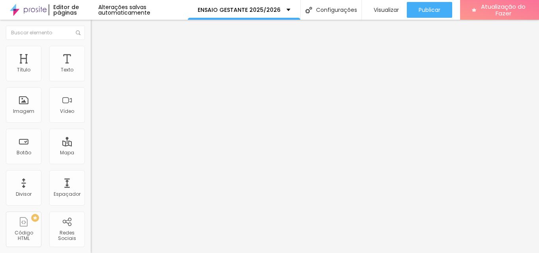
type input "68"
type input "62"
type input "56"
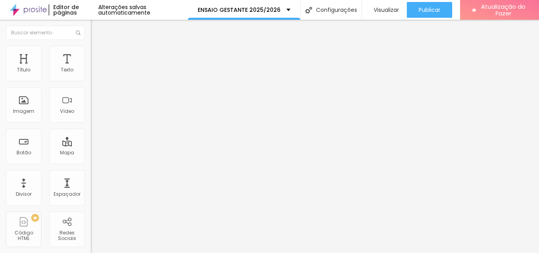
type input "56"
type input "50"
type input "43"
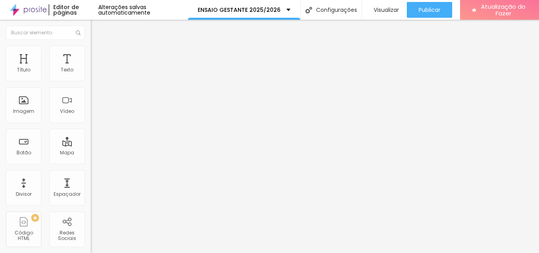
type input "37"
type input "31"
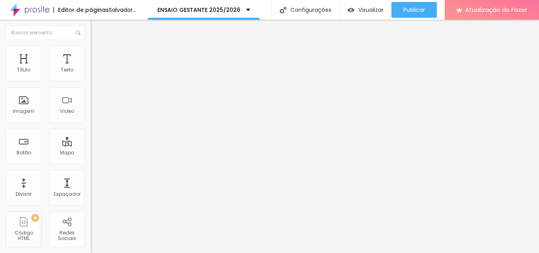
type input "25"
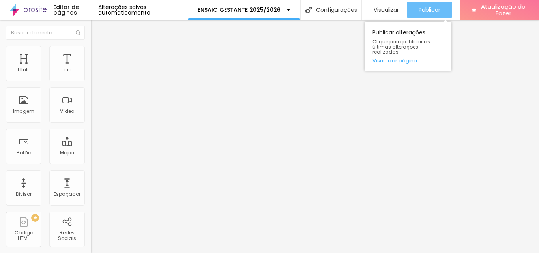
click at [414, 4] on button "Publicar" at bounding box center [429, 10] width 45 height 16
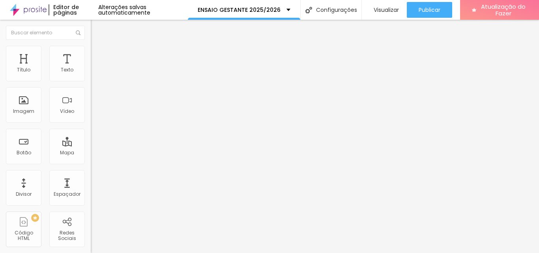
type input "31"
type input "43"
type input "50"
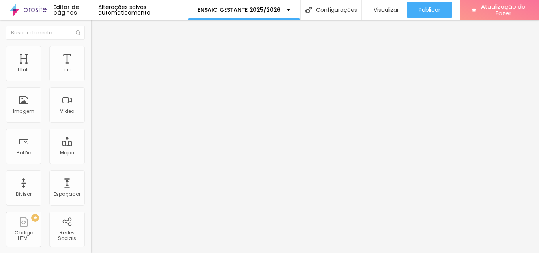
type input "50"
type input "56"
type input "62"
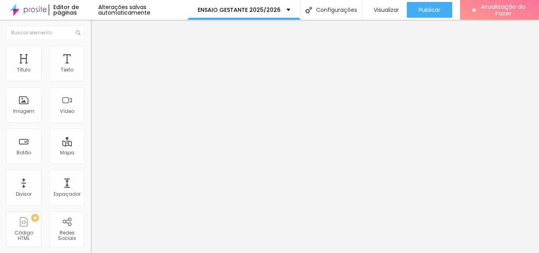
type input "56"
type input "62"
type input "68"
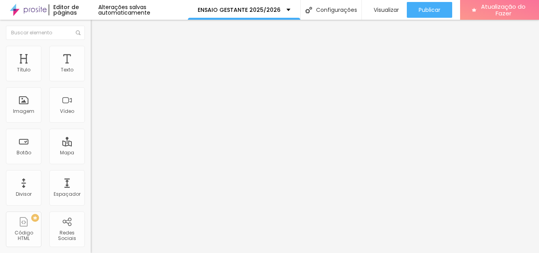
type input "68"
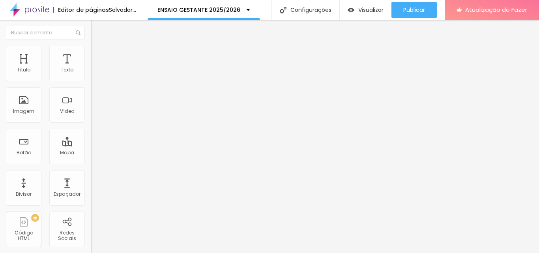
type input "68"
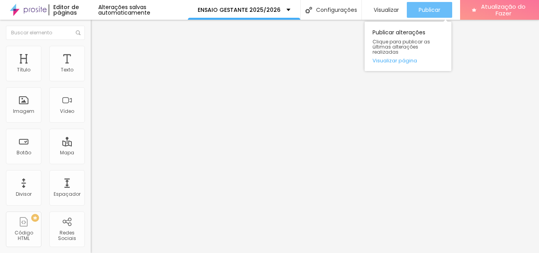
click at [428, 7] on font "Publicar" at bounding box center [430, 10] width 22 height 8
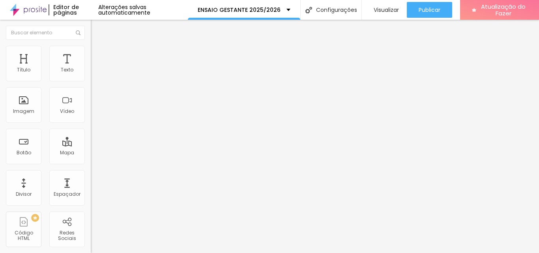
click at [91, 51] on li "Estilo" at bounding box center [136, 50] width 91 height 8
type input "95"
type input "90"
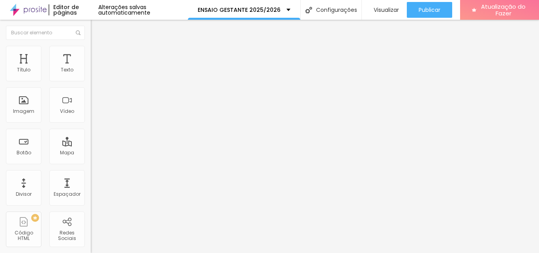
type input "85"
type input "80"
type input "75"
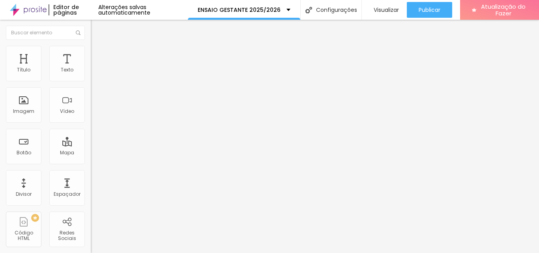
type input "75"
type input "70"
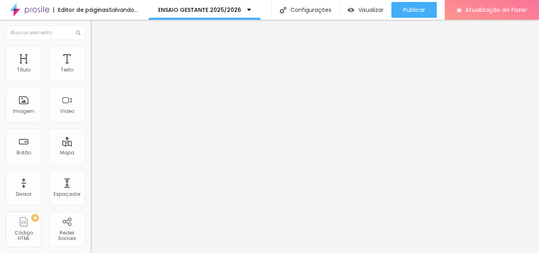
type input "65"
type input "60"
type input "55"
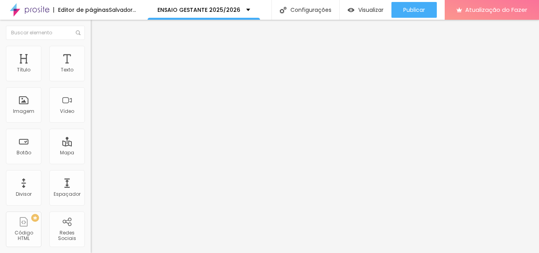
type input "55"
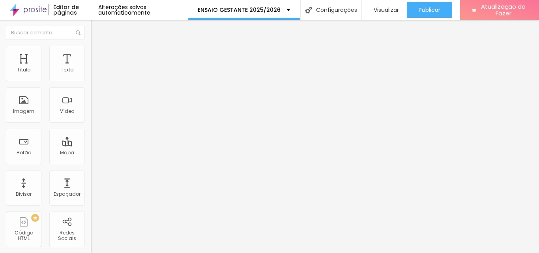
type input "50"
drag, startPoint x: 81, startPoint y: 84, endPoint x: 41, endPoint y: 88, distance: 40.1
type input "50"
click at [91, 81] on input "range" at bounding box center [116, 78] width 51 height 6
click at [98, 54] on font "Estilo" at bounding box center [104, 51] width 12 height 7
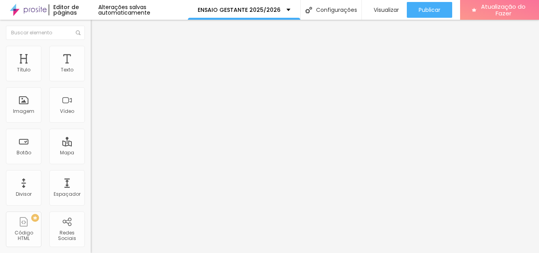
type input "95"
type input "75"
type input "65"
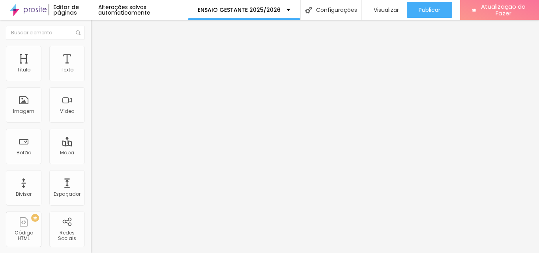
type input "65"
type input "60"
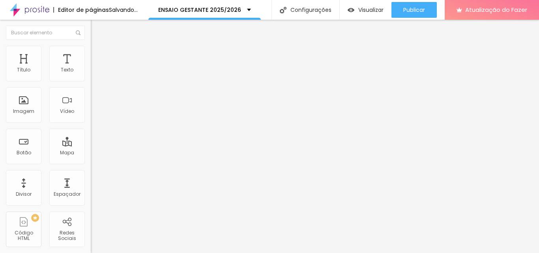
type input "55"
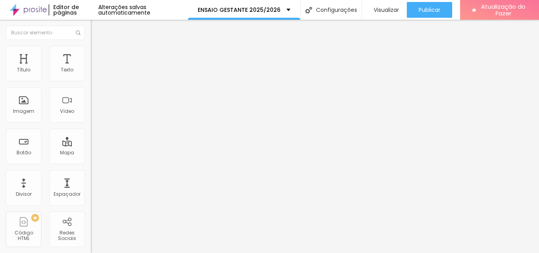
type input "50"
drag, startPoint x: 61, startPoint y: 86, endPoint x: 43, endPoint y: 91, distance: 18.7
type input "50"
click at [91, 81] on input "range" at bounding box center [116, 78] width 51 height 6
click at [91, 47] on img at bounding box center [94, 49] width 7 height 7
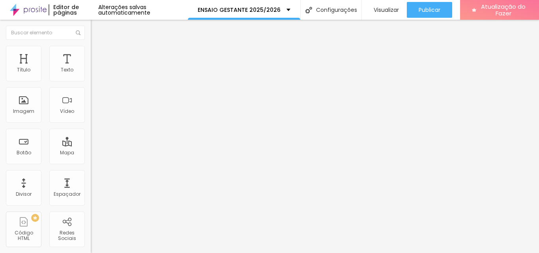
click at [91, 45] on img at bounding box center [94, 41] width 7 height 7
click at [94, 114] on icon "button" at bounding box center [96, 112] width 5 height 5
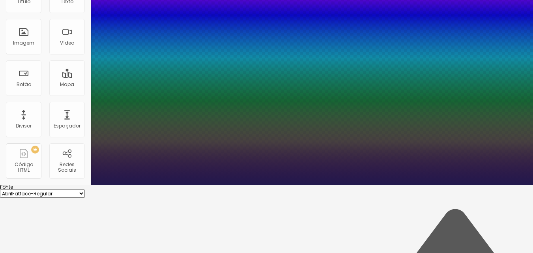
scroll to position [79, 0]
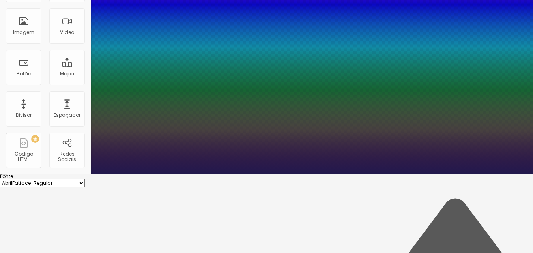
type input "34"
type input "32"
type input "31"
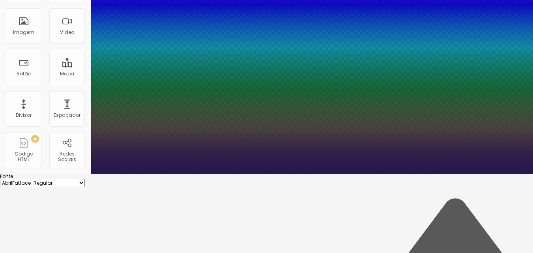
type input "30"
type input "29"
type input "28"
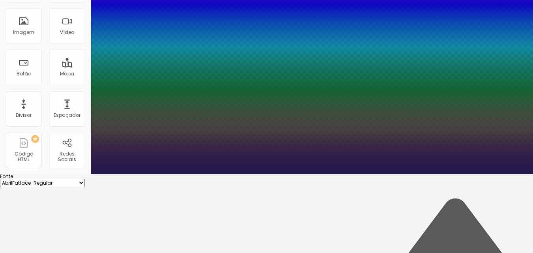
type input "28"
type input "27"
type input "26"
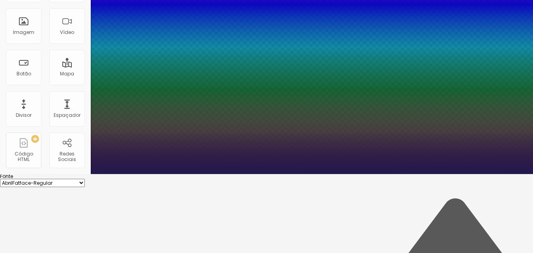
drag, startPoint x: 118, startPoint y: 143, endPoint x: 113, endPoint y: 145, distance: 5.4
type input "26"
click at [335, 174] on div at bounding box center [266, 174] width 533 height 0
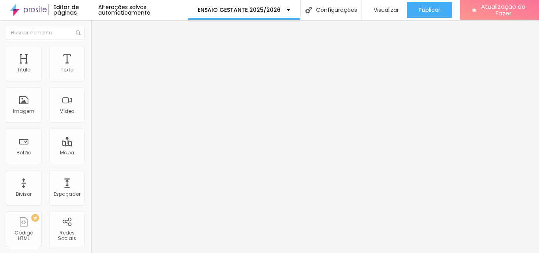
click at [94, 114] on icon "button" at bounding box center [96, 112] width 5 height 5
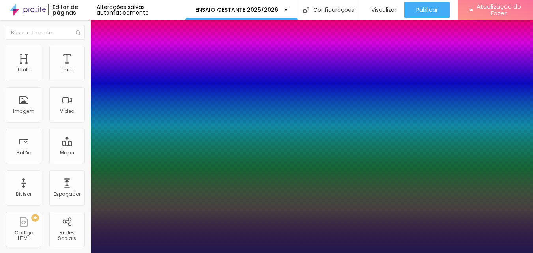
type input "1"
click at [64, 253] on div at bounding box center [266, 253] width 533 height 0
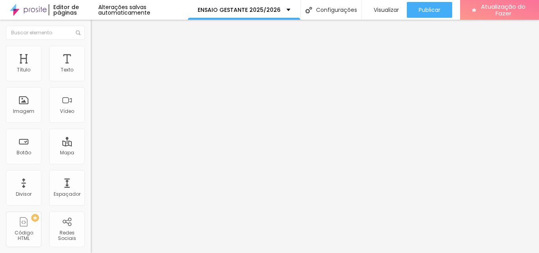
click at [91, 52] on li "Avançado" at bounding box center [136, 50] width 91 height 8
click at [91, 45] on img at bounding box center [94, 41] width 7 height 7
click at [95, 114] on icon "button" at bounding box center [96, 111] width 3 height 3
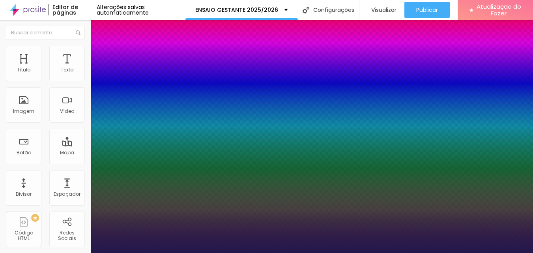
type input "1"
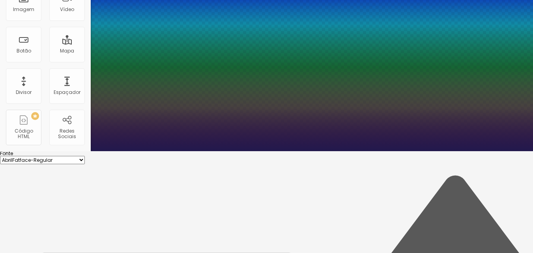
scroll to position [113, 0]
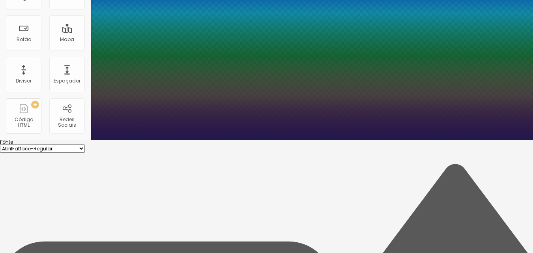
type input "18"
type input "1"
type input "16"
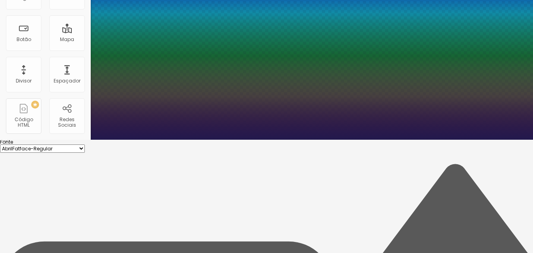
type input "1"
type input "16"
click at [27, 140] on div at bounding box center [266, 140] width 533 height 0
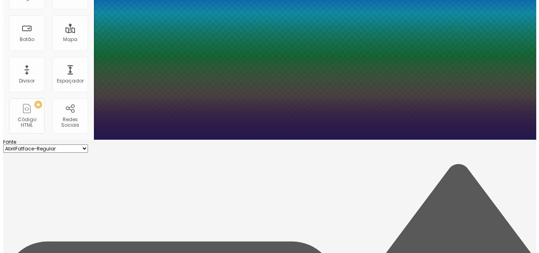
scroll to position [0, 0]
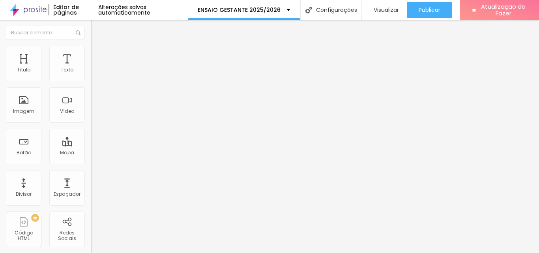
click at [91, 37] on button "Editar nulo" at bounding box center [136, 29] width 91 height 18
drag, startPoint x: 43, startPoint y: 49, endPoint x: 51, endPoint y: 51, distance: 8.2
click at [91, 49] on img at bounding box center [94, 49] width 7 height 7
click at [91, 54] on li "Avançado" at bounding box center [136, 58] width 91 height 8
click at [91, 45] on img at bounding box center [94, 41] width 7 height 7
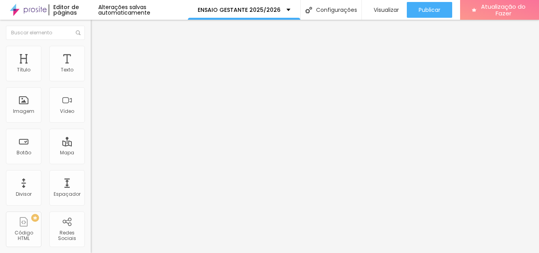
click at [95, 114] on icon "button" at bounding box center [96, 111] width 3 height 3
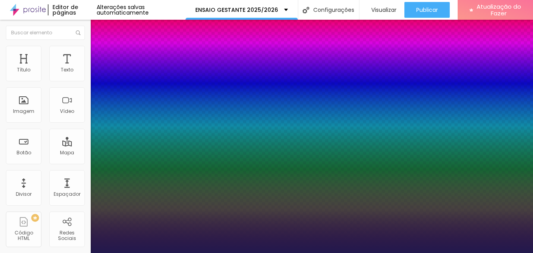
type input "1"
type input "14"
type input "1"
type input "12"
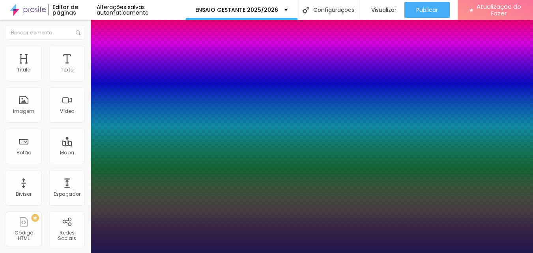
type input "12"
type input "1"
type input "13"
type input "1"
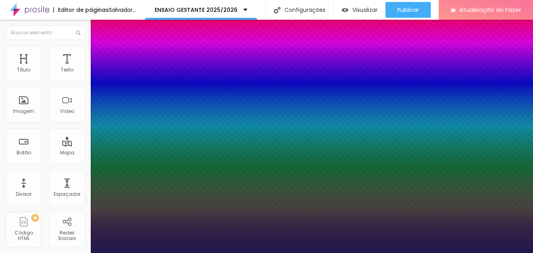
type input "13"
type input "1"
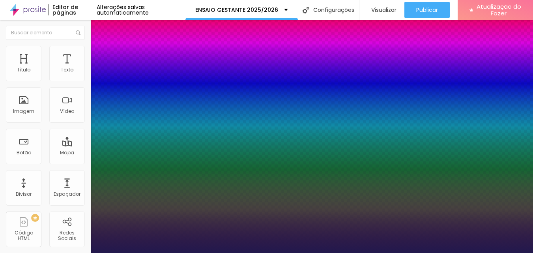
click at [367, 253] on div at bounding box center [266, 253] width 533 height 0
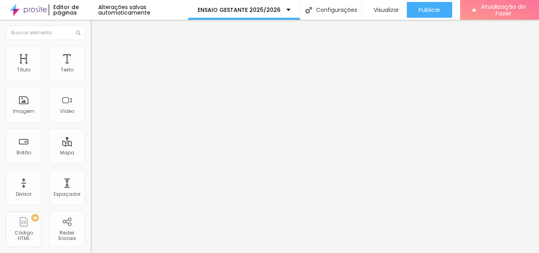
click at [91, 50] on img at bounding box center [94, 49] width 7 height 7
type input "95"
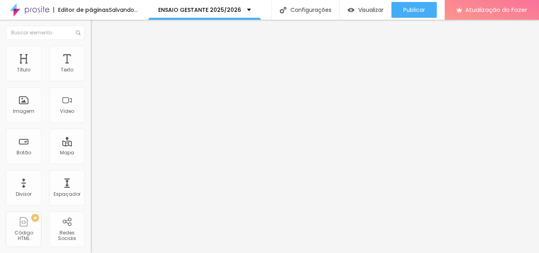
drag, startPoint x: 80, startPoint y: 86, endPoint x: 66, endPoint y: 87, distance: 14.6
click at [91, 81] on input "range" at bounding box center [116, 78] width 51 height 6
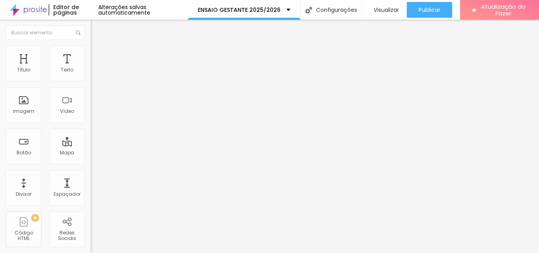
drag, startPoint x: 44, startPoint y: 47, endPoint x: 55, endPoint y: 66, distance: 21.9
click at [91, 47] on img at bounding box center [94, 49] width 7 height 7
drag, startPoint x: 81, startPoint y: 87, endPoint x: 67, endPoint y: 87, distance: 14.2
click at [91, 81] on input "range" at bounding box center [116, 78] width 51 height 6
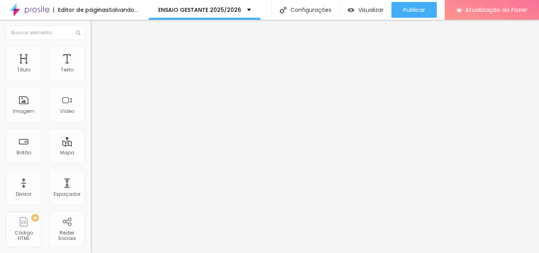
click at [91, 52] on li "Estilo" at bounding box center [136, 50] width 91 height 8
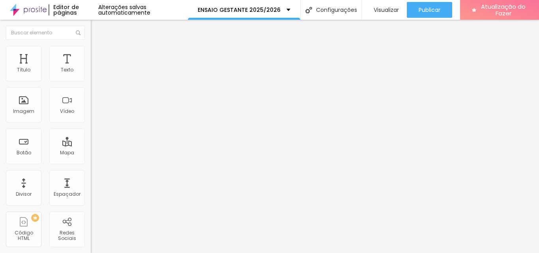
drag, startPoint x: 37, startPoint y: 84, endPoint x: 50, endPoint y: 84, distance: 12.2
click at [91, 81] on input "range" at bounding box center [116, 78] width 51 height 6
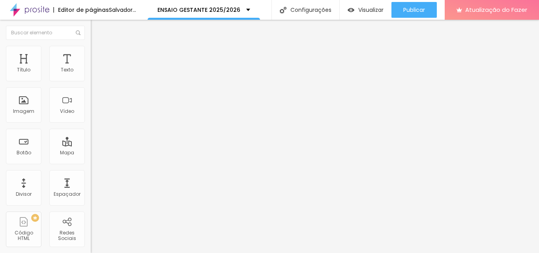
click at [91, 51] on li "Estilo" at bounding box center [136, 50] width 91 height 8
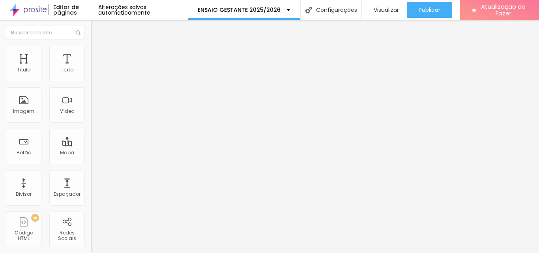
drag, startPoint x: 39, startPoint y: 84, endPoint x: 50, endPoint y: 84, distance: 10.7
click at [91, 81] on input "range" at bounding box center [116, 78] width 51 height 6
click at [94, 114] on icon "button" at bounding box center [96, 112] width 5 height 5
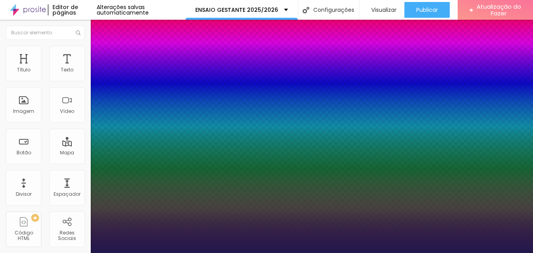
click at [329, 253] on div at bounding box center [266, 253] width 533 height 0
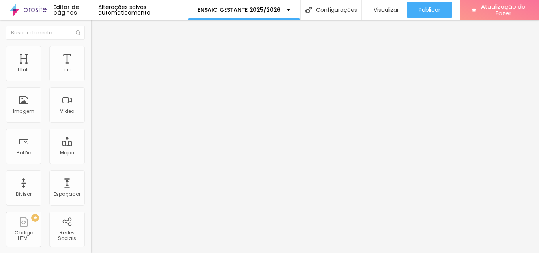
click at [95, 73] on icon "button" at bounding box center [96, 70] width 3 height 3
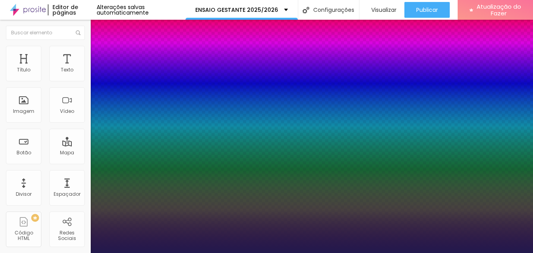
click at [353, 253] on div at bounding box center [266, 253] width 533 height 0
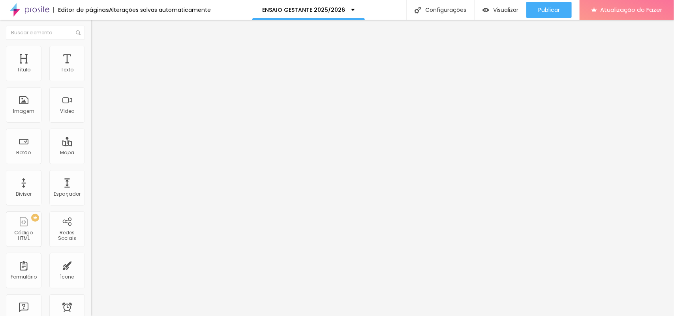
click at [91, 46] on img at bounding box center [94, 49] width 7 height 7
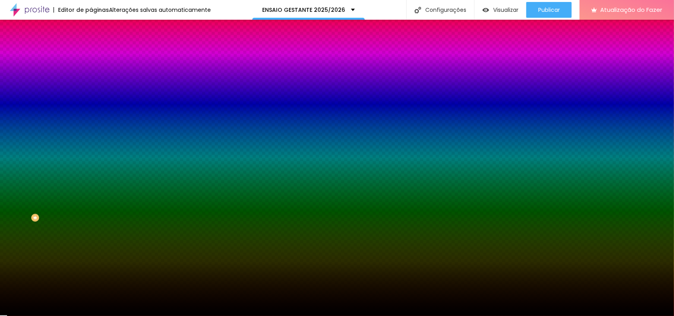
click at [98, 56] on font "Avançado" at bounding box center [111, 59] width 26 height 7
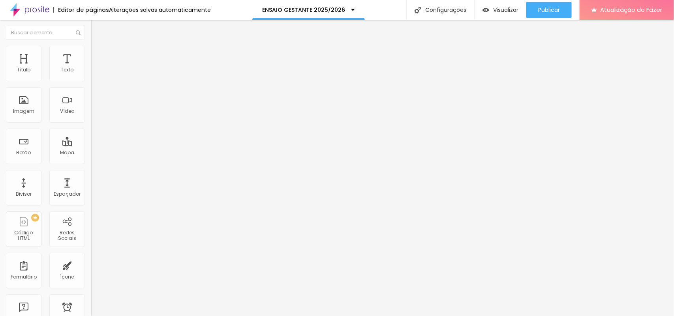
click at [91, 54] on li "Avançado" at bounding box center [136, 58] width 91 height 8
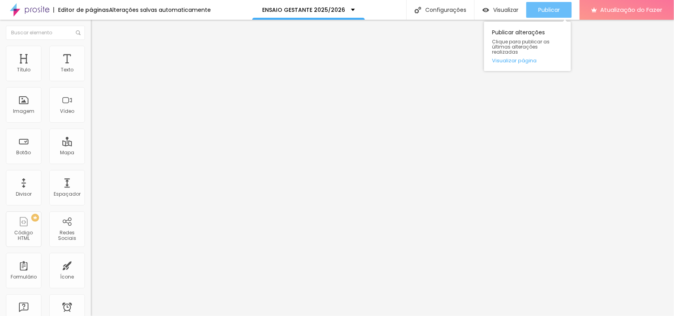
click at [539, 8] on font "Publicar" at bounding box center [549, 10] width 22 height 8
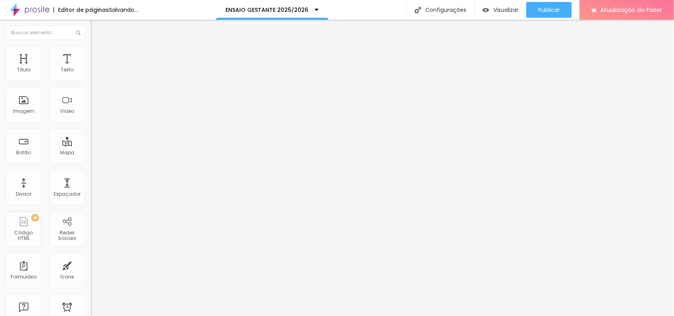
click at [95, 68] on font "Adicionar imagem" at bounding box center [118, 64] width 46 height 7
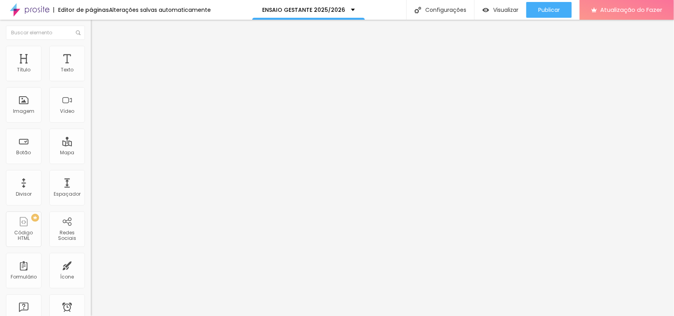
scroll to position [247, 0]
click at [95, 68] on font "Adicionar imagem" at bounding box center [118, 64] width 46 height 7
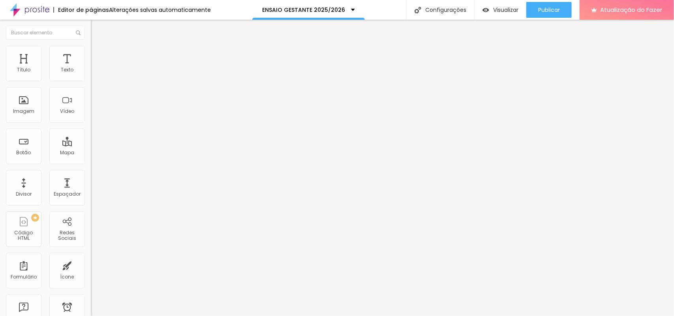
click at [95, 68] on font "Trocar imagem" at bounding box center [114, 64] width 38 height 7
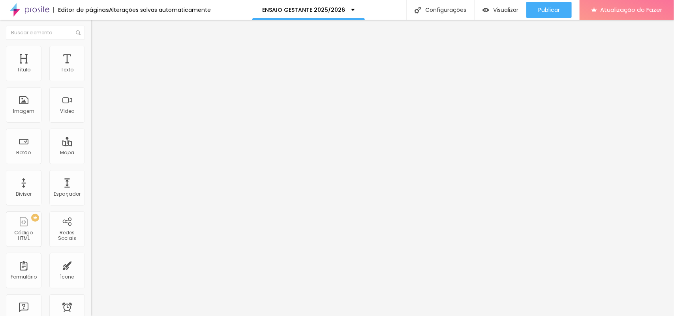
click at [91, 46] on img at bounding box center [94, 49] width 7 height 7
drag, startPoint x: 41, startPoint y: 86, endPoint x: 50, endPoint y: 86, distance: 8.3
click at [91, 81] on input "range" at bounding box center [116, 78] width 51 height 6
click at [91, 52] on li "Estilo" at bounding box center [136, 50] width 91 height 8
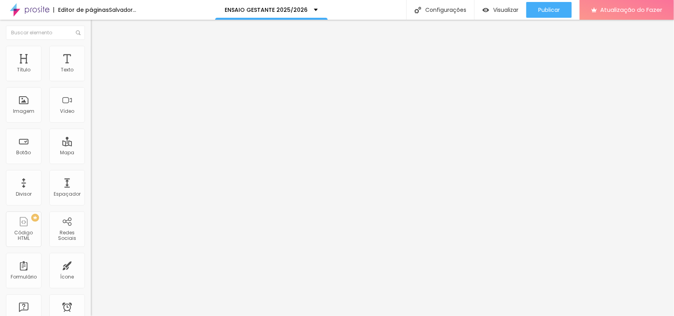
drag, startPoint x: 80, startPoint y: 83, endPoint x: 50, endPoint y: 86, distance: 29.8
click at [91, 81] on input "range" at bounding box center [116, 78] width 51 height 6
click at [91, 50] on li "Estilo" at bounding box center [136, 50] width 91 height 8
drag, startPoint x: 79, startPoint y: 83, endPoint x: 58, endPoint y: 86, distance: 21.4
click at [91, 81] on input "range" at bounding box center [116, 78] width 51 height 6
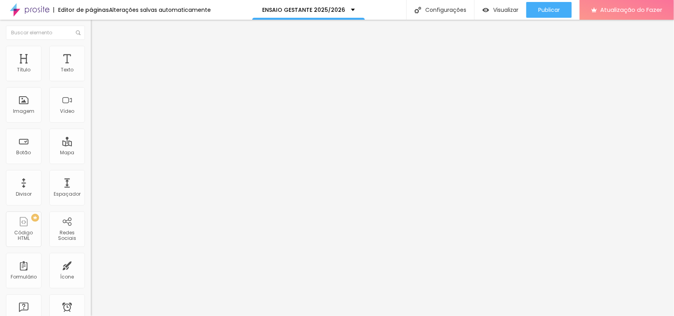
click at [98, 53] on font "Estilo" at bounding box center [104, 51] width 12 height 7
drag, startPoint x: 80, startPoint y: 86, endPoint x: 50, endPoint y: 87, distance: 30.0
click at [91, 81] on input "range" at bounding box center [116, 78] width 51 height 6
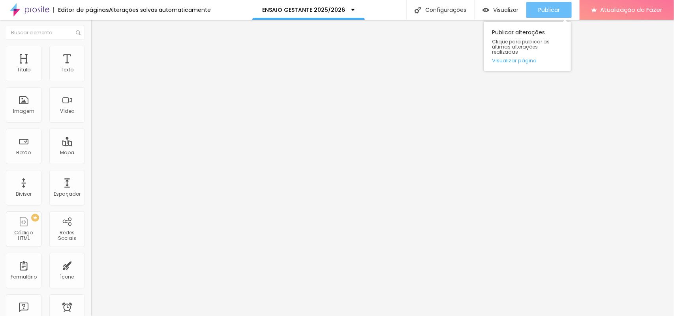
click at [539, 13] on font "Publicar" at bounding box center [549, 10] width 22 height 8
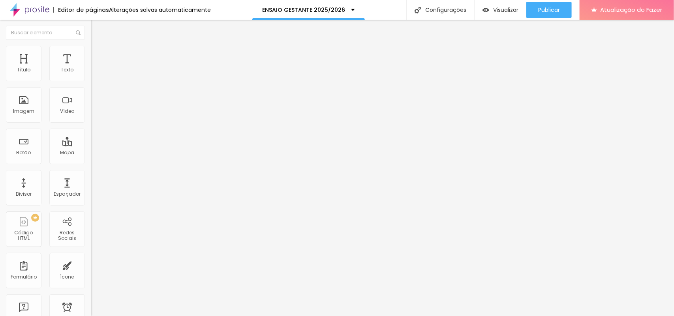
drag, startPoint x: 49, startPoint y: 50, endPoint x: 52, endPoint y: 62, distance: 12.6
click at [91, 51] on li "Estilo" at bounding box center [136, 50] width 91 height 8
drag, startPoint x: 58, startPoint y: 84, endPoint x: 148, endPoint y: 84, distance: 90.8
click at [142, 81] on input "range" at bounding box center [116, 78] width 51 height 6
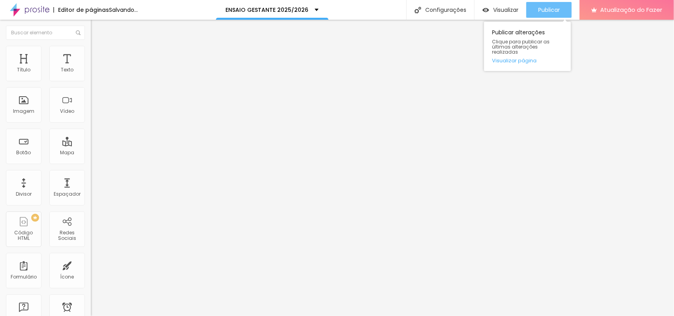
click at [539, 12] on font "Publicar" at bounding box center [549, 10] width 22 height 8
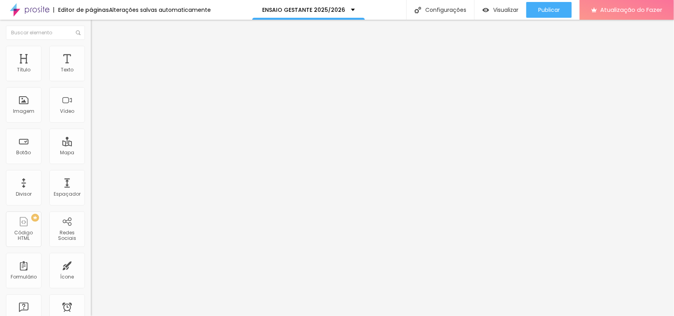
click at [94, 114] on icon "button" at bounding box center [96, 112] width 5 height 5
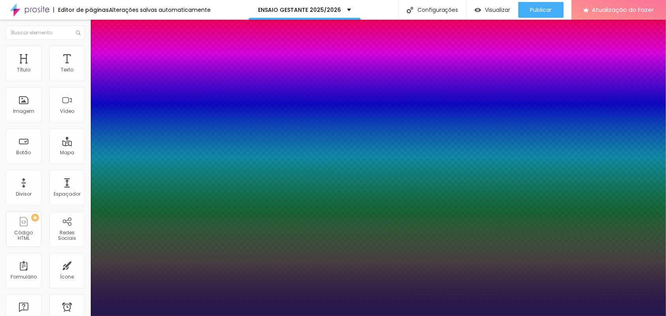
click at [536, 253] on div at bounding box center [333, 316] width 666 height 0
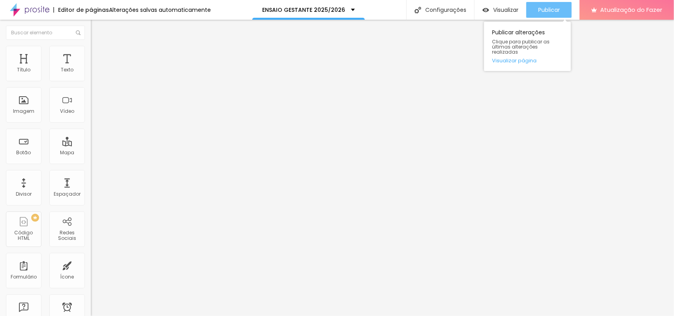
click at [539, 6] on font "Publicar" at bounding box center [549, 10] width 22 height 8
click at [539, 13] on font "Publicar" at bounding box center [549, 10] width 22 height 8
click at [539, 16] on div "Publicar" at bounding box center [549, 10] width 22 height 16
